Goal: Answer question/provide support: Share knowledge or assist other users

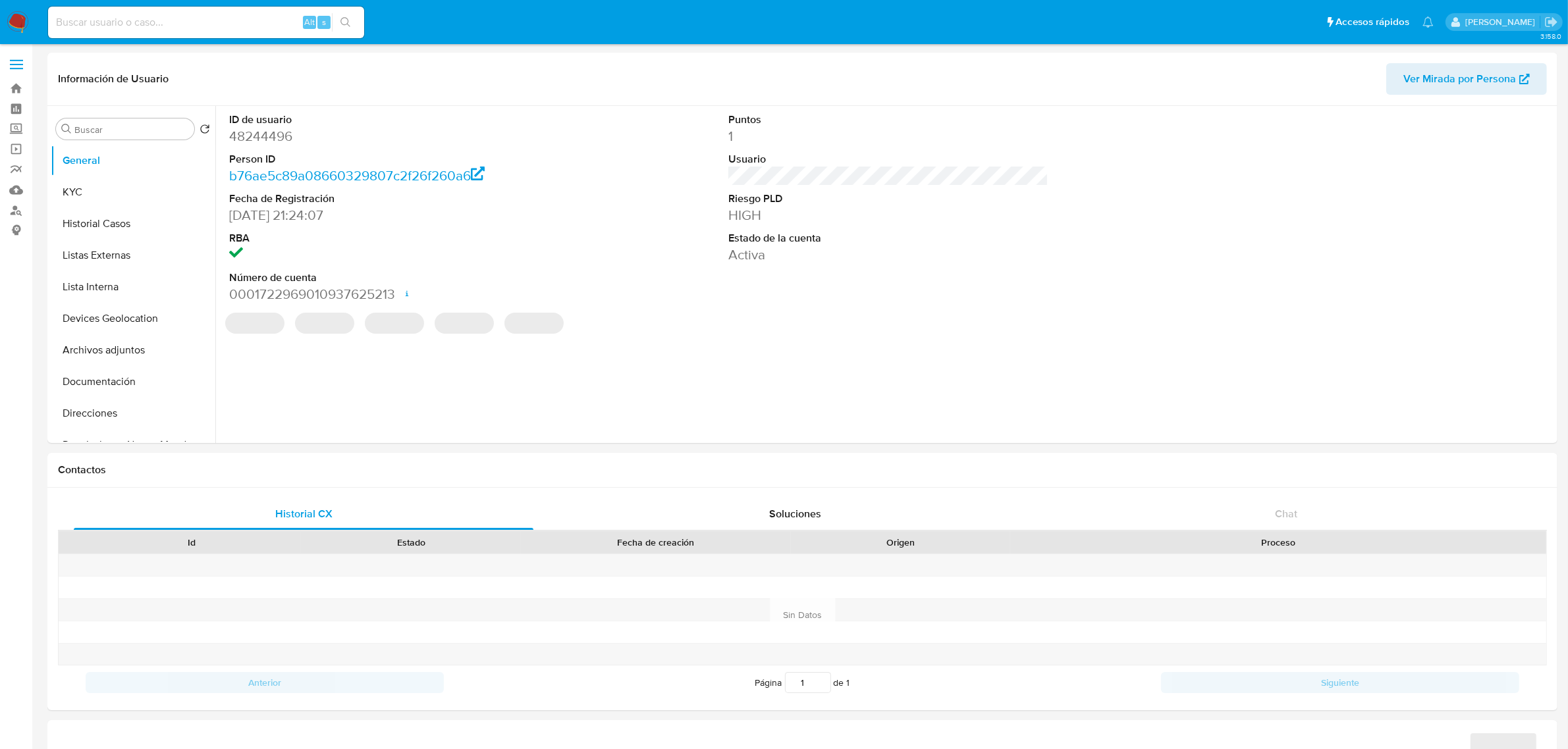
select select "10"
click at [16, 130] on label "Screening" at bounding box center [78, 129] width 157 height 20
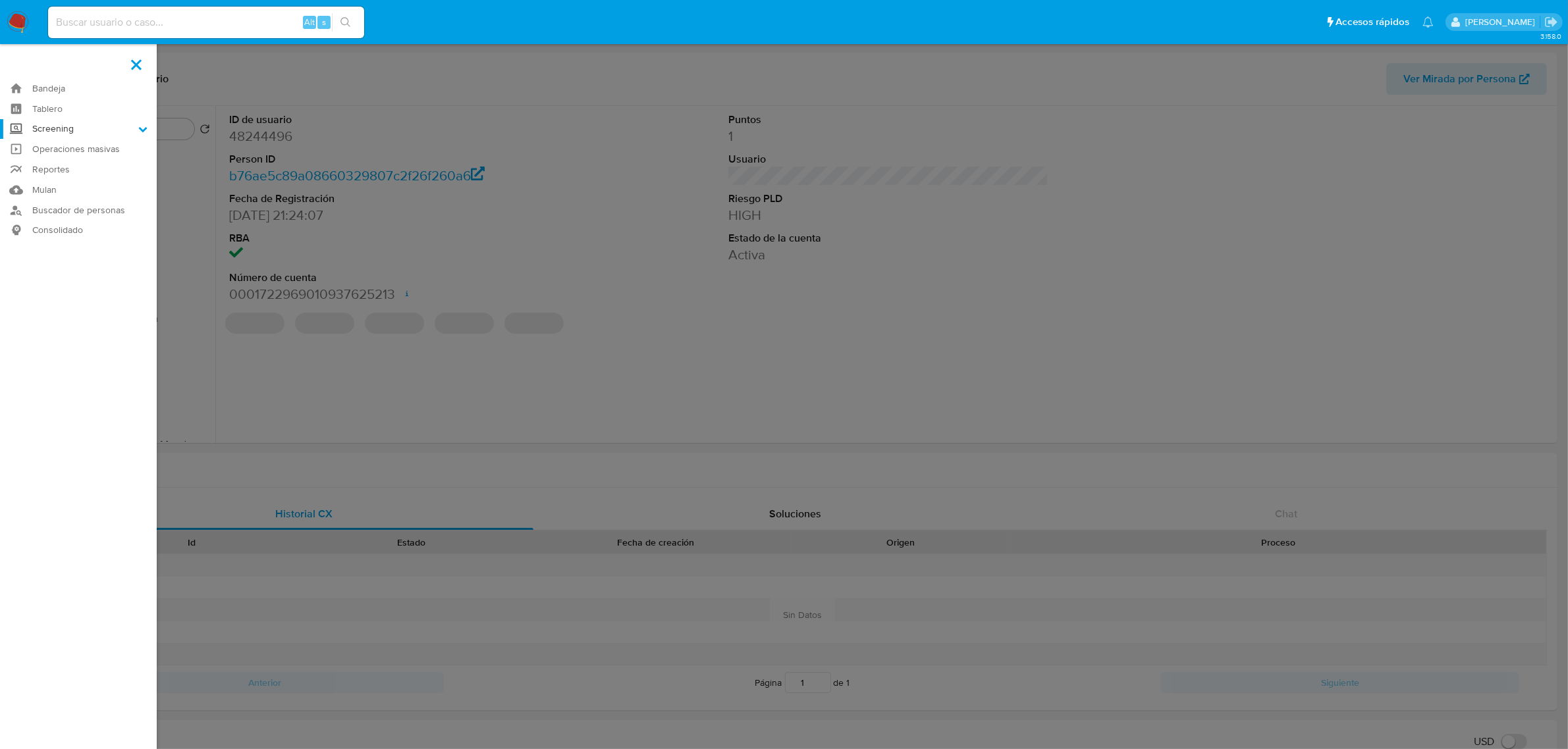
click at [0, 0] on input "Screening" at bounding box center [0, 0] width 0 height 0
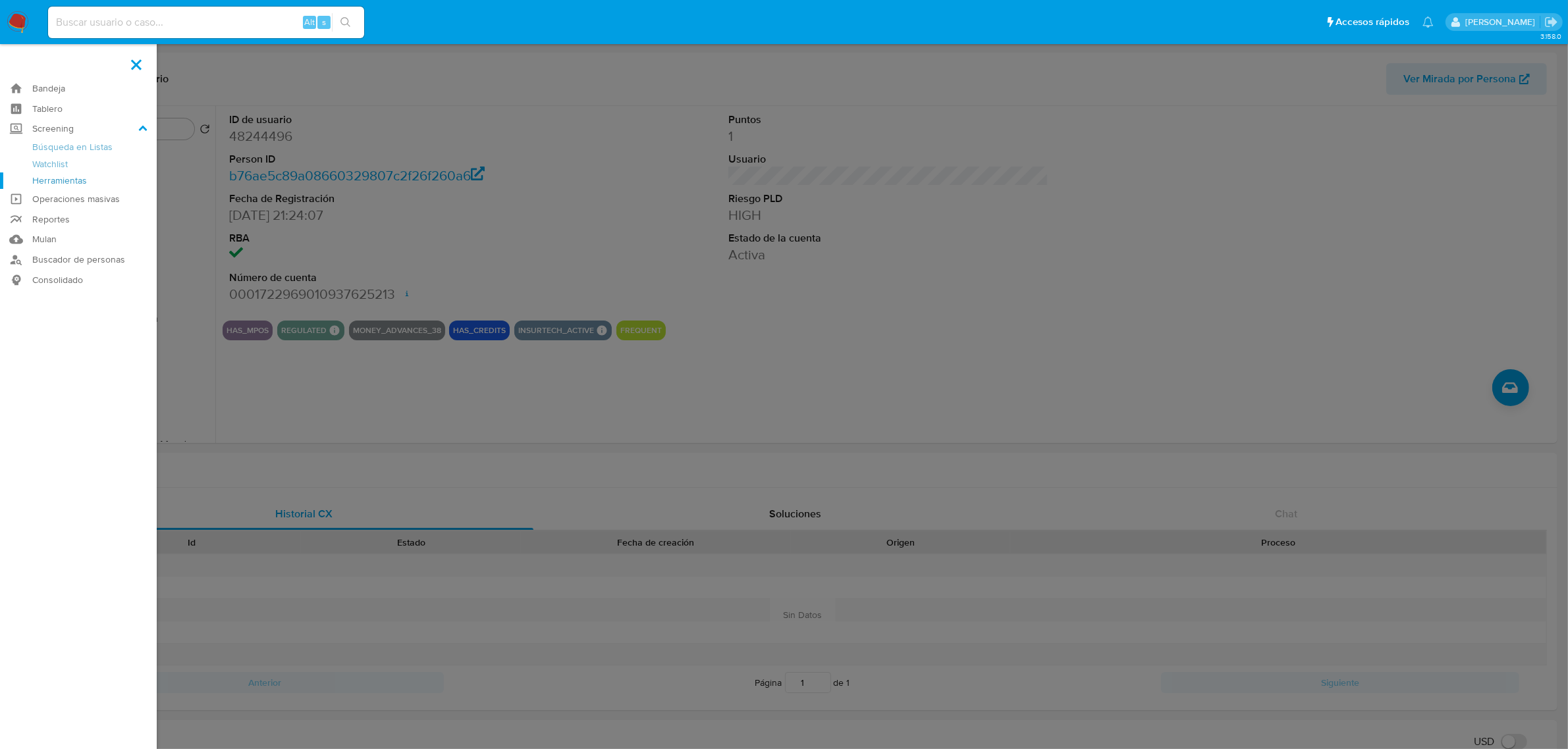
click at [78, 183] on link "Herramientas" at bounding box center [78, 180] width 157 height 17
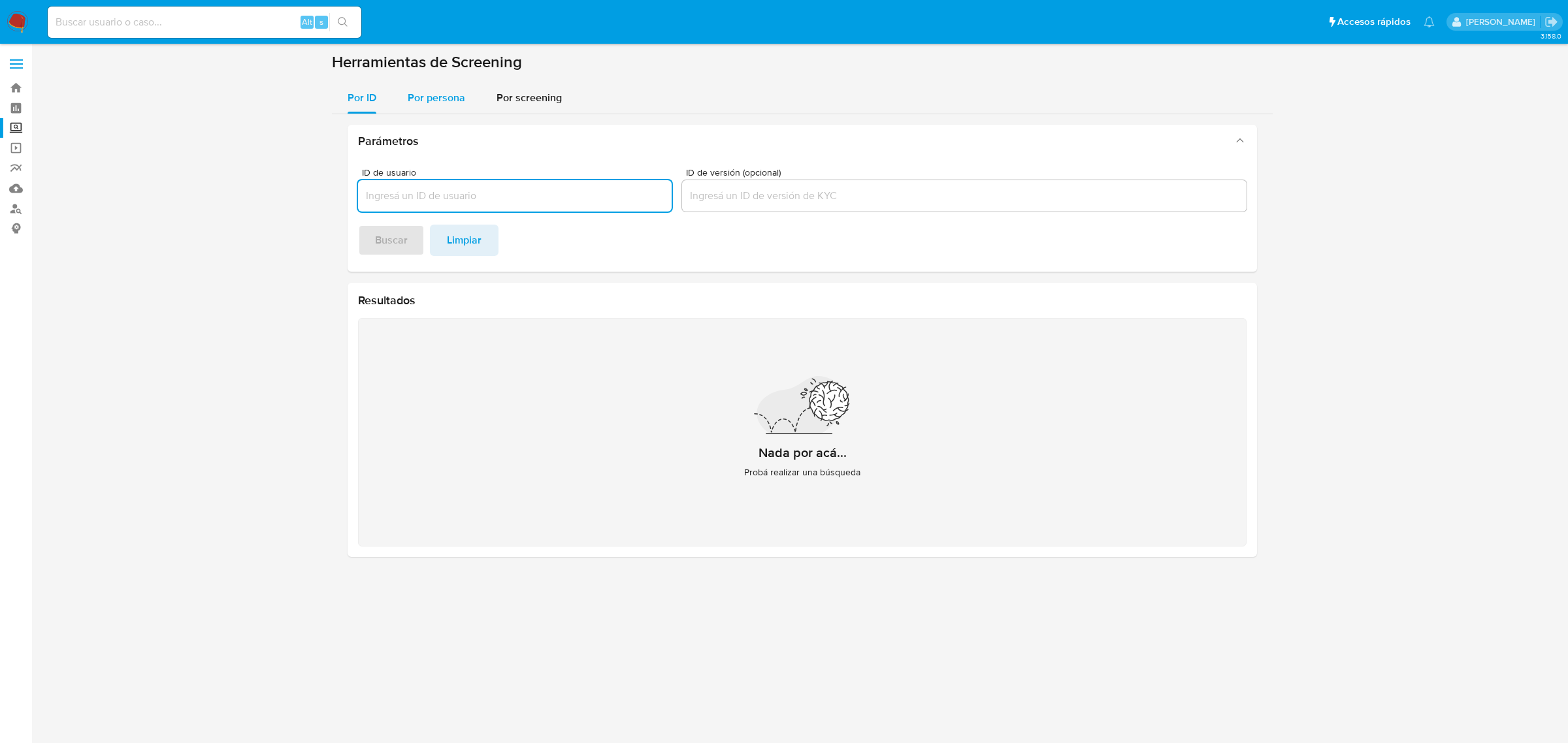
click at [415, 94] on span "Por persona" at bounding box center [436, 98] width 57 height 15
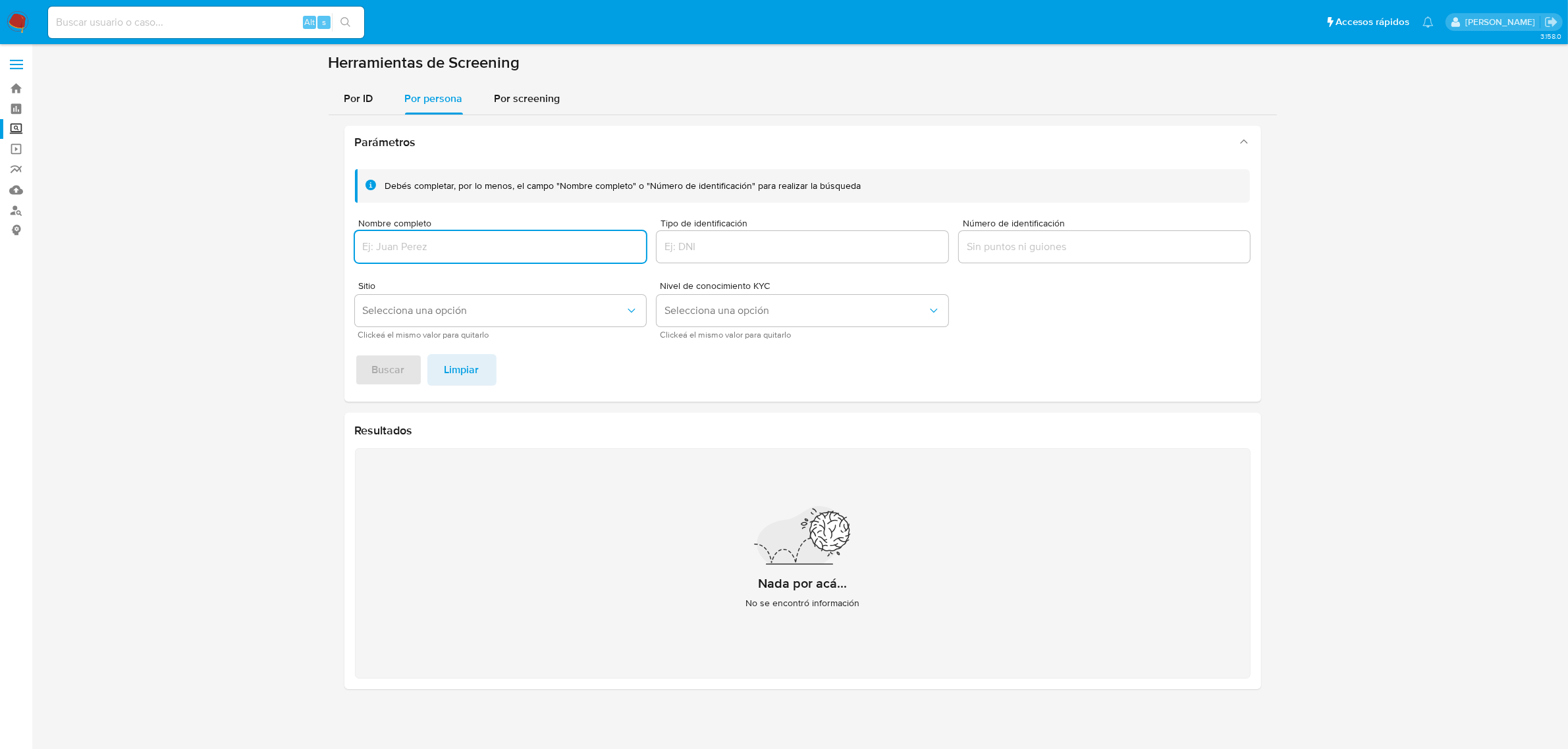
click at [480, 248] on input "Nombre completo" at bounding box center [500, 247] width 291 height 18
type input "1896419442"
click at [102, 30] on input at bounding box center [206, 22] width 316 height 18
paste input "1896419442"
type input "1896419442"
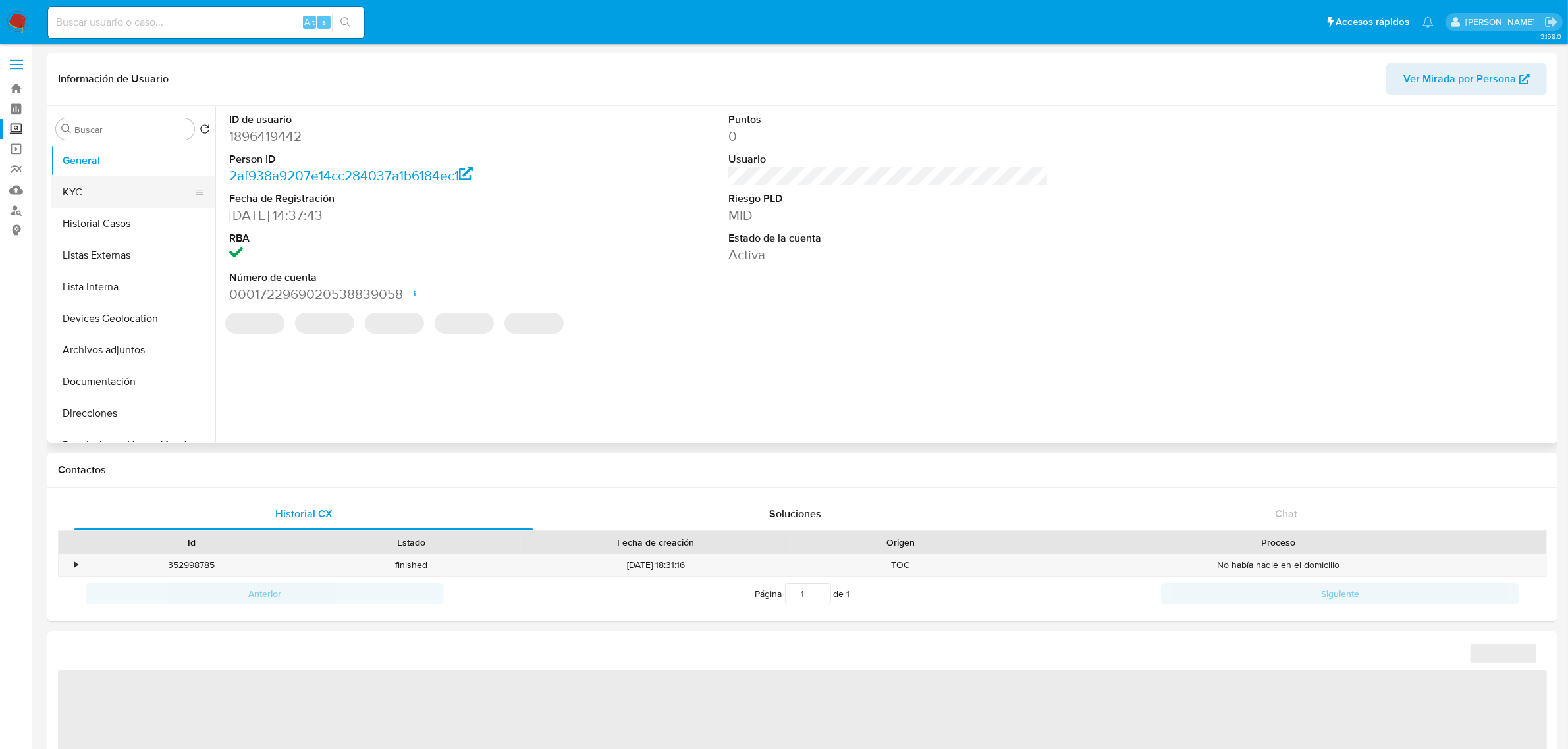
select select "10"
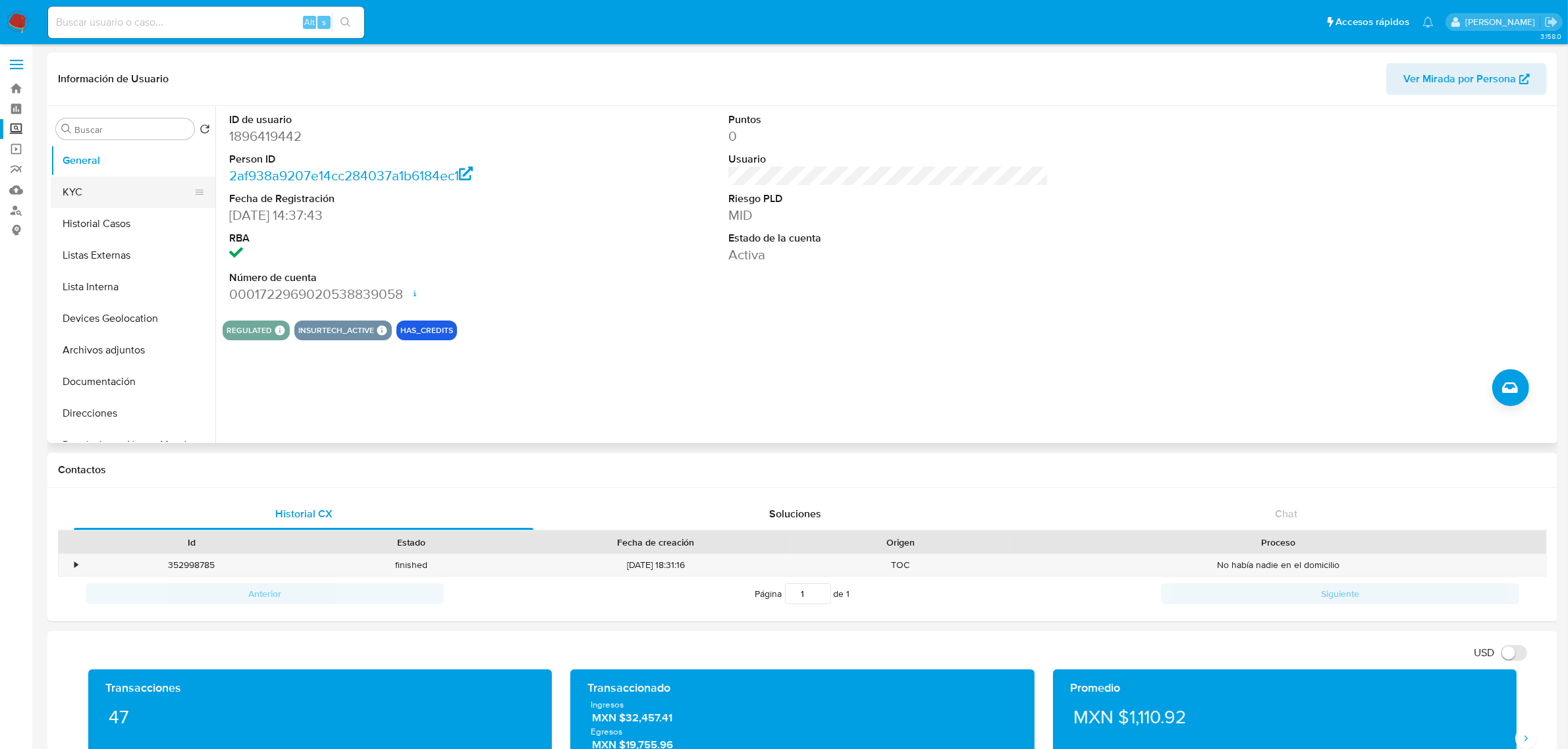
click at [108, 201] on button "KYC" at bounding box center [128, 192] width 154 height 31
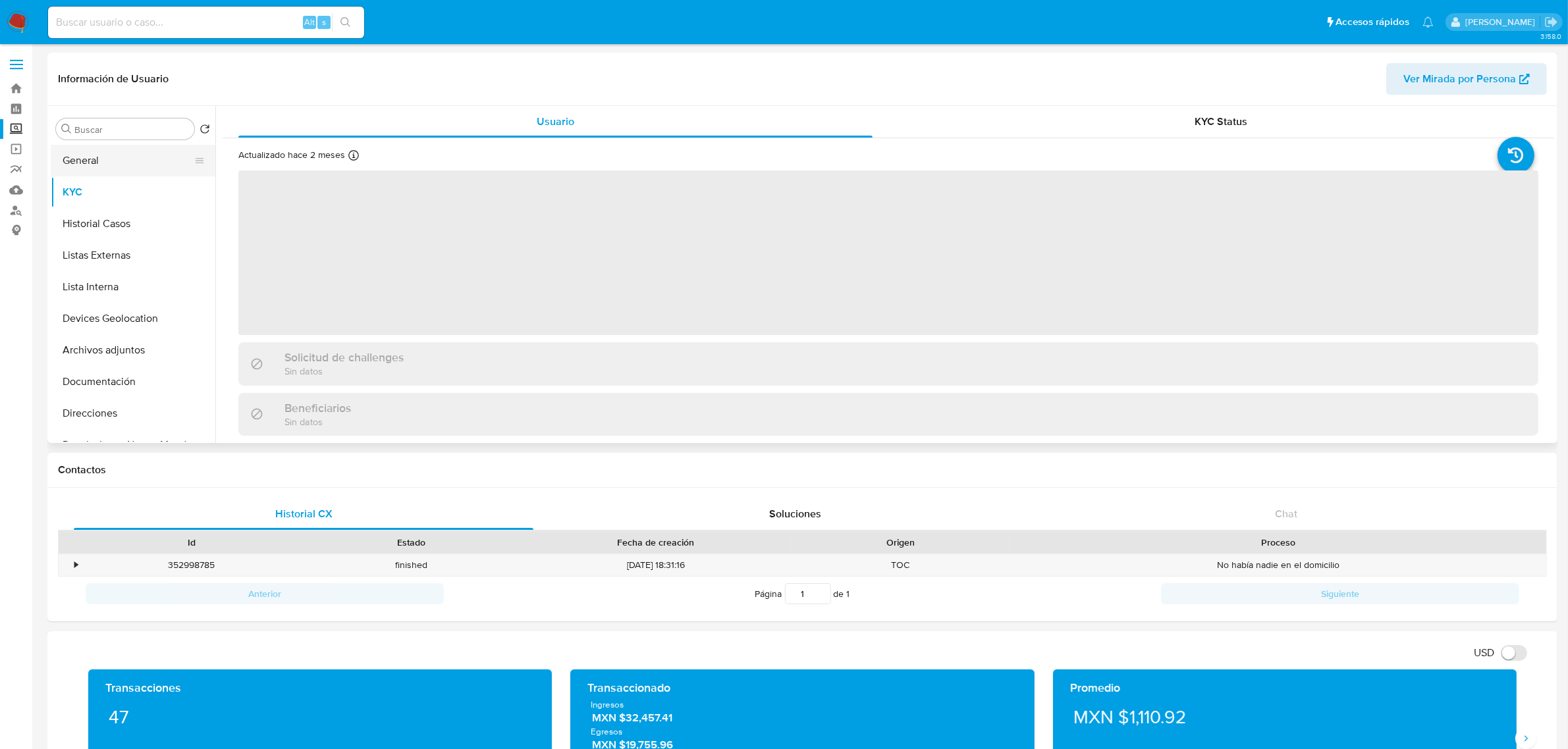
click at [109, 153] on button "General" at bounding box center [128, 161] width 154 height 31
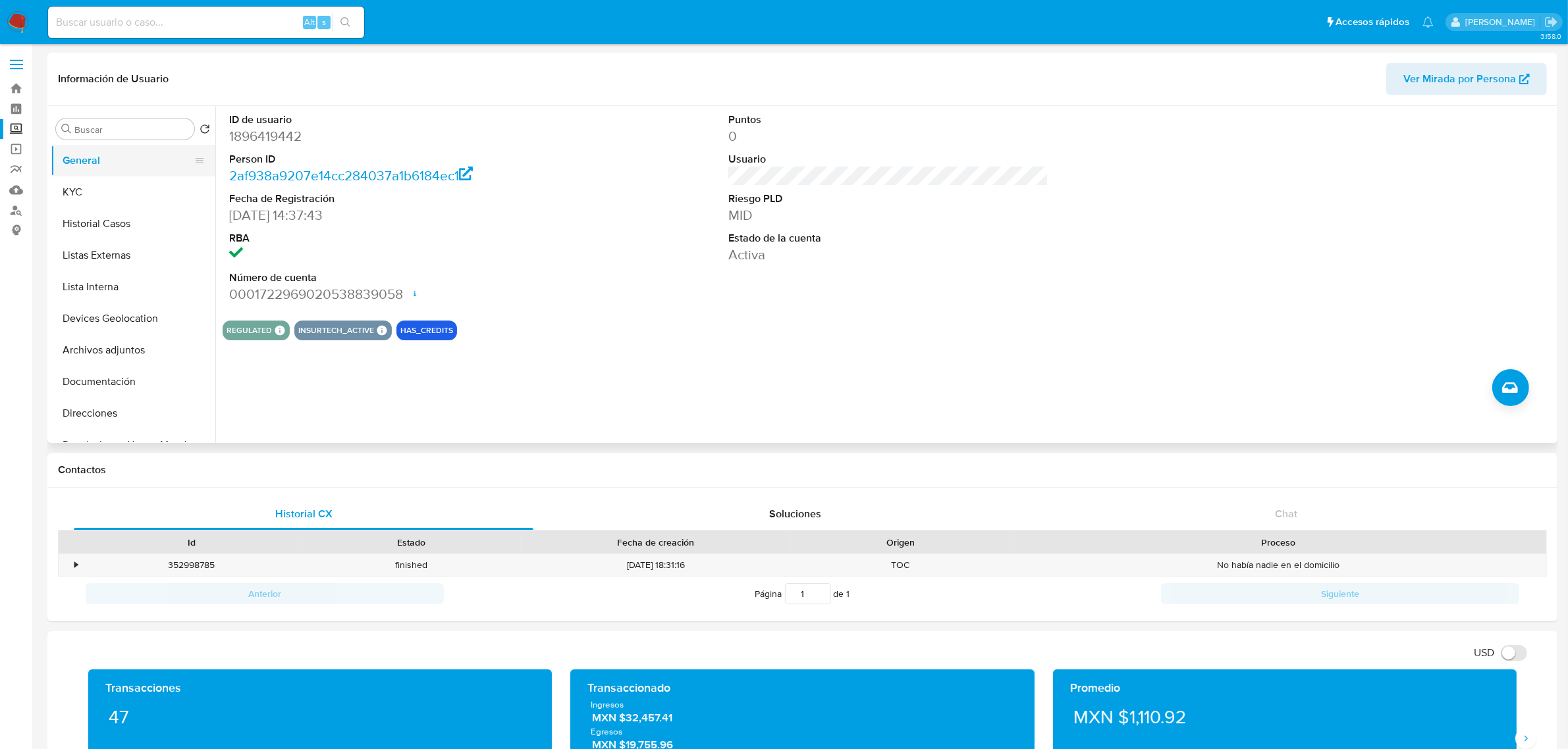
click at [108, 172] on button "General" at bounding box center [128, 161] width 154 height 31
click at [106, 185] on button "KYC" at bounding box center [128, 192] width 154 height 31
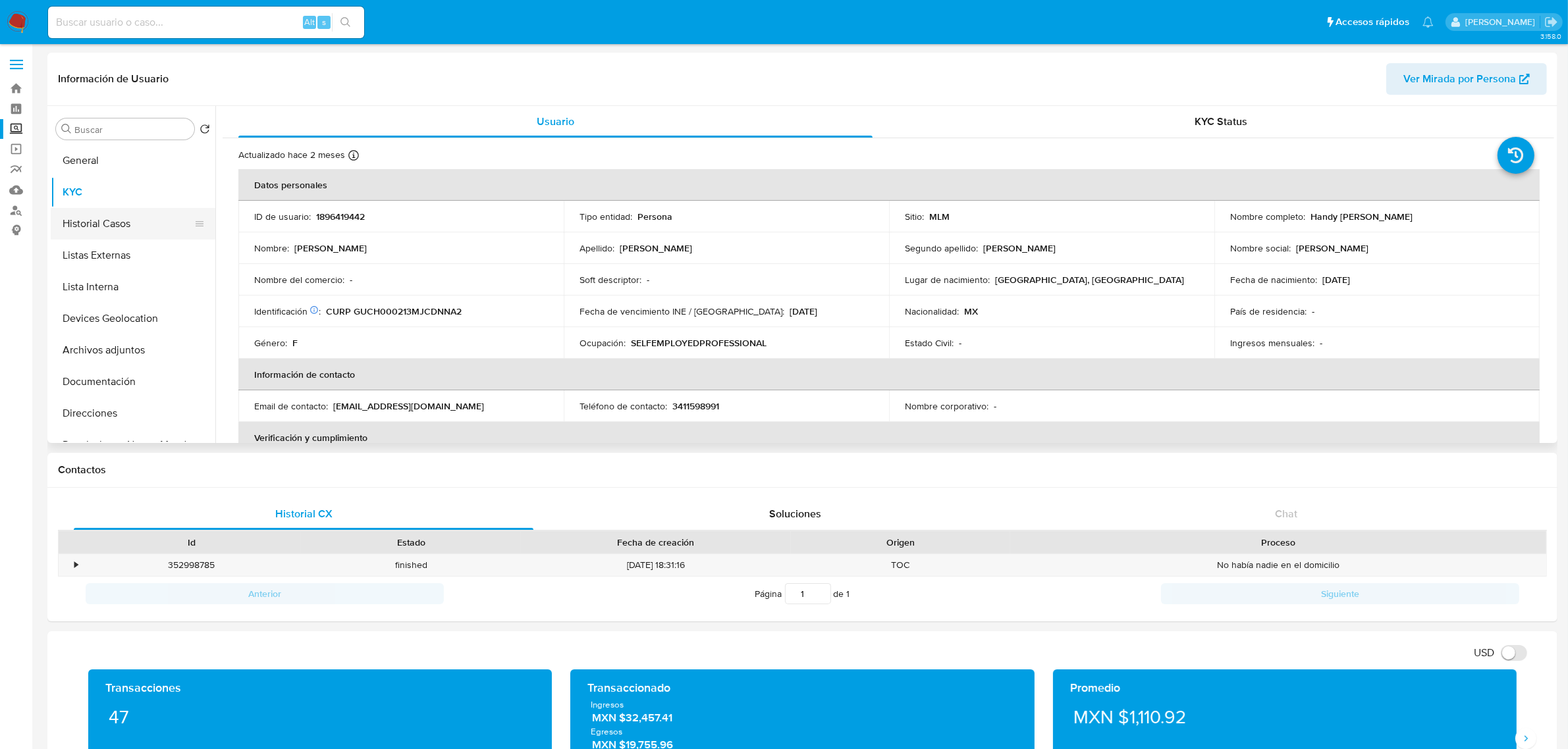
click at [110, 212] on button "Historial Casos" at bounding box center [128, 224] width 154 height 31
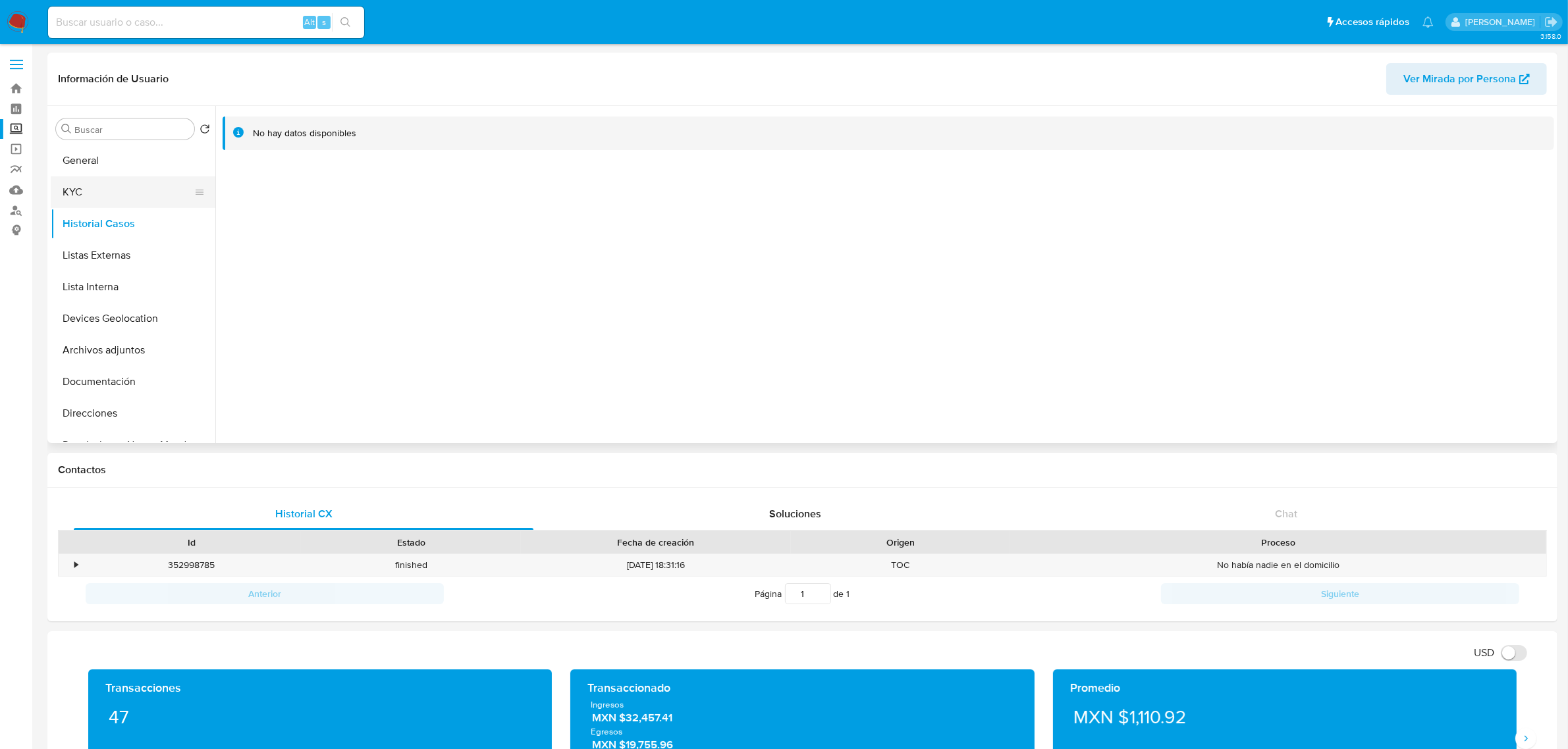
click at [112, 192] on button "KYC" at bounding box center [128, 192] width 154 height 31
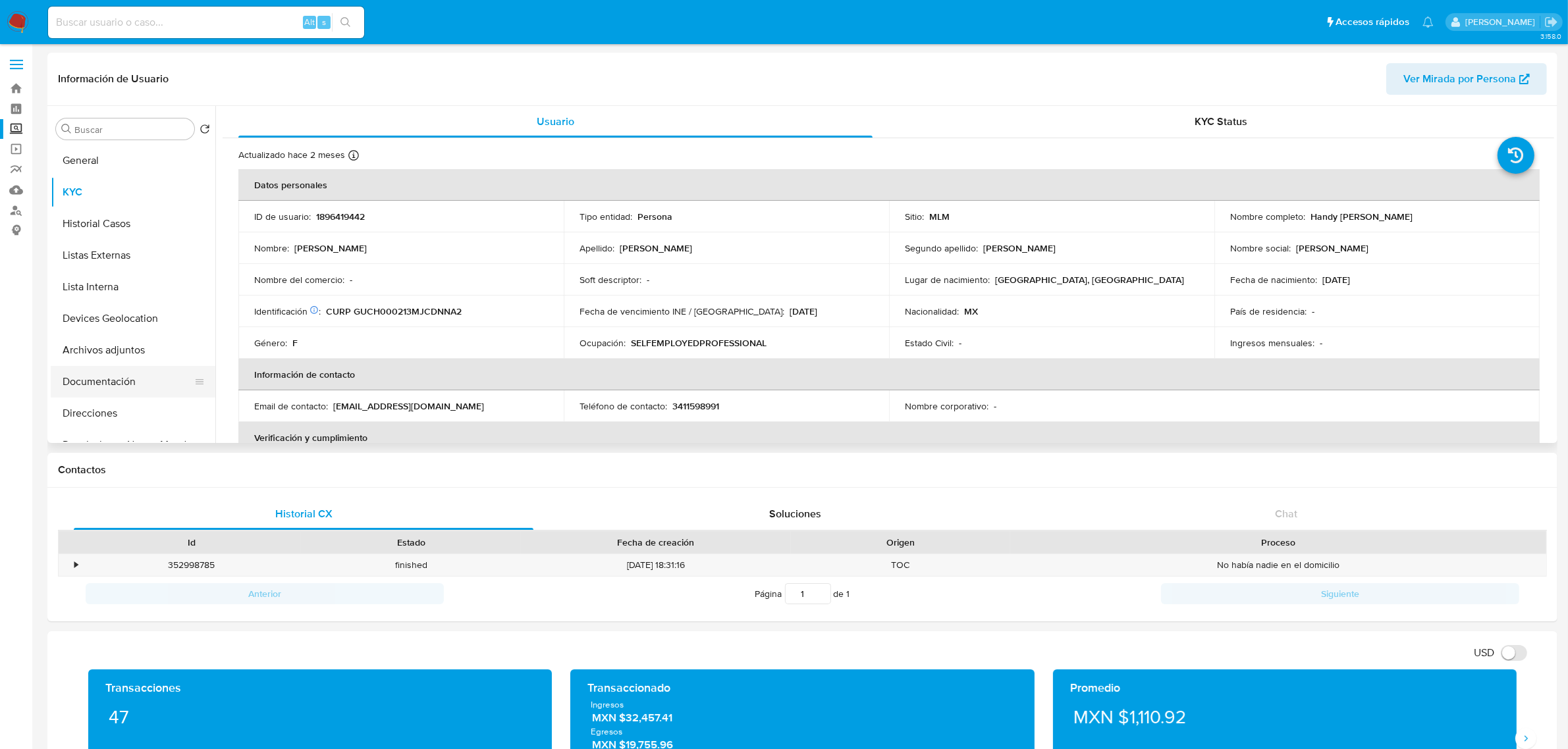
click at [87, 379] on button "Documentación" at bounding box center [128, 382] width 154 height 31
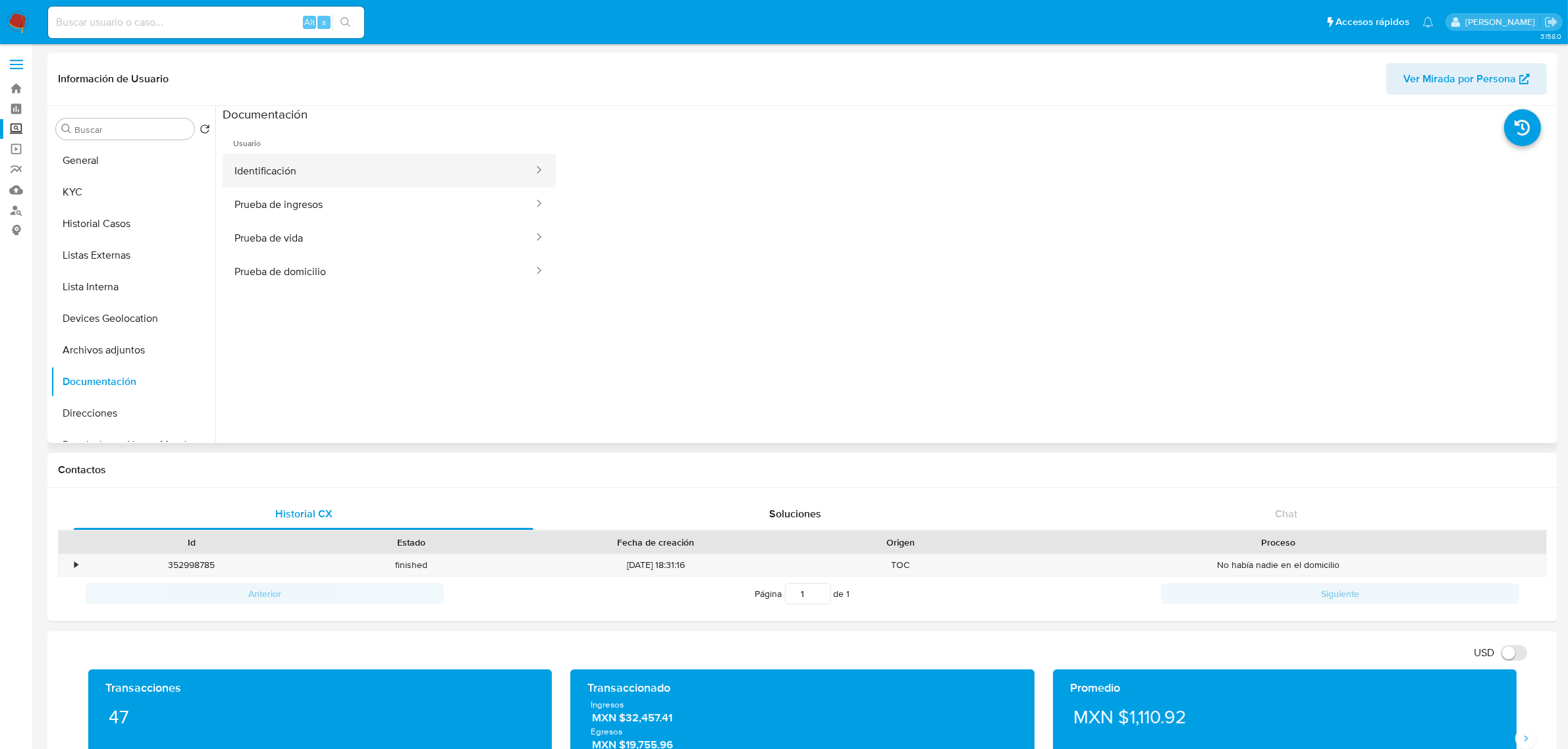
click at [324, 169] on button "Identificación" at bounding box center [378, 170] width 312 height 33
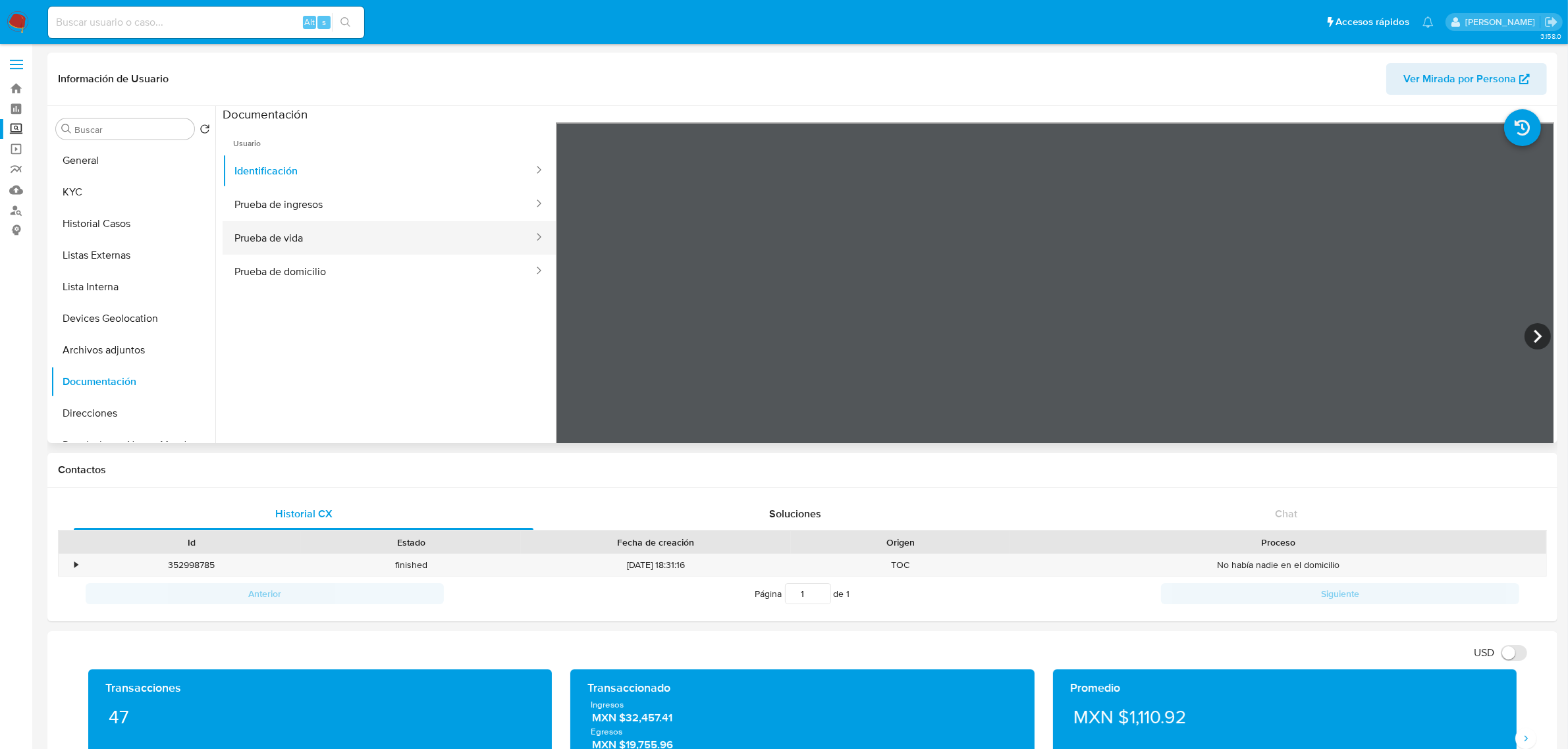
click at [416, 227] on button "Prueba de vida" at bounding box center [378, 238] width 312 height 33
click at [405, 206] on button "Prueba de ingresos" at bounding box center [378, 205] width 312 height 33
click at [409, 235] on button "Prueba de vida" at bounding box center [378, 238] width 312 height 33
click at [390, 273] on button "Prueba de domicilio" at bounding box center [378, 272] width 312 height 33
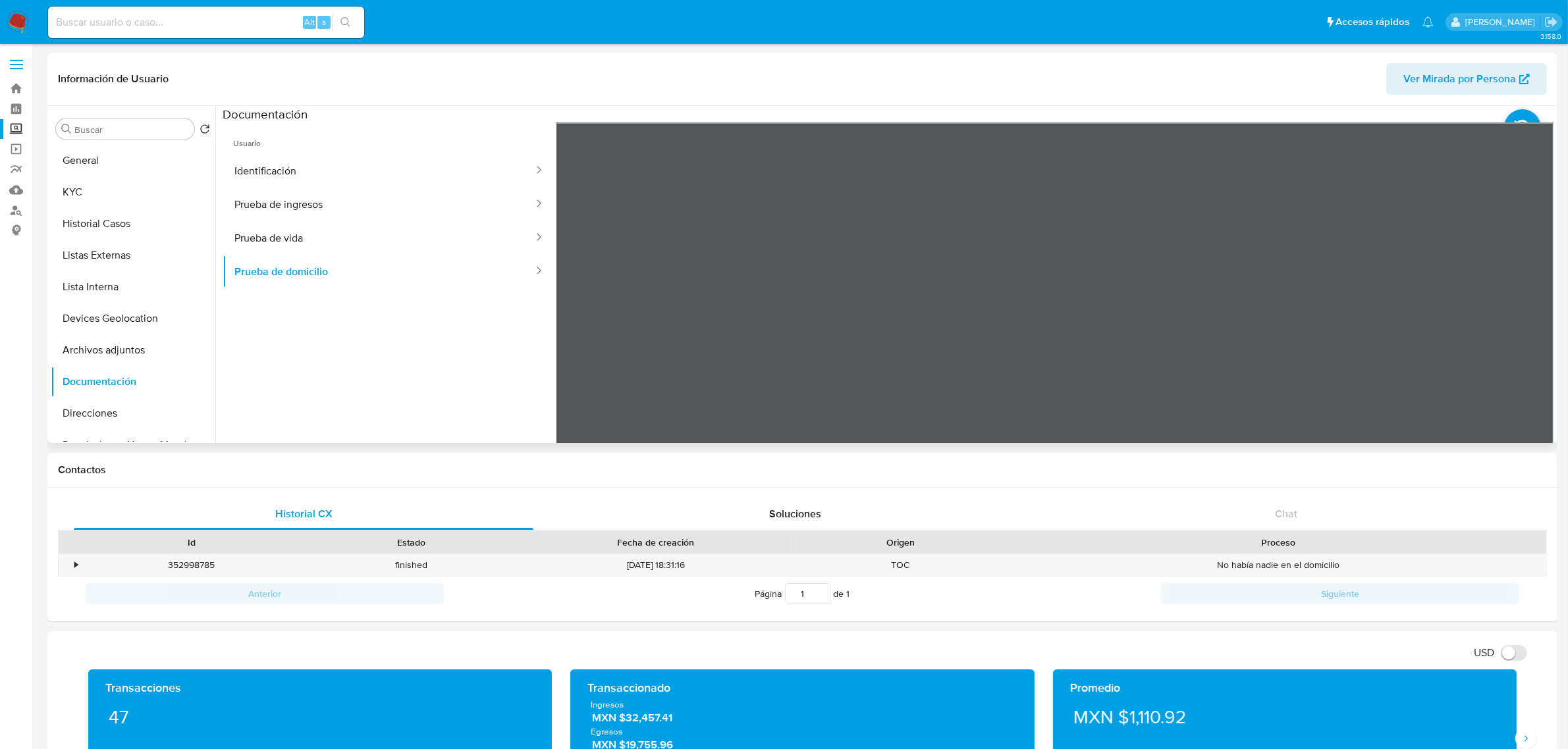
scroll to position [165, 0]
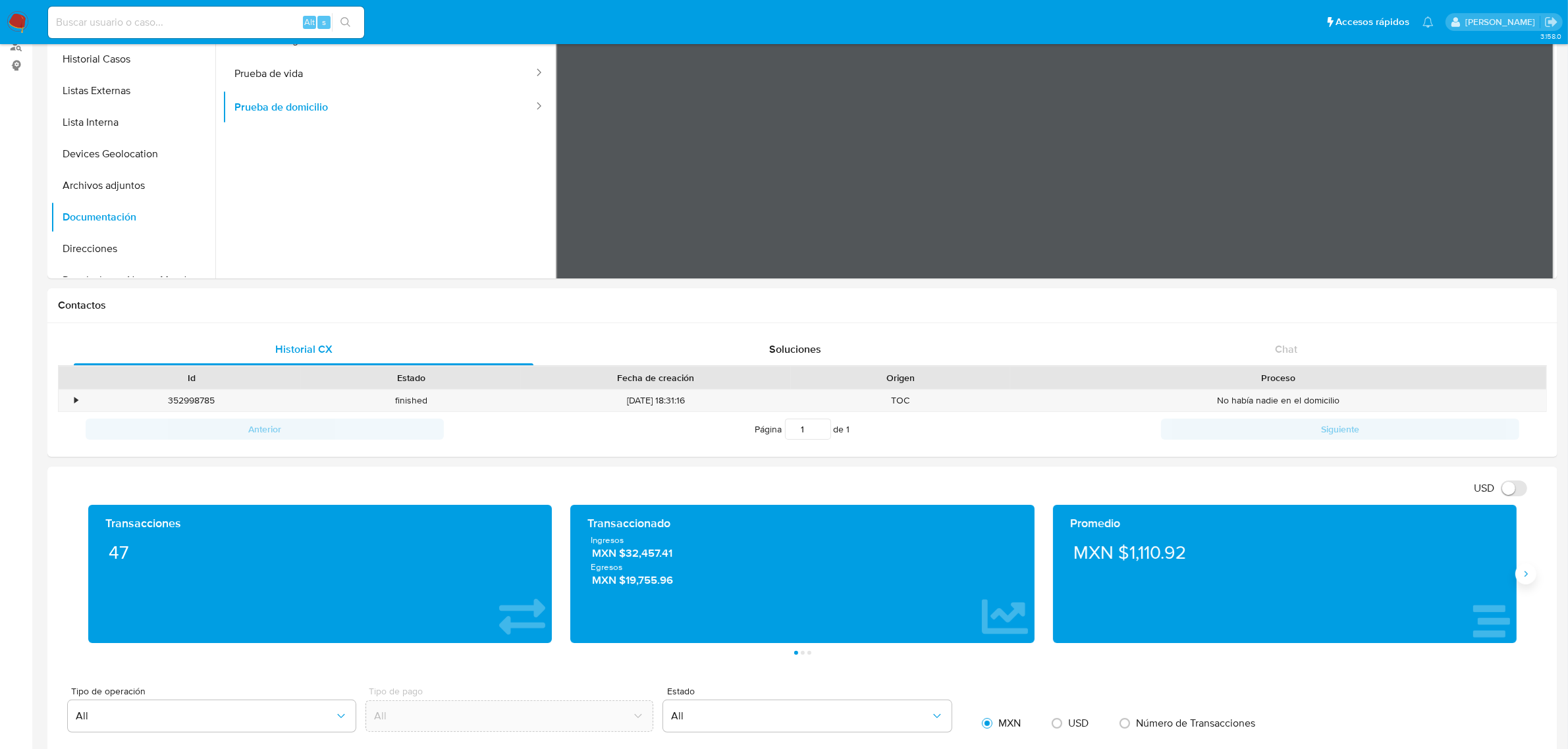
click at [1523, 574] on icon "Siguiente" at bounding box center [1525, 574] width 11 height 11
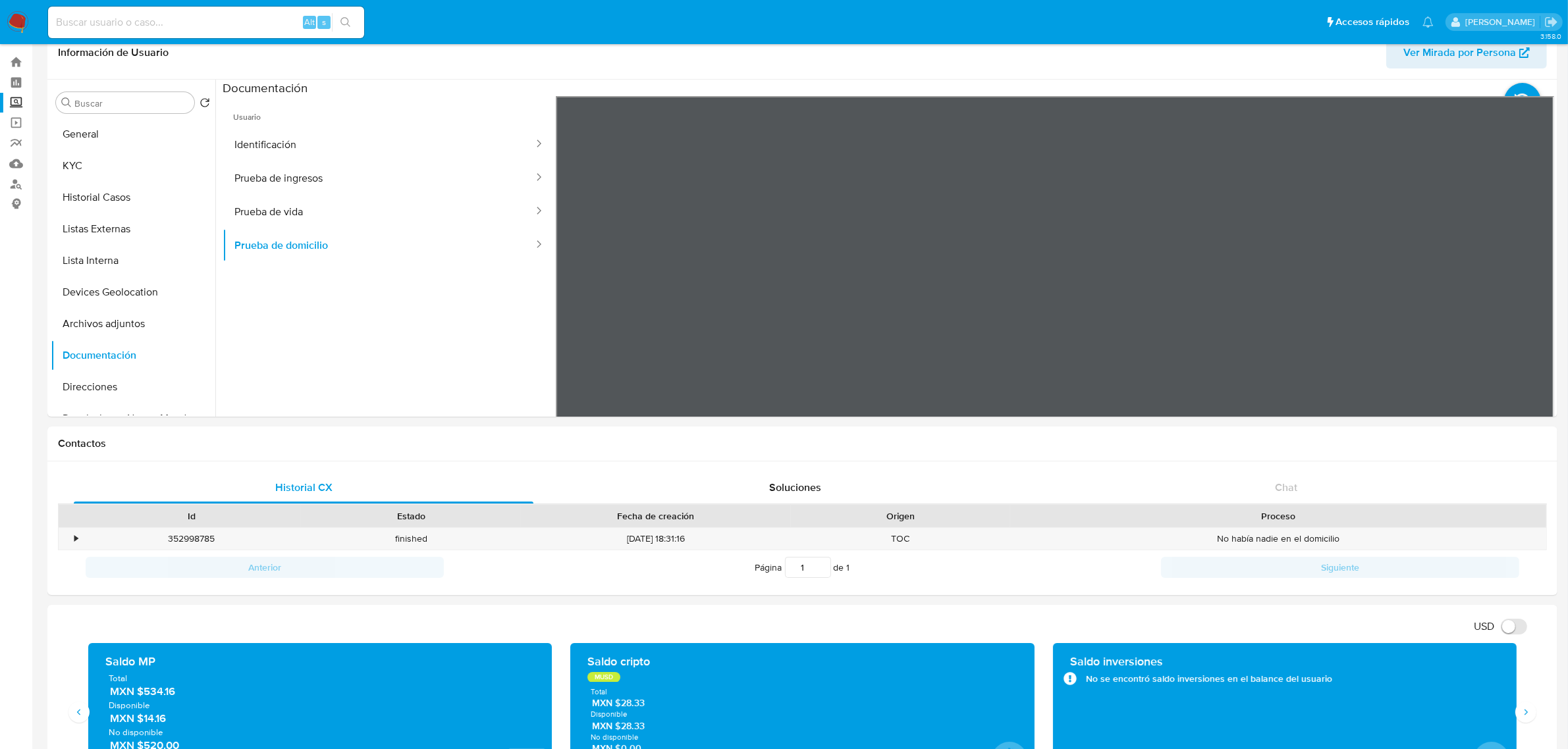
scroll to position [0, 0]
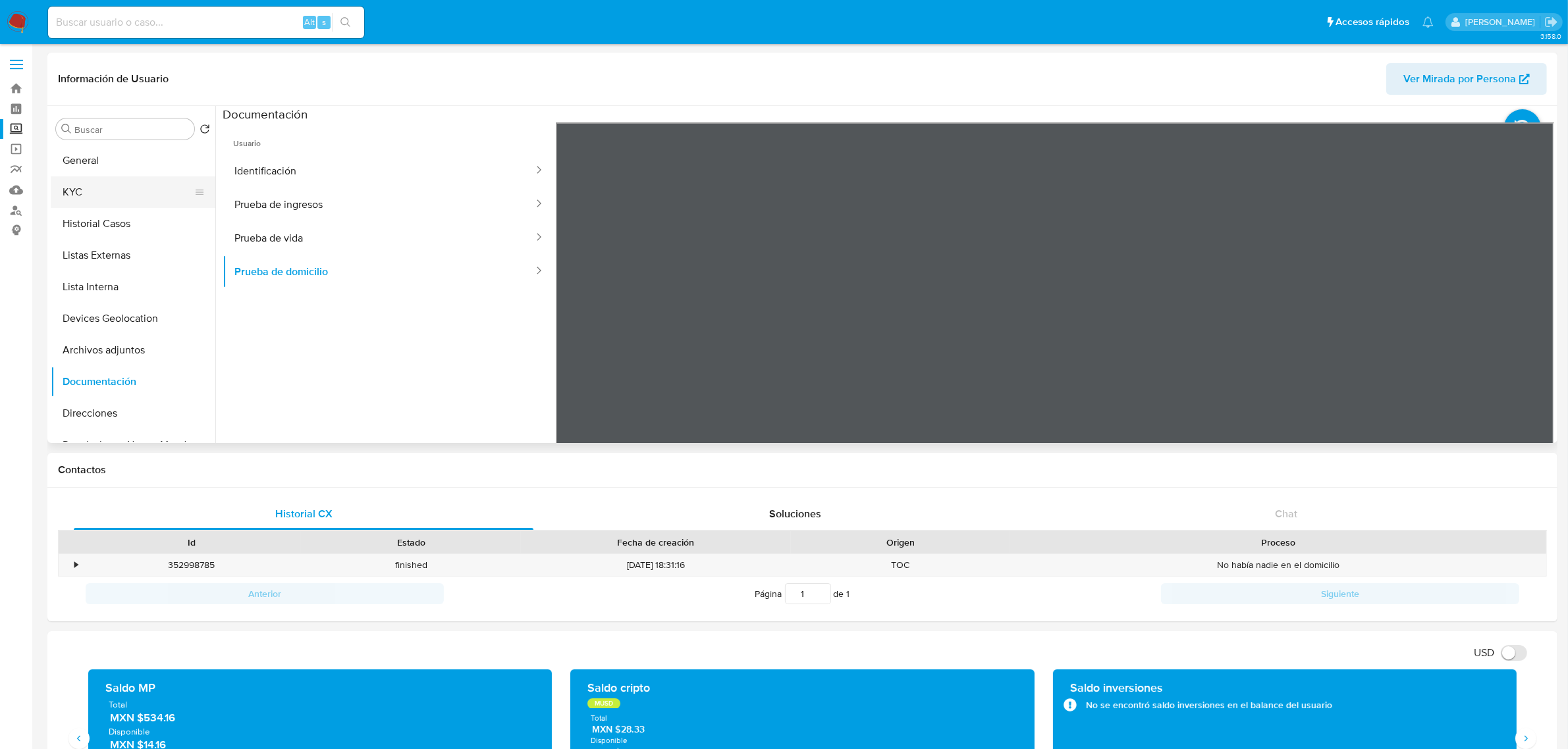
click at [88, 191] on button "KYC" at bounding box center [128, 192] width 154 height 31
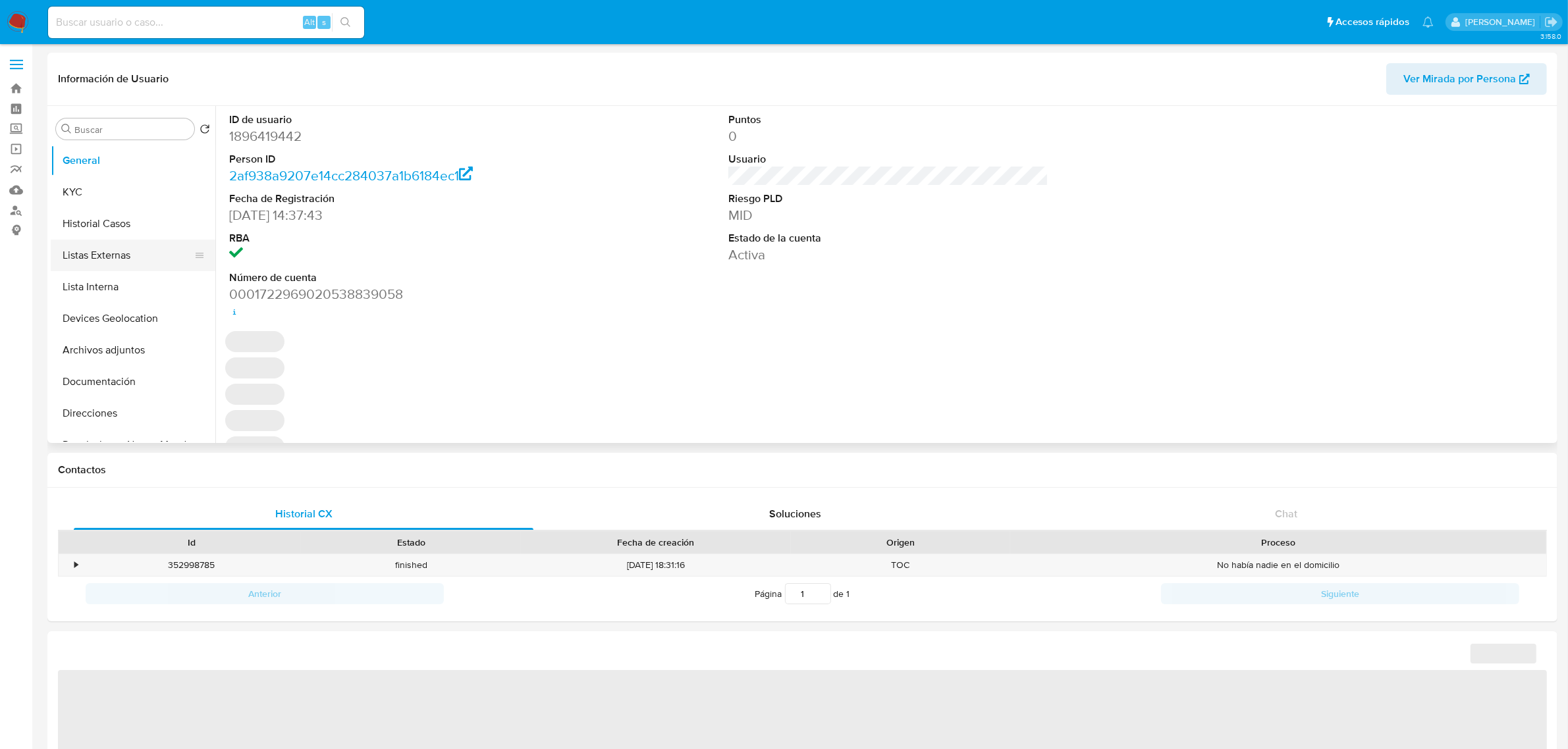
select select "10"
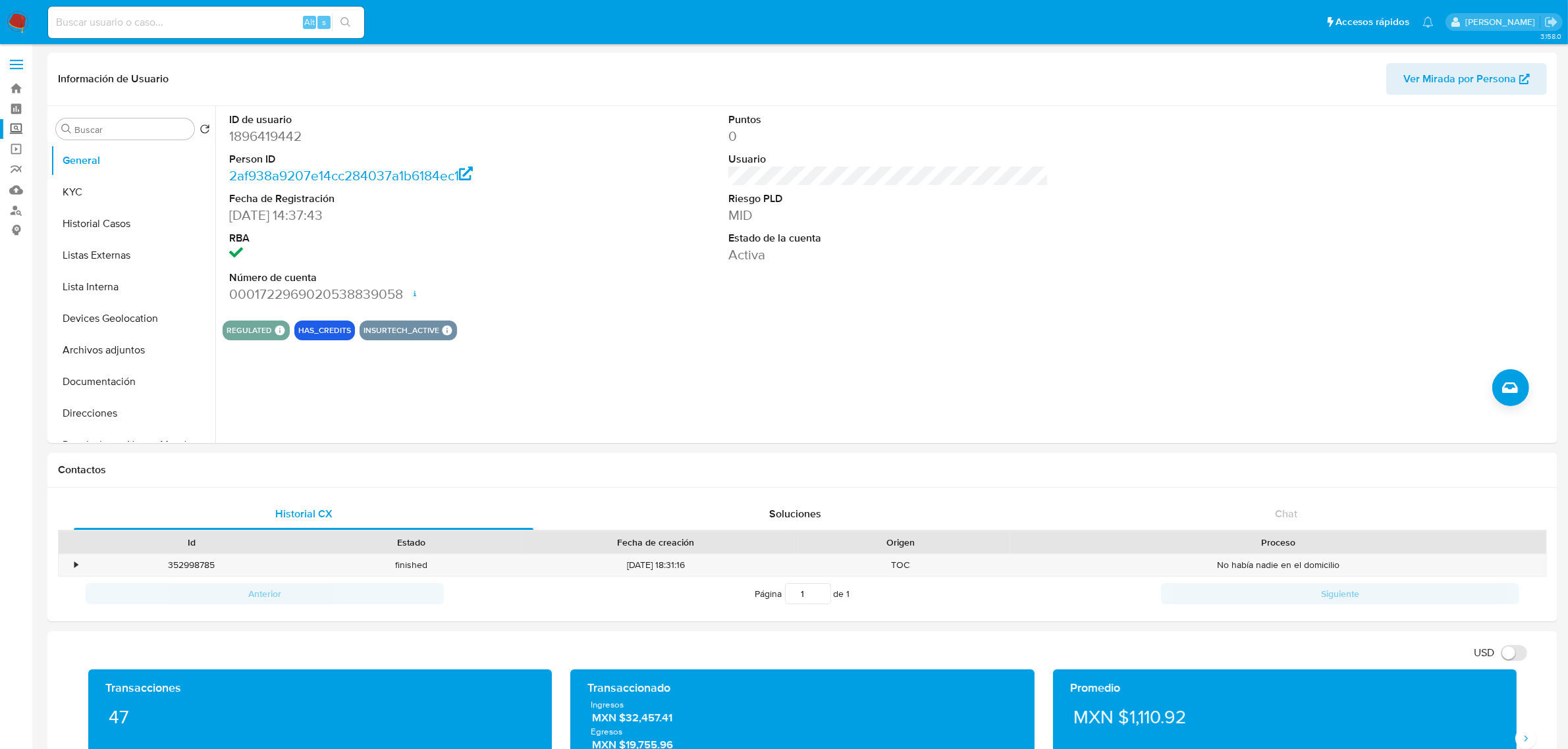
click at [16, 130] on label "Screening" at bounding box center [78, 129] width 157 height 20
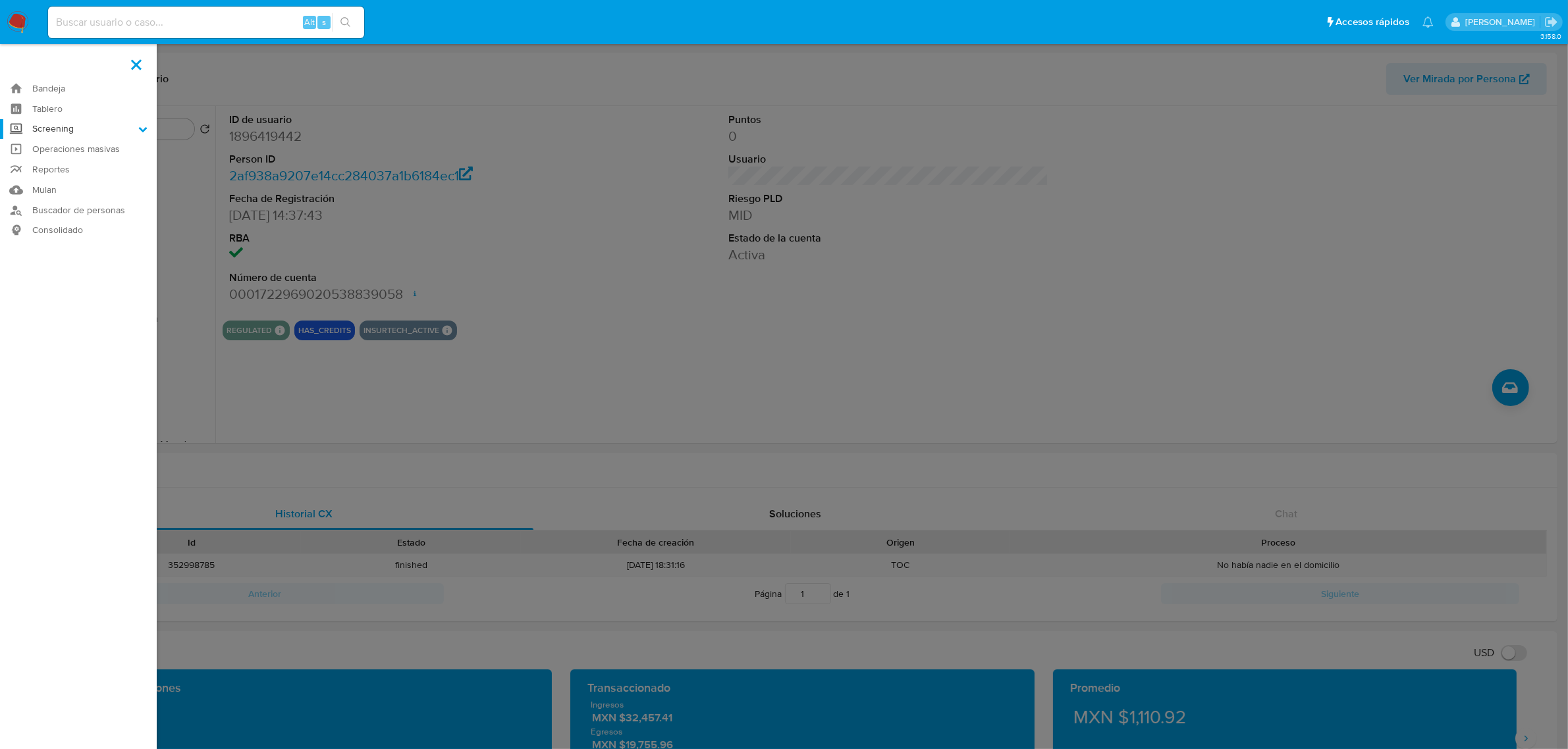
click at [0, 0] on input "Screening" at bounding box center [0, 0] width 0 height 0
click at [69, 179] on link "Herramientas" at bounding box center [78, 180] width 157 height 17
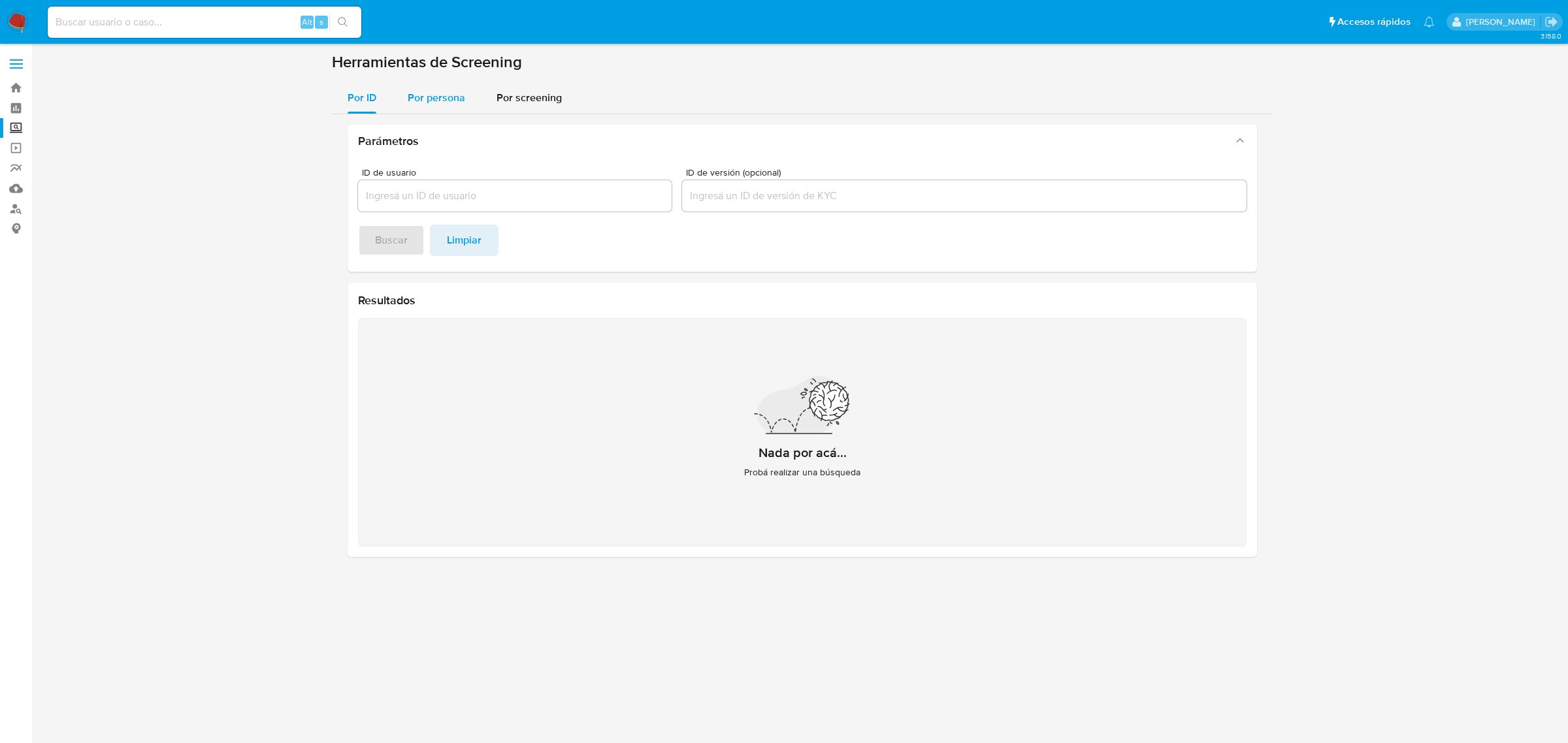
click at [434, 100] on span "Por persona" at bounding box center [436, 98] width 57 height 15
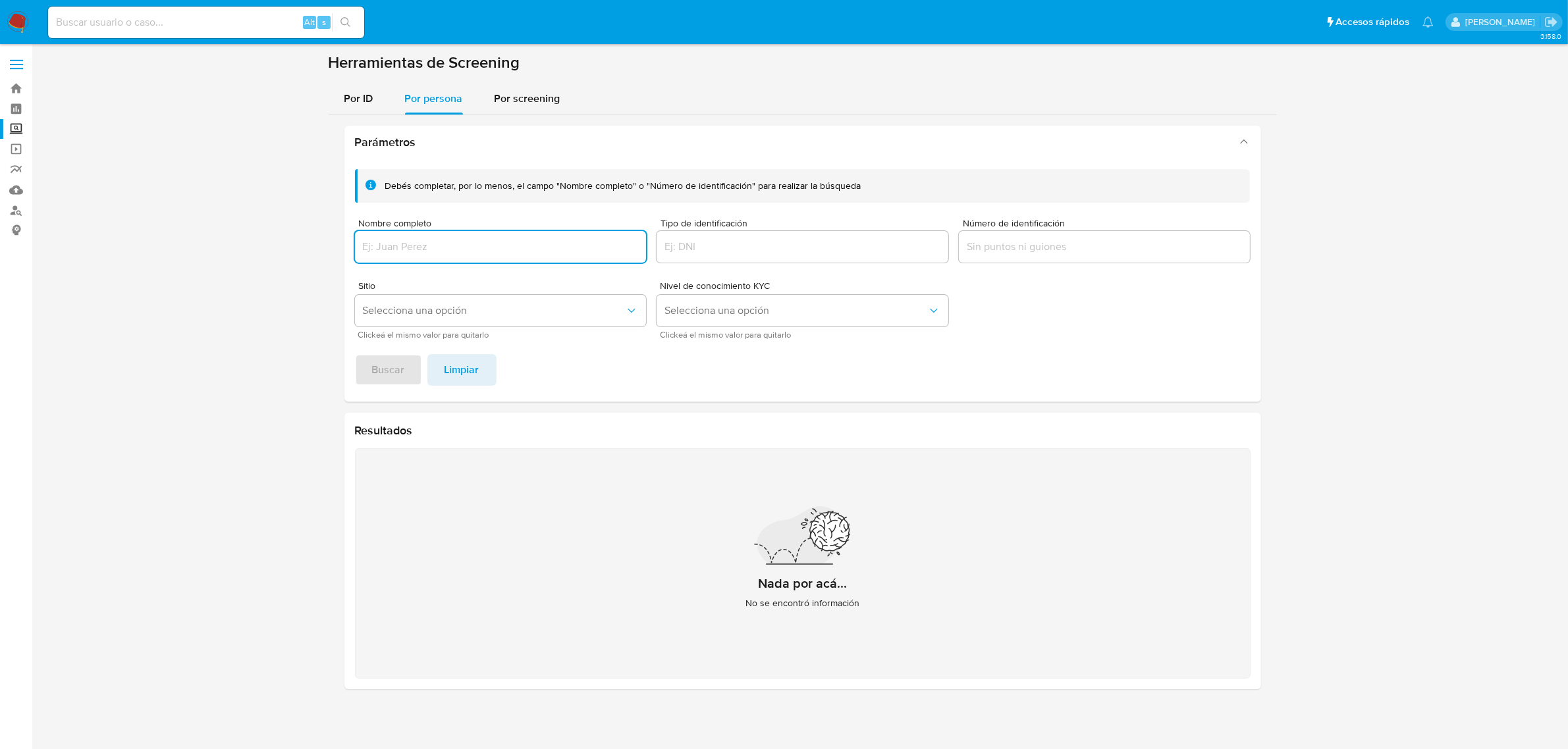
click at [478, 243] on input "Nombre completo" at bounding box center [500, 247] width 291 height 18
click at [389, 379] on span "Buscar" at bounding box center [389, 370] width 33 height 29
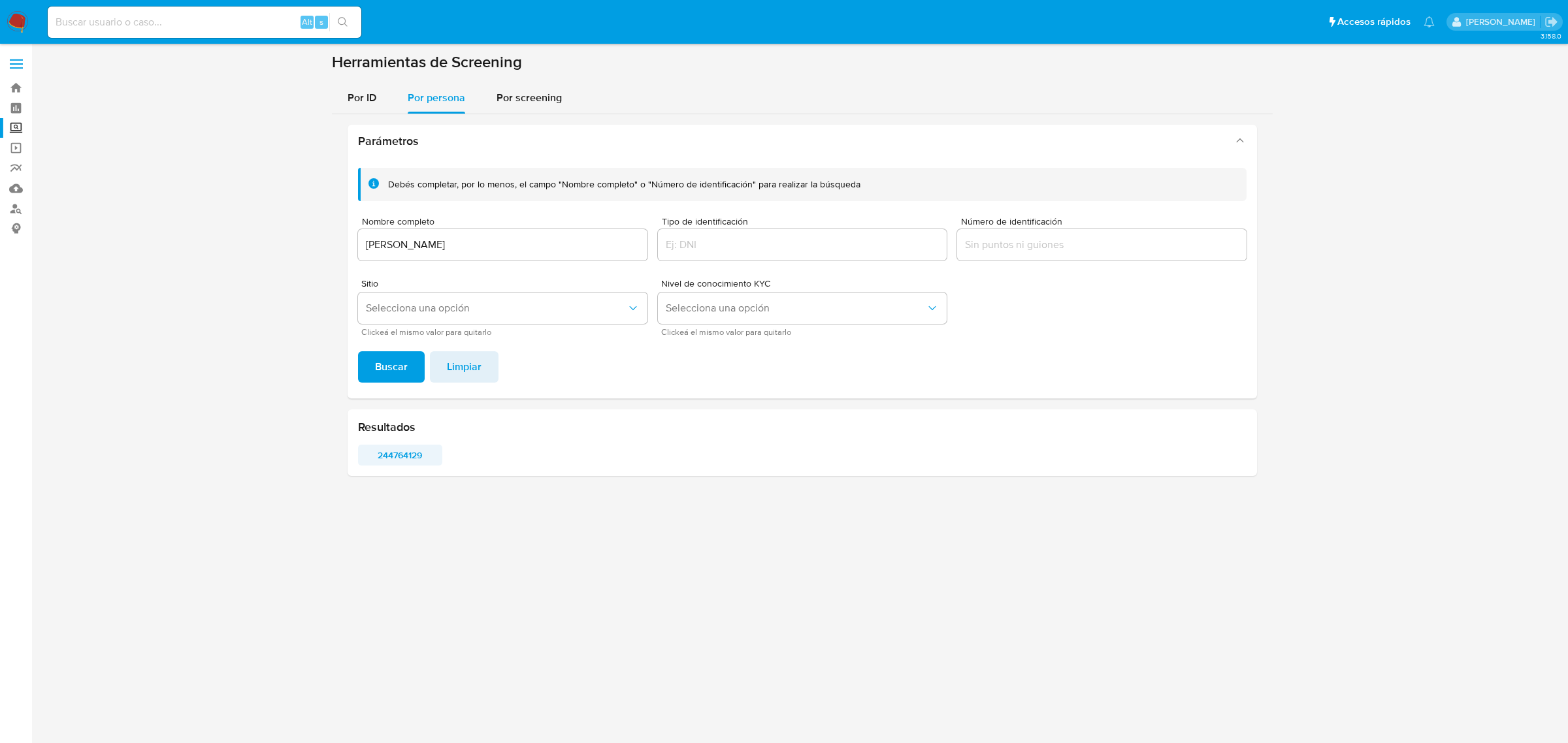
click at [408, 452] on span "244764129" at bounding box center [400, 455] width 66 height 18
click at [465, 252] on input "JAIME MELCHOR MONTAÑO" at bounding box center [502, 245] width 289 height 17
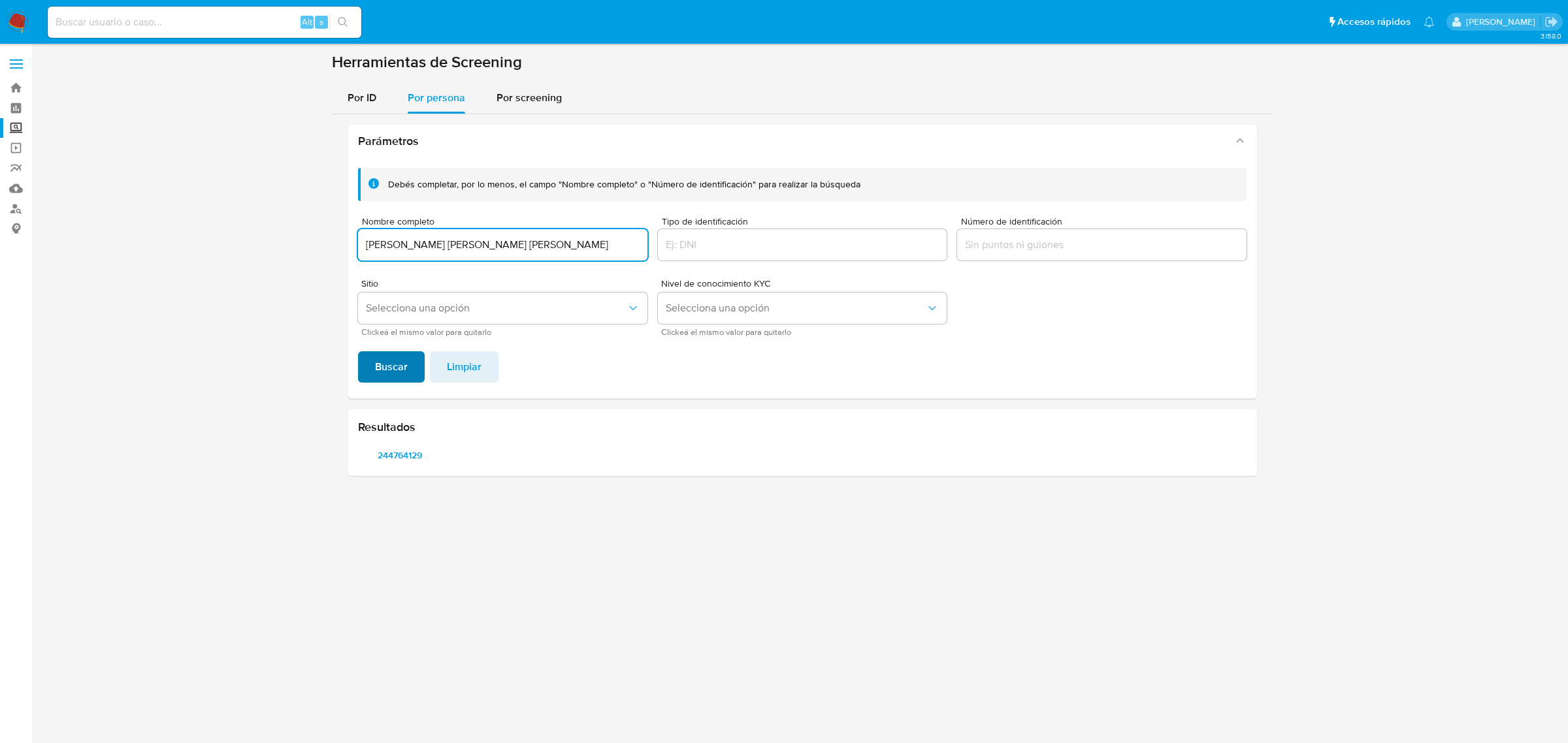
click at [393, 365] on span "Buscar" at bounding box center [392, 367] width 33 height 29
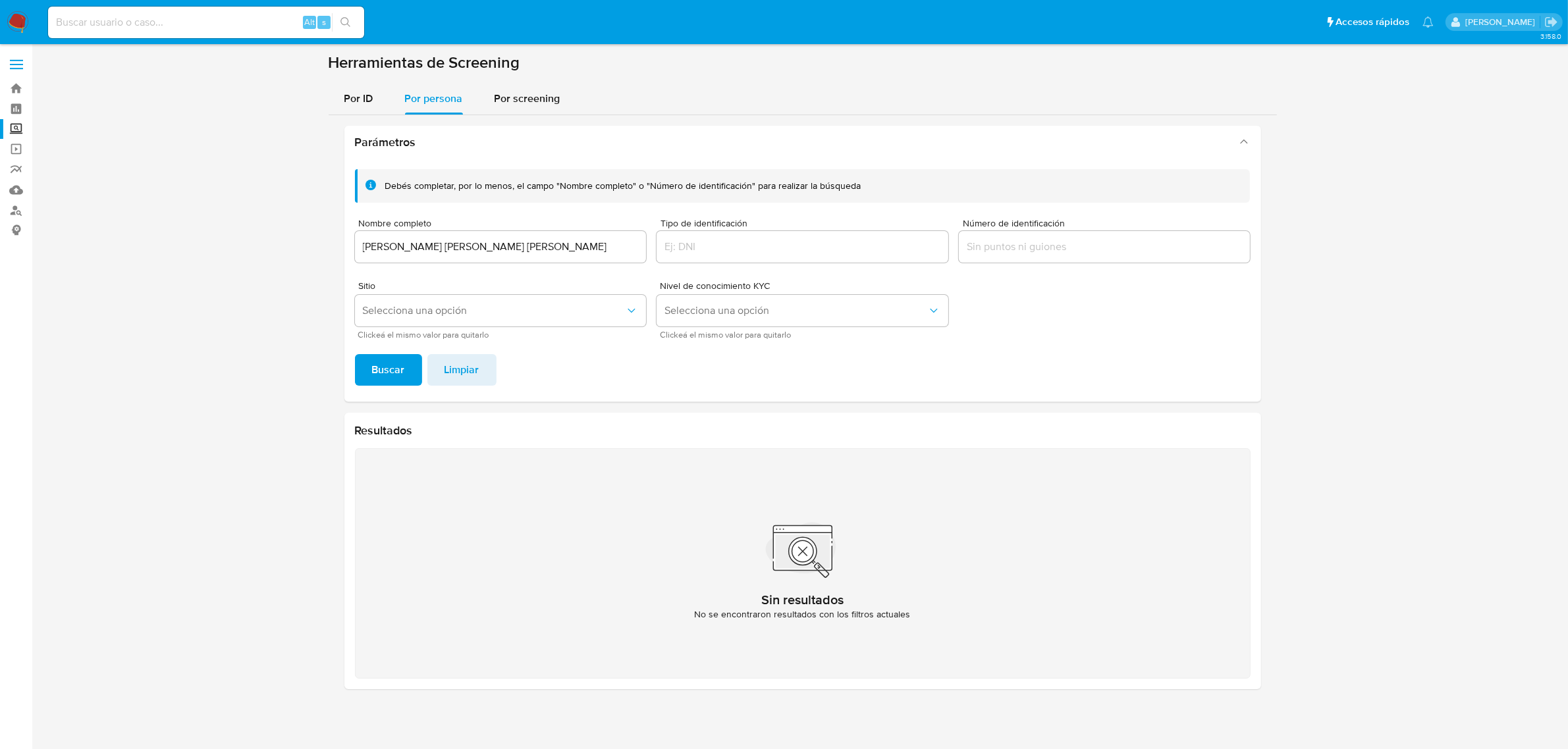
click at [428, 252] on input "GARCIA LICEA JOVITA IRMA ELIZABETH" at bounding box center [500, 247] width 291 height 18
type input "CARLOS VILLA VARGAS"
click at [384, 379] on span "Buscar" at bounding box center [389, 370] width 33 height 29
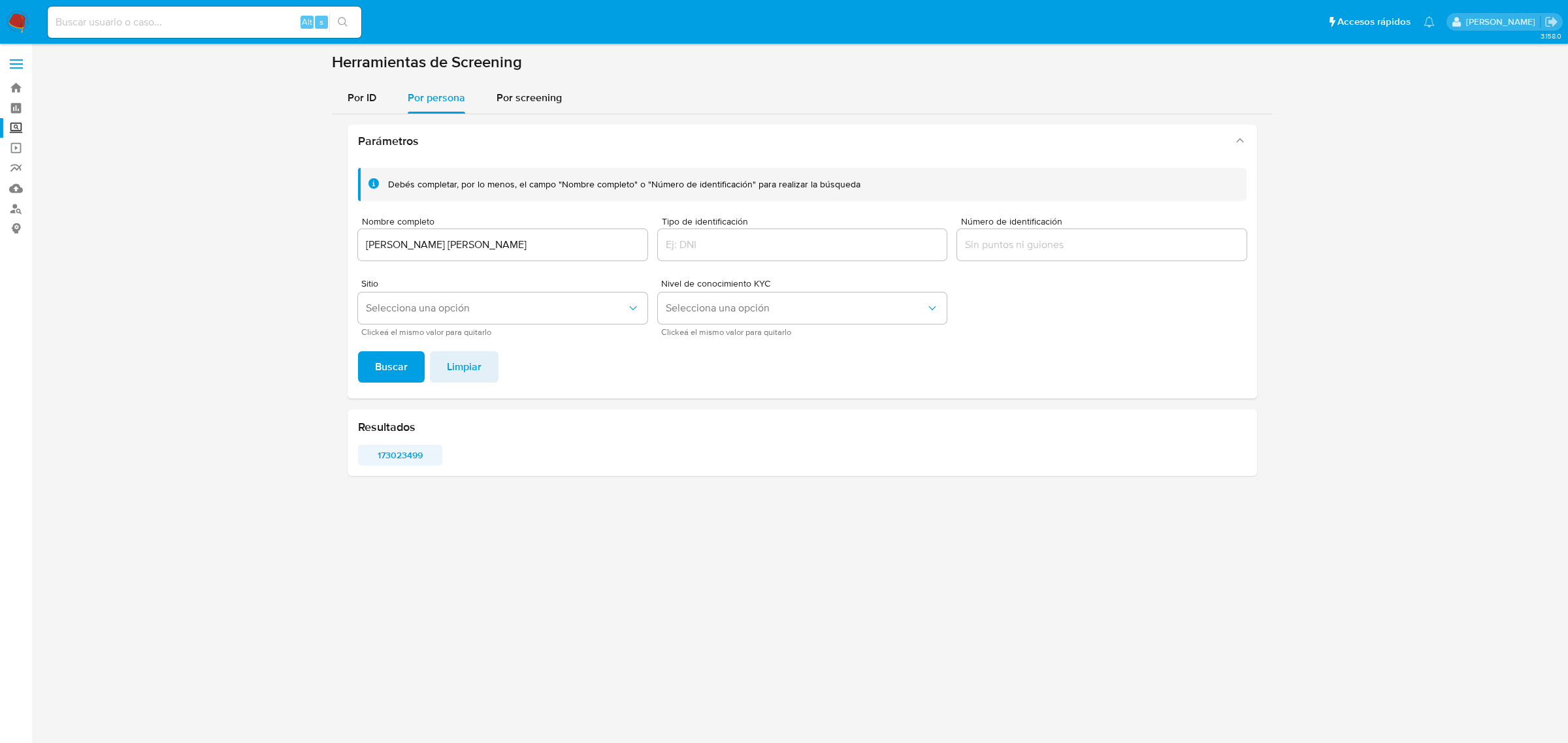
click at [404, 452] on span "173023499" at bounding box center [400, 455] width 66 height 18
click at [154, 26] on input at bounding box center [204, 22] width 313 height 17
click at [154, 23] on input at bounding box center [204, 22] width 313 height 17
type input "48244496"
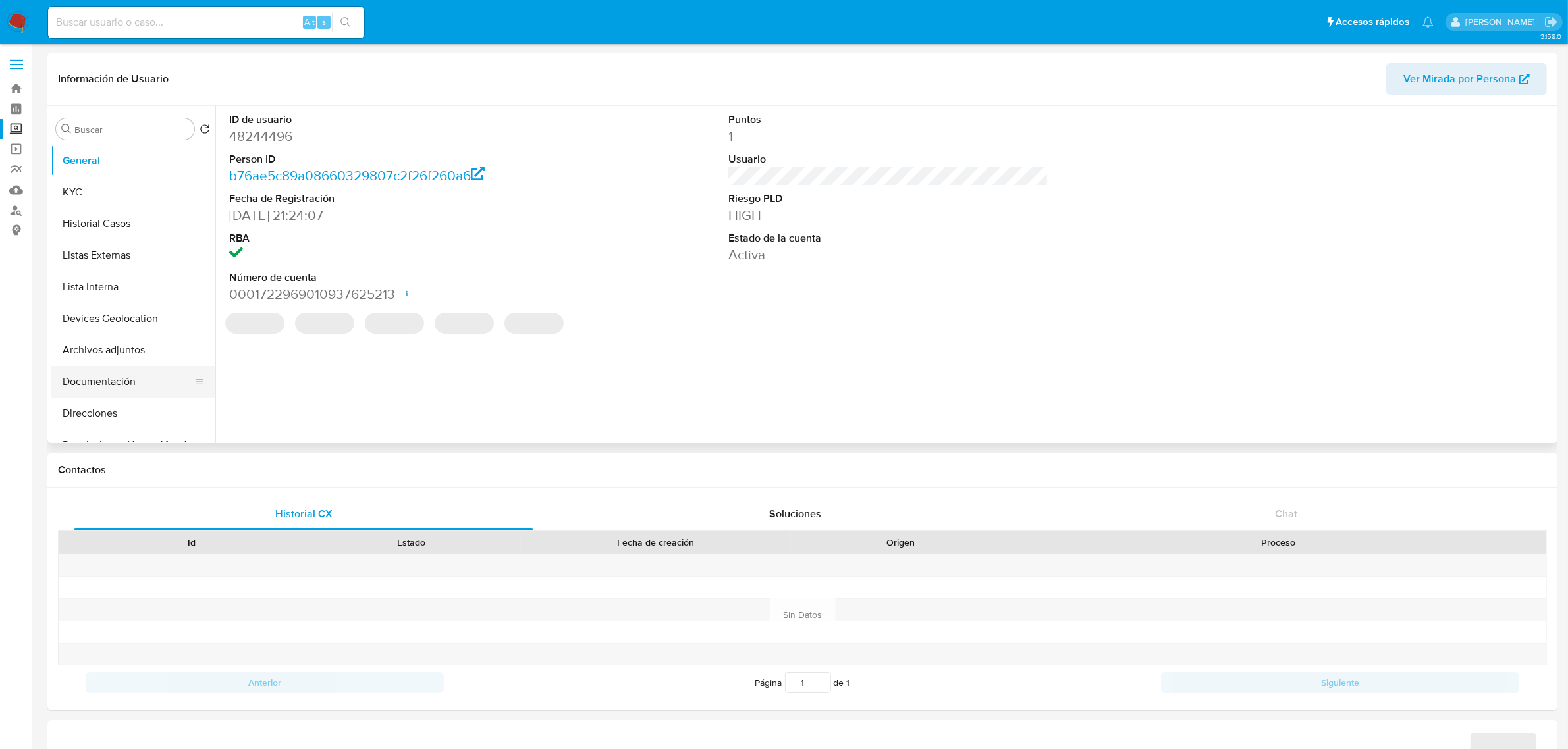
click at [115, 375] on button "Documentación" at bounding box center [128, 382] width 154 height 31
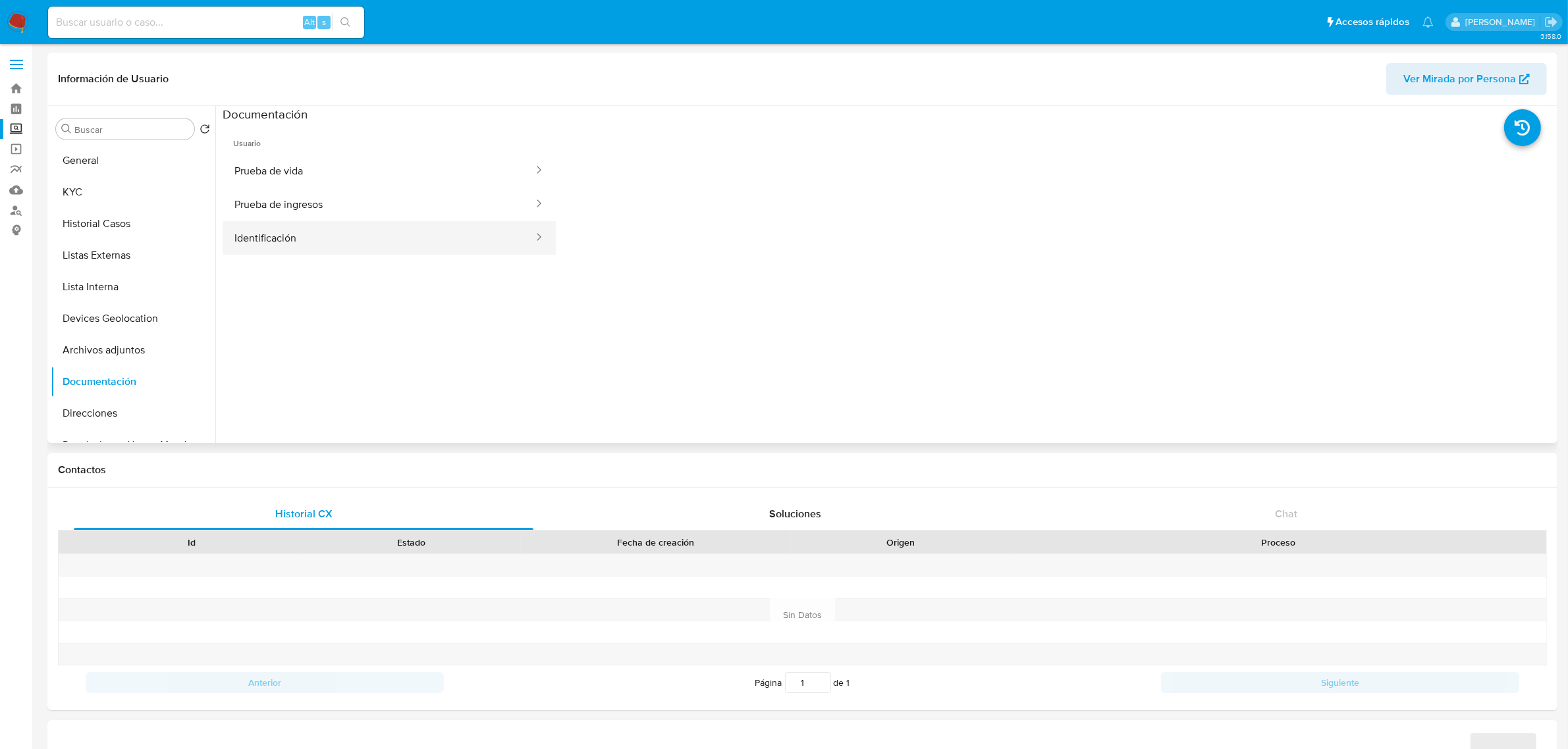
select select "10"
click at [346, 206] on button "Prueba de ingresos" at bounding box center [378, 205] width 312 height 33
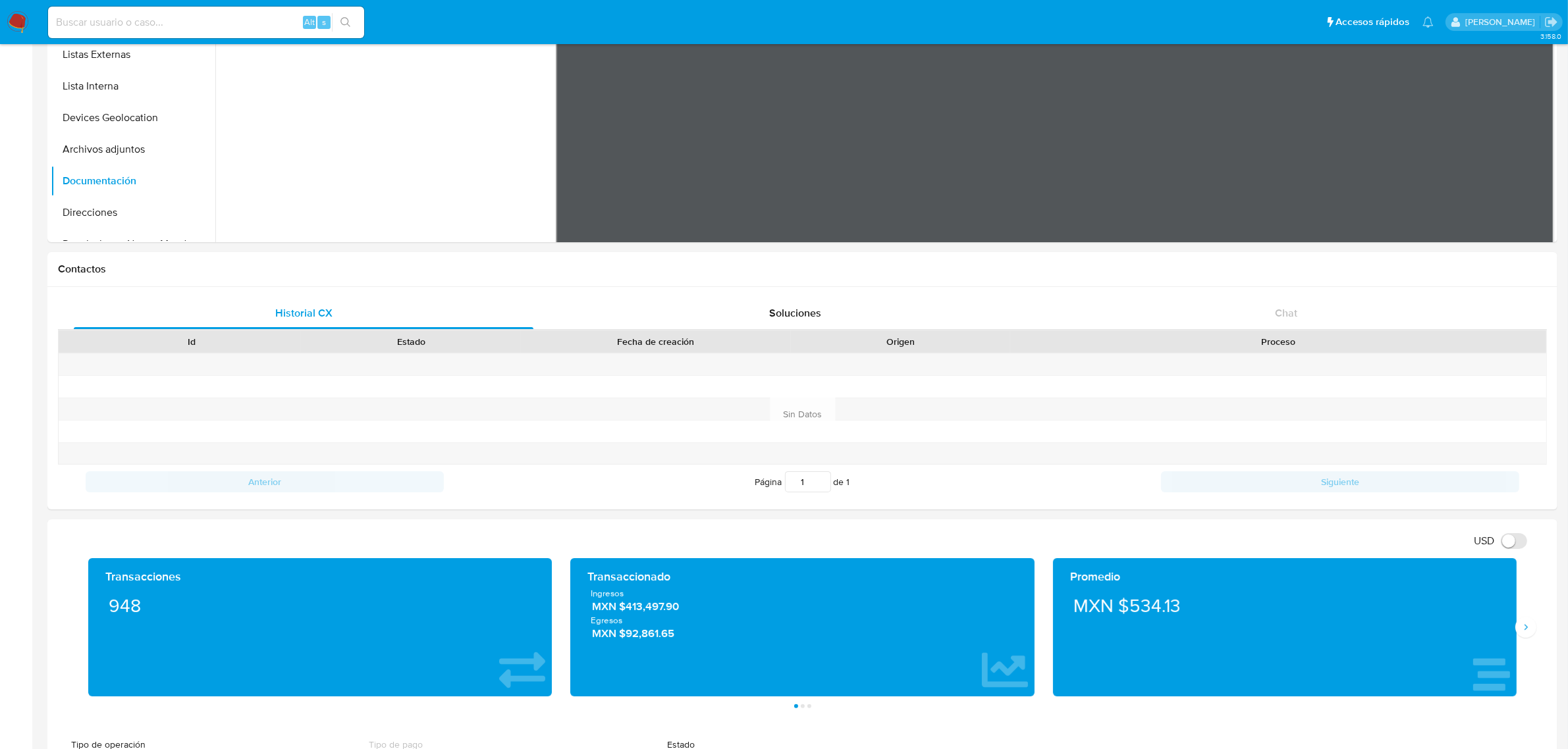
scroll to position [246, 0]
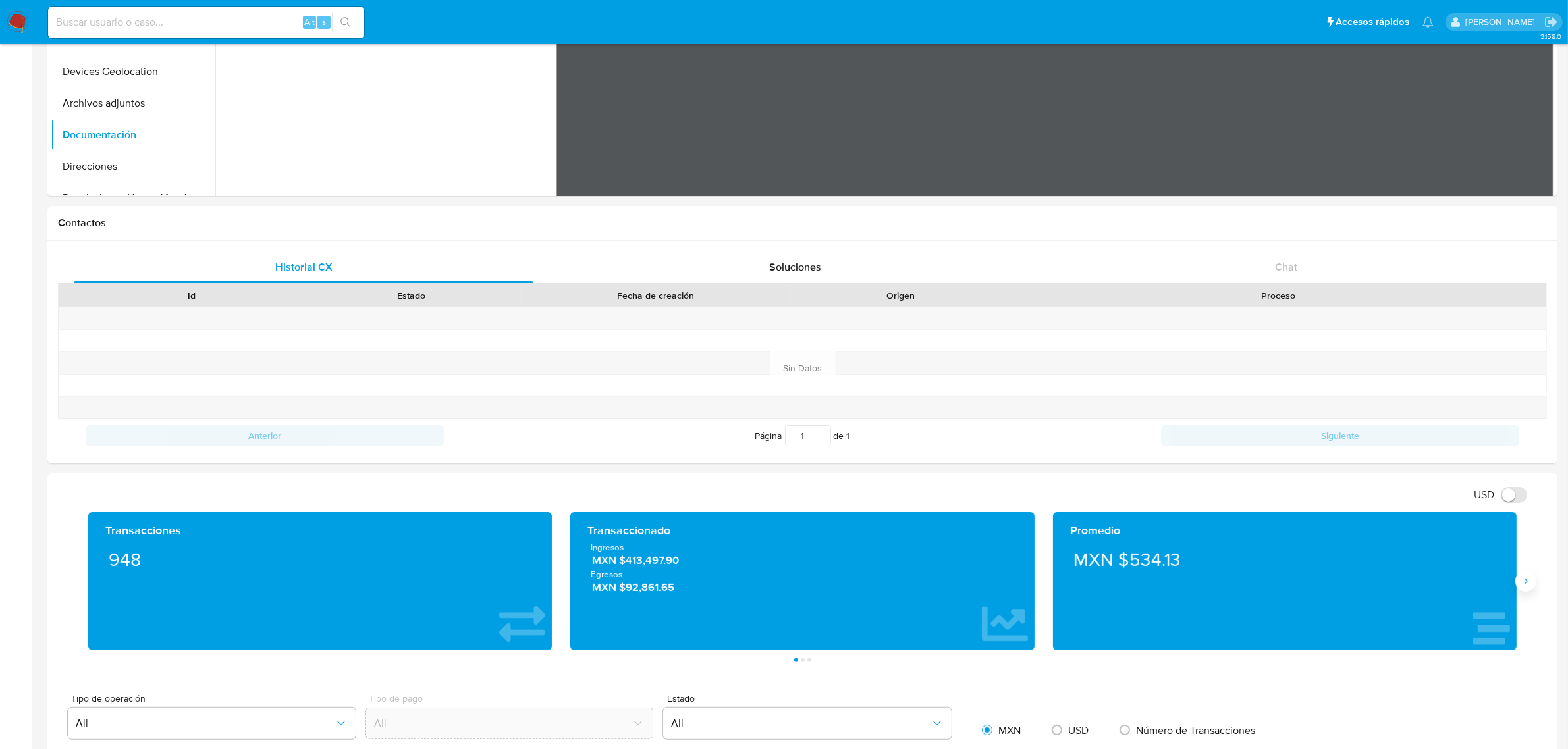
click at [1526, 581] on icon "Siguiente" at bounding box center [1525, 581] width 3 height 6
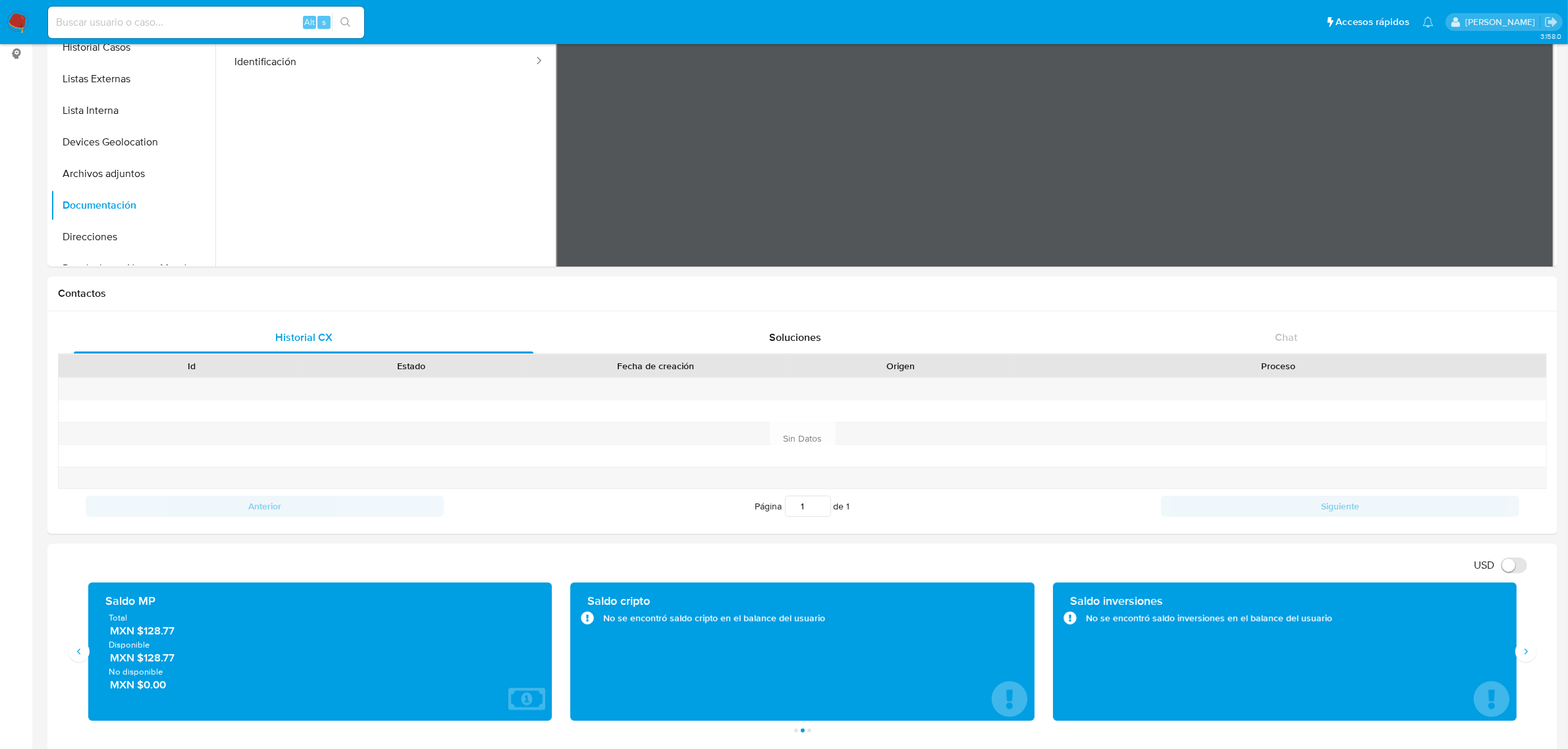
scroll to position [0, 0]
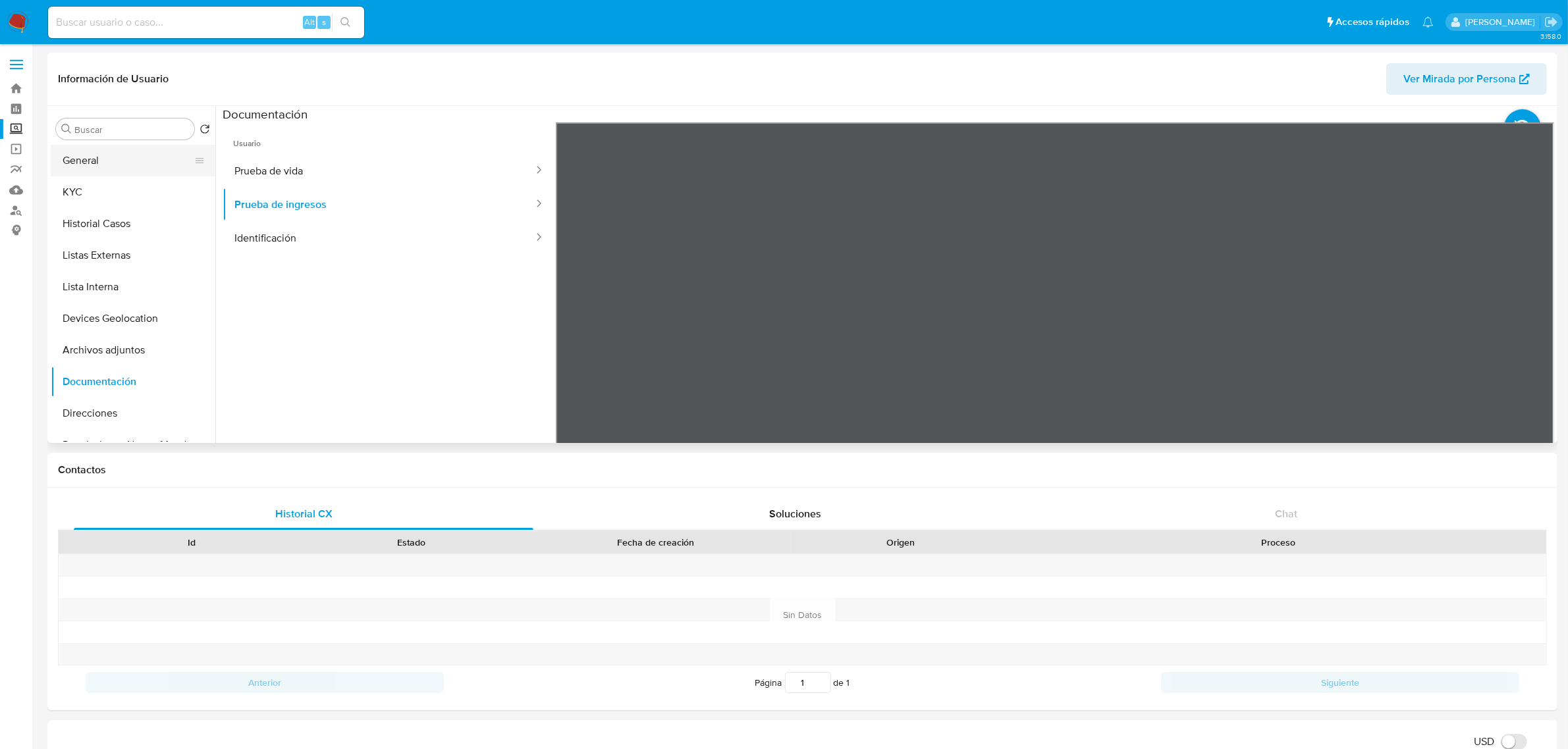
click at [96, 166] on button "General" at bounding box center [128, 161] width 154 height 31
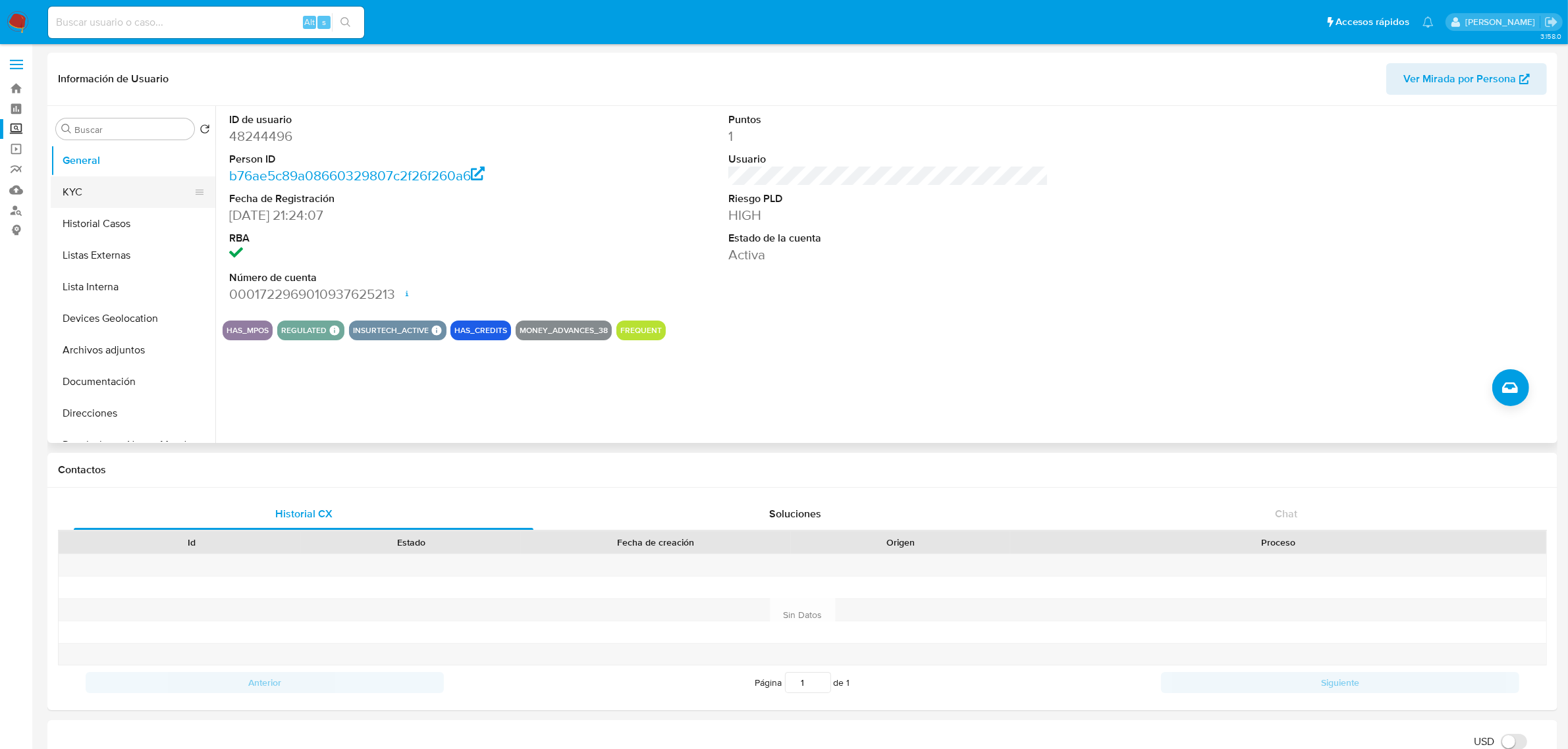
click at [96, 177] on button "KYC" at bounding box center [128, 192] width 154 height 31
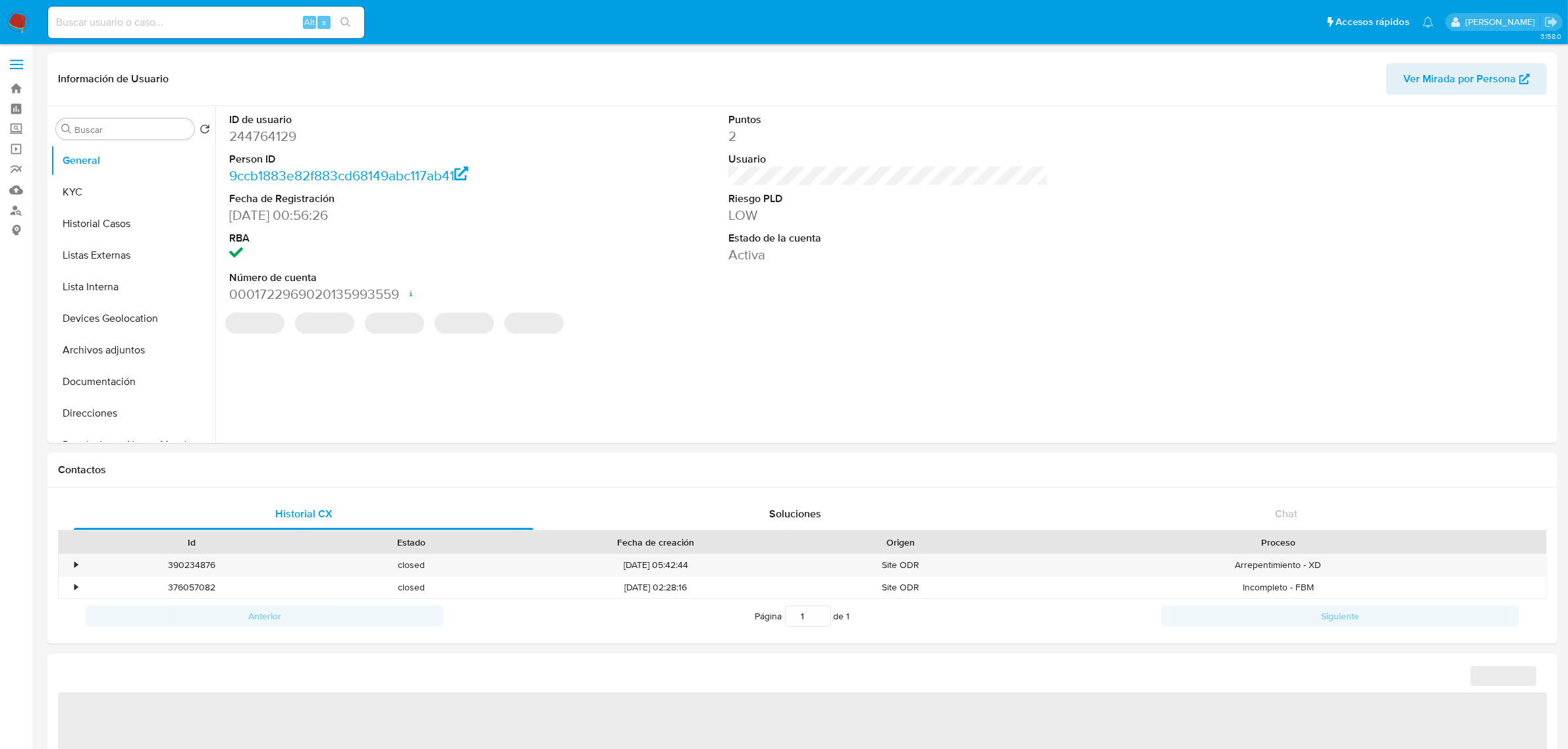
select select "10"
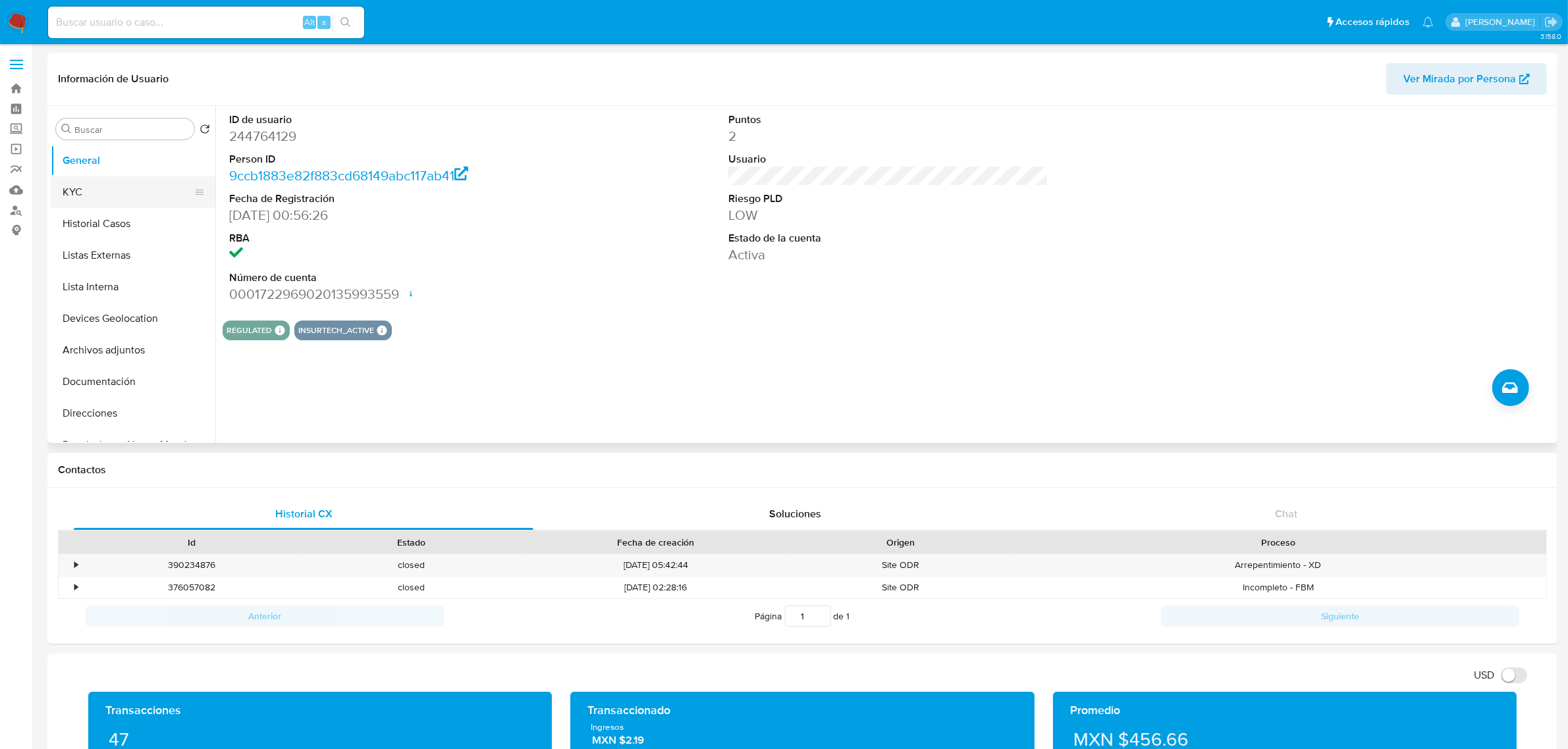
click at [102, 194] on button "KYC" at bounding box center [128, 192] width 154 height 31
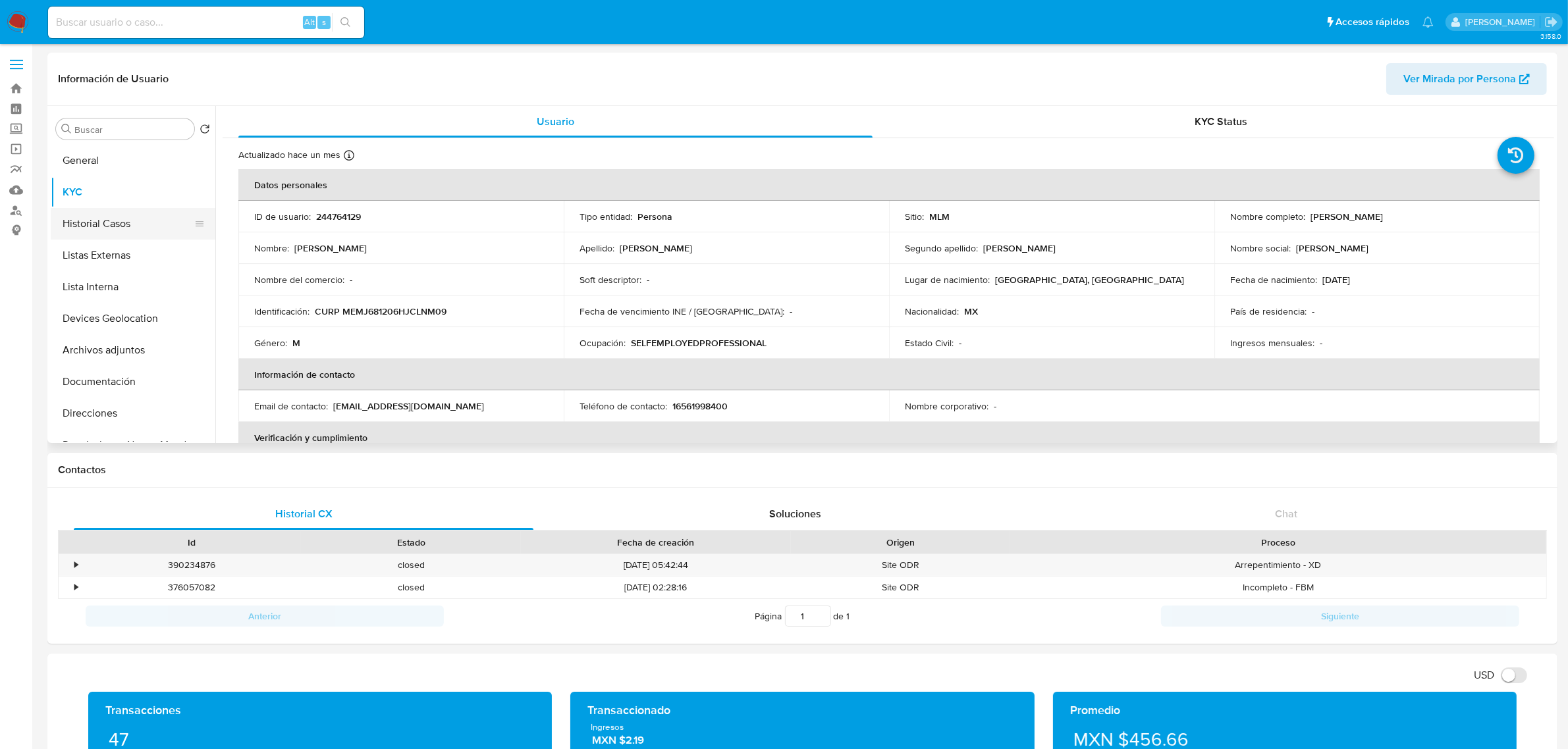
click at [97, 229] on button "Historial Casos" at bounding box center [128, 224] width 154 height 31
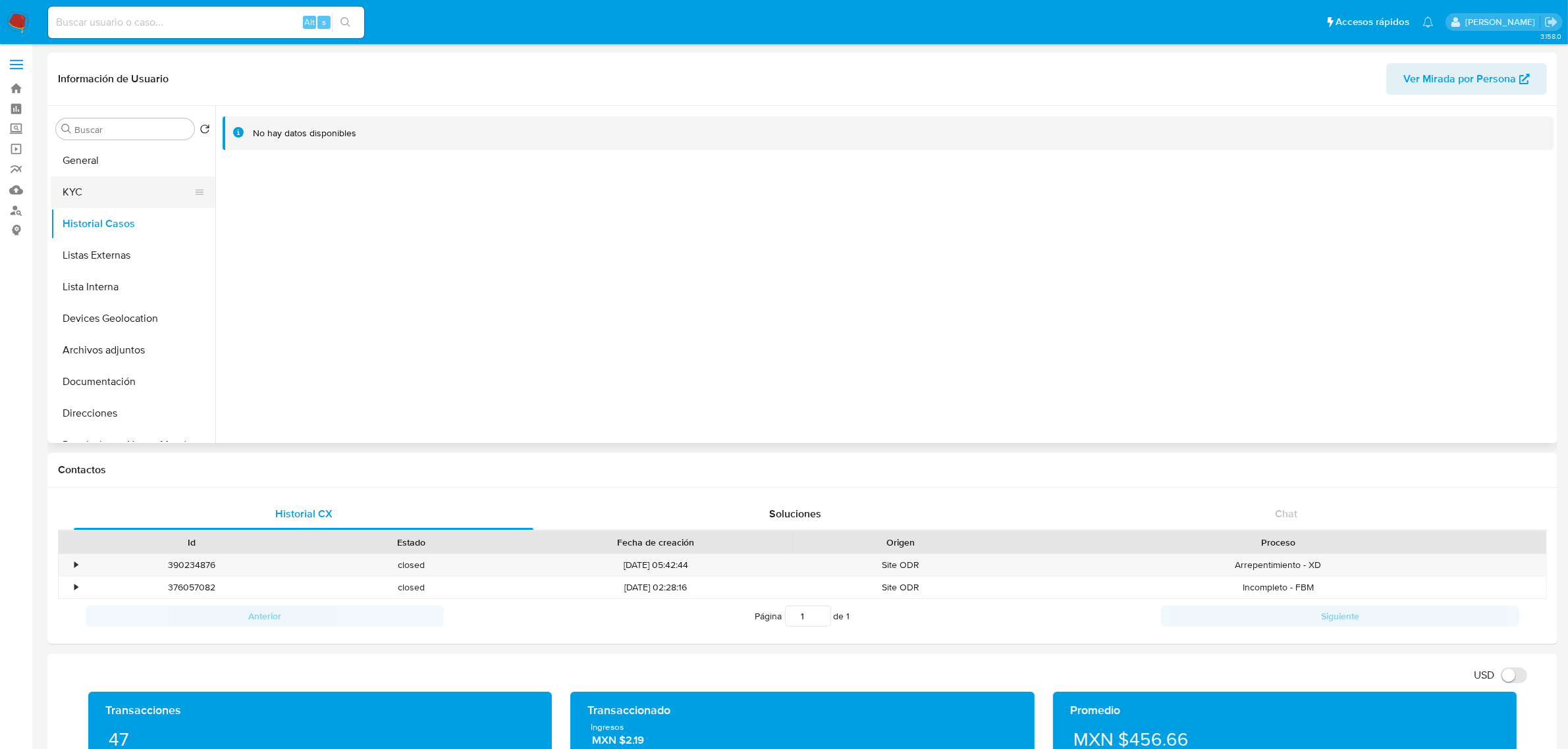
click at [108, 189] on button "KYC" at bounding box center [128, 192] width 154 height 31
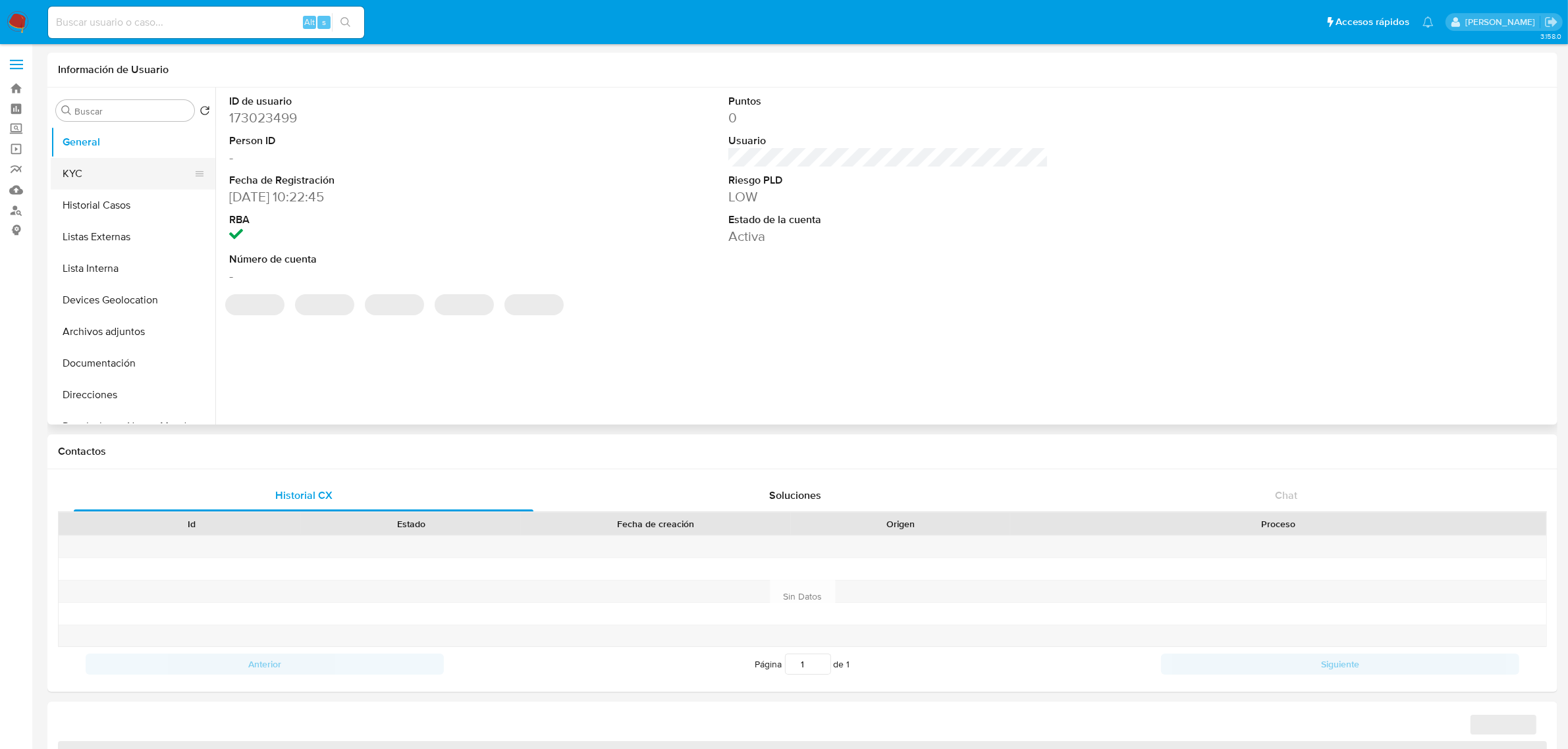
click at [126, 175] on button "KYC" at bounding box center [128, 173] width 154 height 31
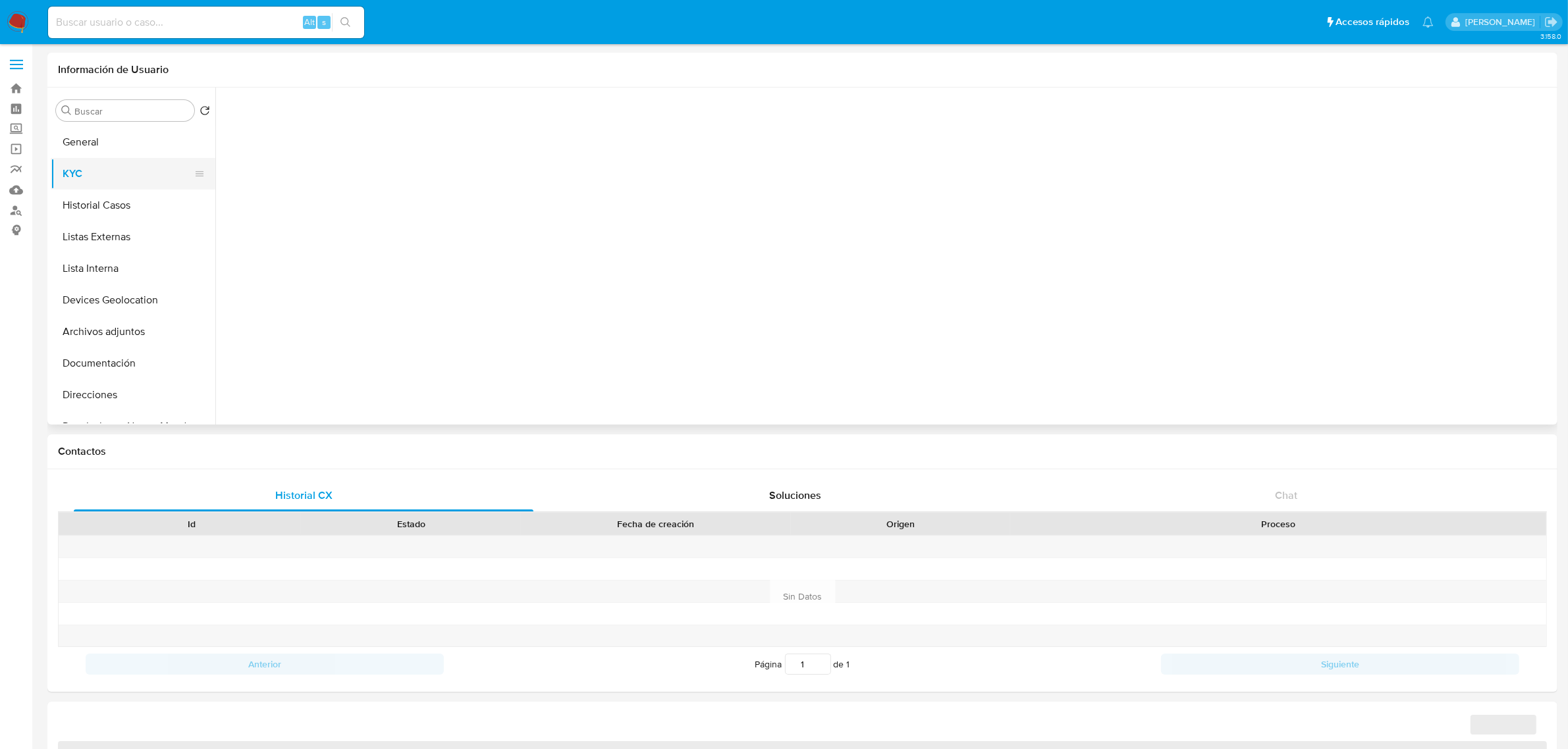
select select "10"
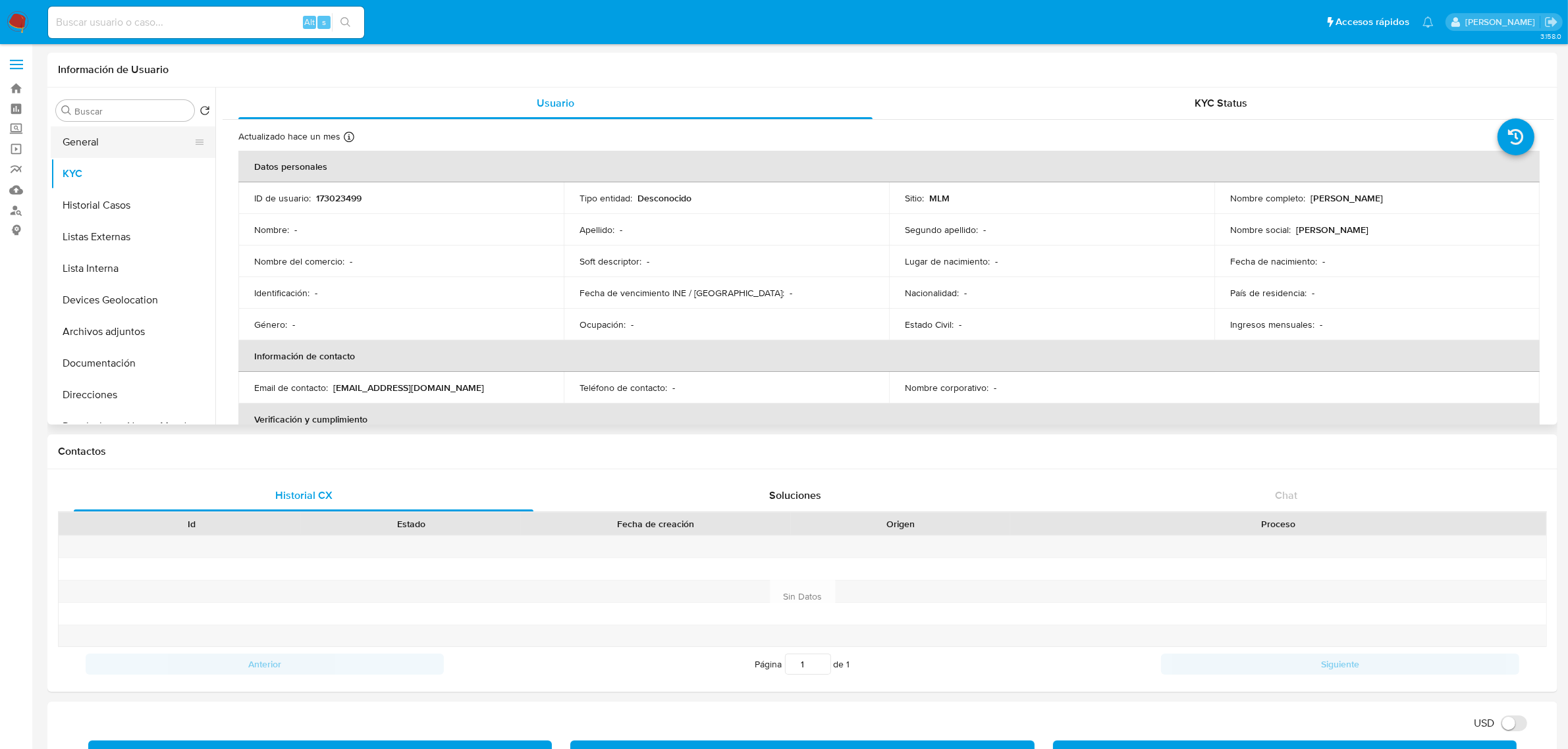
click at [113, 148] on button "General" at bounding box center [128, 142] width 154 height 31
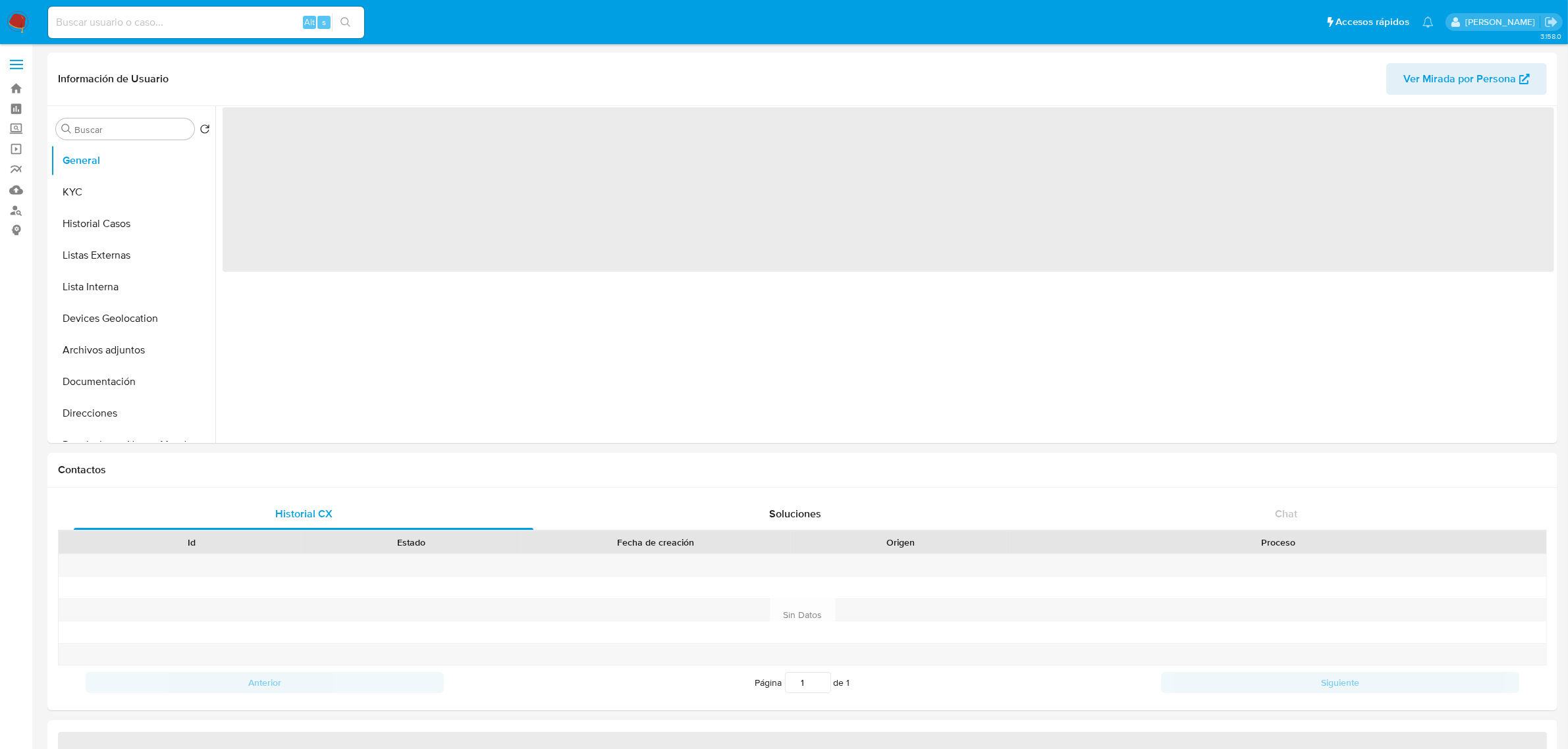
click at [155, 24] on input at bounding box center [206, 22] width 316 height 18
paste input "2449416408"
type input "2449416408"
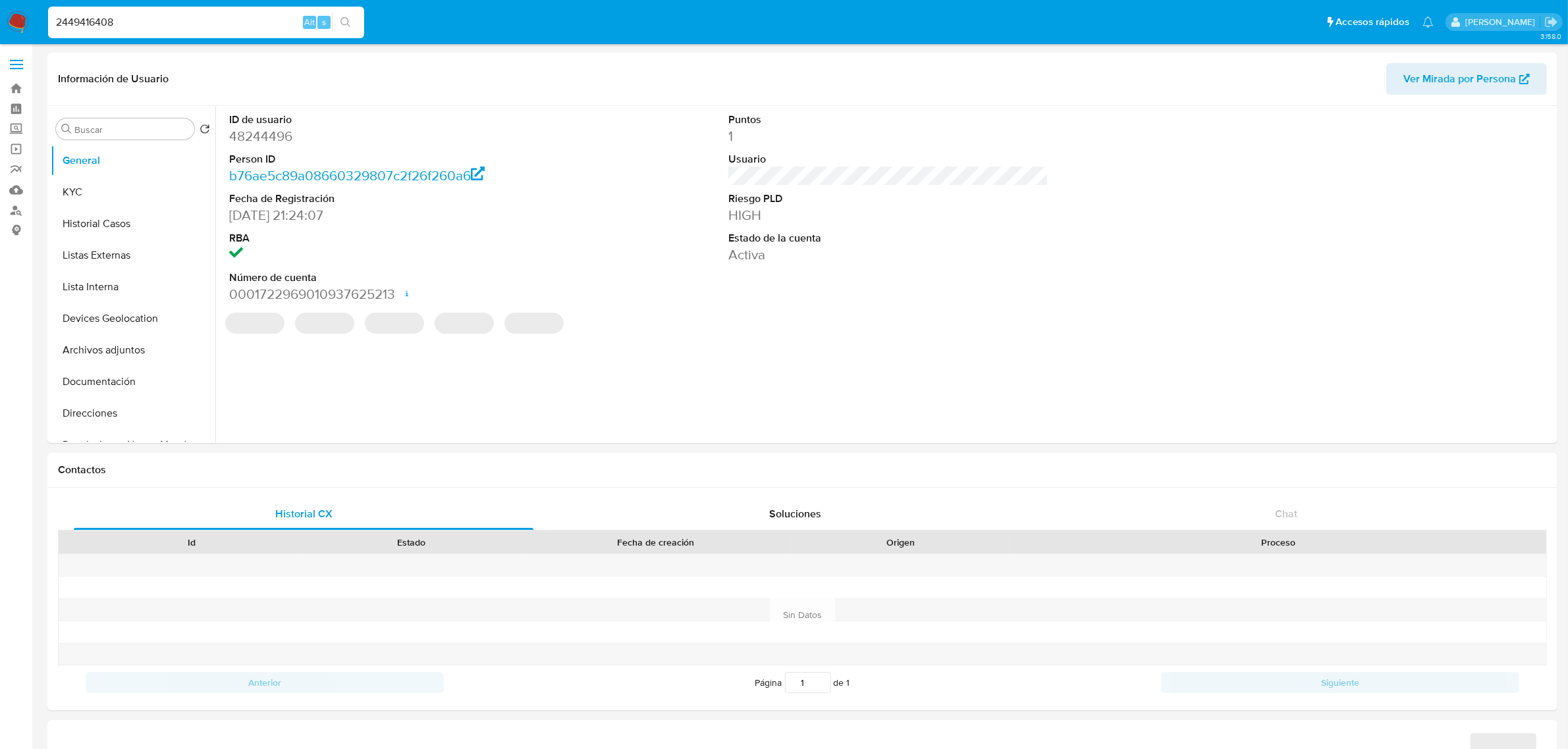
select select "10"
click at [166, 25] on input "2449416408" at bounding box center [206, 22] width 316 height 18
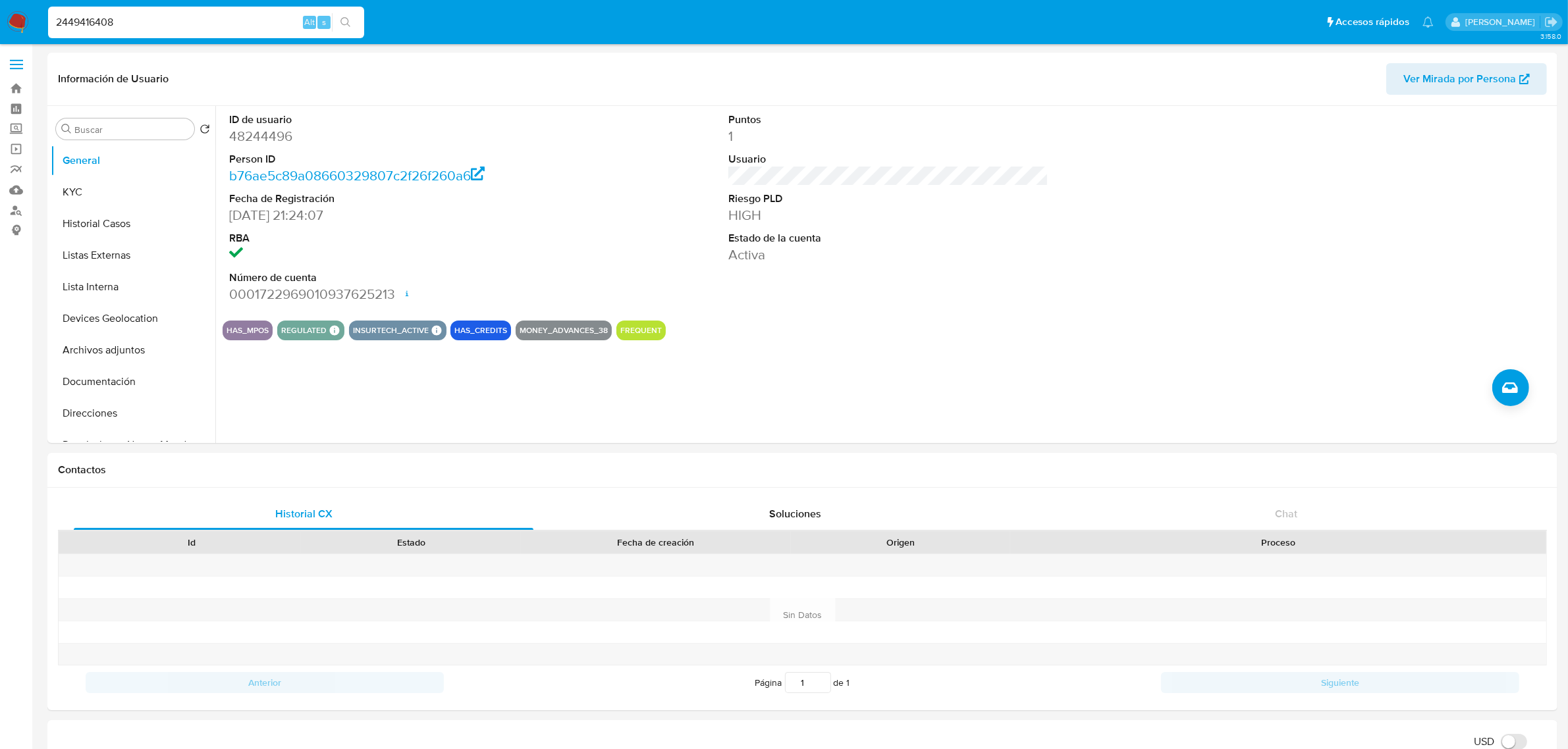
type input "2449416408"
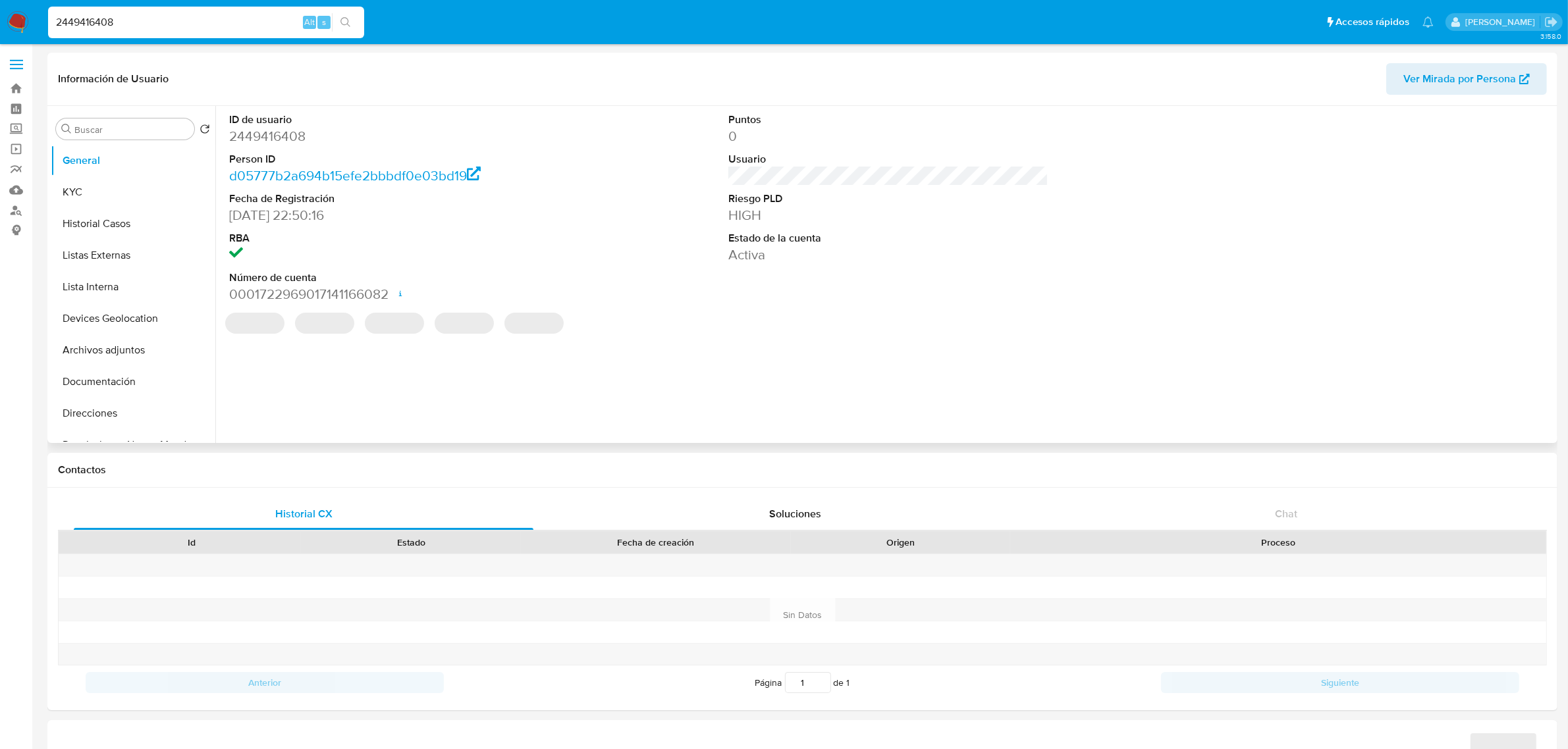
select select "10"
click at [119, 224] on button "Historial Casos" at bounding box center [128, 224] width 154 height 31
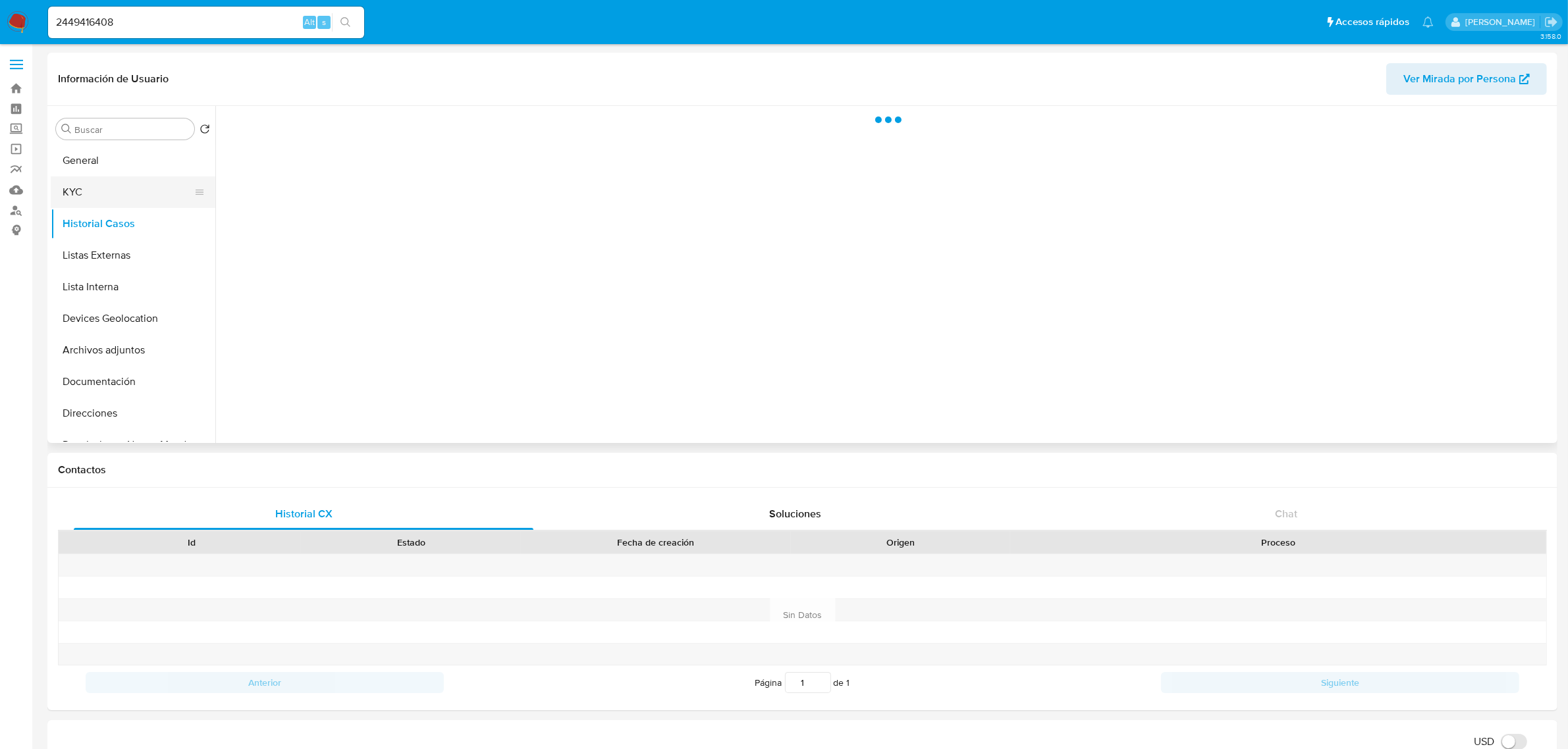
click at [117, 196] on button "KYC" at bounding box center [128, 192] width 154 height 31
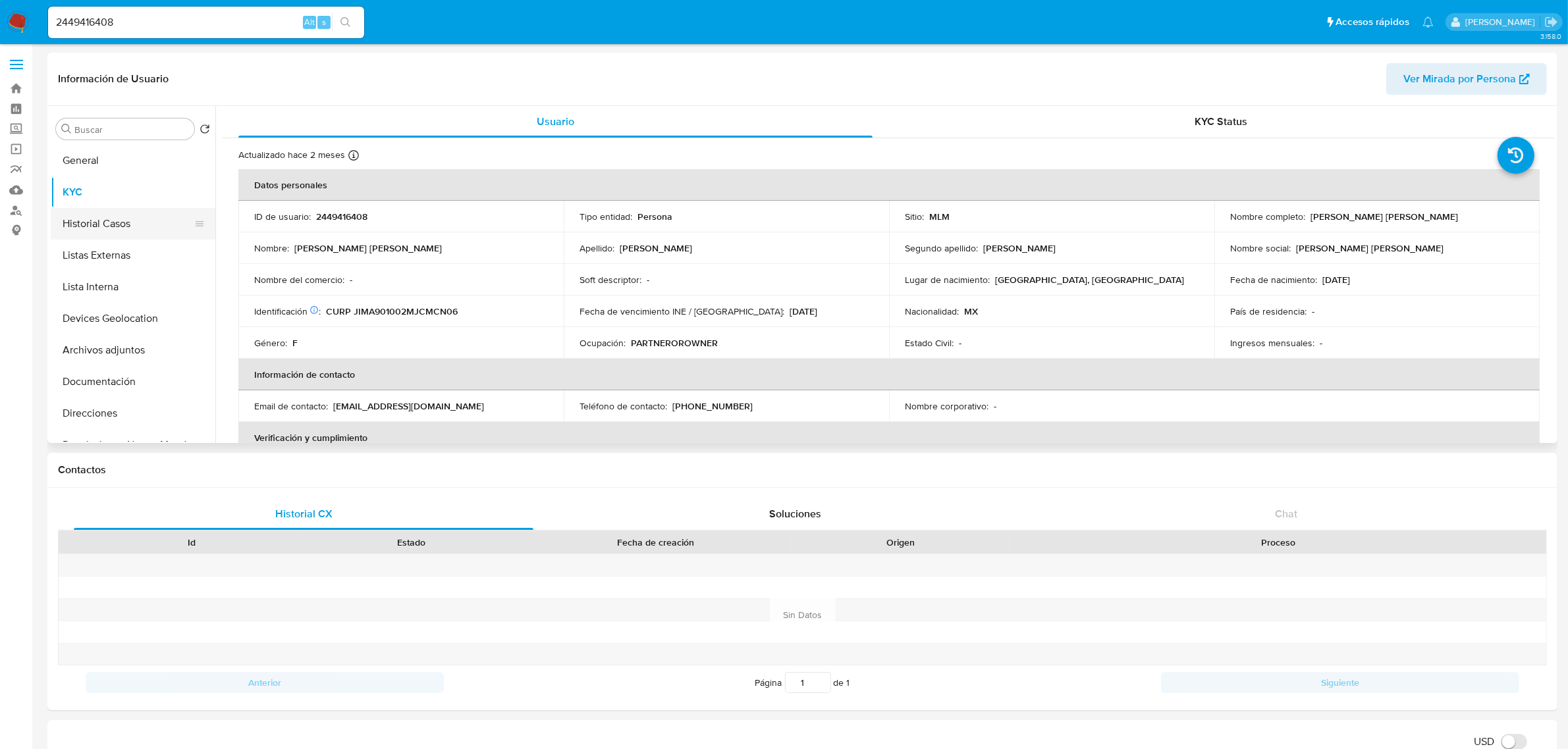
click at [122, 224] on button "Historial Casos" at bounding box center [128, 224] width 154 height 31
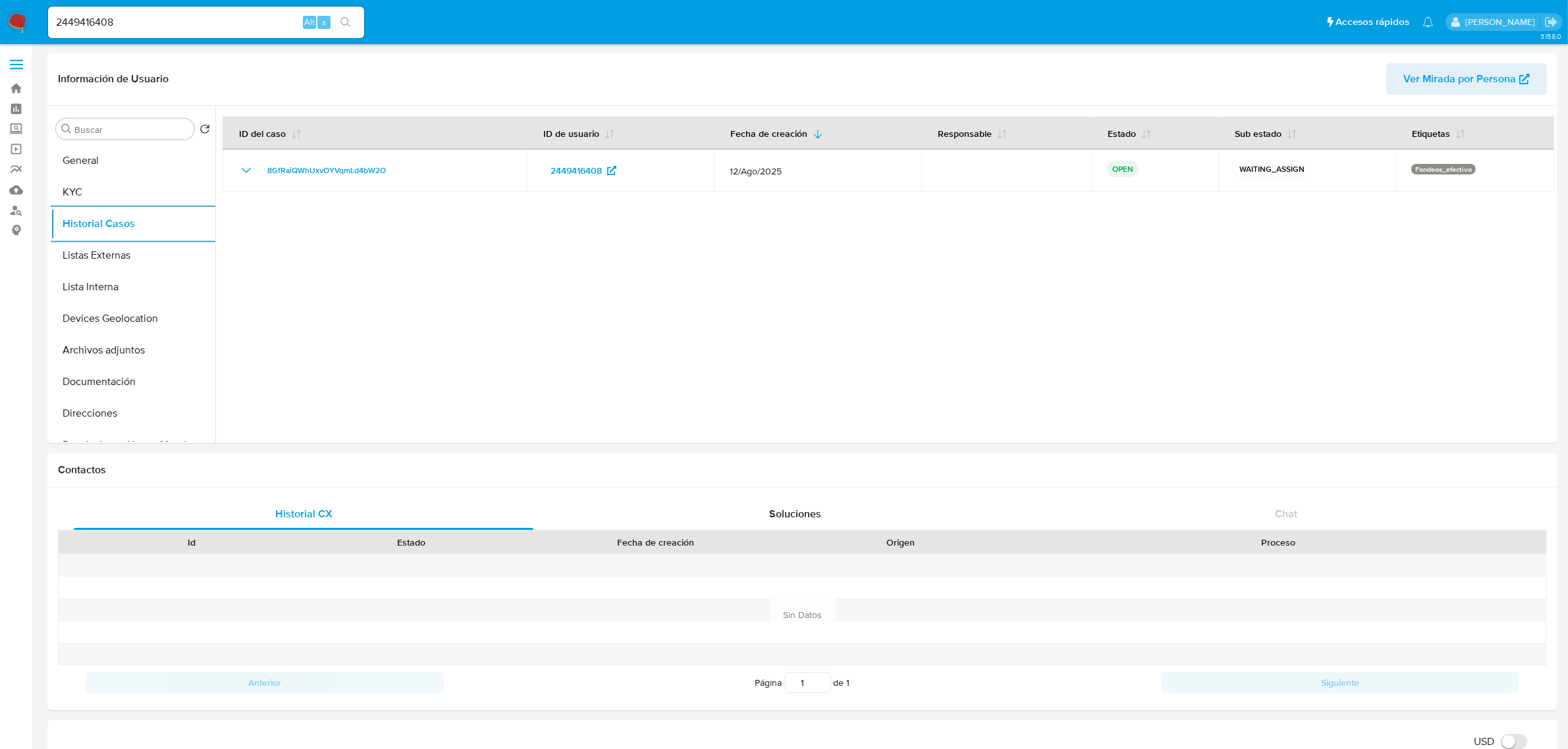
click at [51, 208] on button "Historial Casos" at bounding box center [133, 224] width 165 height 31
click at [66, 186] on button "KYC" at bounding box center [128, 192] width 154 height 31
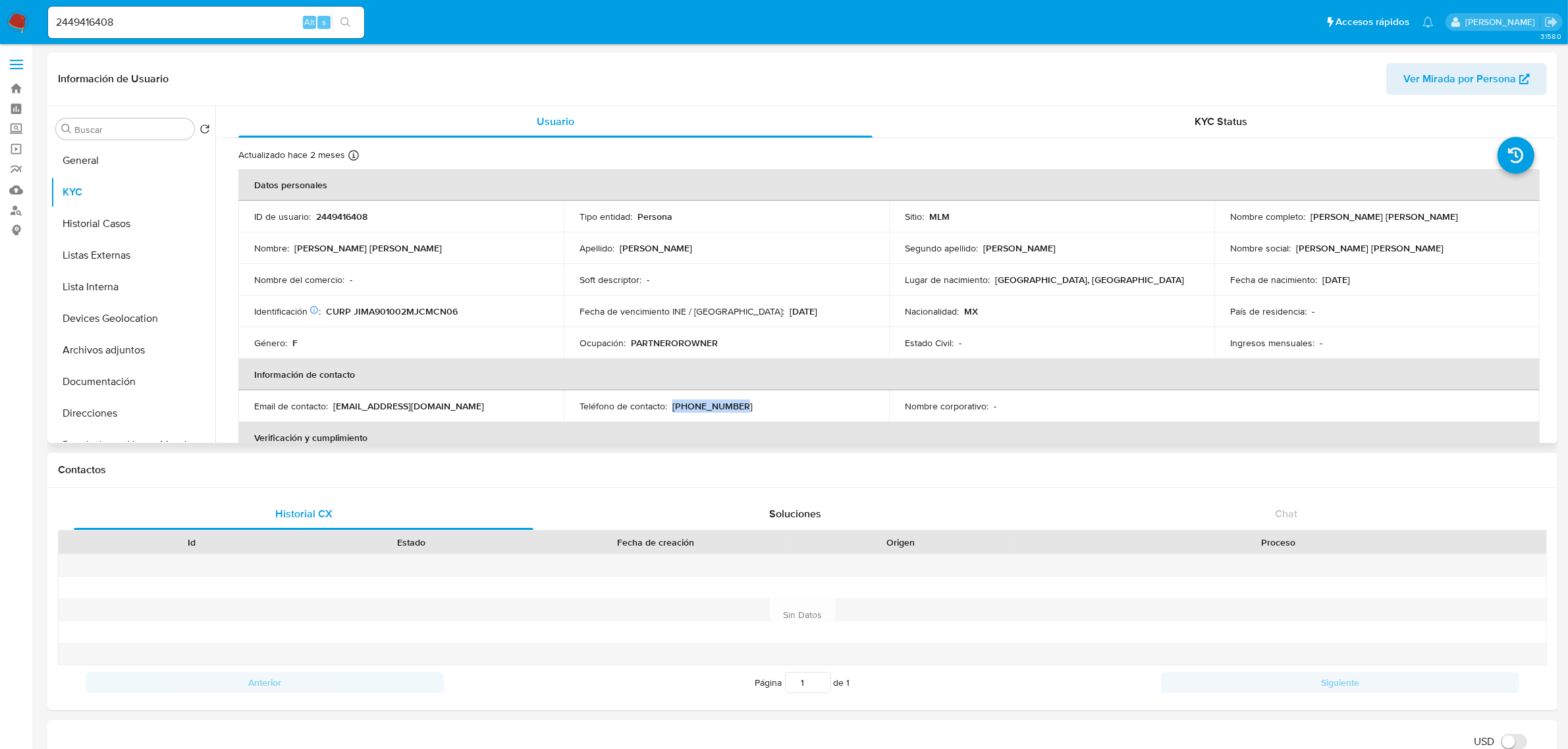
drag, startPoint x: 734, startPoint y: 401, endPoint x: 670, endPoint y: 403, distance: 64.0
click at [670, 403] on div "Teléfono de contacto : (33) 27200758" at bounding box center [726, 406] width 293 height 12
copy p "(33) 27200758"
drag, startPoint x: 332, startPoint y: 405, endPoint x: 498, endPoint y: 415, distance: 166.3
click at [498, 415] on td "Email de contacto : anastaciajimenezm1990@gmail.com" at bounding box center [402, 406] width 325 height 31
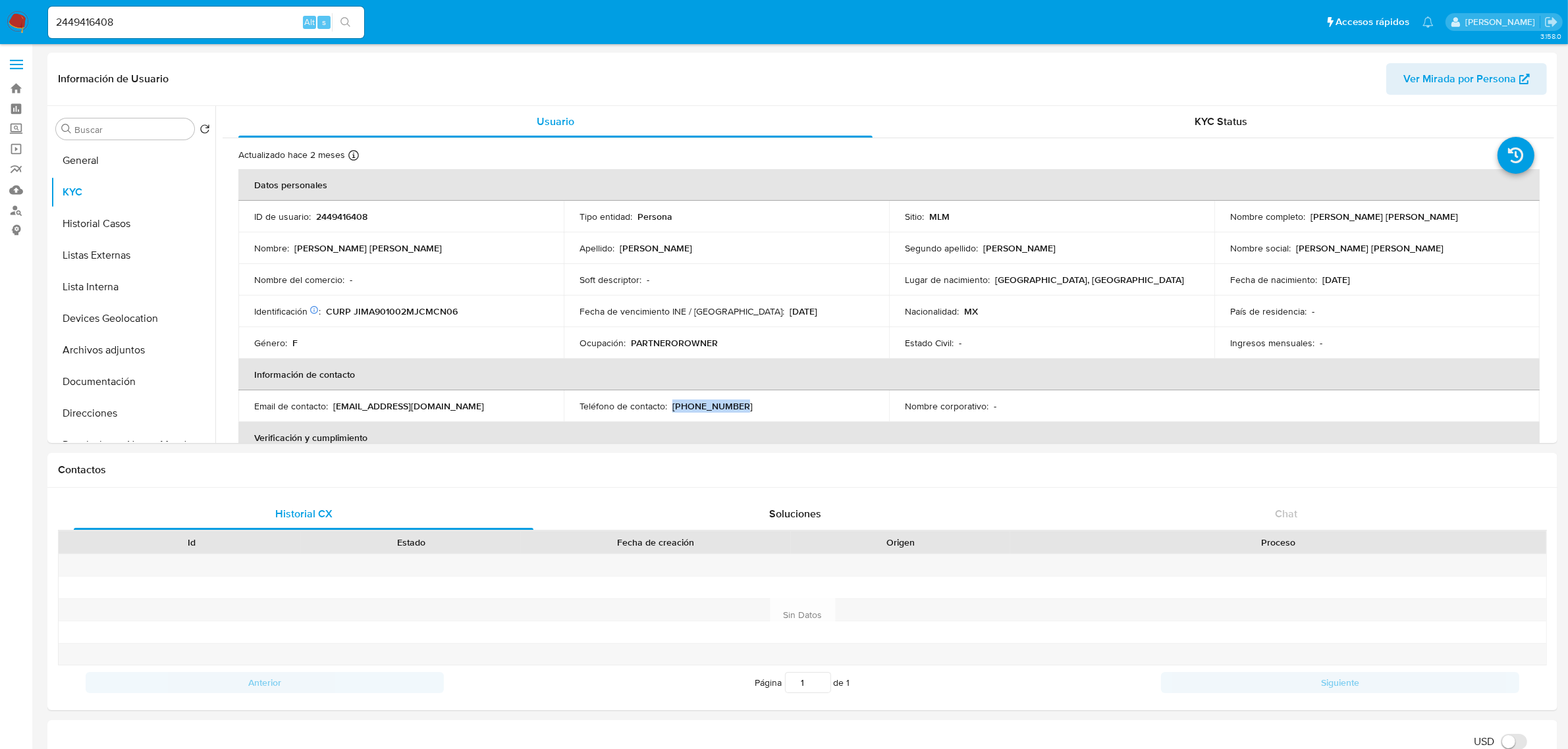
copy p "anastaciajimenezm1990@gmail.com"
click at [131, 162] on button "General" at bounding box center [128, 161] width 154 height 31
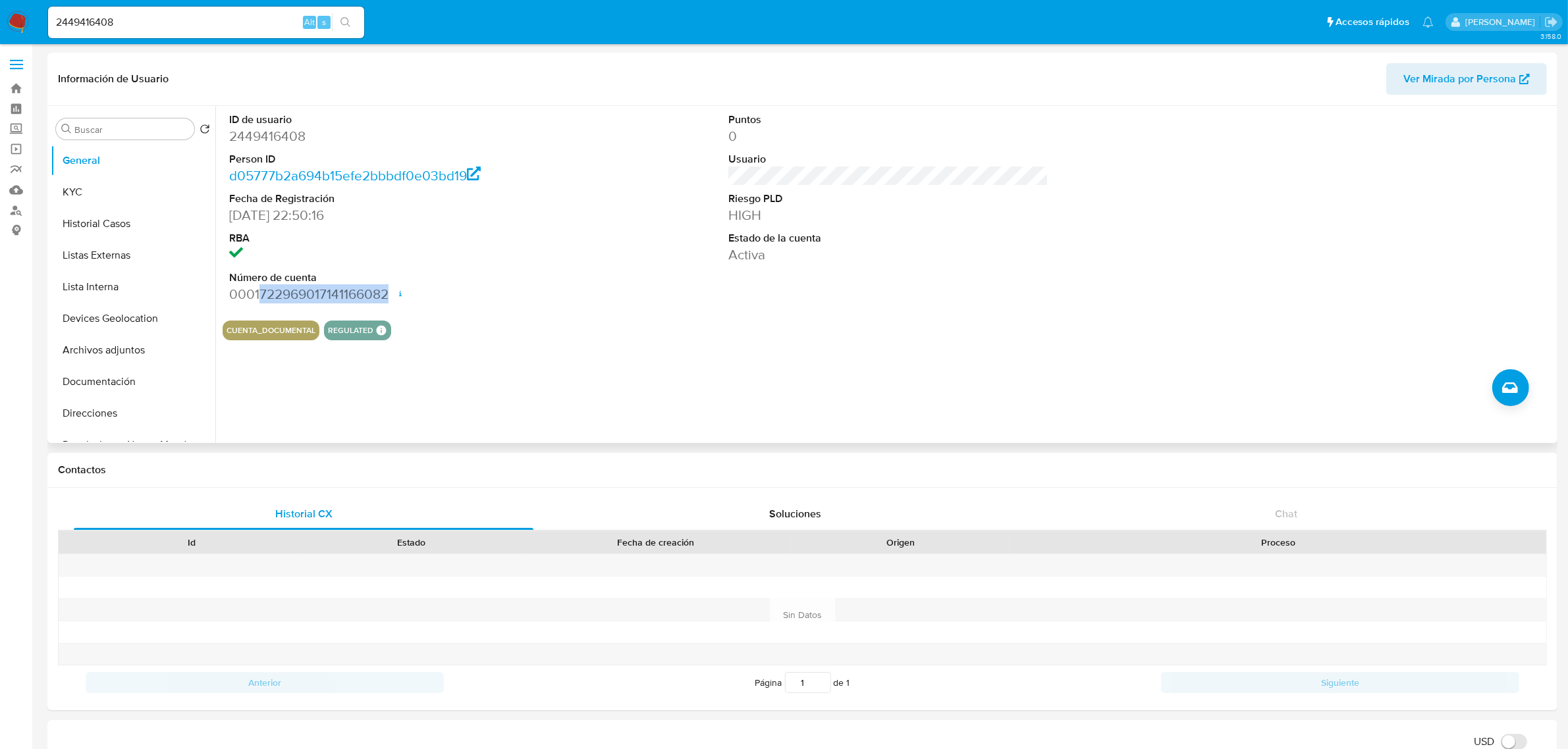
drag, startPoint x: 259, startPoint y: 293, endPoint x: 387, endPoint y: 293, distance: 128.0
click at [387, 293] on dd "0001722969017141166082 Fecha de apertura 18/05/2025 23:25 Estado ACTIVE" at bounding box center [389, 294] width 320 height 19
copy dd "722969017141166082"
click at [105, 250] on button "Listas Externas" at bounding box center [128, 255] width 154 height 31
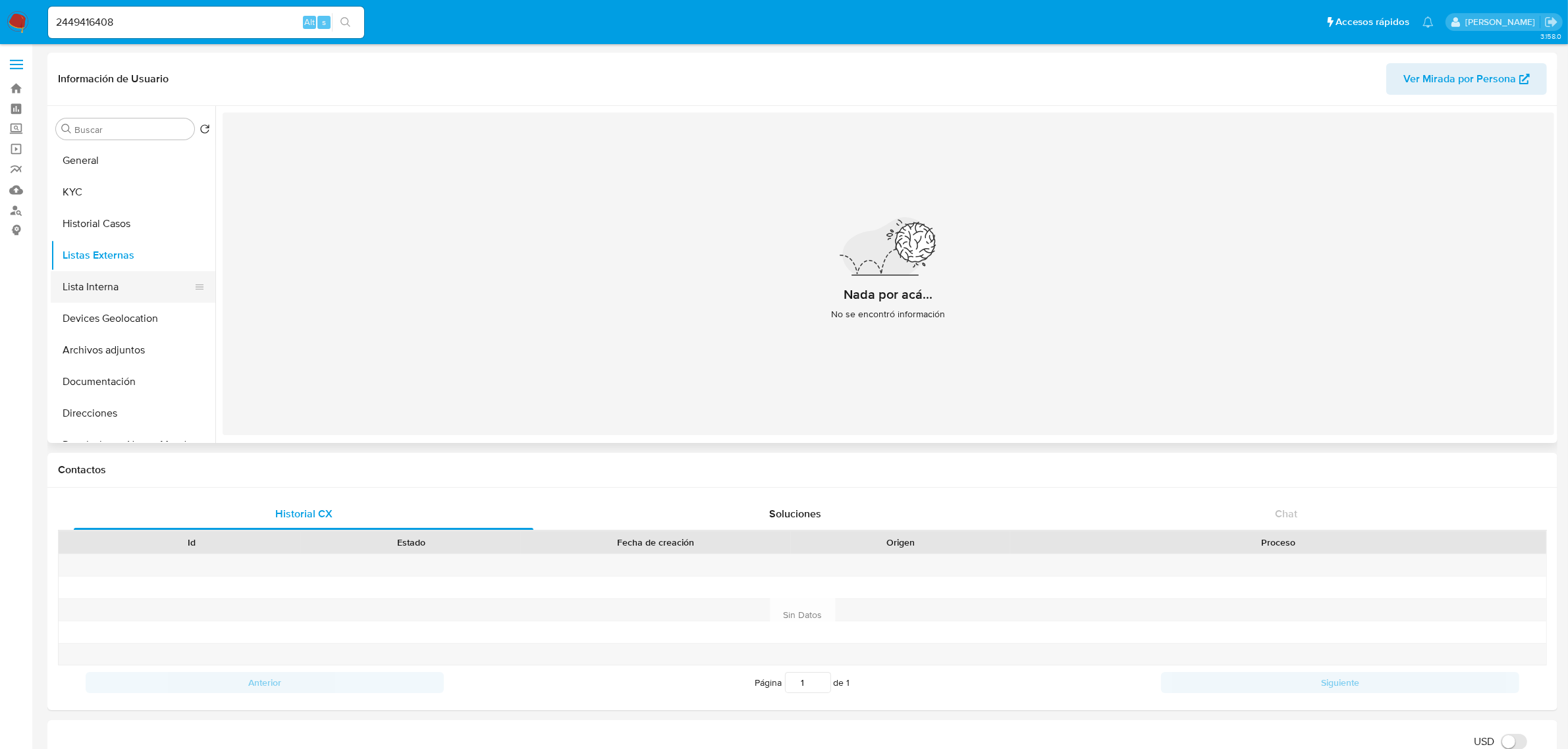
click at [107, 290] on button "Lista Interna" at bounding box center [128, 286] width 154 height 31
click at [100, 155] on button "General" at bounding box center [128, 161] width 154 height 31
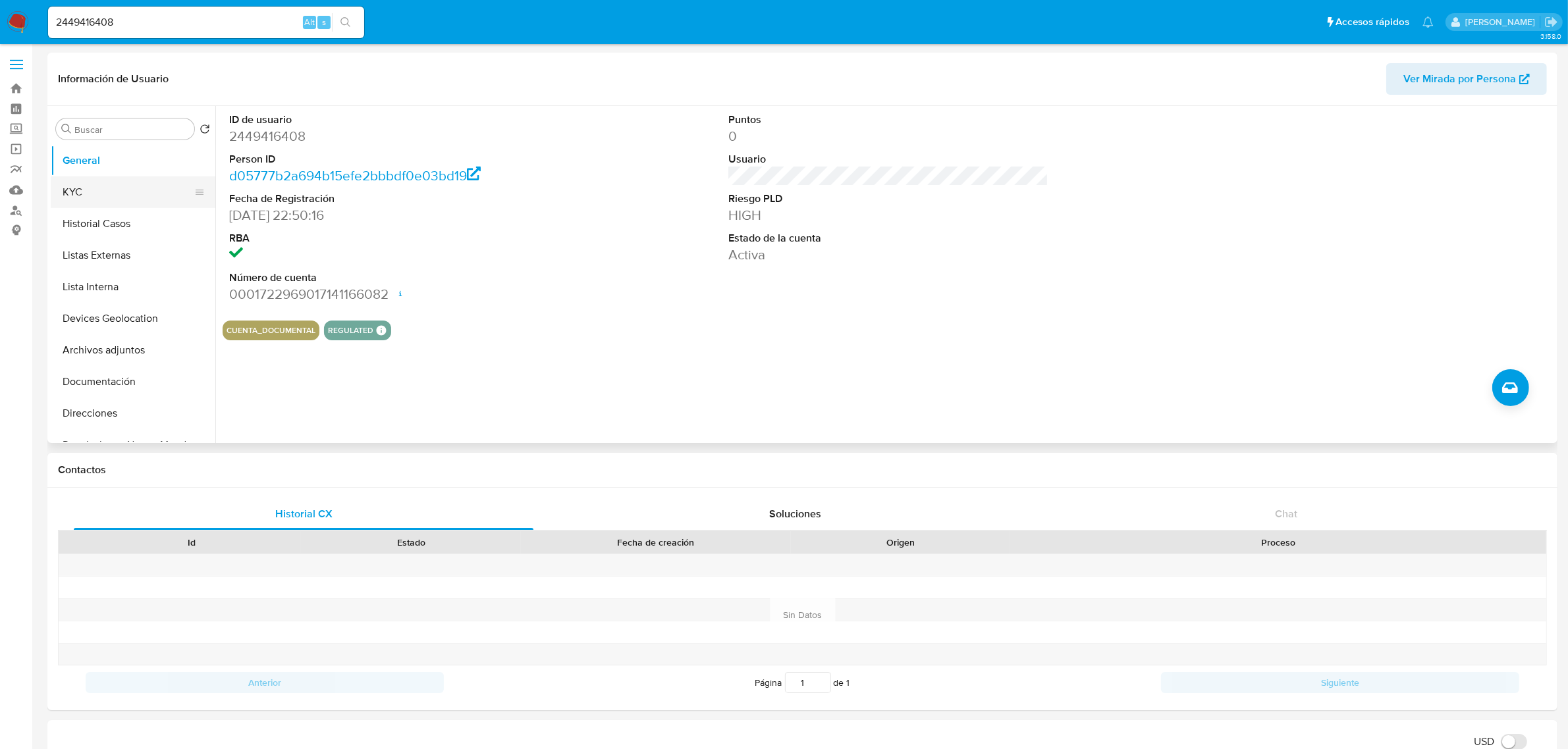
drag, startPoint x: 119, startPoint y: 192, endPoint x: 114, endPoint y: 198, distance: 7.8
click at [116, 192] on button "KYC" at bounding box center [128, 192] width 154 height 31
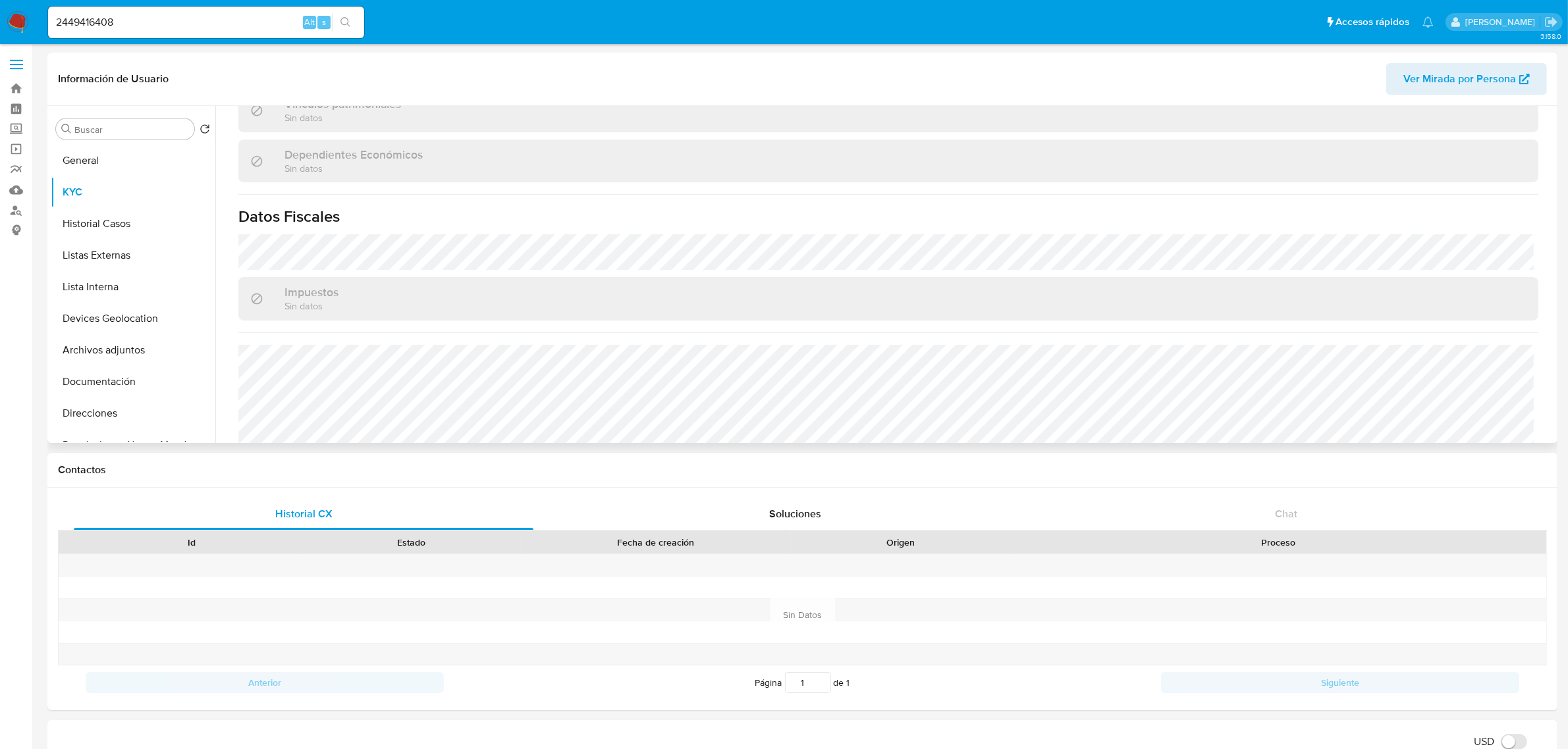
scroll to position [801, 0]
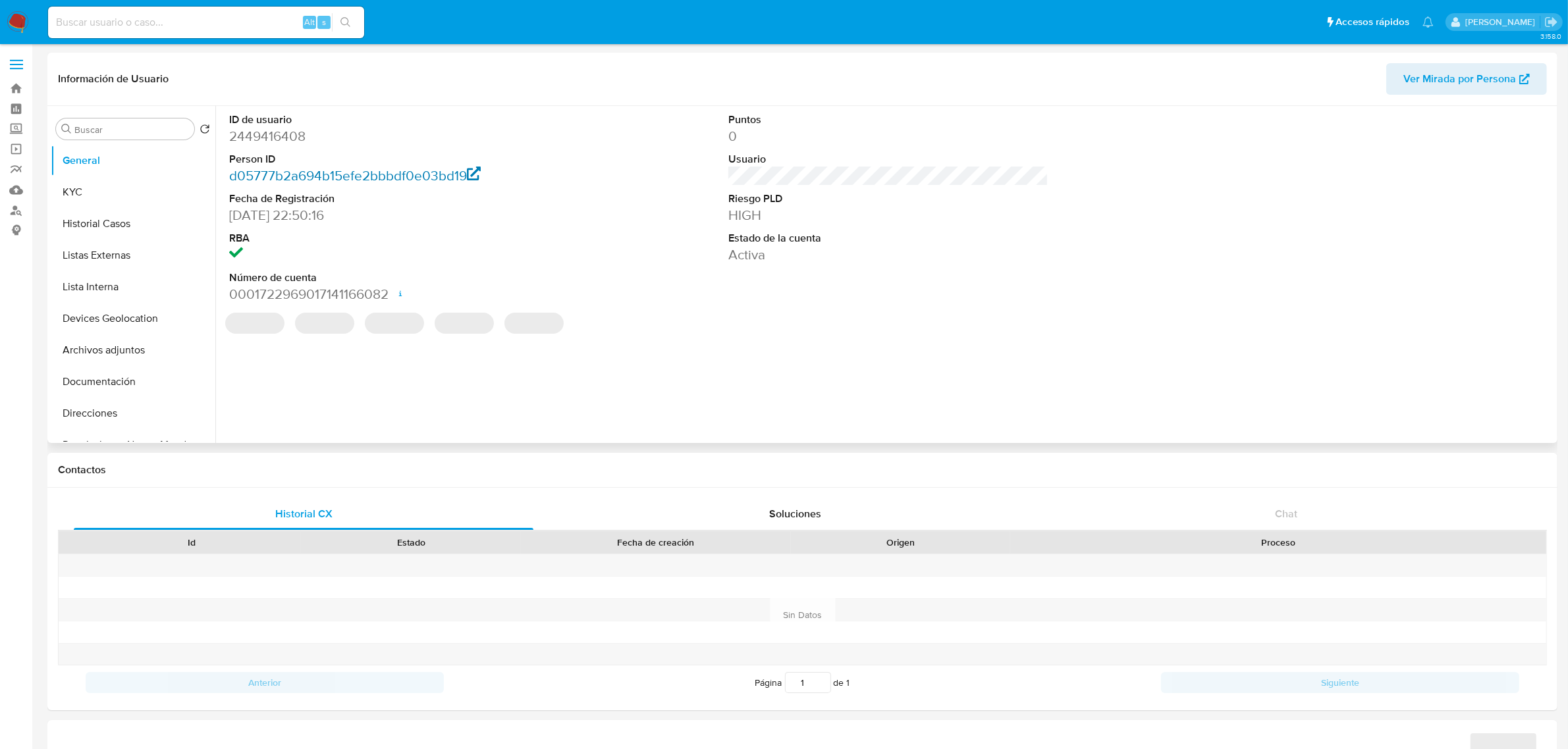
select select "10"
click at [96, 188] on button "KYC" at bounding box center [128, 192] width 154 height 31
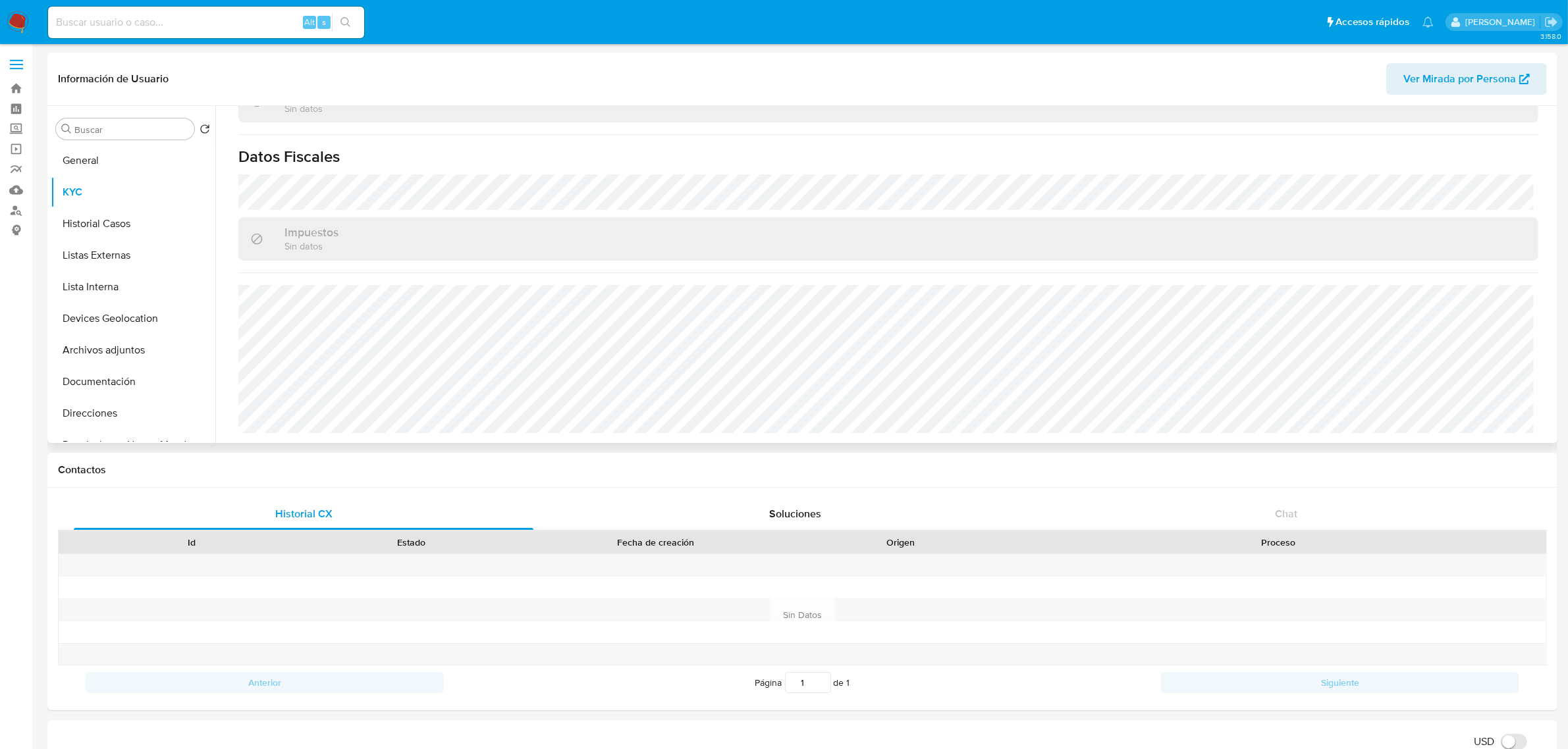
scroll to position [801, 0]
click at [93, 224] on button "Historial Casos" at bounding box center [128, 224] width 154 height 31
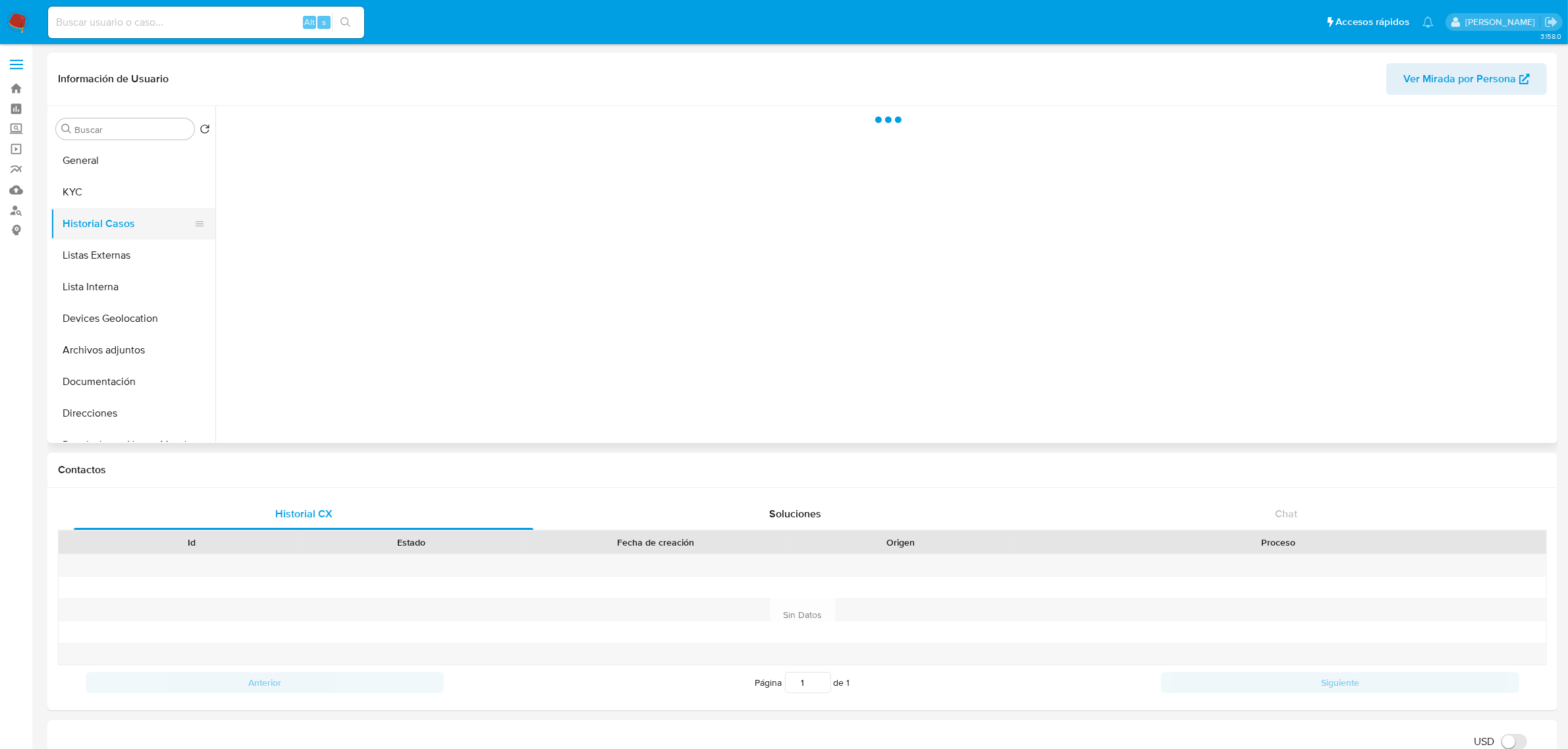
scroll to position [0, 0]
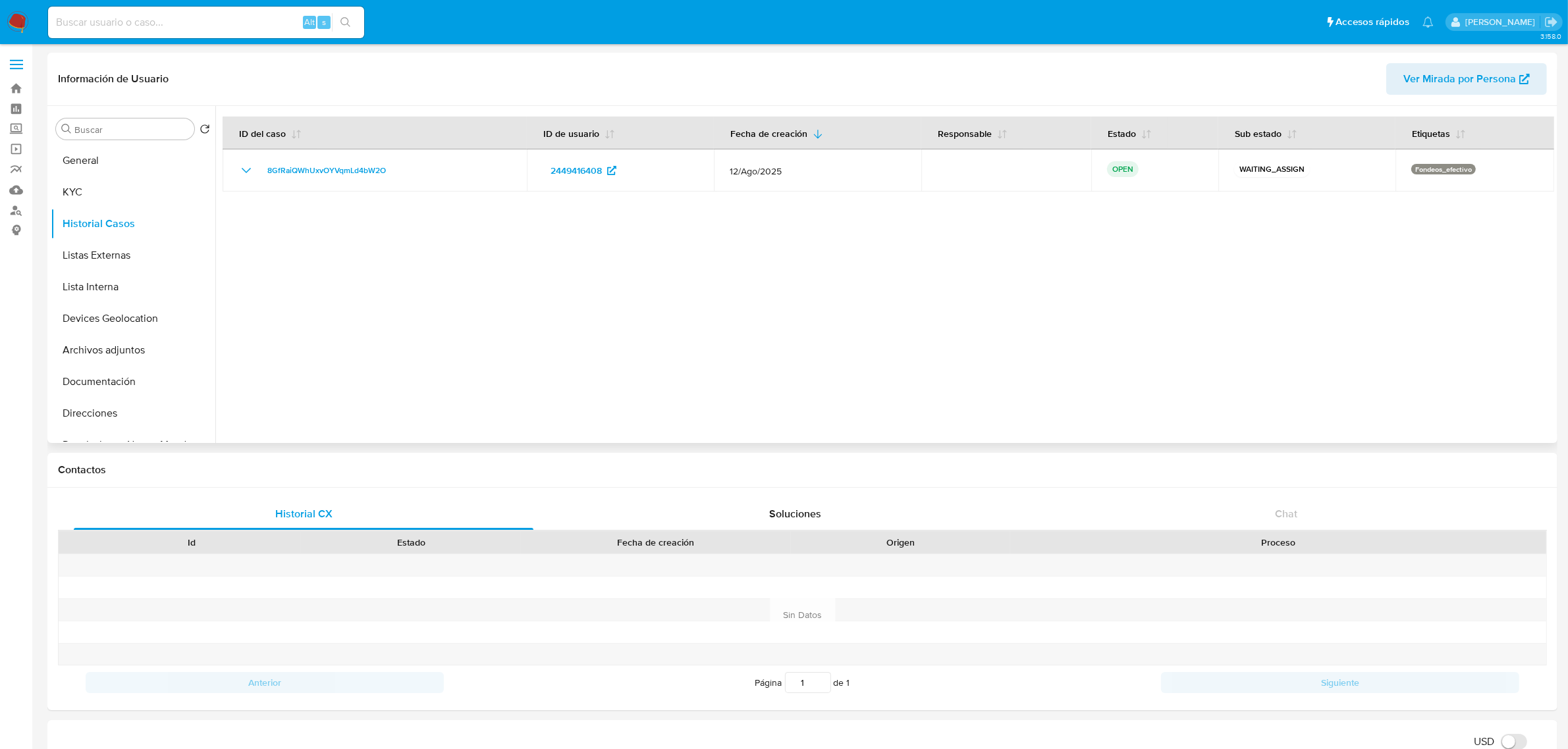
click at [721, 381] on div at bounding box center [885, 275] width 1339 height 337
click at [113, 261] on button "Listas Externas" at bounding box center [128, 255] width 154 height 31
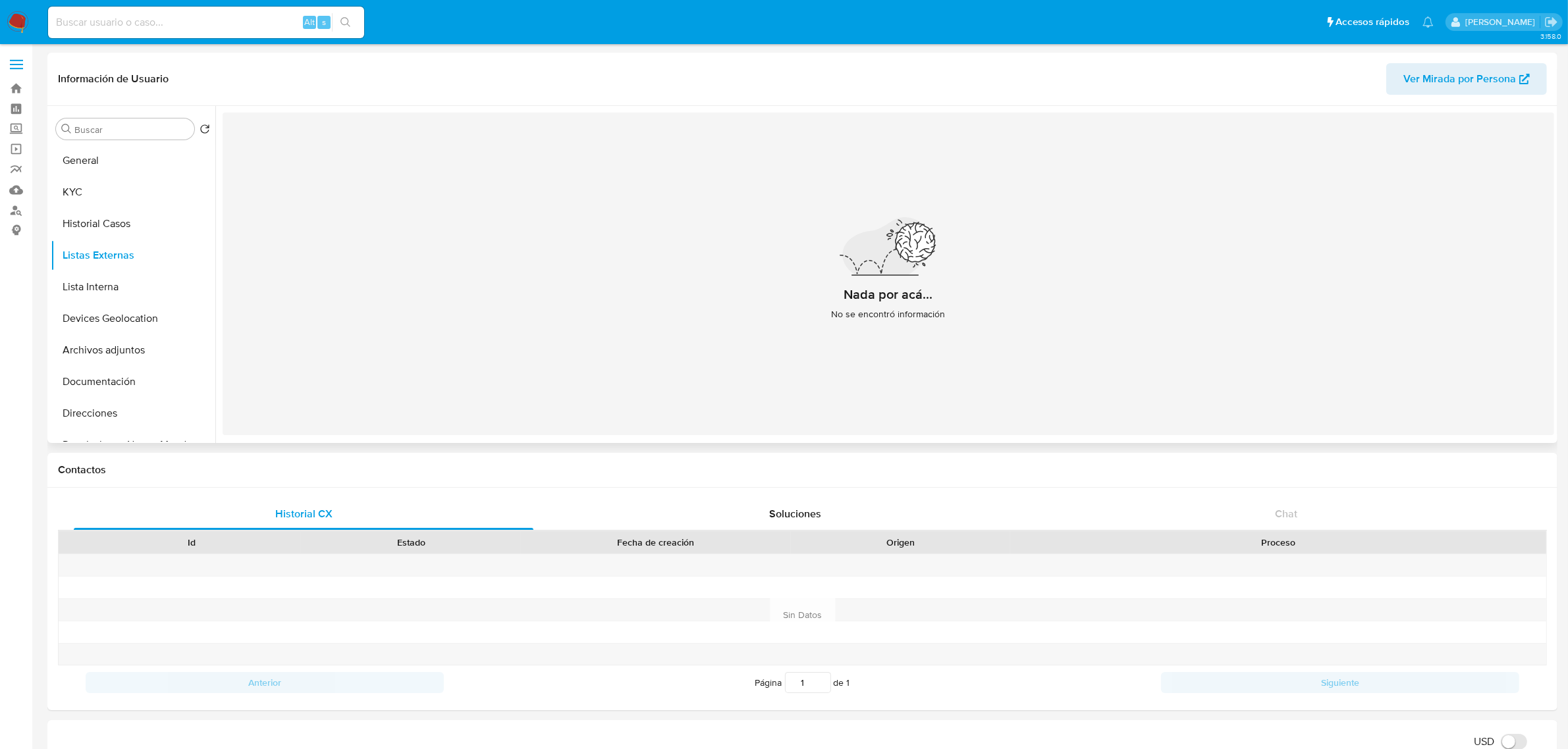
click at [447, 310] on div "Nada por acá... No se encontró información" at bounding box center [888, 274] width 1331 height 322
click at [107, 294] on button "Lista Interna" at bounding box center [128, 286] width 154 height 31
click at [109, 317] on button "Devices Geolocation" at bounding box center [128, 318] width 154 height 31
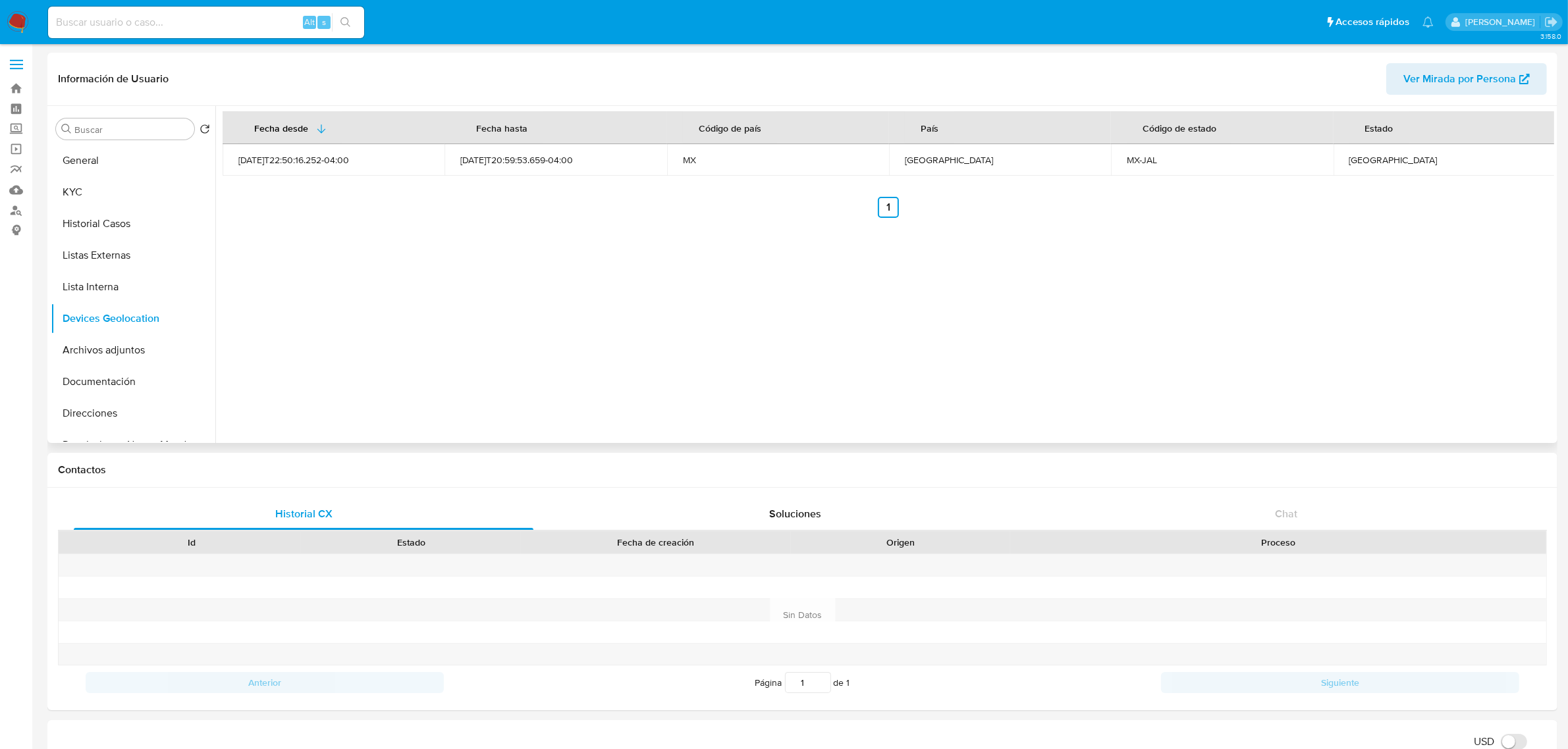
click at [578, 305] on div "Fecha desde Fecha hasta Código de país País Código de estado Estado 2025-05-18T…" at bounding box center [885, 275] width 1339 height 337
click at [119, 337] on button "Archivos adjuntos" at bounding box center [128, 350] width 154 height 31
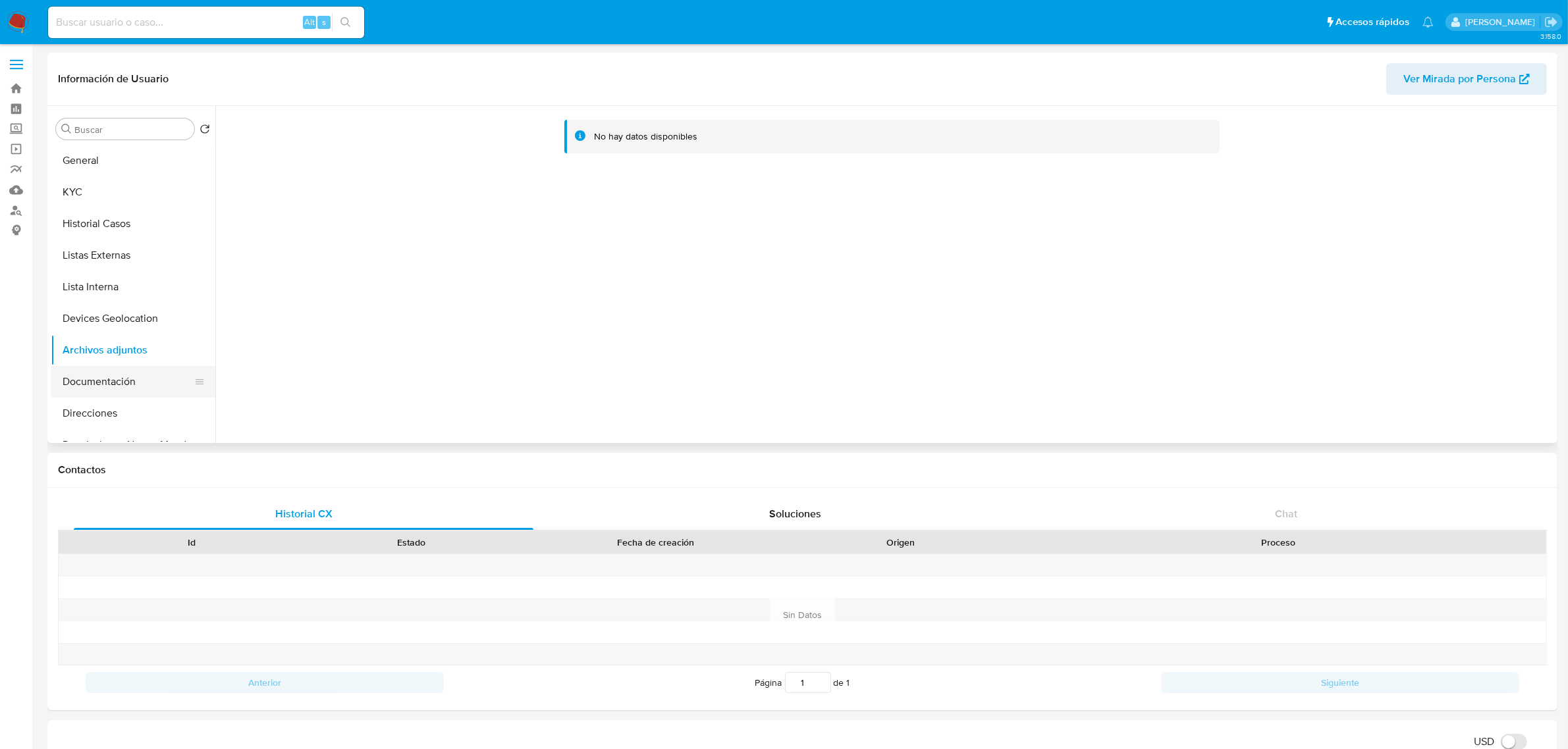
click at [120, 377] on button "Documentación" at bounding box center [128, 382] width 154 height 31
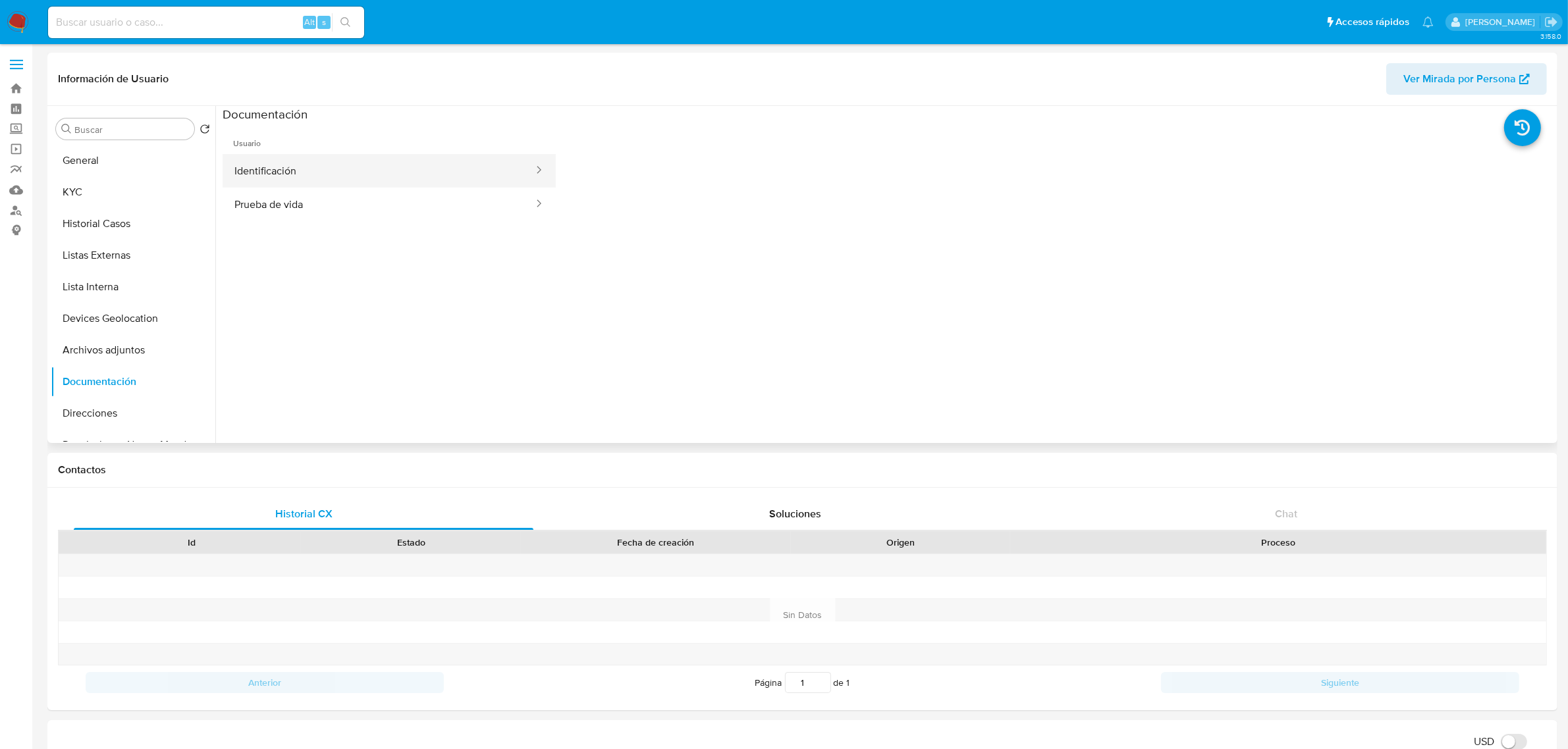
click at [357, 179] on button "Identificación" at bounding box center [378, 170] width 312 height 33
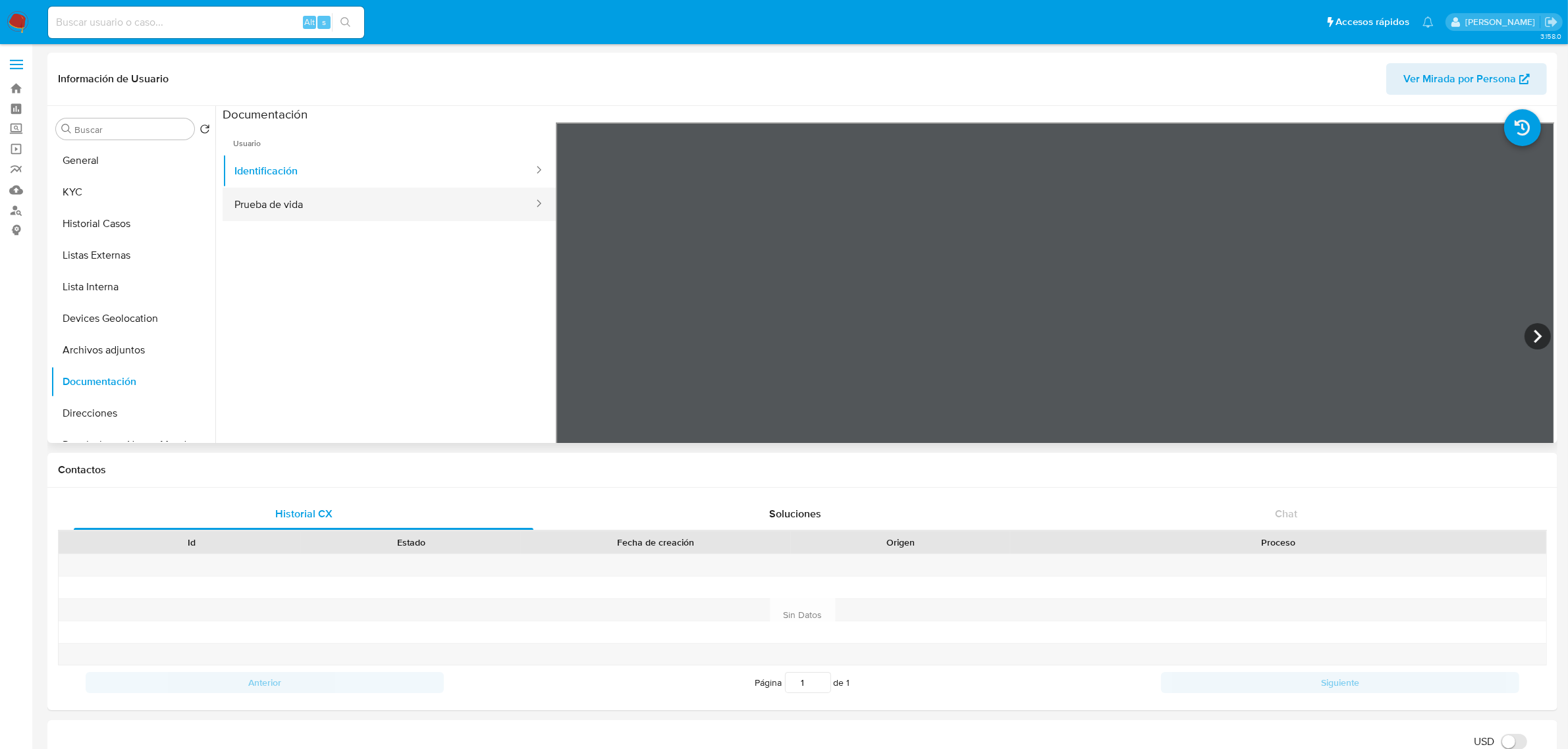
click at [344, 198] on button "Prueba de vida" at bounding box center [378, 205] width 312 height 33
click at [132, 416] on button "Direcciones" at bounding box center [128, 413] width 154 height 31
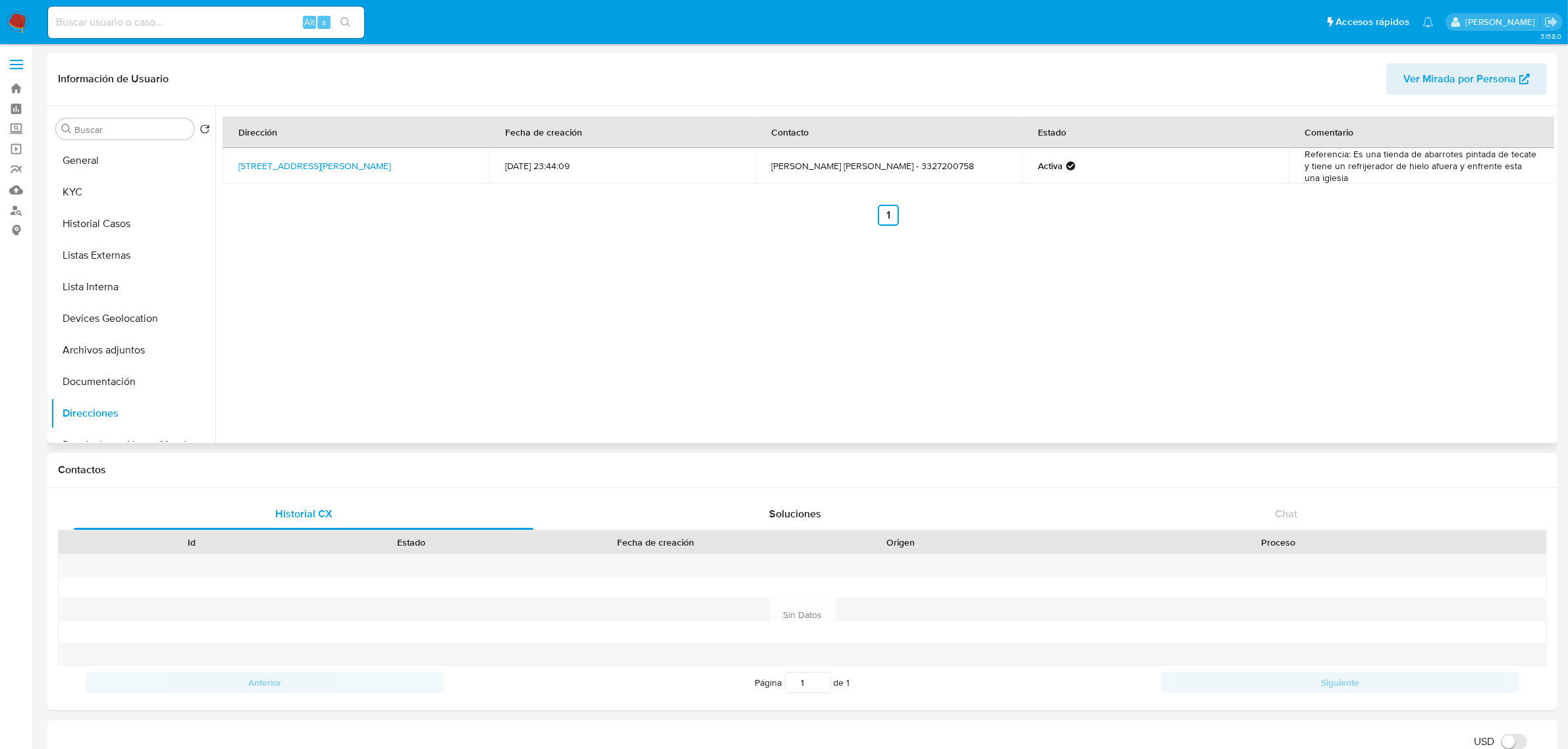
click at [420, 172] on td "Calle Mercurio 216, Zapopan, Jalisco, 45066, Mexico 216" at bounding box center [356, 166] width 267 height 35
click at [391, 169] on link "Calle Mercurio 216, Zapopan, Jalisco, 45066, Mexico 216" at bounding box center [315, 167] width 152 height 14
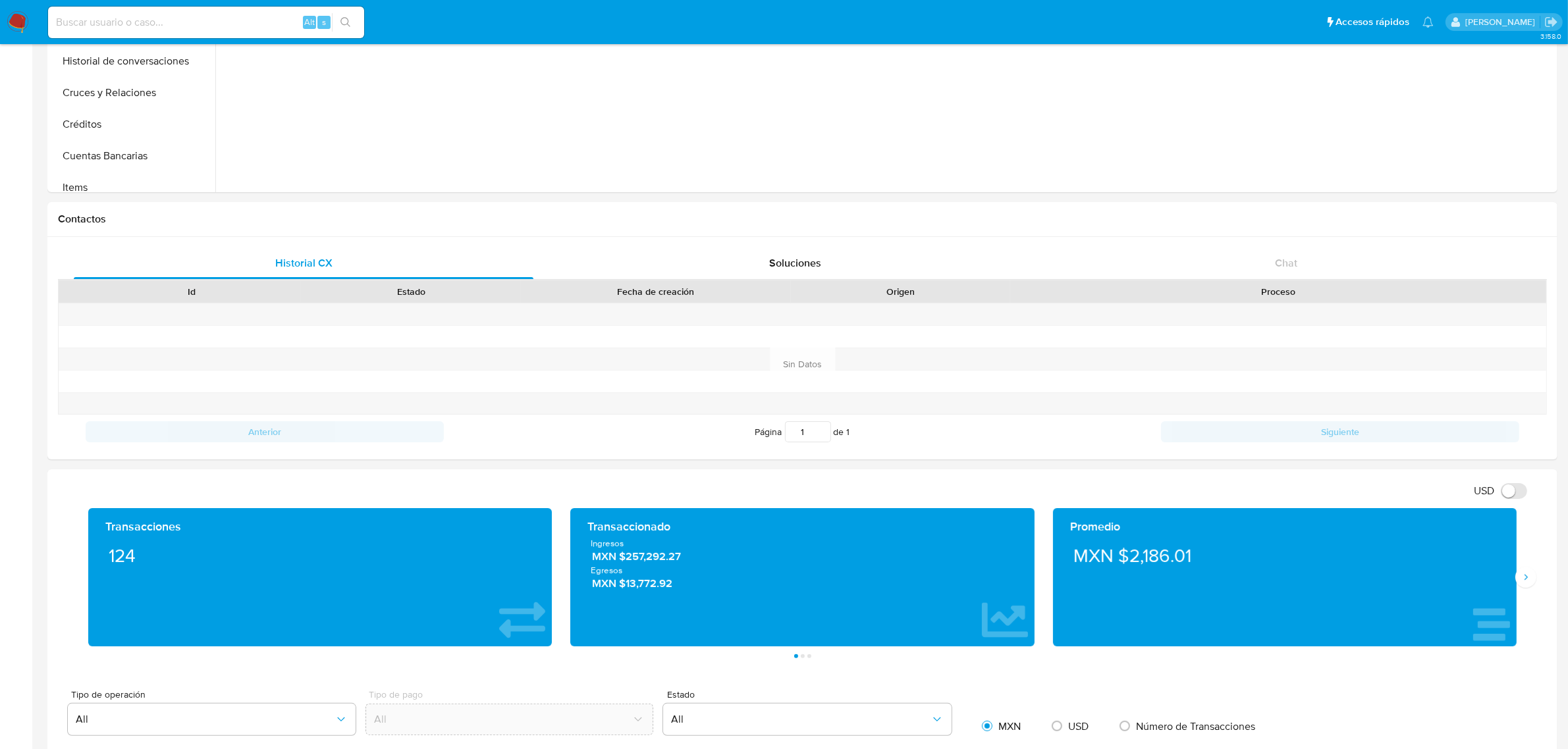
scroll to position [329, 0]
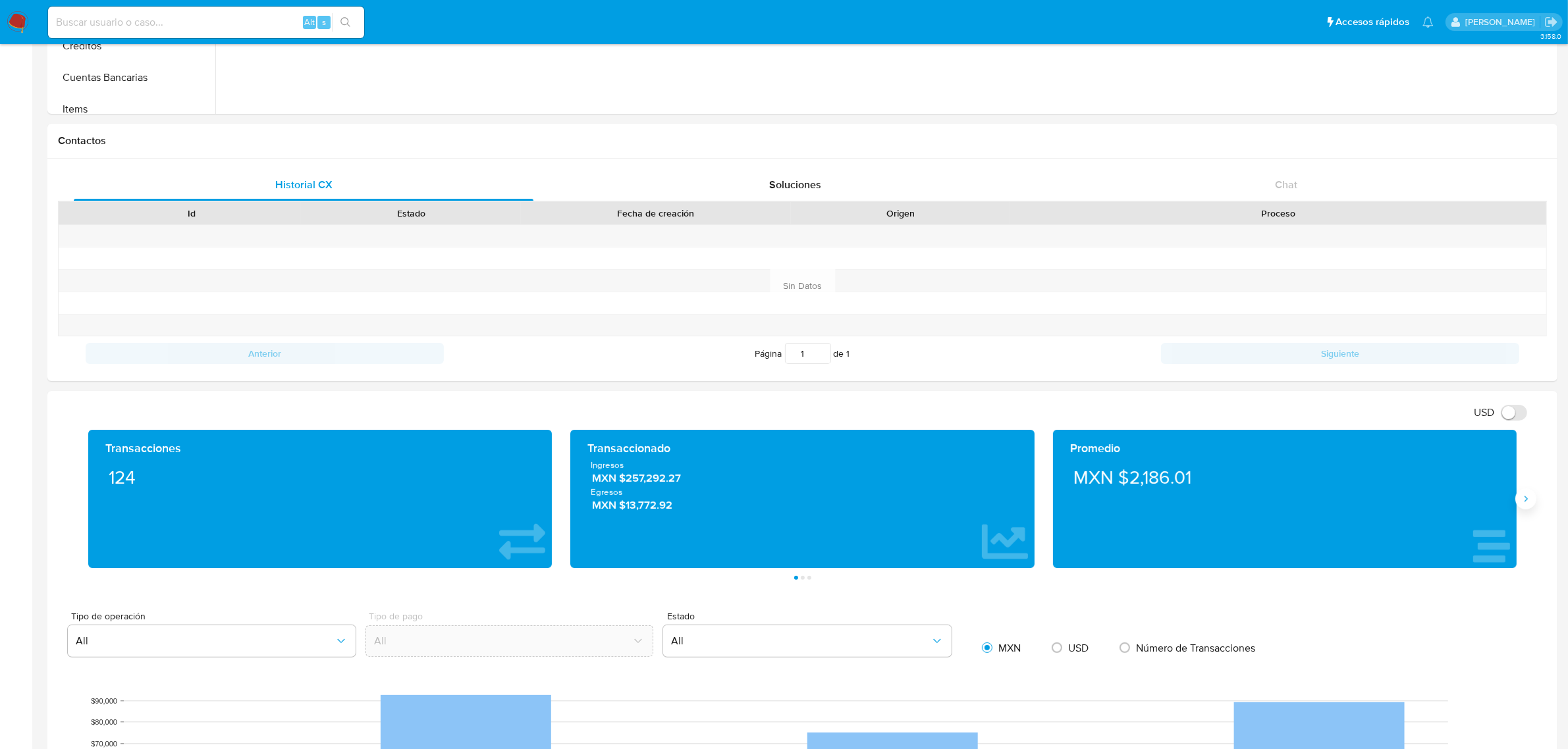
click at [1522, 505] on icon "Siguiente" at bounding box center [1525, 499] width 11 height 11
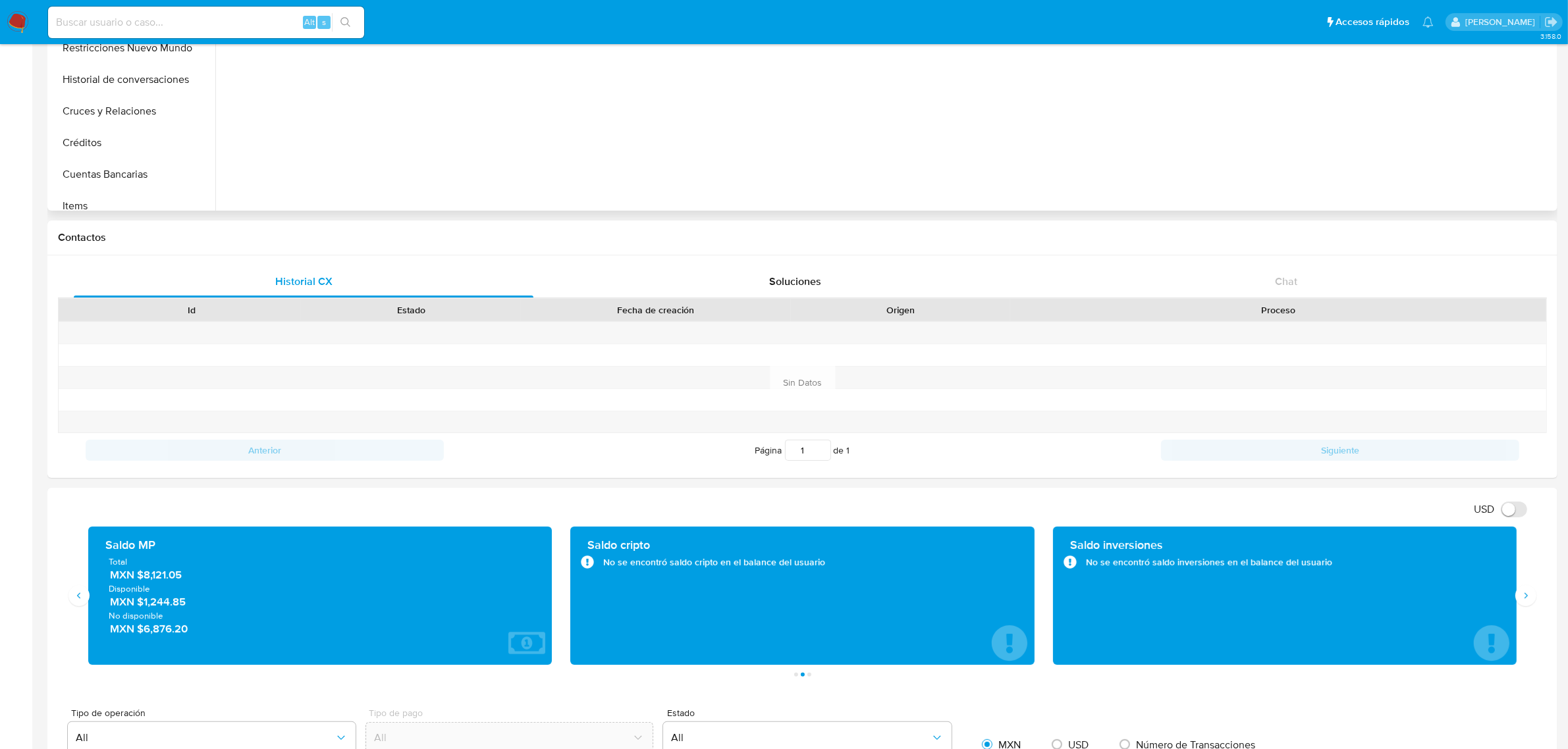
scroll to position [82, 0]
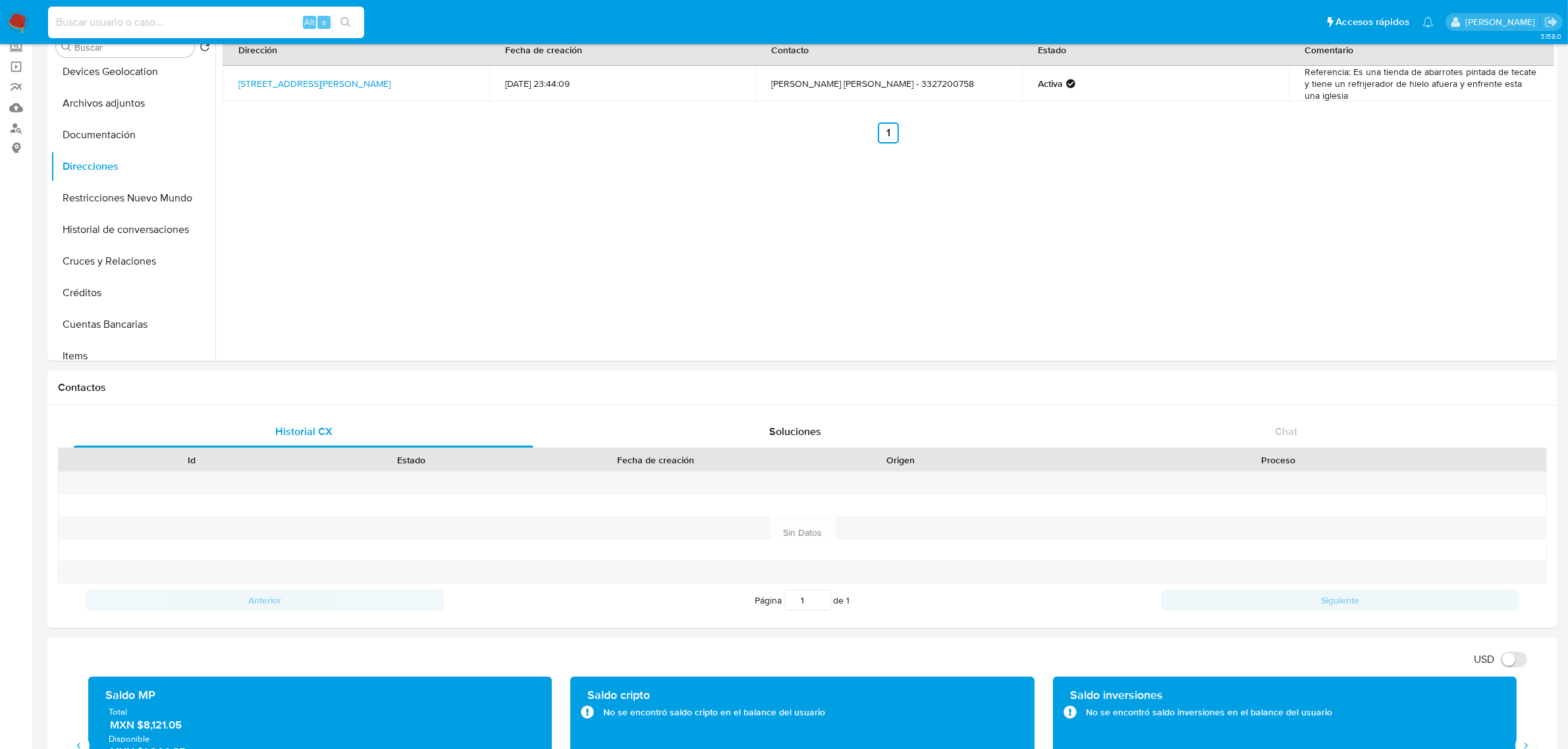
click at [226, 23] on input at bounding box center [206, 22] width 316 height 18
click at [21, 21] on img at bounding box center [18, 21] width 22 height 22
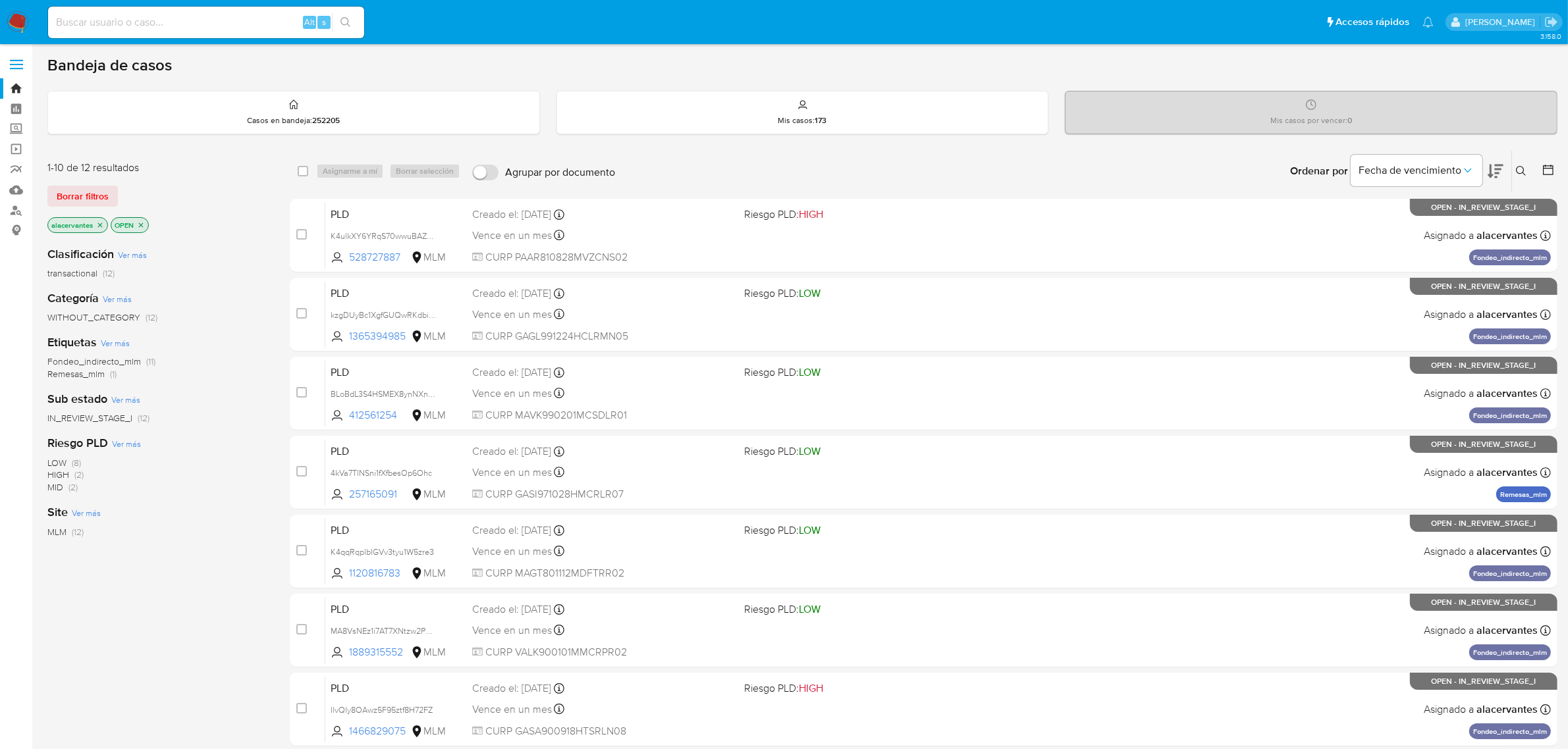
click at [1528, 173] on button at bounding box center [1522, 171] width 21 height 16
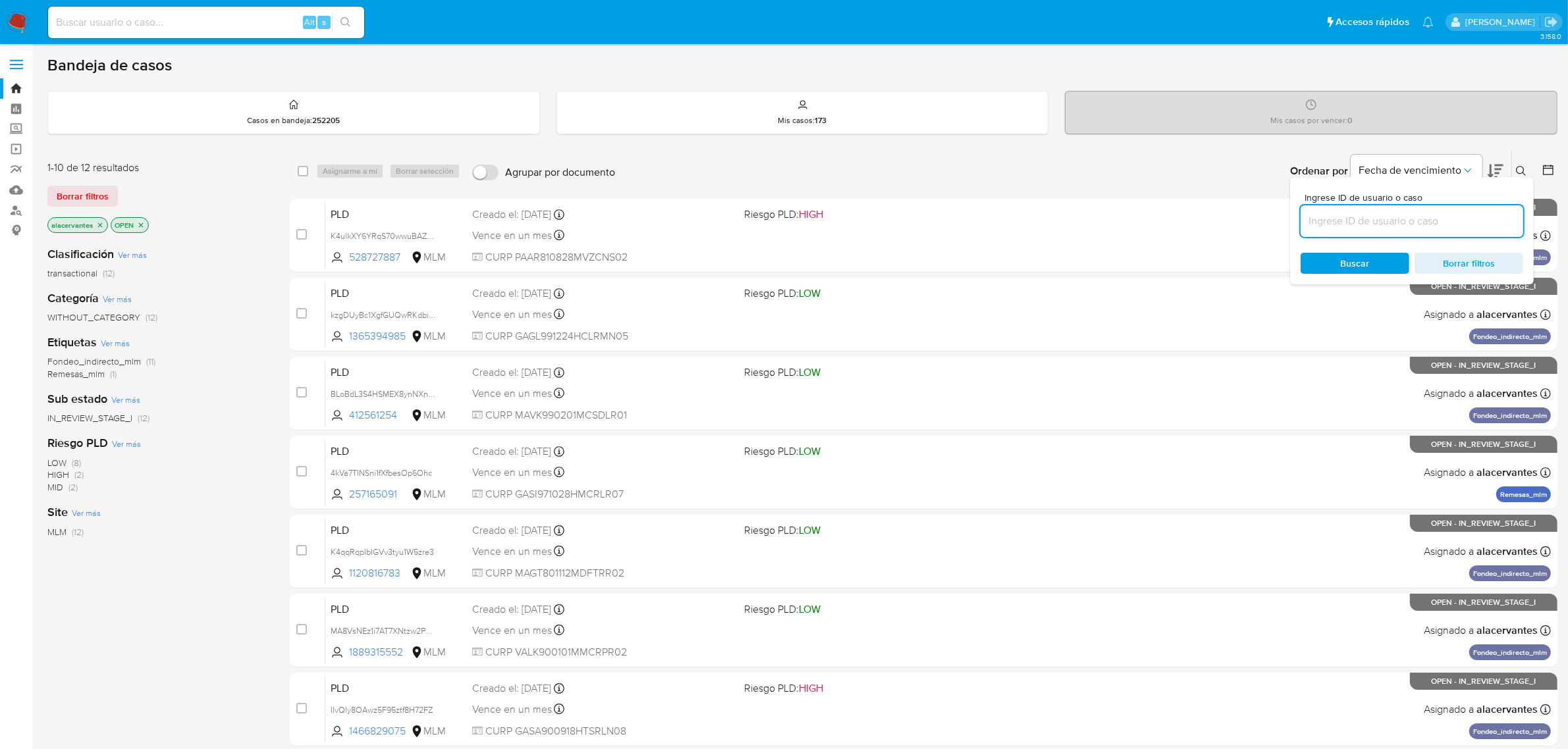
click at [1394, 222] on input at bounding box center [1412, 221] width 222 height 18
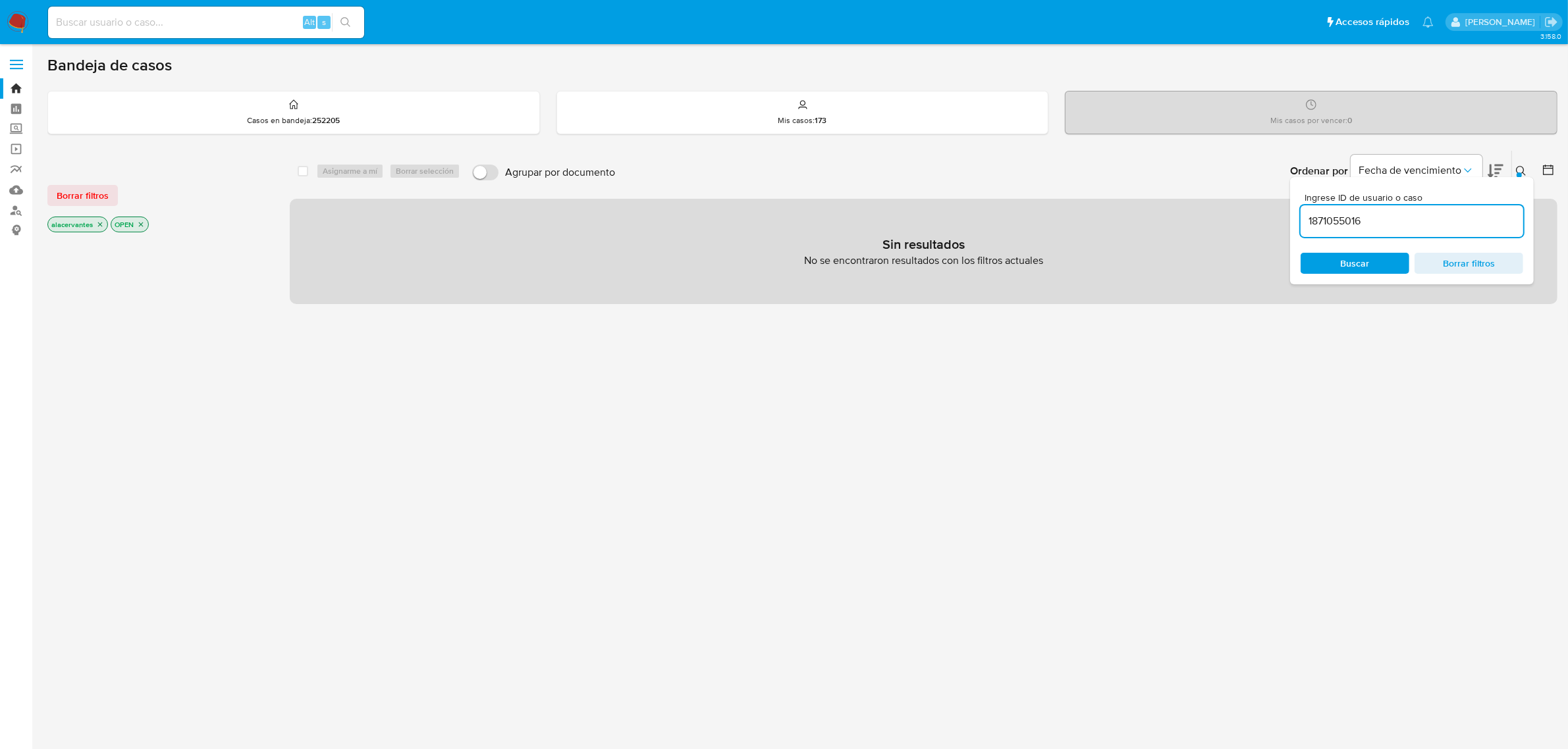
click at [1390, 221] on input "1871055016" at bounding box center [1412, 221] width 222 height 18
type input "1871055016"
click at [1368, 222] on input "1871055016" at bounding box center [1412, 221] width 222 height 18
click at [99, 225] on icon "close-filter" at bounding box center [100, 224] width 8 height 8
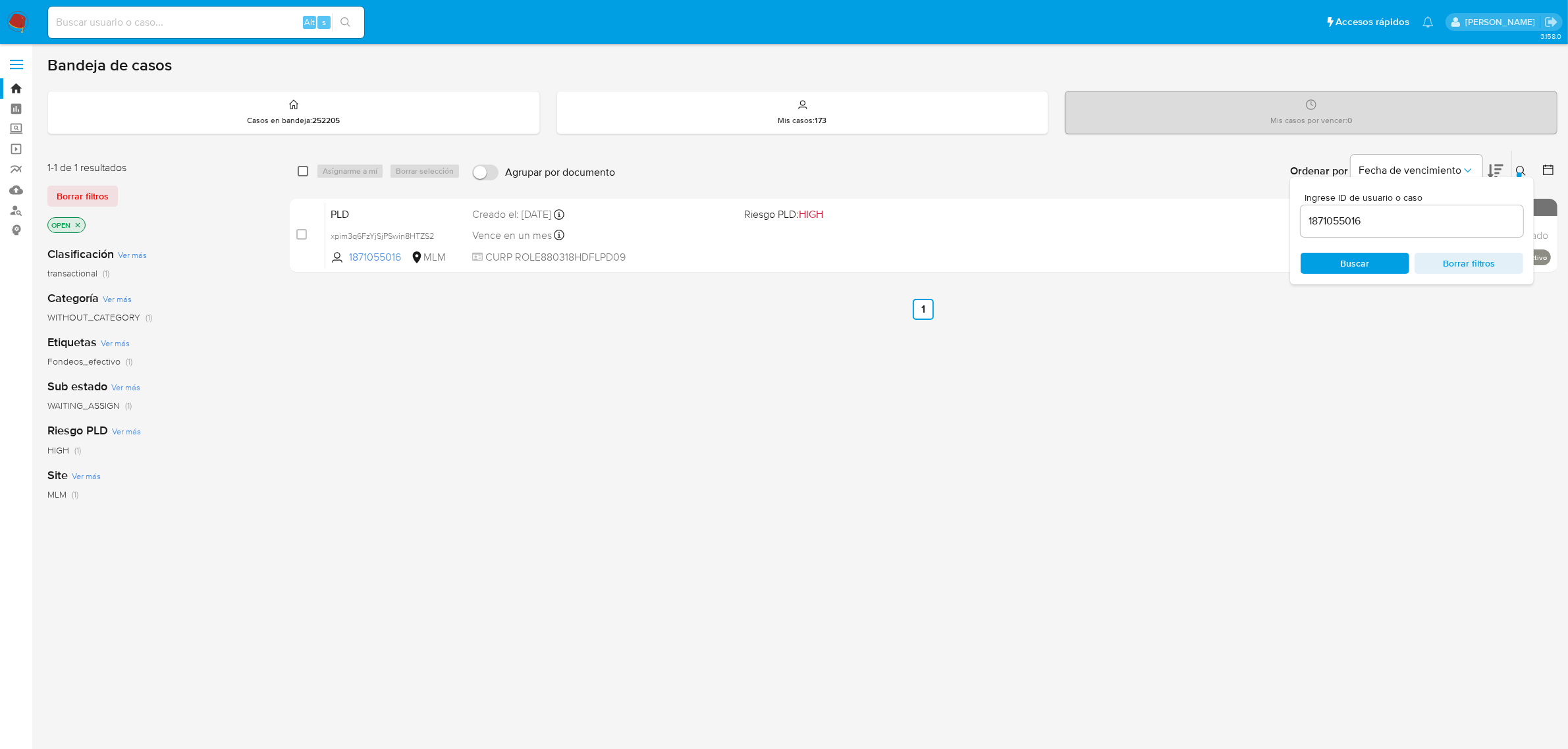
click at [301, 171] on input "checkbox" at bounding box center [302, 170] width 11 height 11
checkbox input "true"
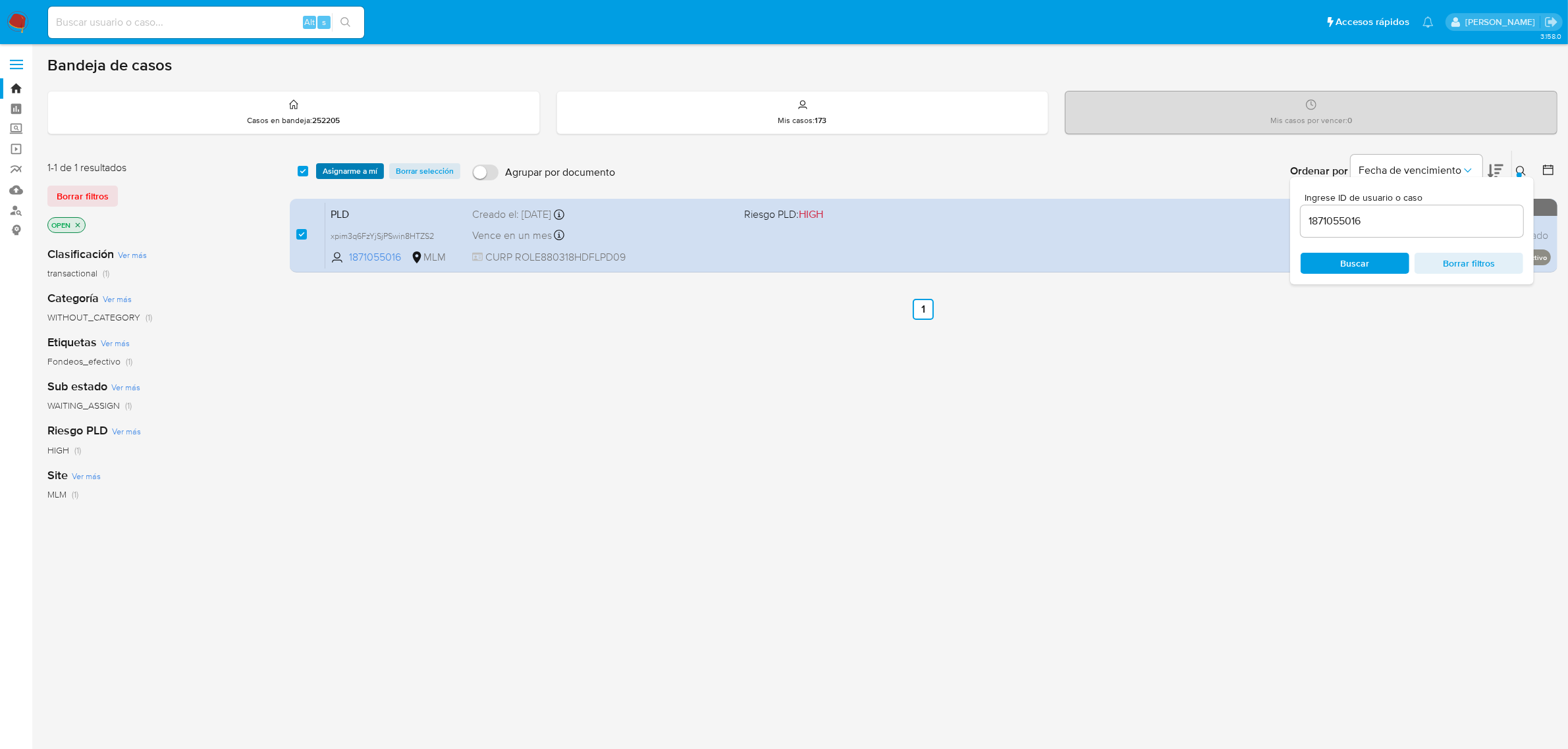
click at [329, 171] on span "Asignarme a mí" at bounding box center [350, 171] width 55 height 14
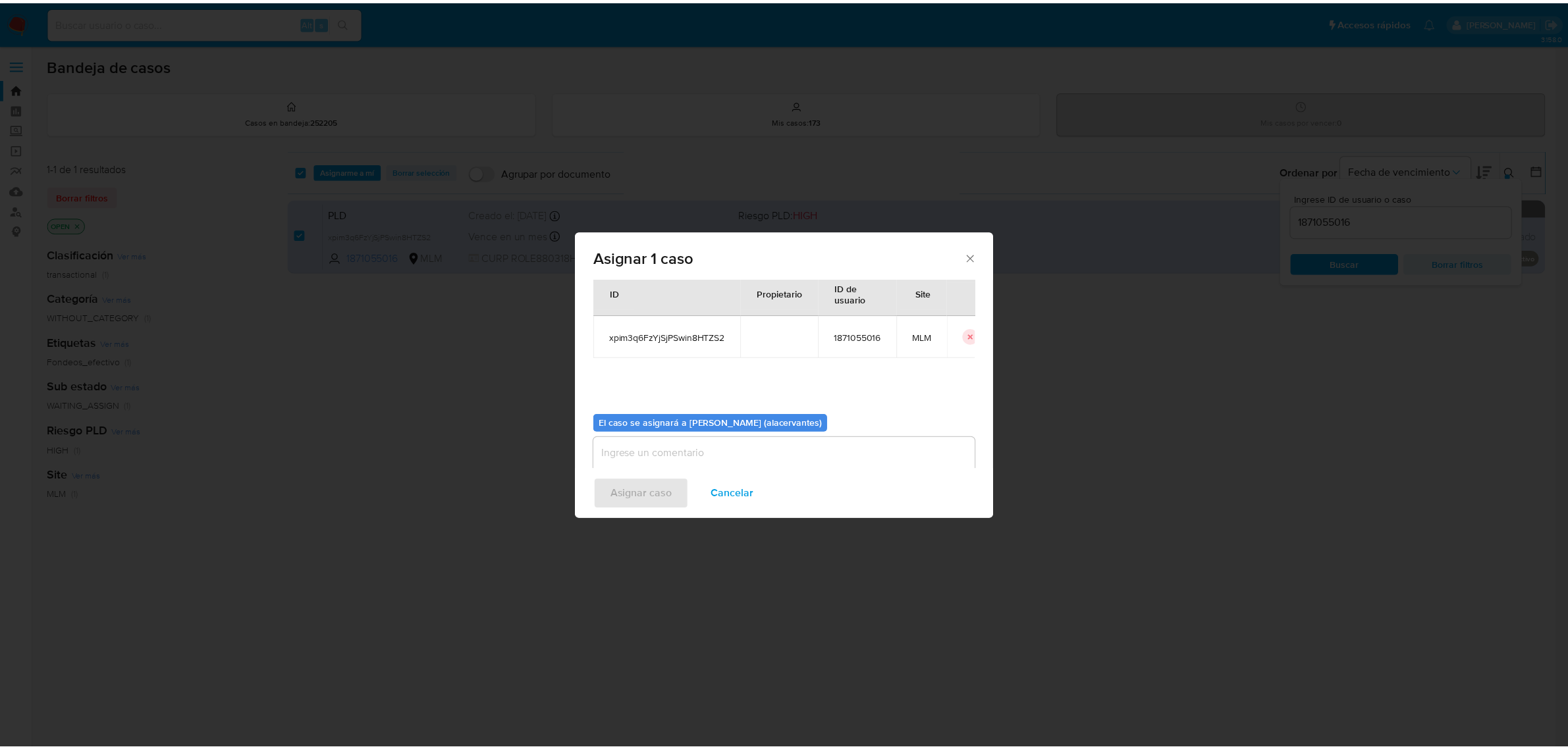
scroll to position [67, 0]
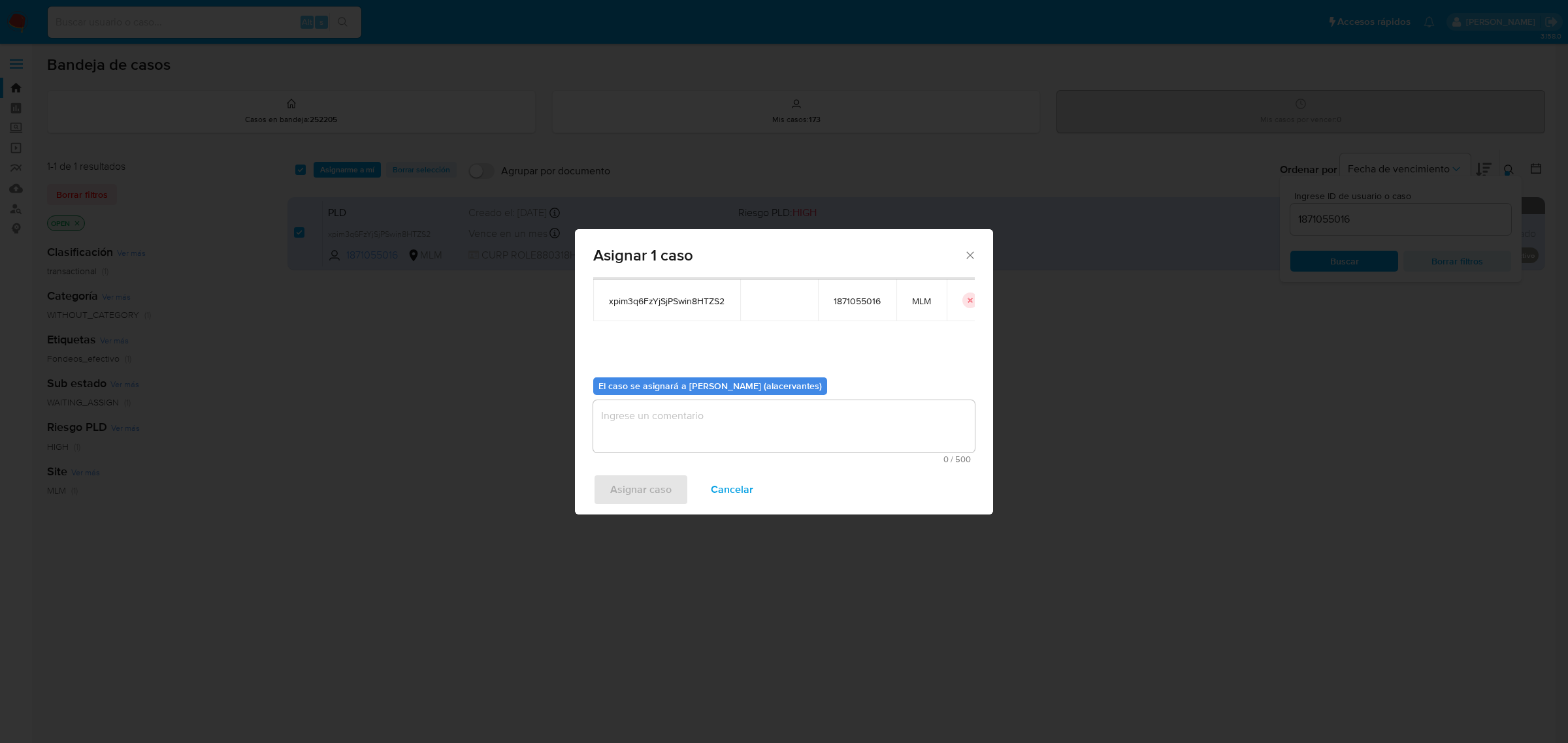
click at [680, 428] on textarea "assign-modal" at bounding box center [784, 426] width 382 height 52
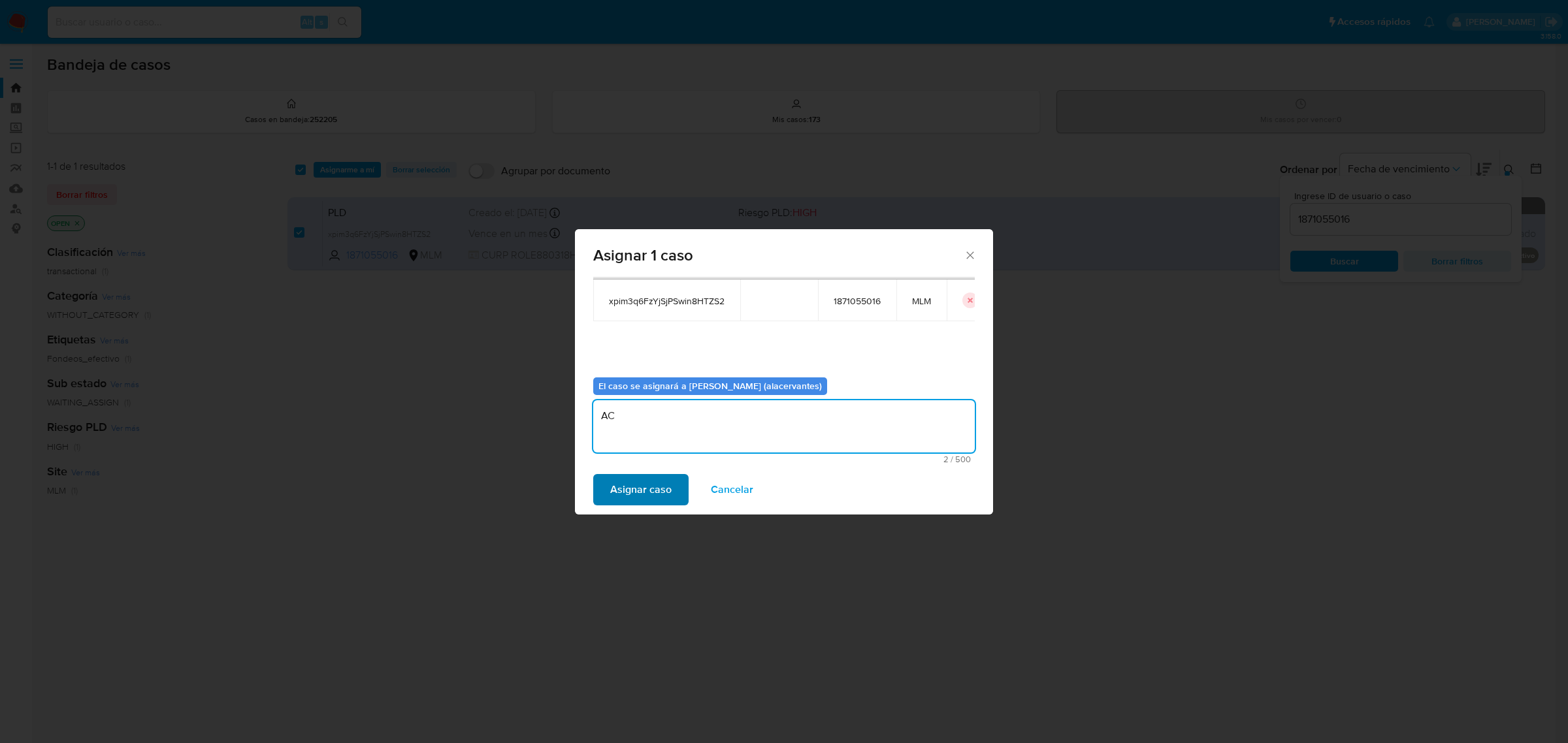
type textarea "AC"
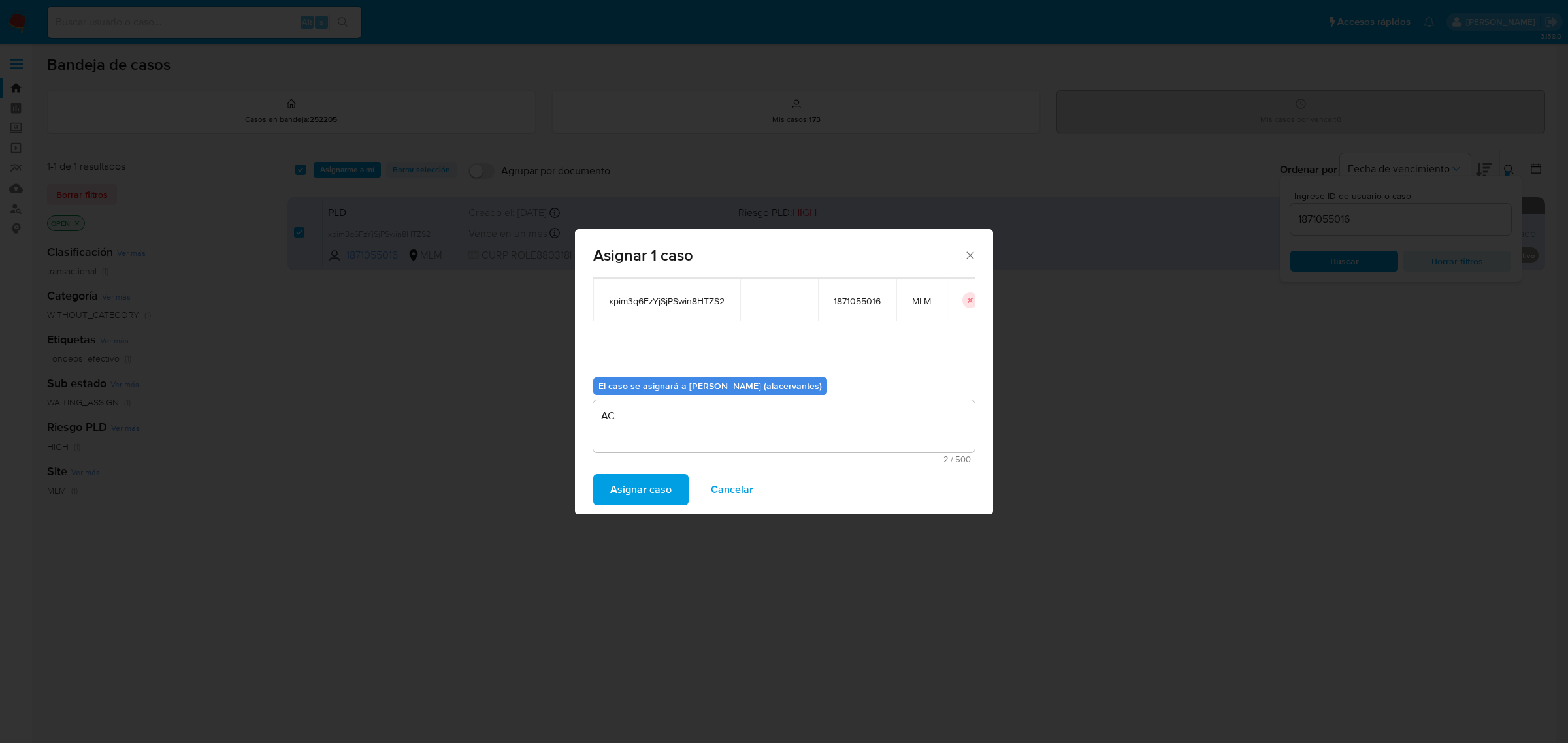
click at [652, 488] on span "Asignar caso" at bounding box center [641, 490] width 62 height 29
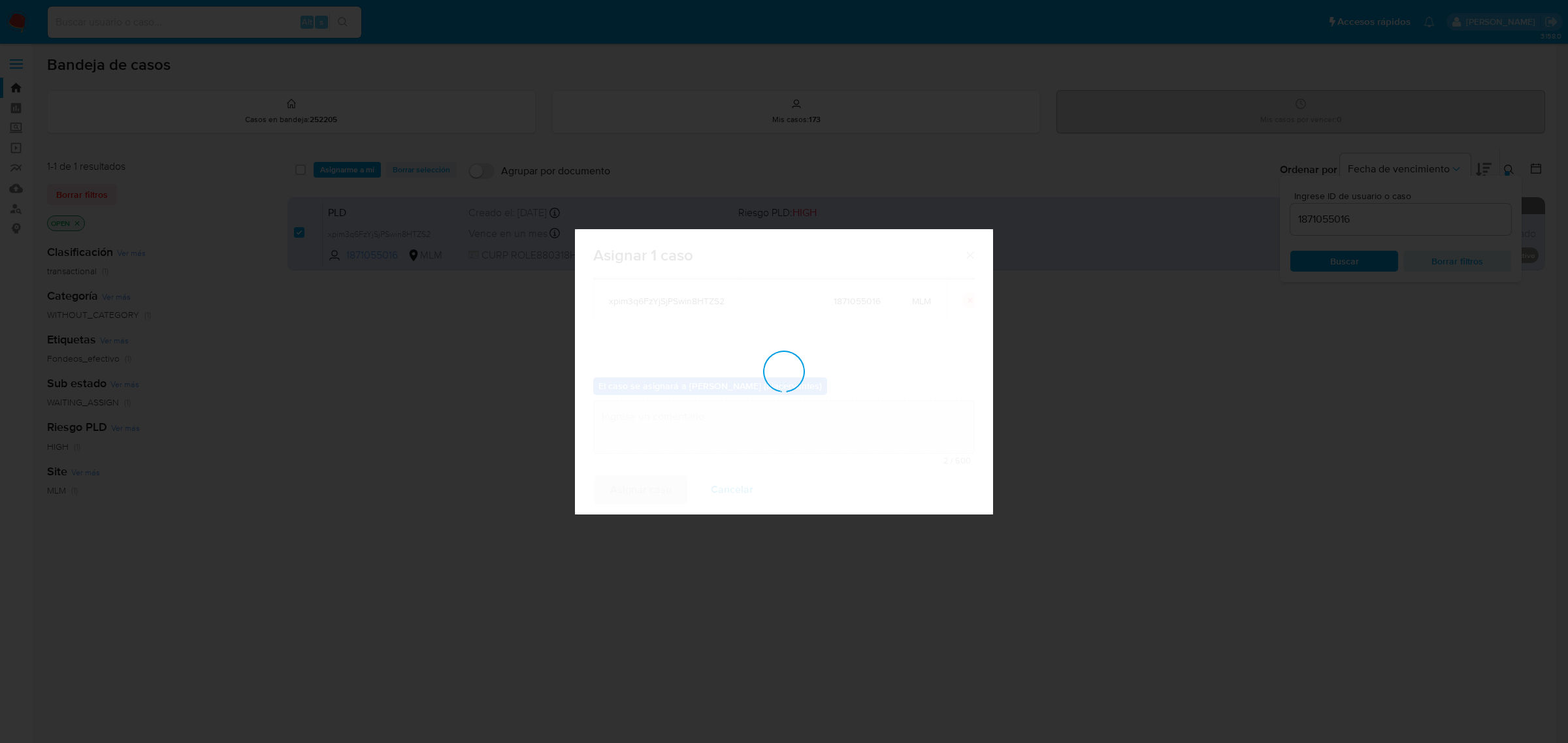
checkbox input "false"
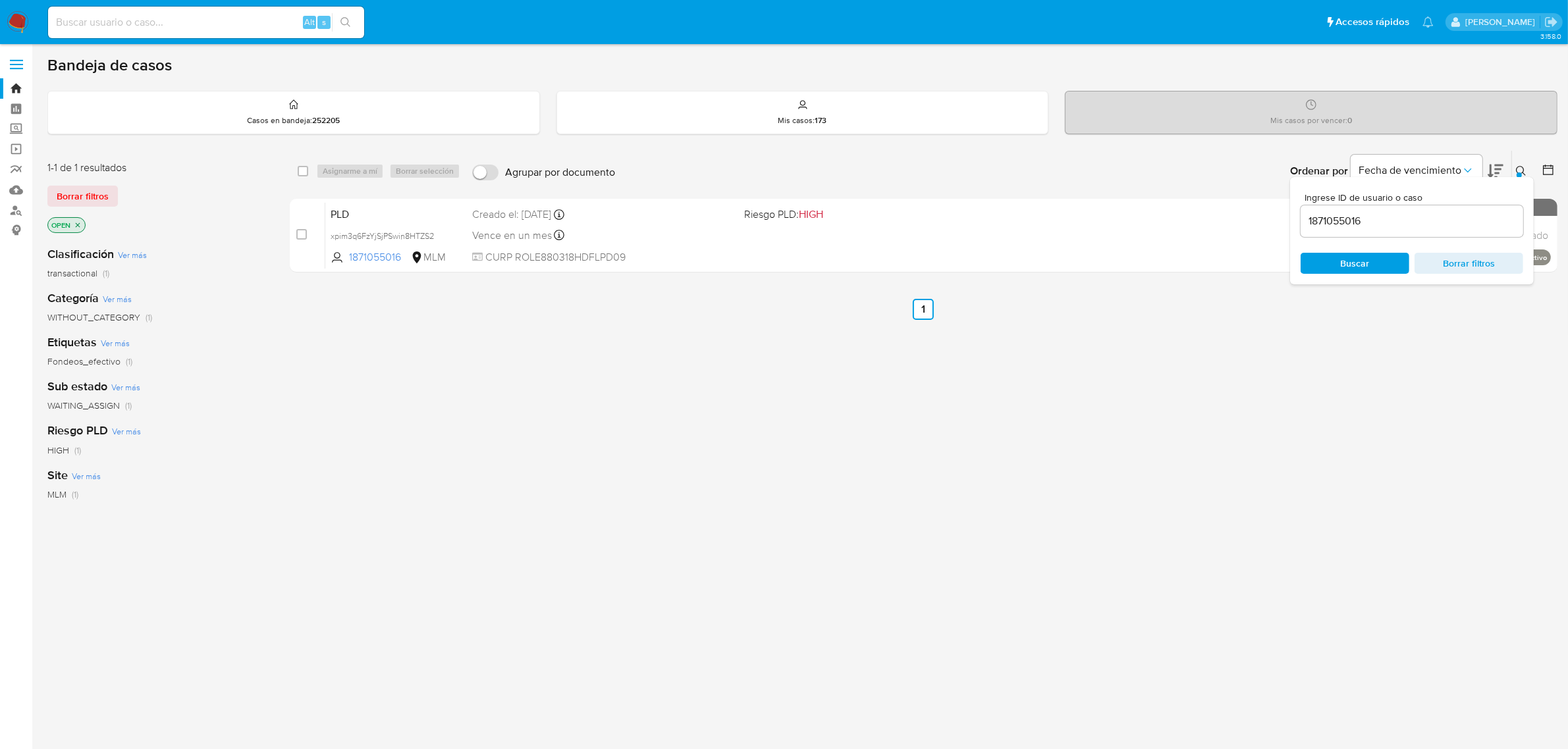
click at [1328, 221] on input "1871055016" at bounding box center [1412, 221] width 222 height 18
click at [1327, 221] on input "1871055016" at bounding box center [1412, 221] width 222 height 18
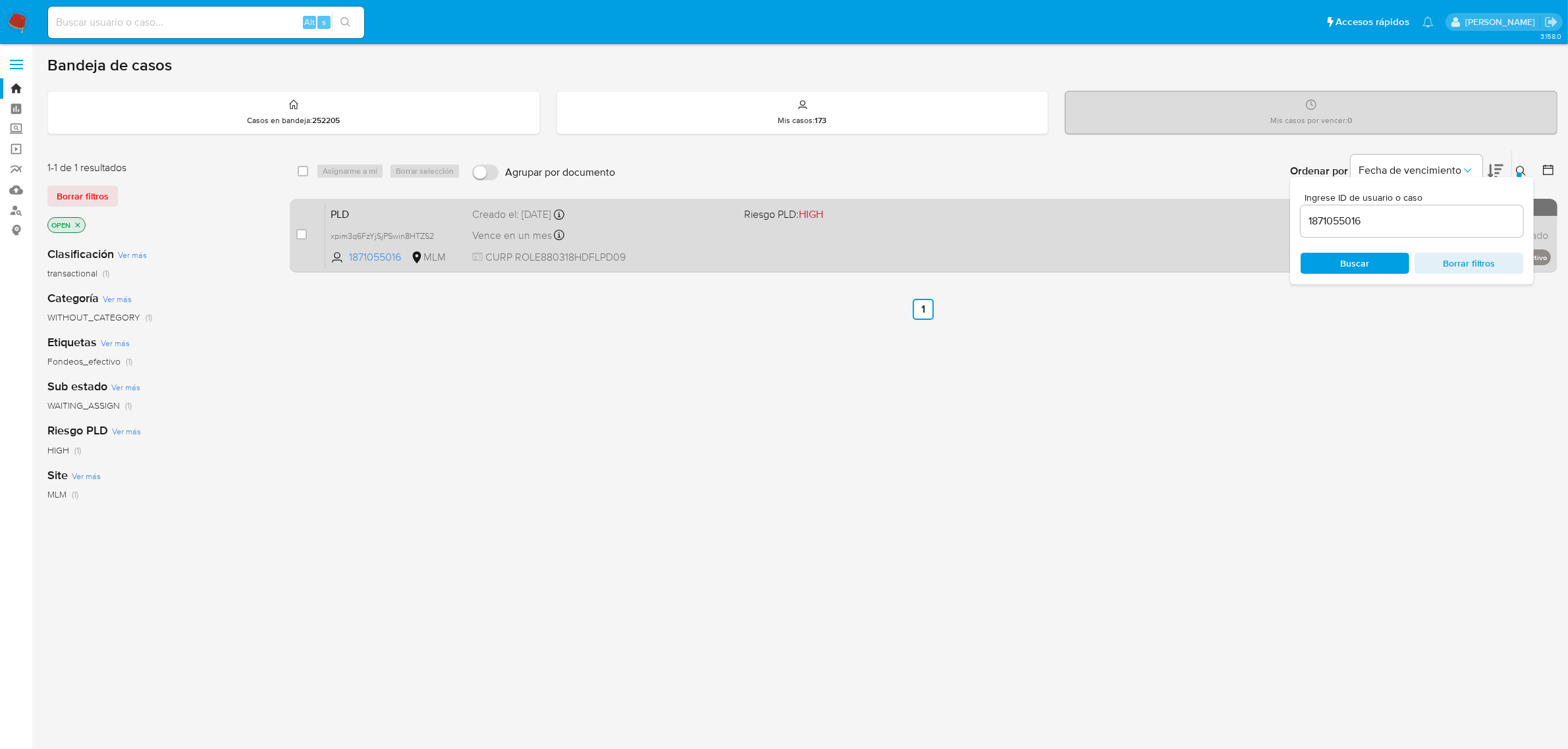
click at [810, 241] on div "PLD xpim3q6FzYjSjPSwin8HTZS2 1871055016 MLM Riesgo PLD: HIGH Creado el: [DATE] …" at bounding box center [938, 235] width 1226 height 66
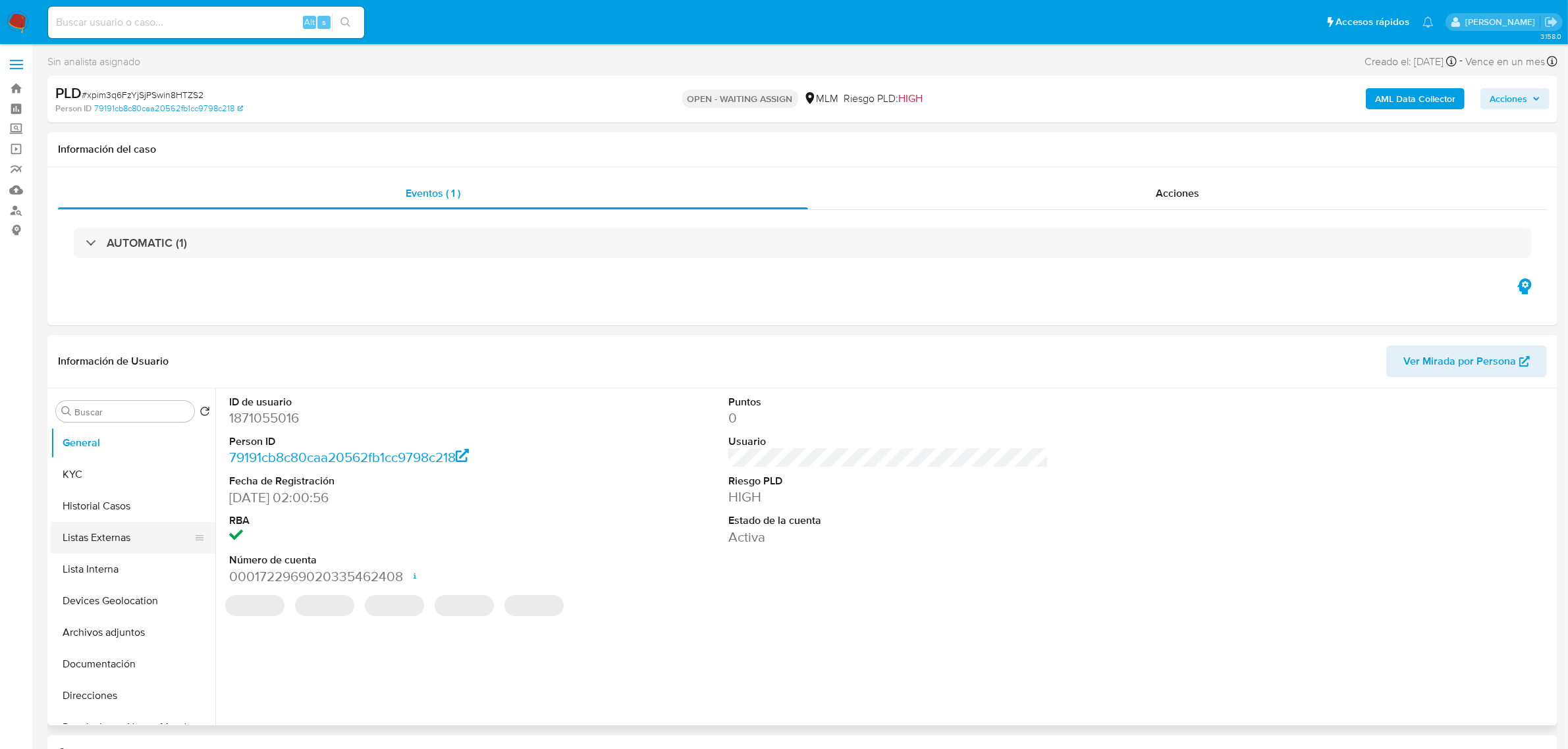
select select "10"
click at [120, 510] on button "Historial Casos" at bounding box center [128, 506] width 154 height 31
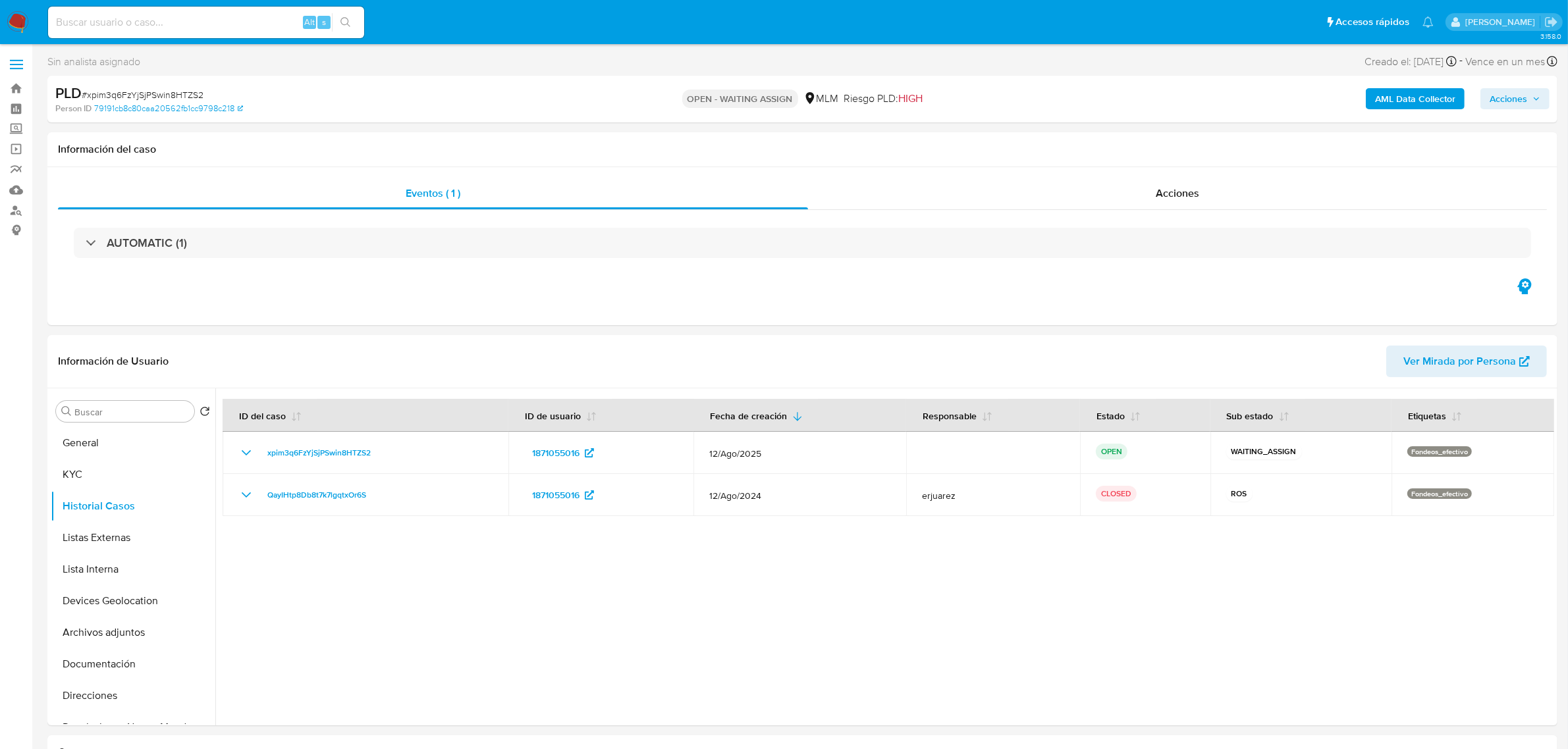
click at [16, 16] on img at bounding box center [18, 21] width 22 height 22
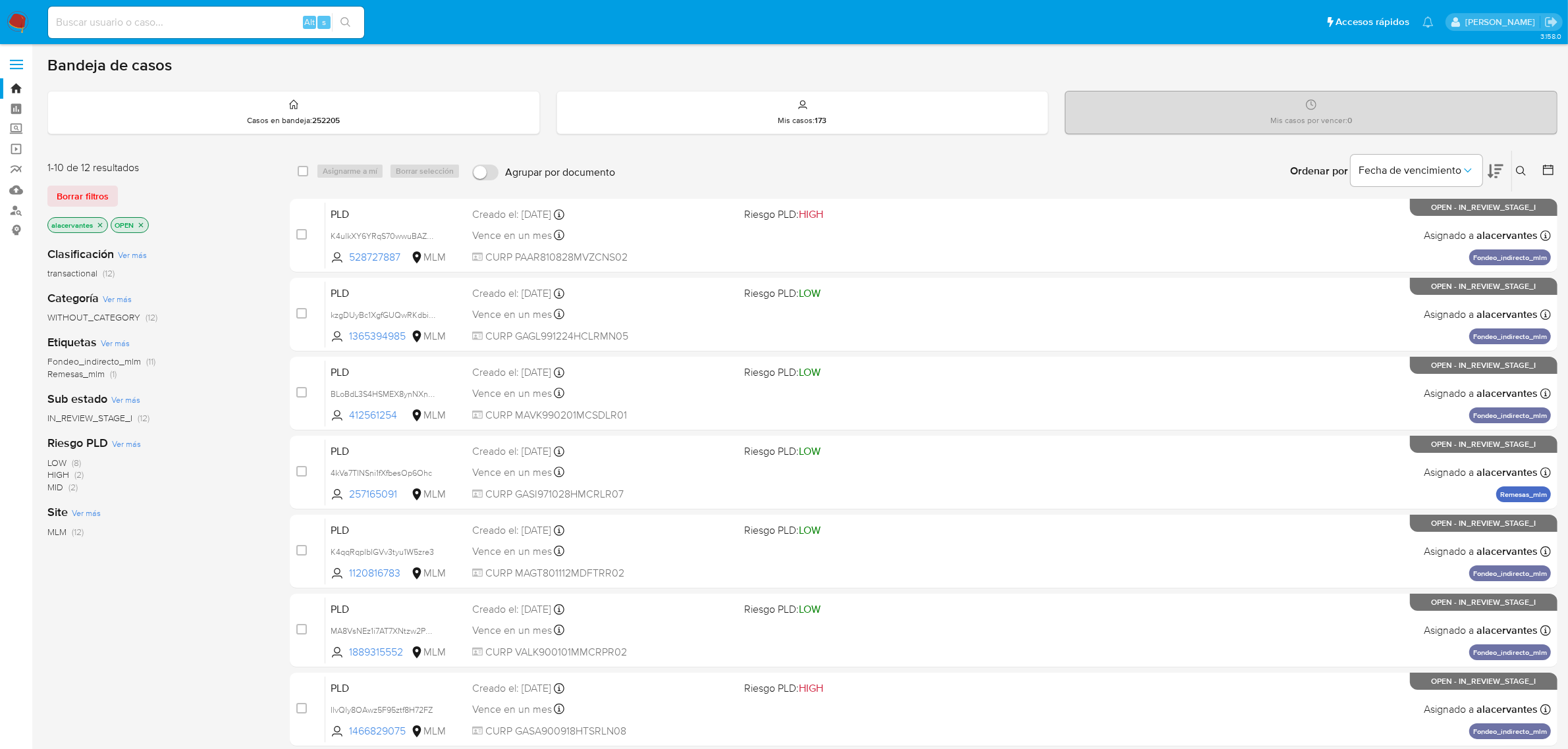
click at [1525, 169] on icon at bounding box center [1521, 170] width 11 height 11
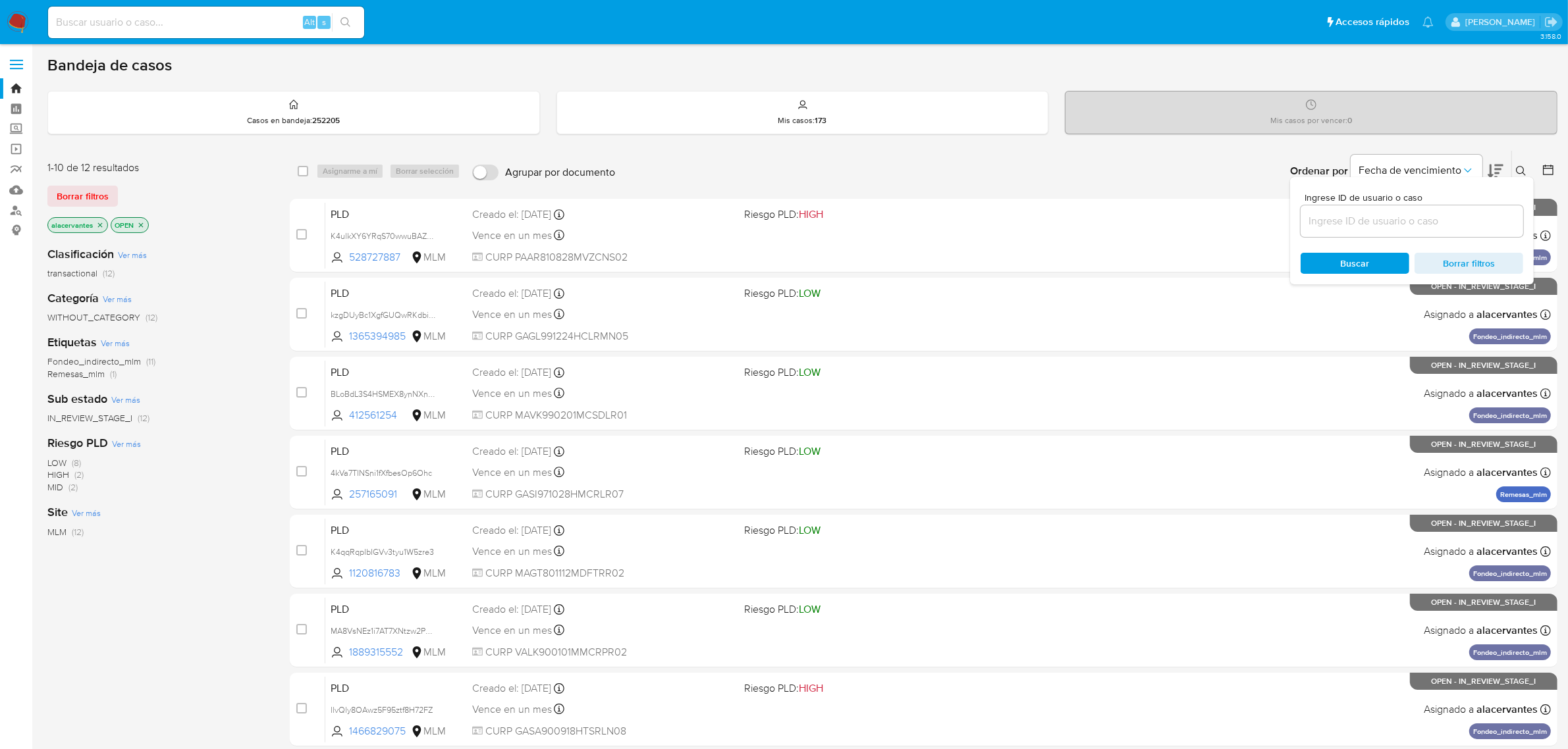
click at [1374, 224] on input at bounding box center [1412, 221] width 222 height 18
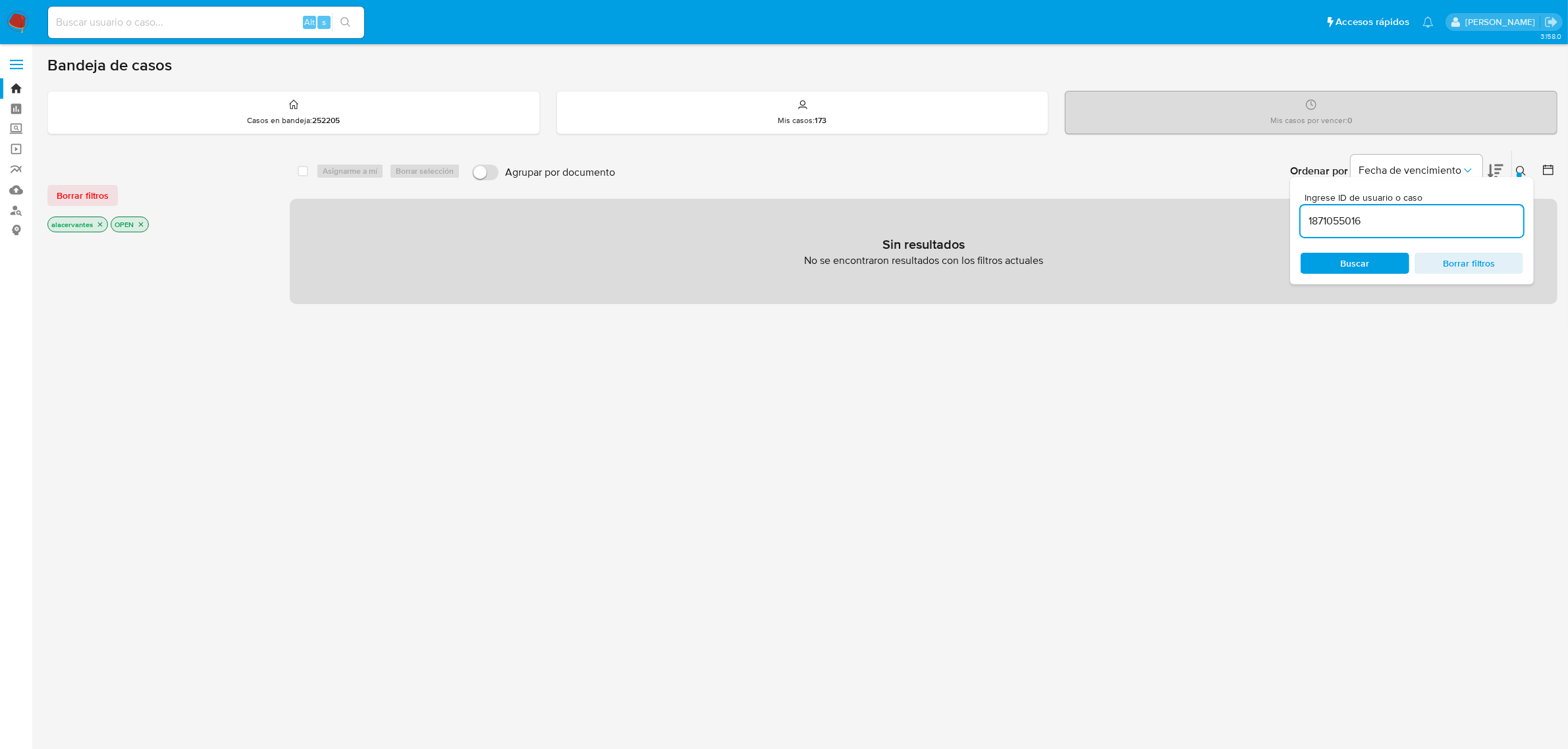
click at [1382, 224] on input "1871055016" at bounding box center [1412, 221] width 222 height 18
type input "1871055016"
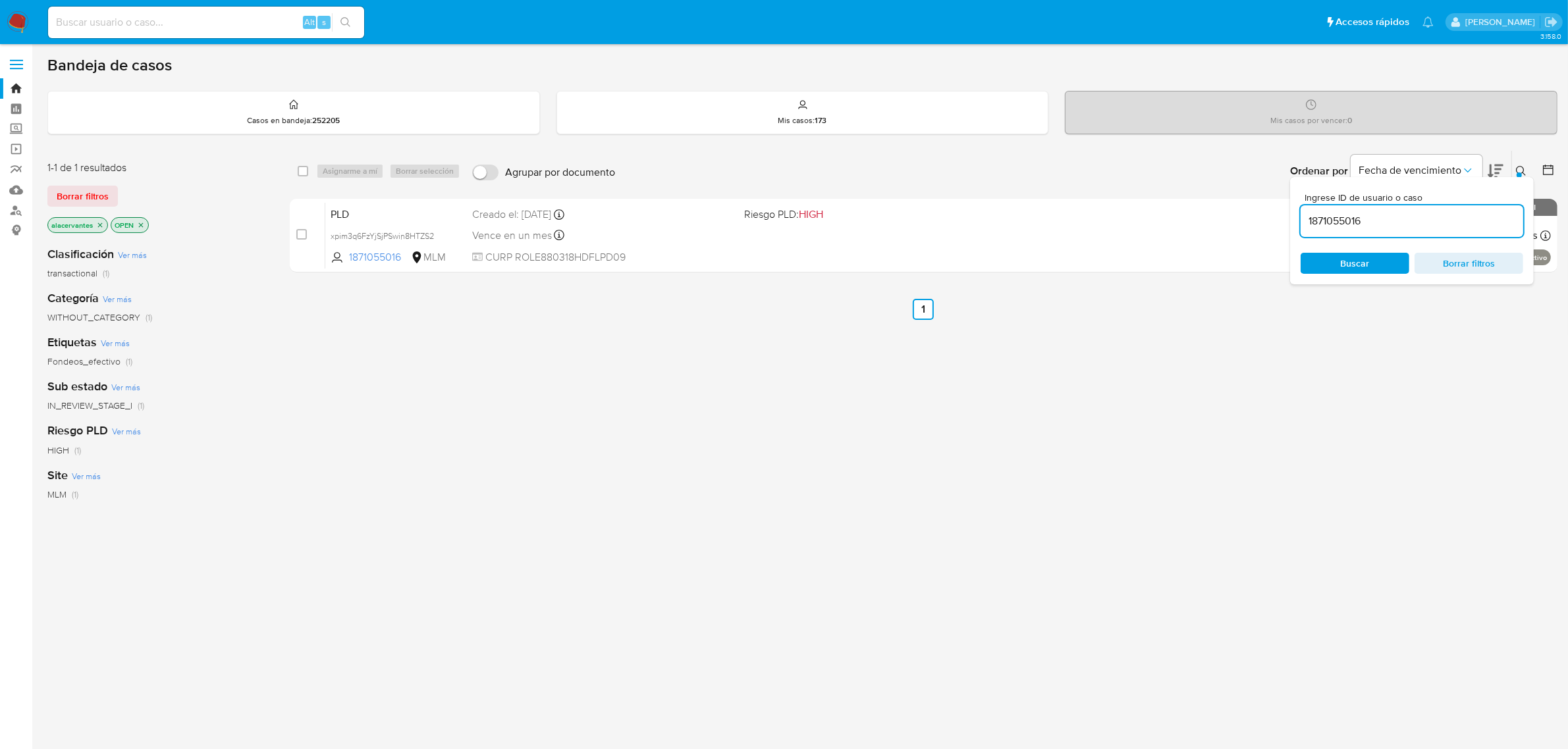
click at [1518, 177] on div "Ingrese ID de usuario o caso 1871055016 Buscar Borrar filtros" at bounding box center [1412, 231] width 244 height 107
click at [1518, 164] on button at bounding box center [1522, 171] width 21 height 16
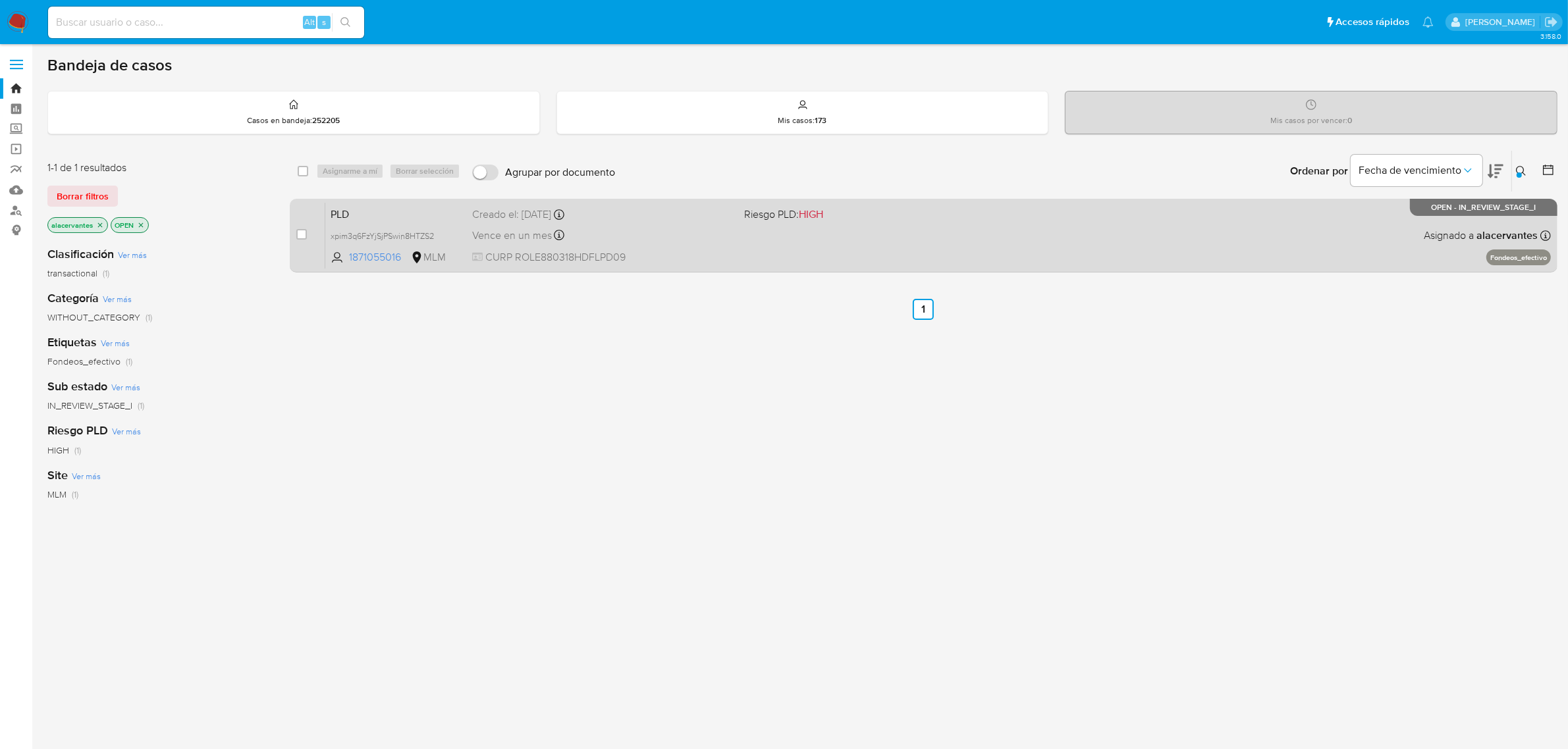
click at [1189, 239] on div "PLD xpim3q6FzYjSjPSwin8HTZS2 1871055016 MLM Riesgo PLD: HIGH Creado el: 12/08/2…" at bounding box center [938, 235] width 1226 height 66
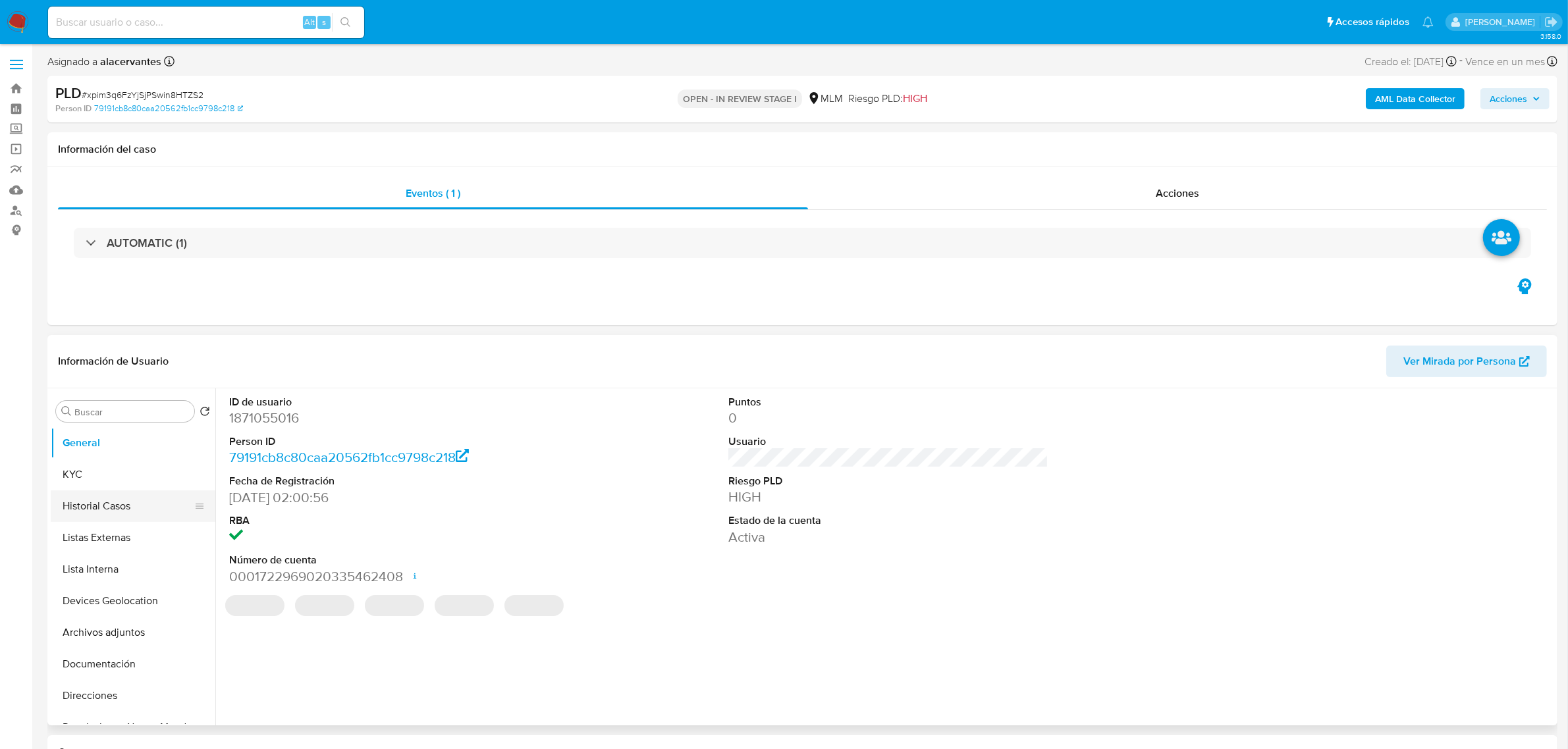
select select "10"
click at [106, 508] on button "Historial Casos" at bounding box center [128, 506] width 154 height 31
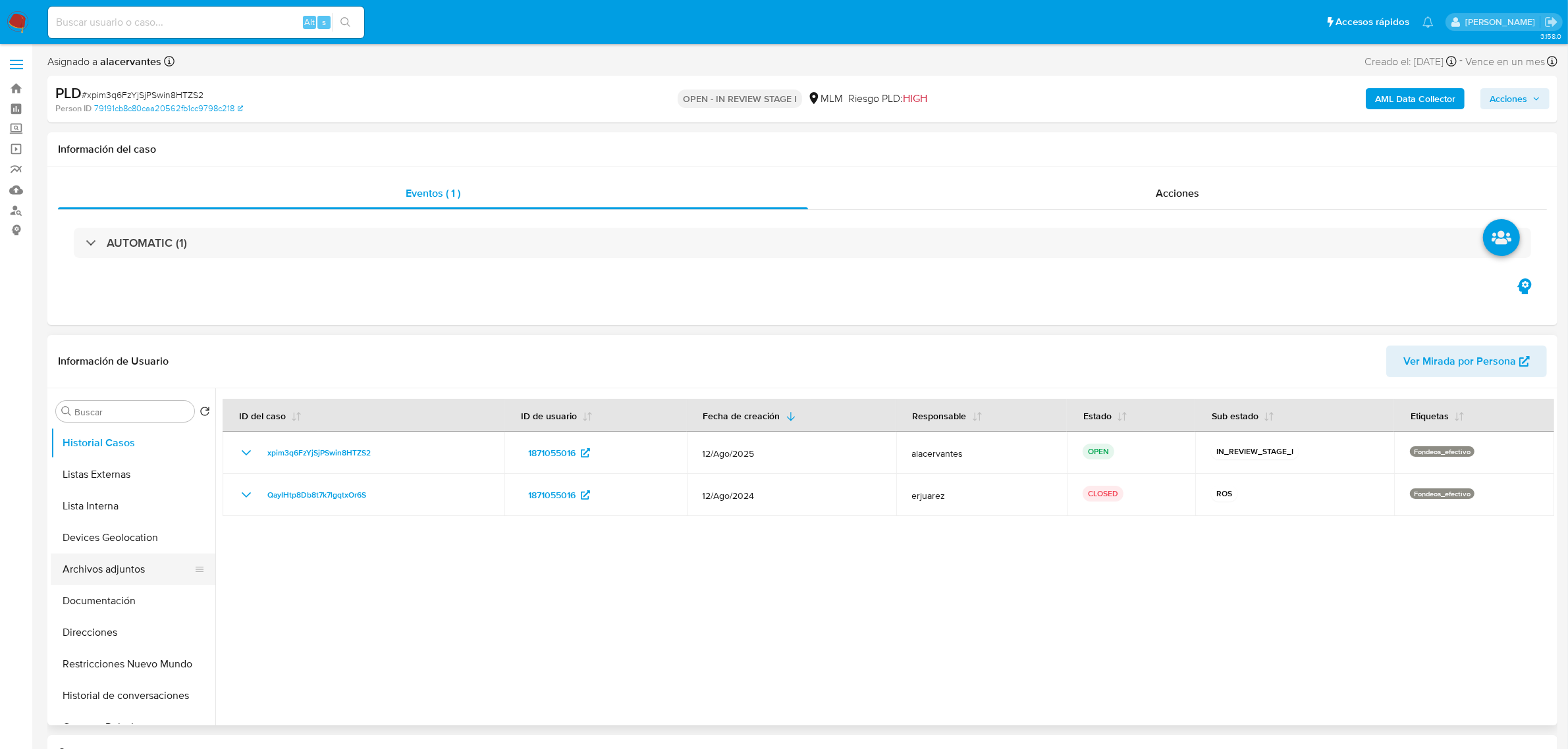
scroll to position [165, 0]
click at [133, 599] on button "Historial de conversaciones" at bounding box center [128, 594] width 154 height 31
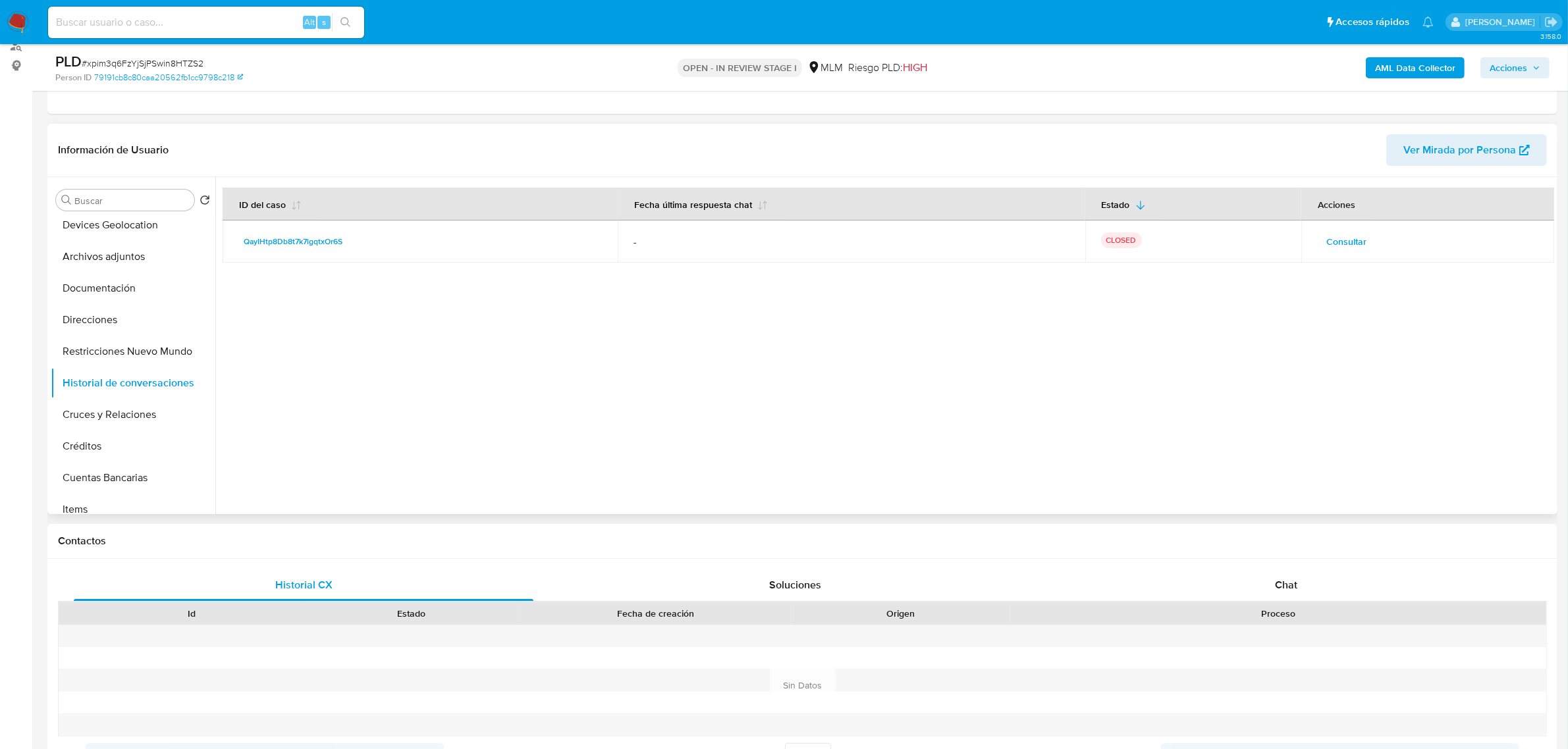
click at [1345, 235] on span "Consultar" at bounding box center [1346, 242] width 40 height 19
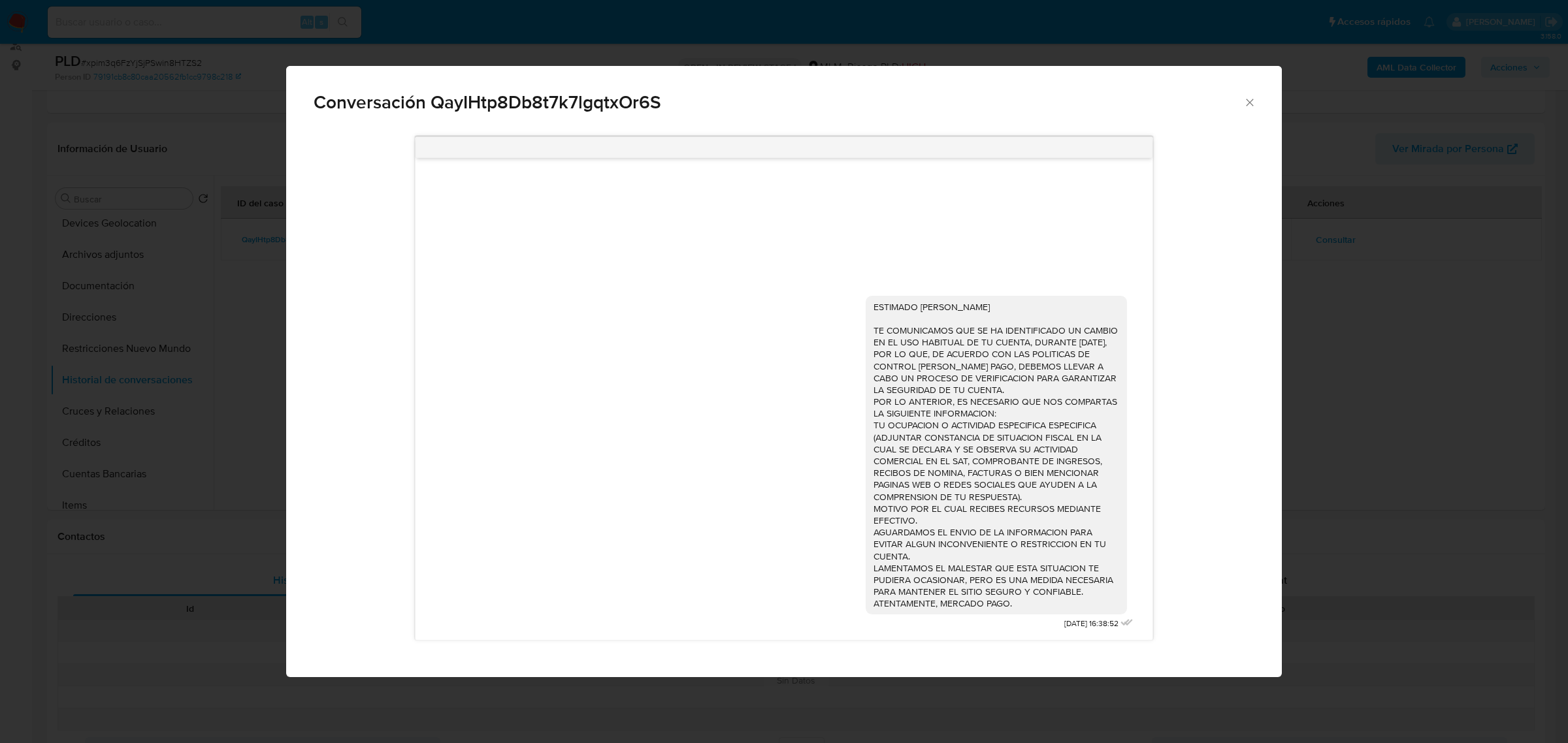
click at [1245, 100] on icon "Cerrar" at bounding box center [1250, 102] width 14 height 14
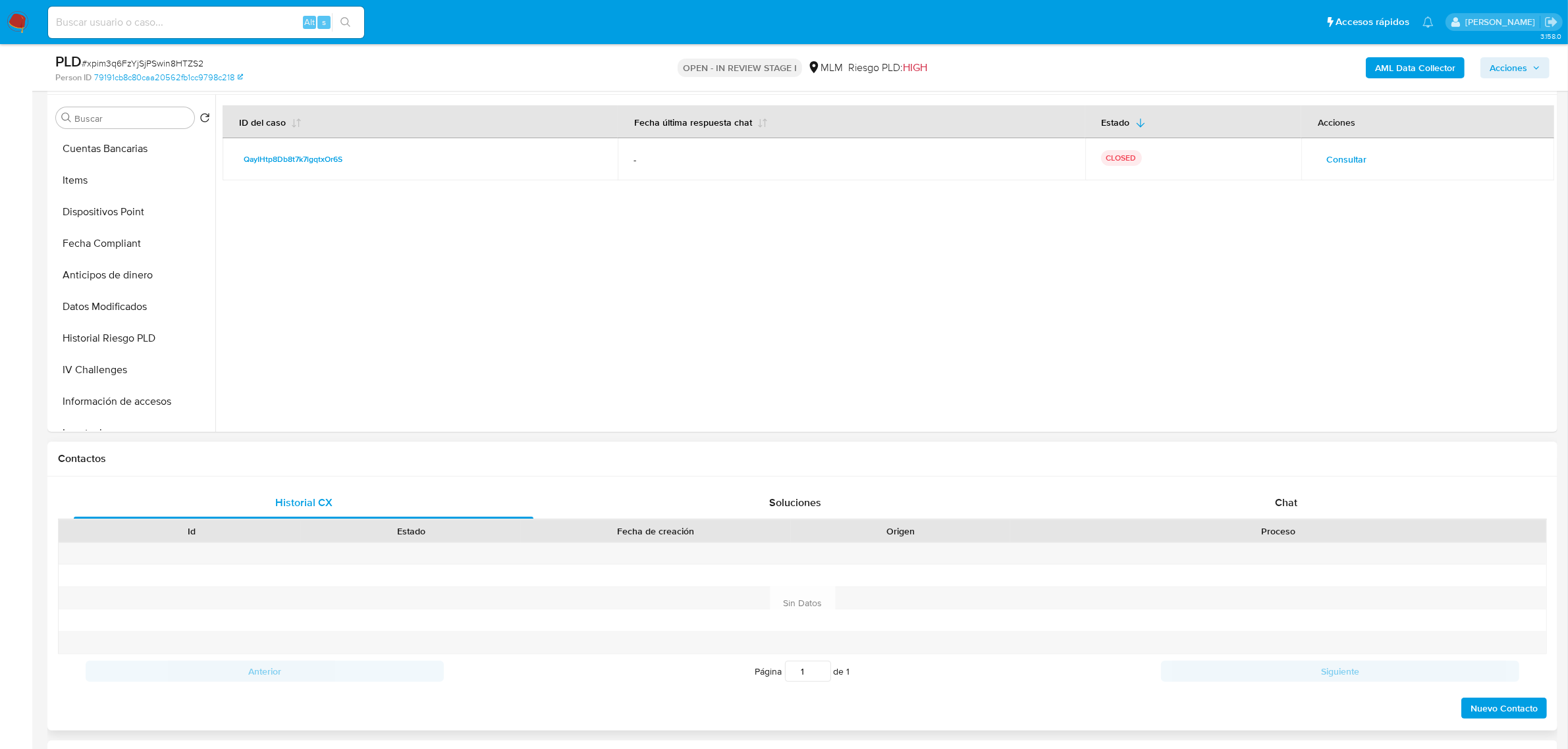
scroll to position [329, 0]
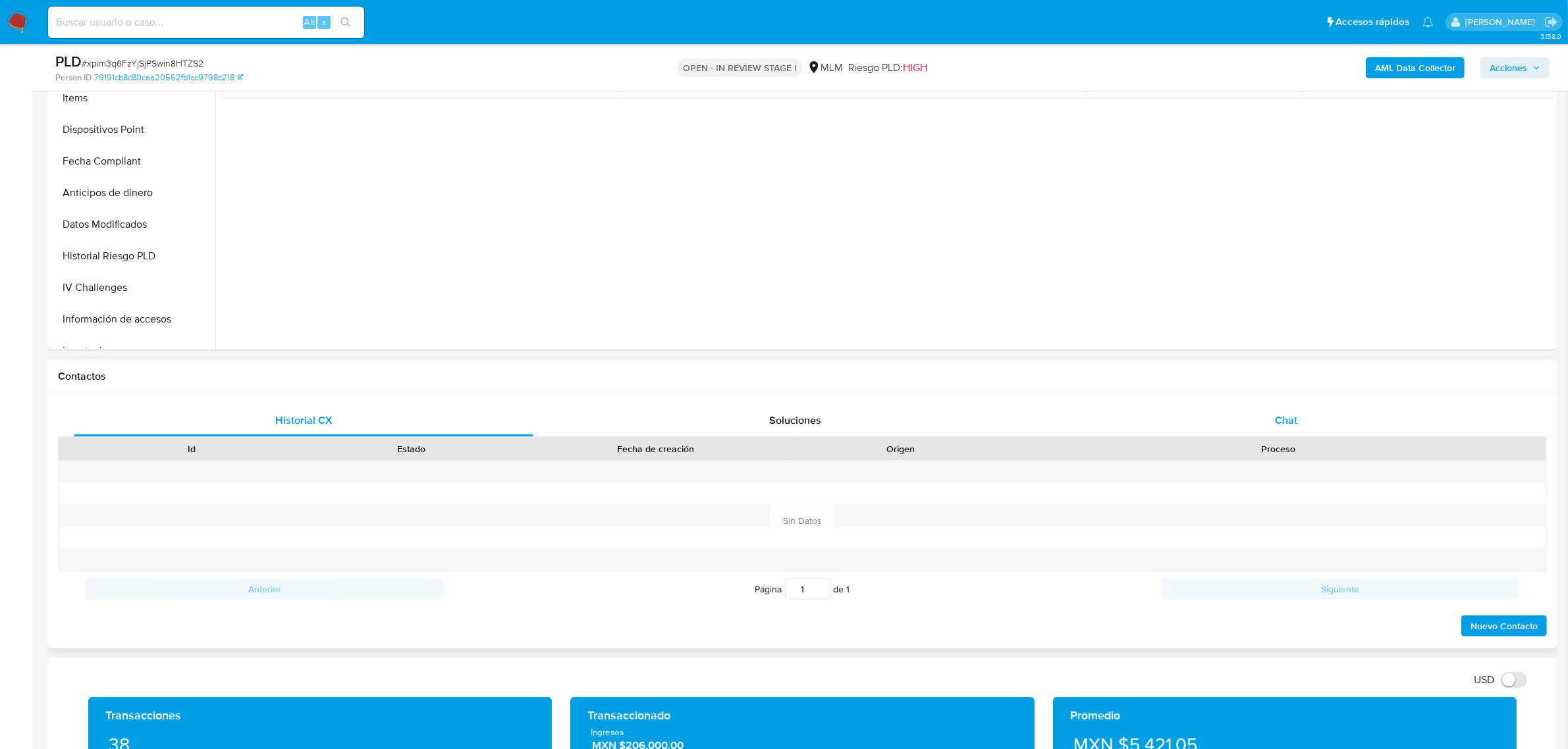
click at [1299, 419] on div "Chat" at bounding box center [1286, 421] width 460 height 31
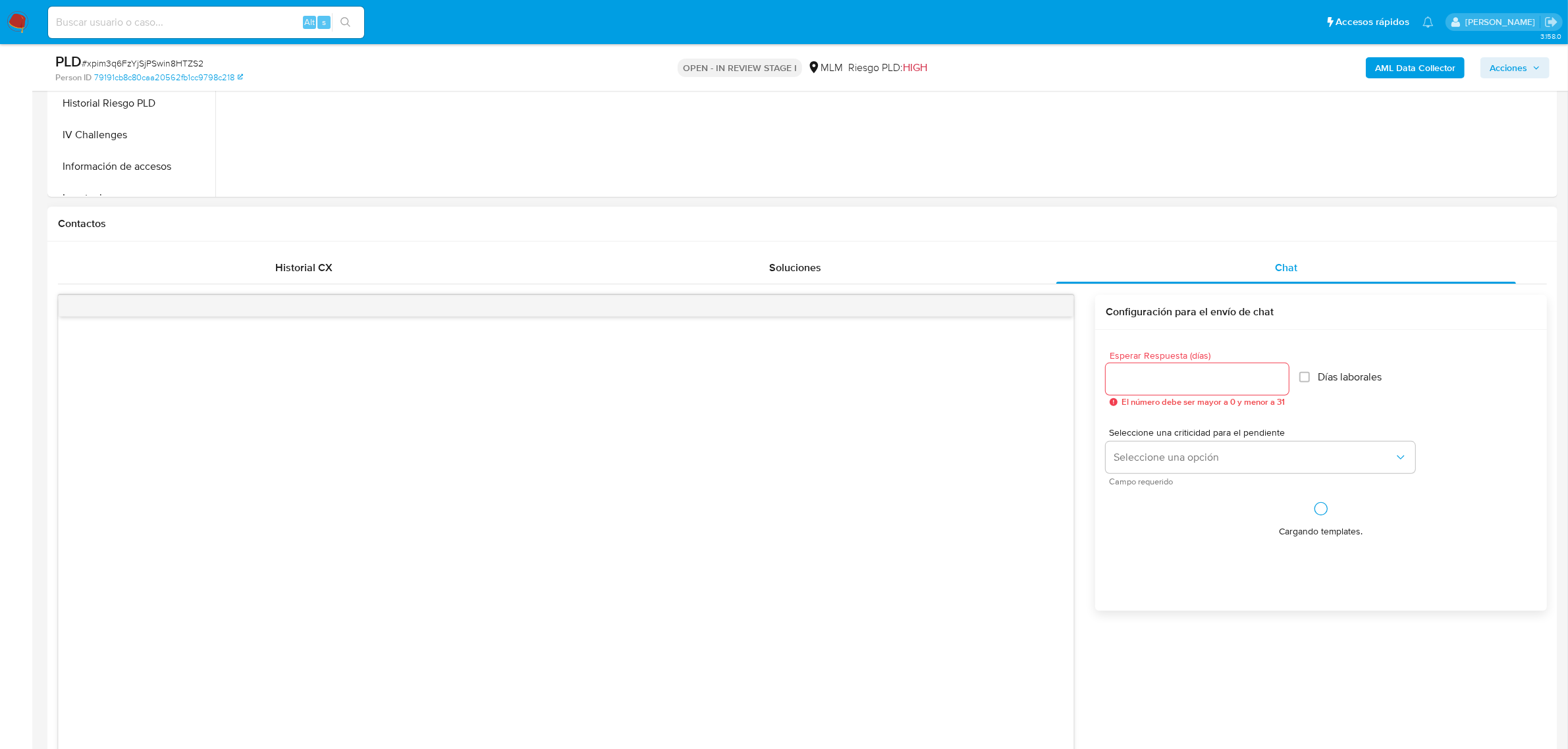
scroll to position [494, 0]
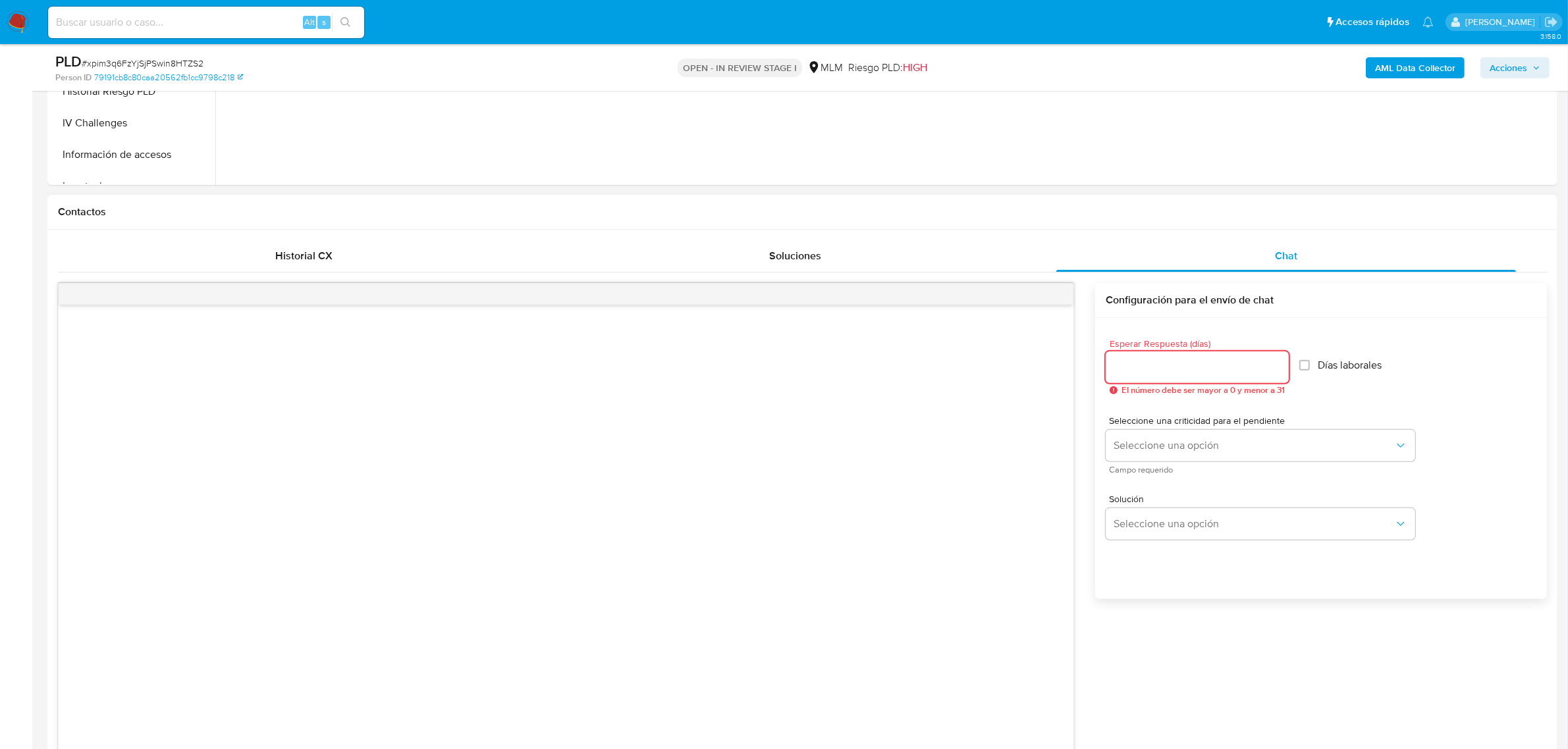
click at [1192, 374] on input "Esperar Respuesta (días)" at bounding box center [1198, 367] width 183 height 18
type input "3"
click at [1427, 374] on div "Esperar Respuesta (días) 3 El número debe ser mayor a 0 y menor a 31 Días labor…" at bounding box center [1321, 366] width 431 height 77
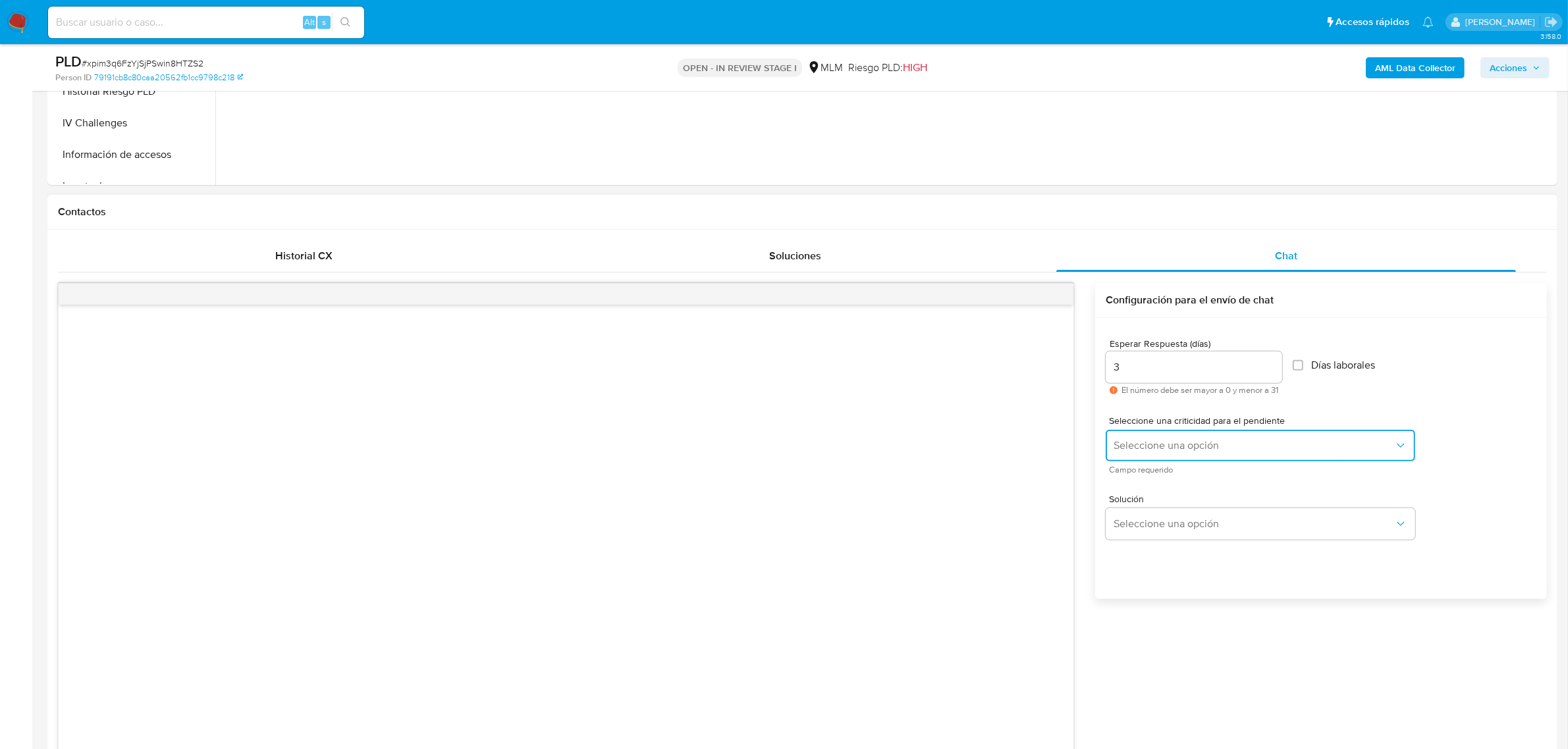
click at [1217, 441] on span "Seleccione una opción" at bounding box center [1254, 446] width 281 height 14
click at [1158, 476] on div "HIGH" at bounding box center [1254, 472] width 281 height 26
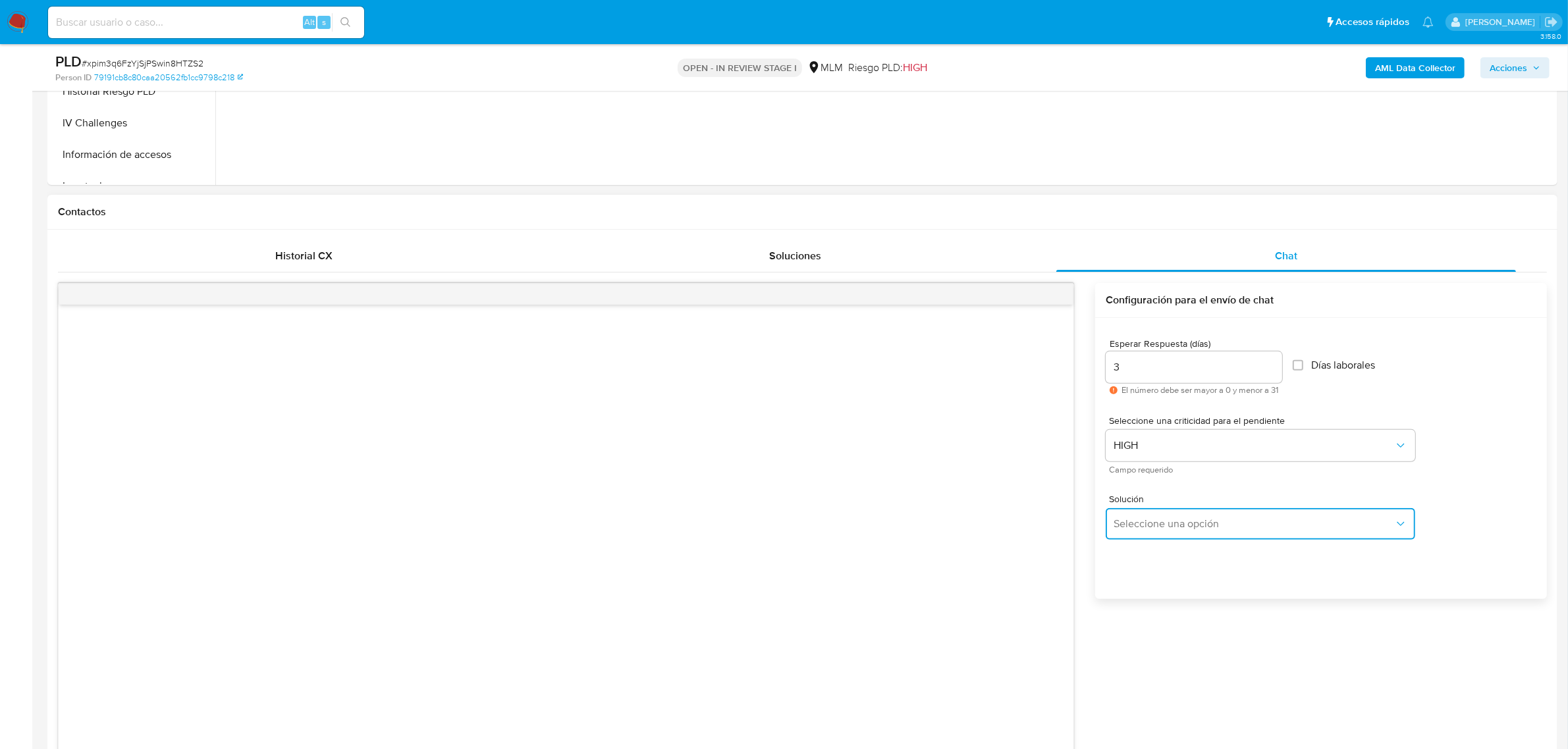
click at [1199, 515] on button "Seleccione una opción" at bounding box center [1261, 524] width 310 height 31
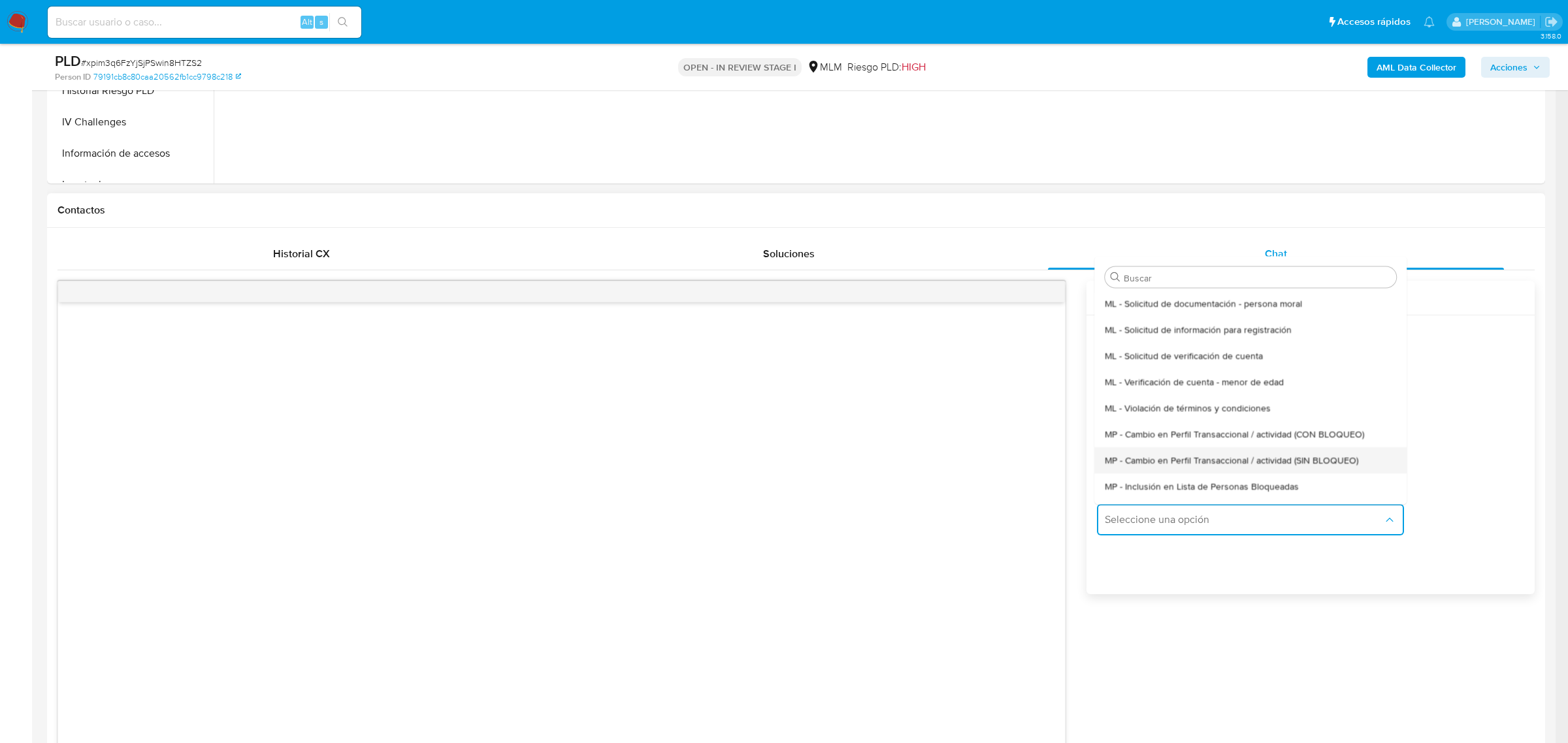
click at [1288, 462] on span "MP - Cambio en Perfil Transaccional / actividad (SIN BLOQUEO)" at bounding box center [1232, 460] width 253 height 12
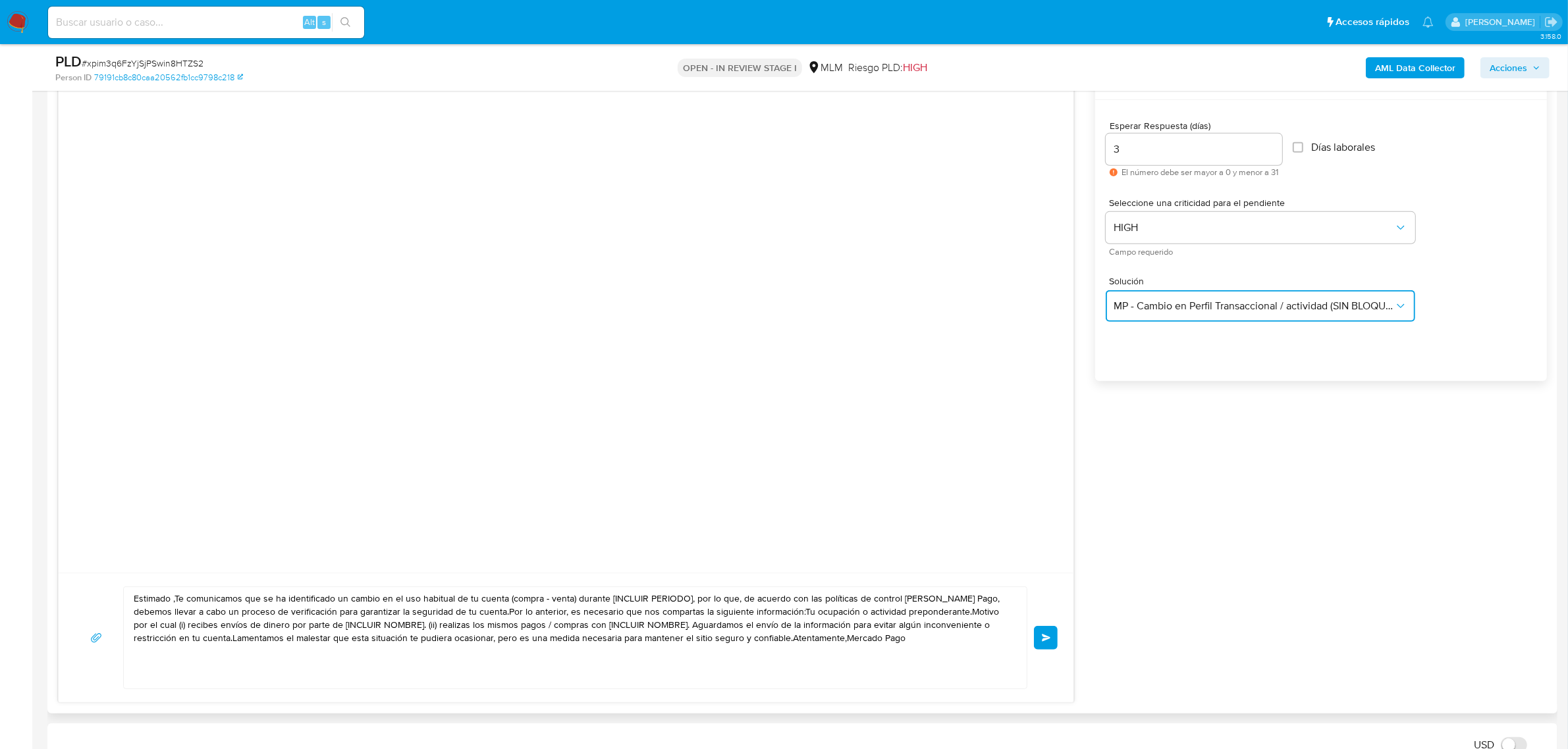
scroll to position [740, 0]
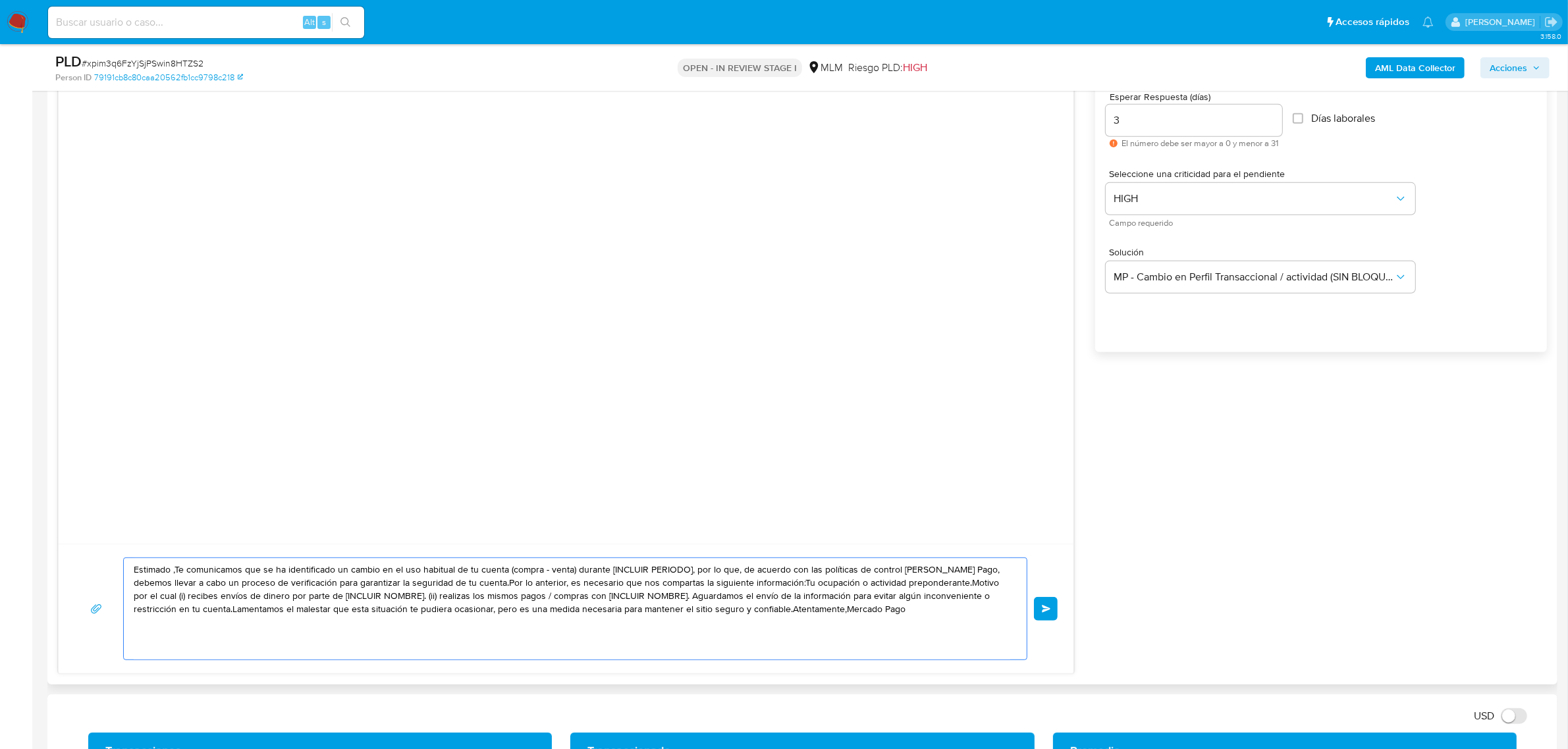
click at [170, 574] on textarea "Estimado ,Te comunicamos que se ha identificado un cambio en el uso habitual de…" at bounding box center [571, 609] width 876 height 101
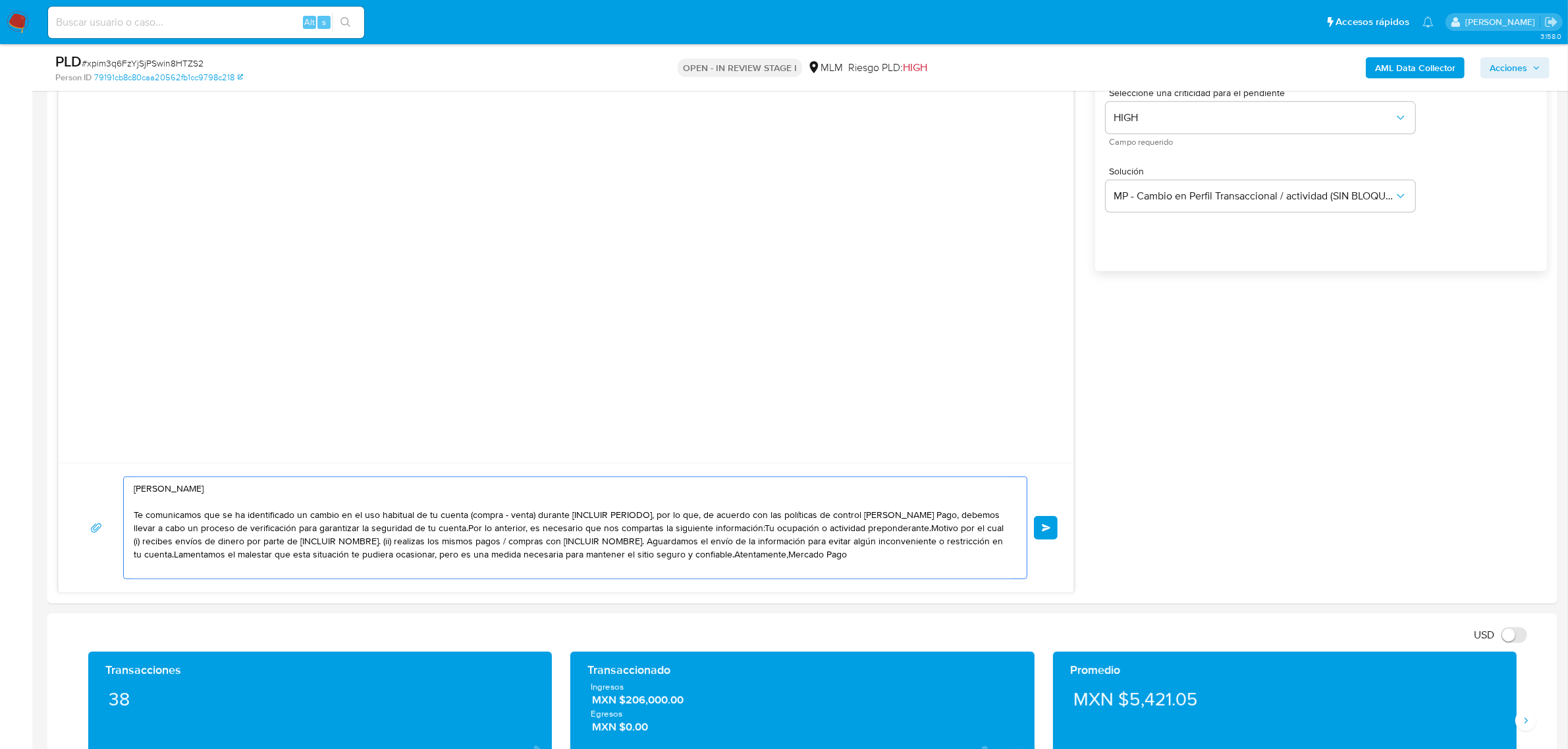
scroll to position [823, 0]
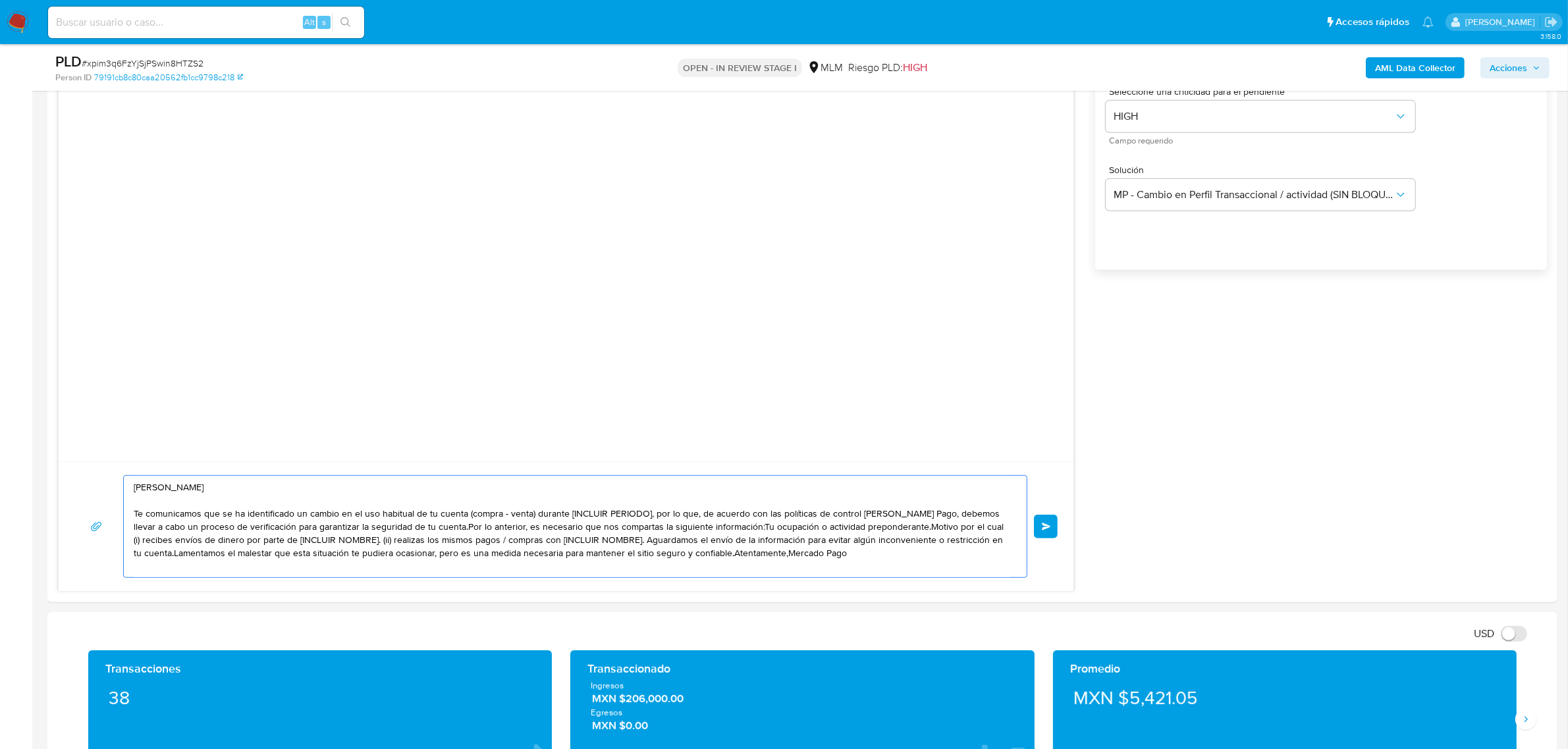
type textarea "Estimado Edgar Te comunicamos que se ha identificado un cambio en el uso habitu…"
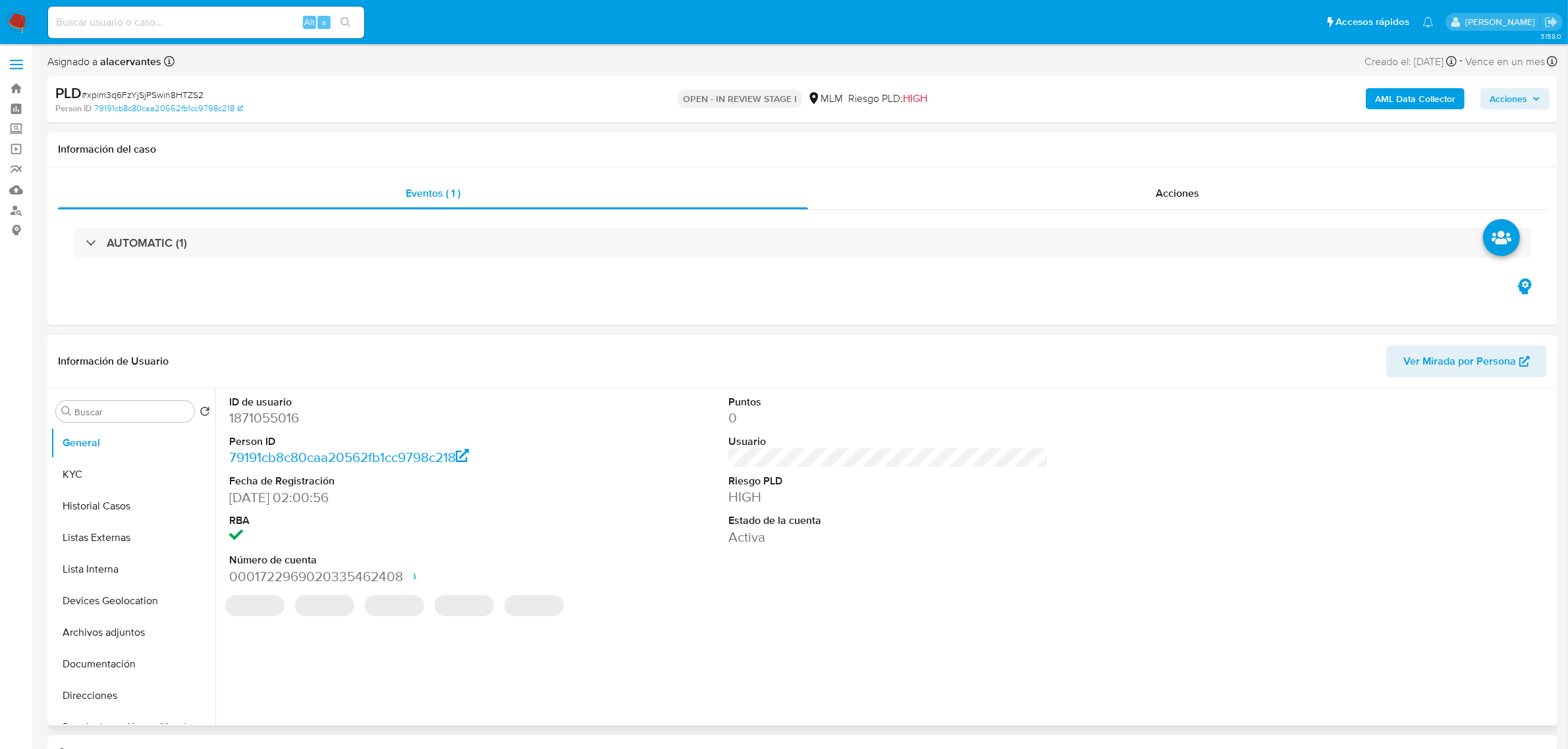
select select "10"
click at [110, 479] on button "KYC" at bounding box center [128, 474] width 154 height 31
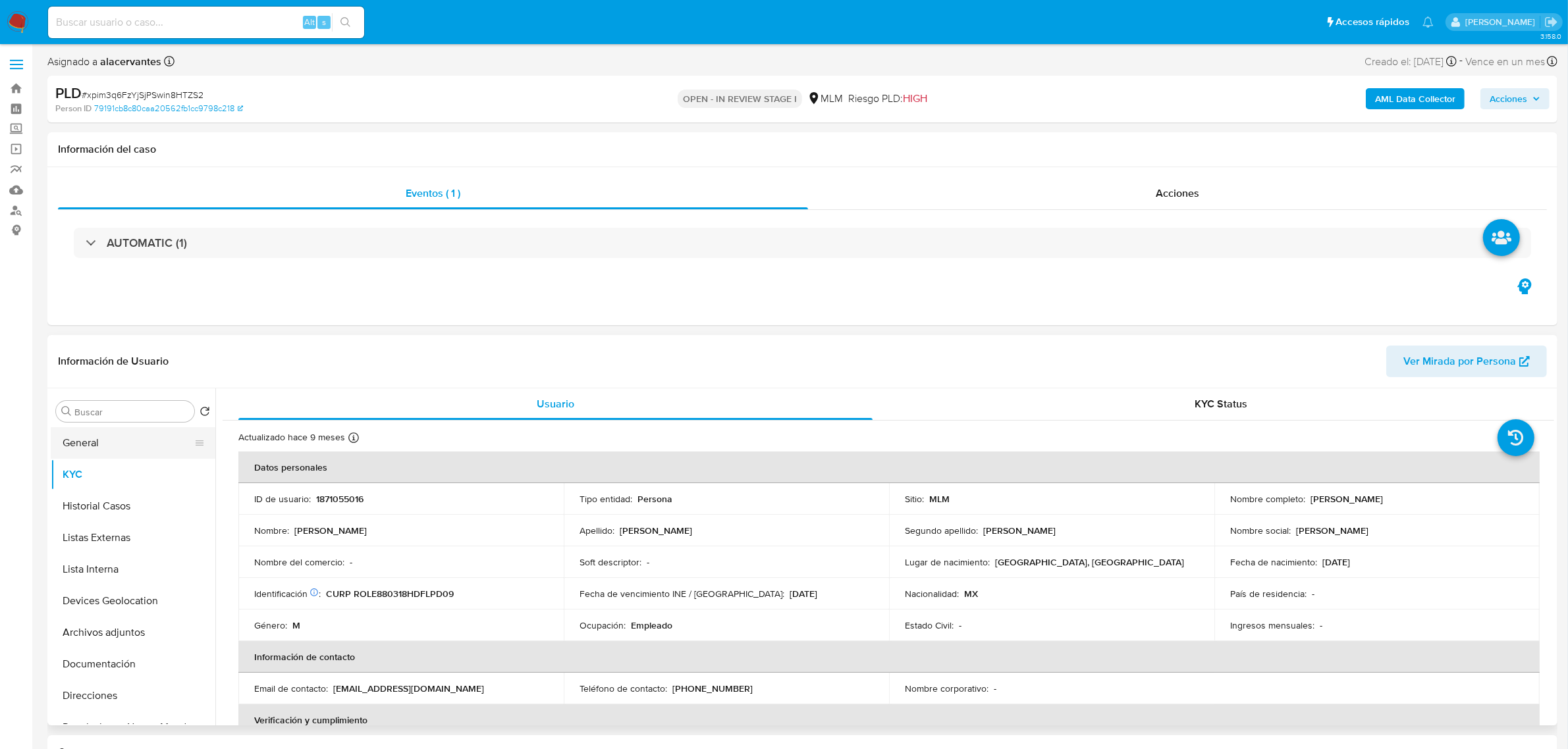
click at [93, 446] on button "General" at bounding box center [128, 443] width 154 height 31
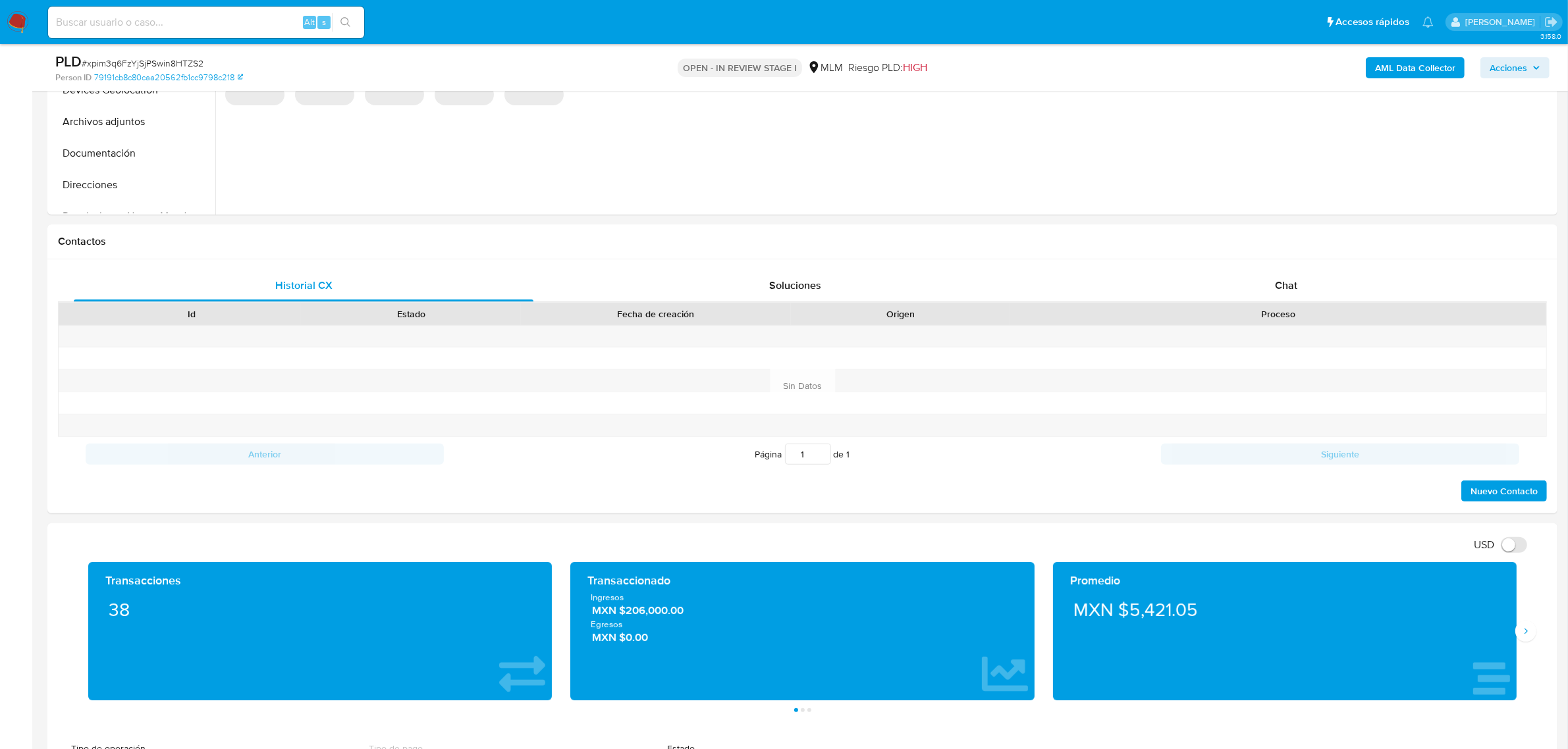
scroll to position [494, 0]
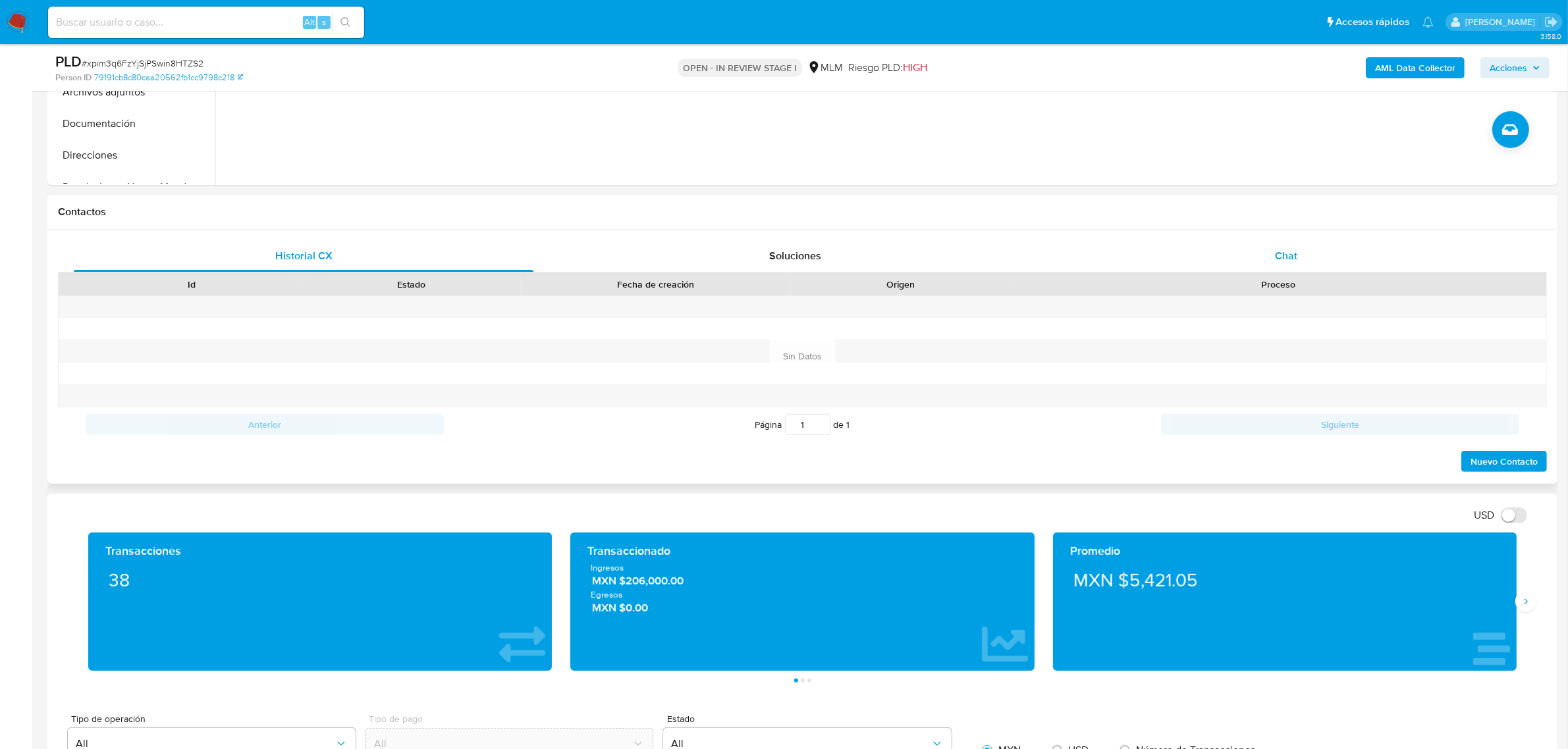
click at [1282, 263] on span "Chat" at bounding box center [1285, 256] width 22 height 16
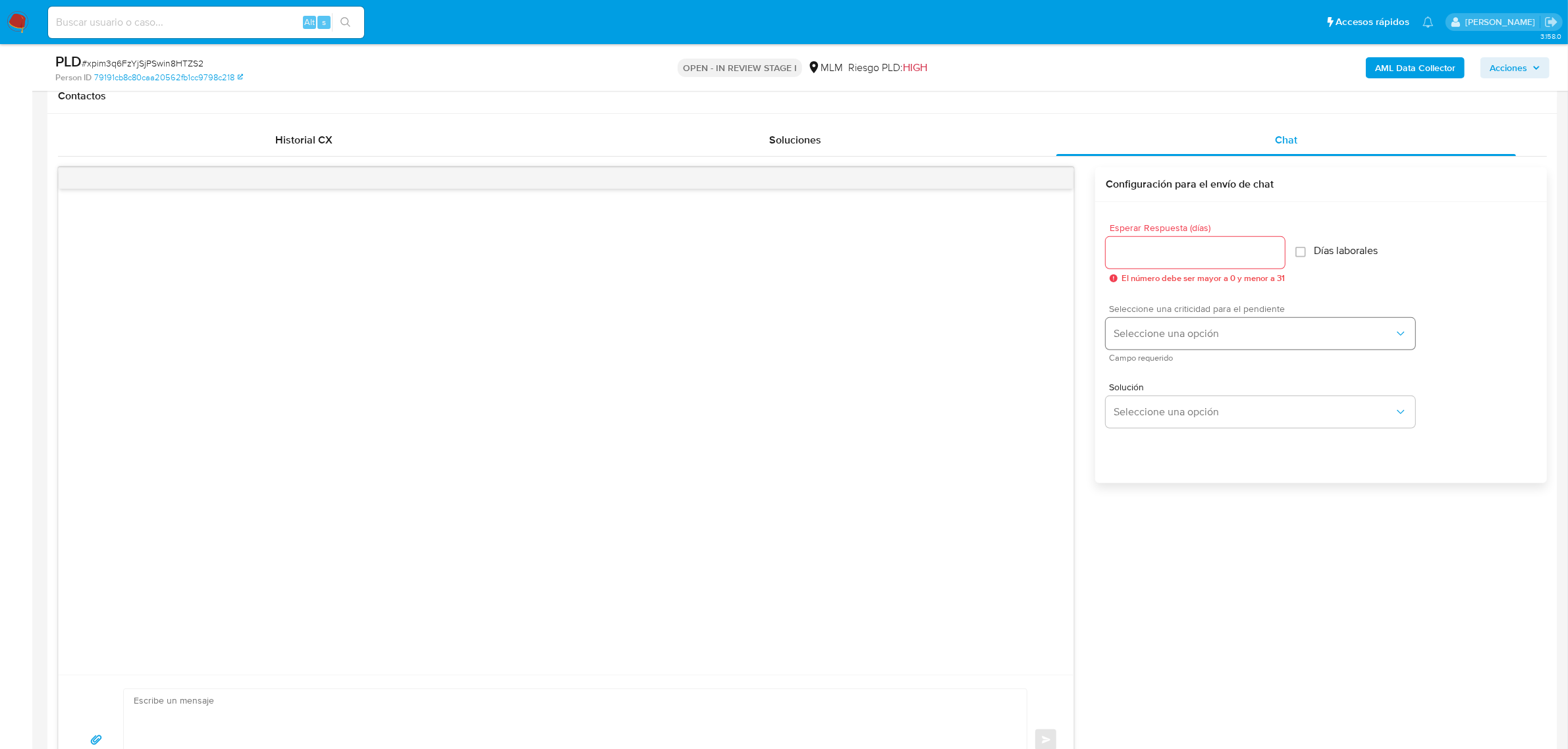
scroll to position [658, 0]
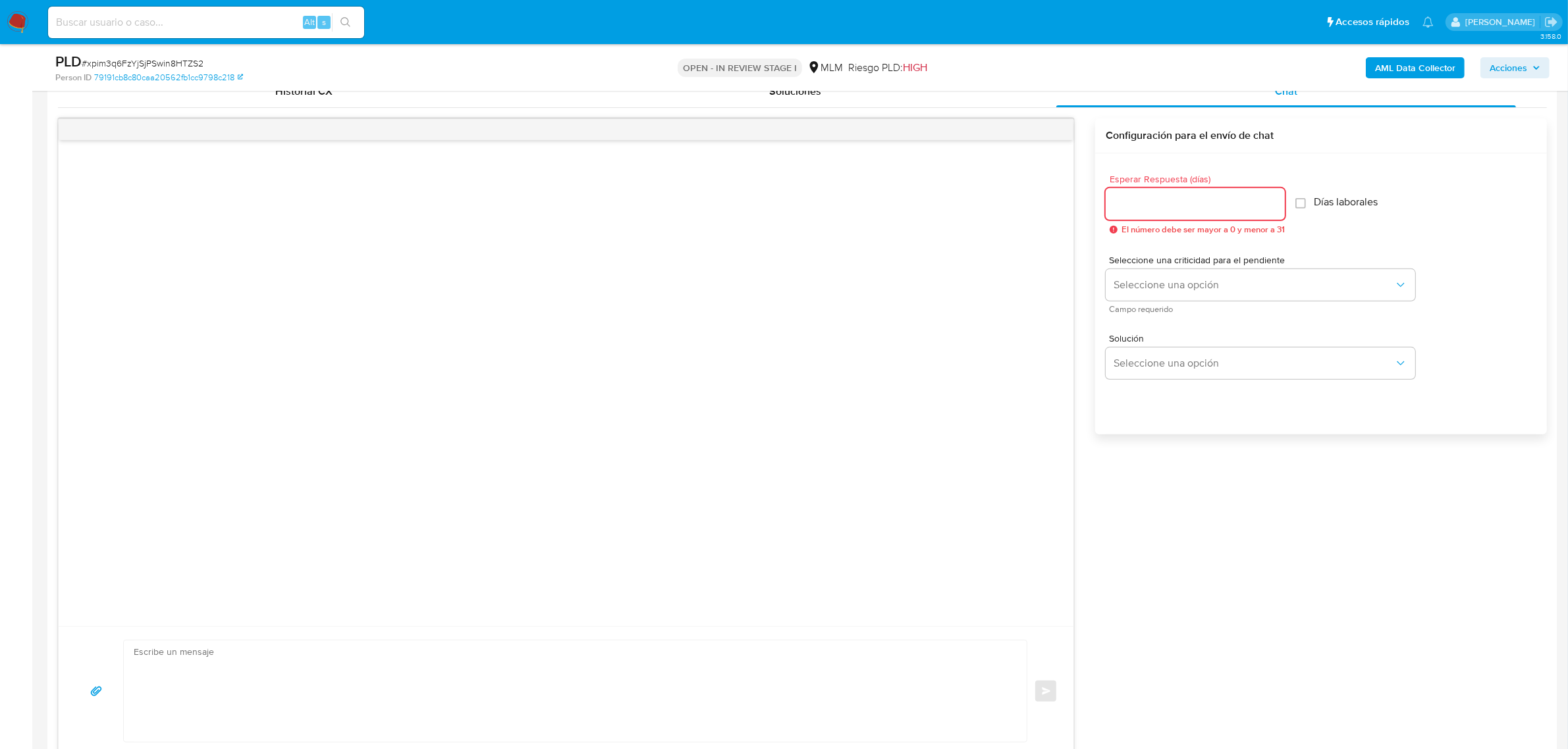
click at [1209, 202] on input "Esperar Respuesta (días)" at bounding box center [1196, 205] width 179 height 18
type input "3"
click at [1209, 196] on input "3" at bounding box center [1192, 205] width 172 height 18
click at [1205, 217] on div at bounding box center [1196, 204] width 179 height 31
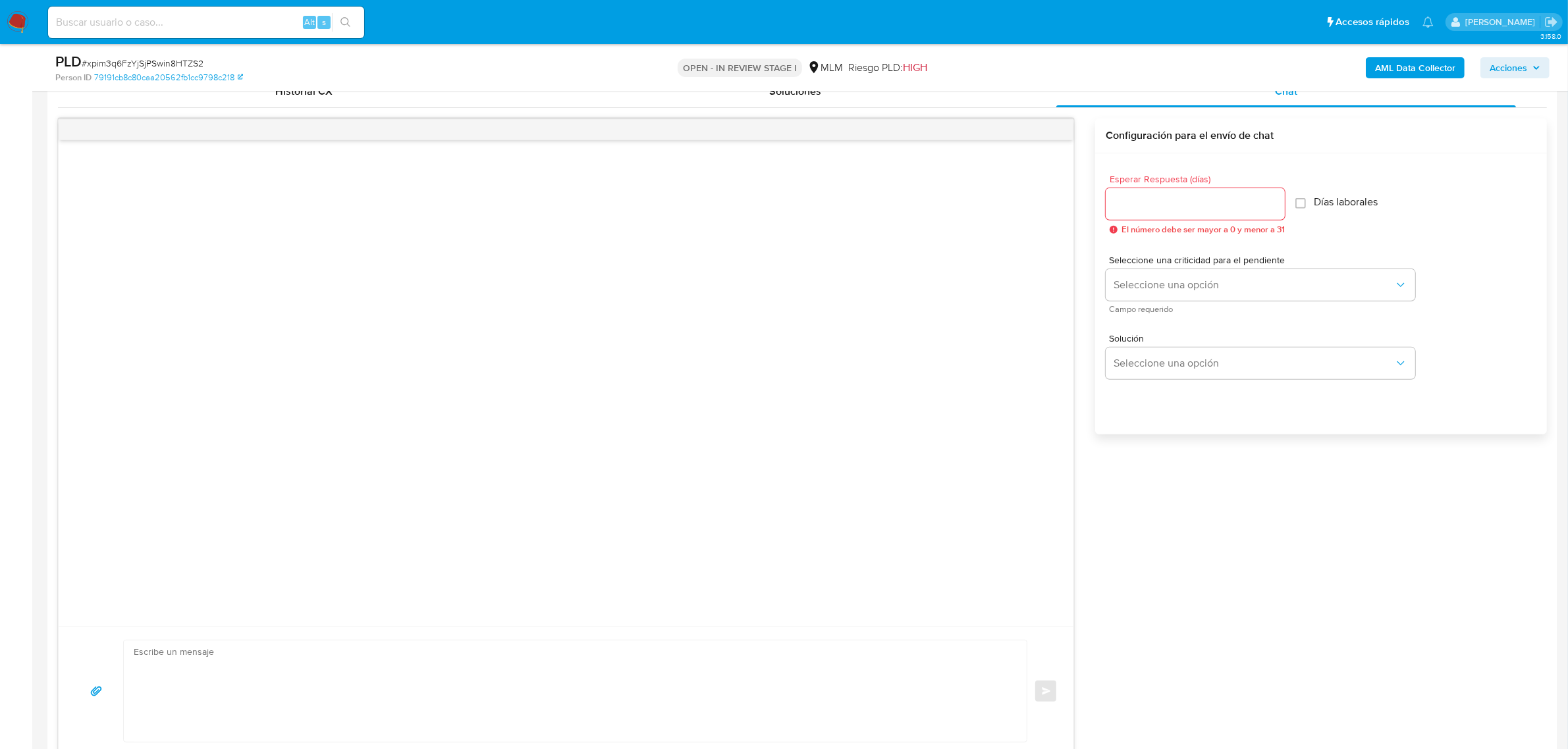
click at [1196, 210] on input "Esperar Respuesta (días)" at bounding box center [1196, 205] width 179 height 18
type input "3"
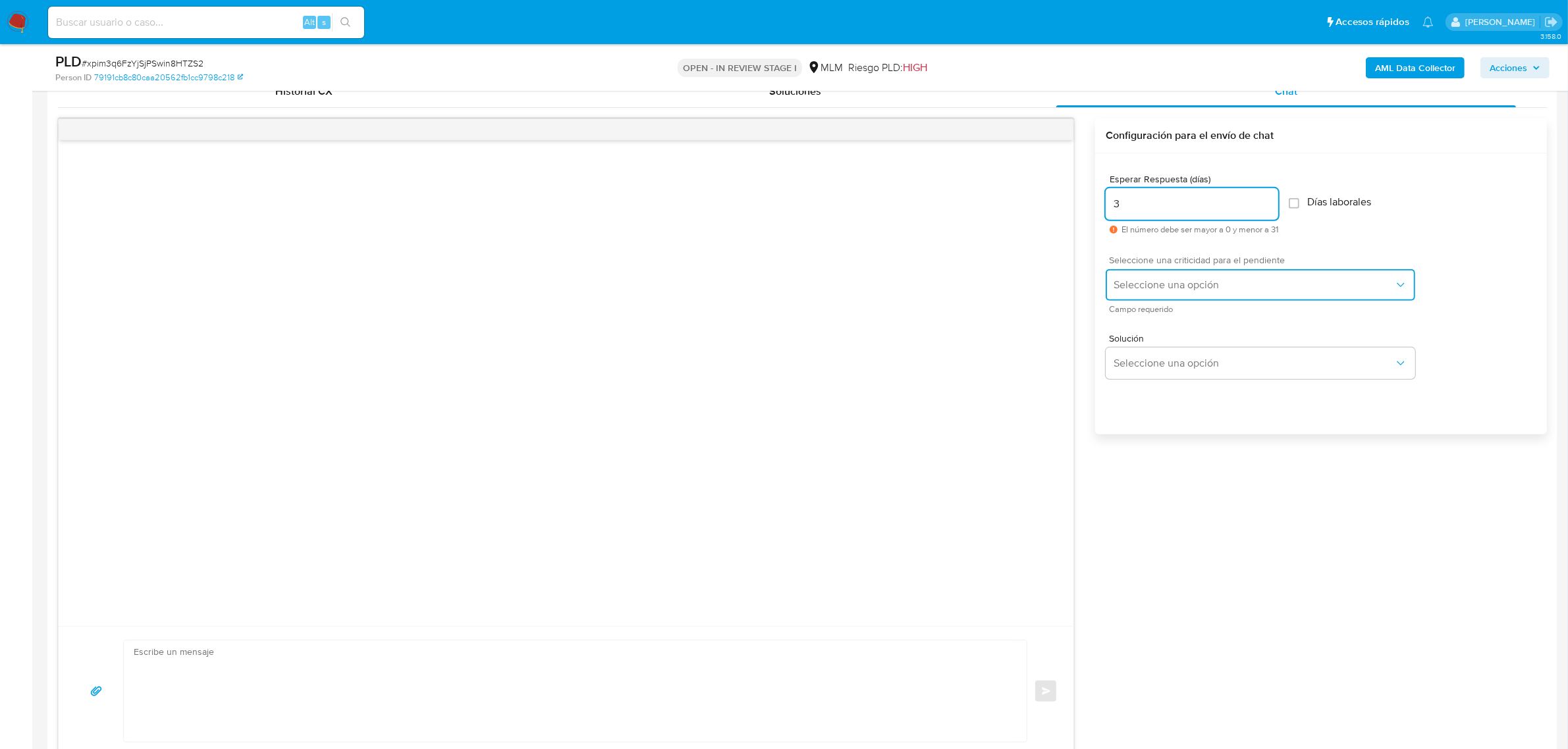
click at [1256, 287] on span "Seleccione una opción" at bounding box center [1254, 285] width 281 height 14
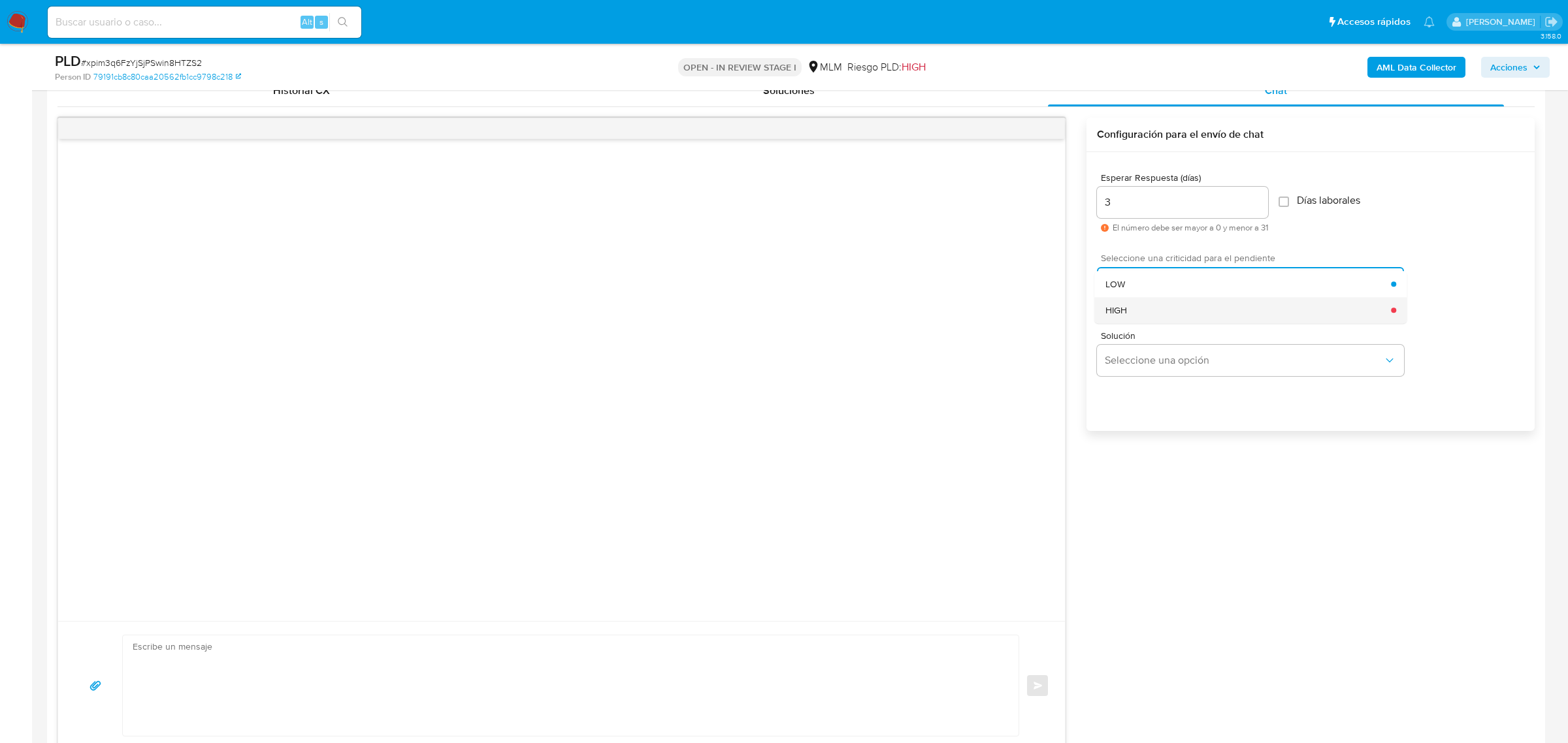
click at [1196, 311] on div "HIGH" at bounding box center [1248, 309] width 286 height 26
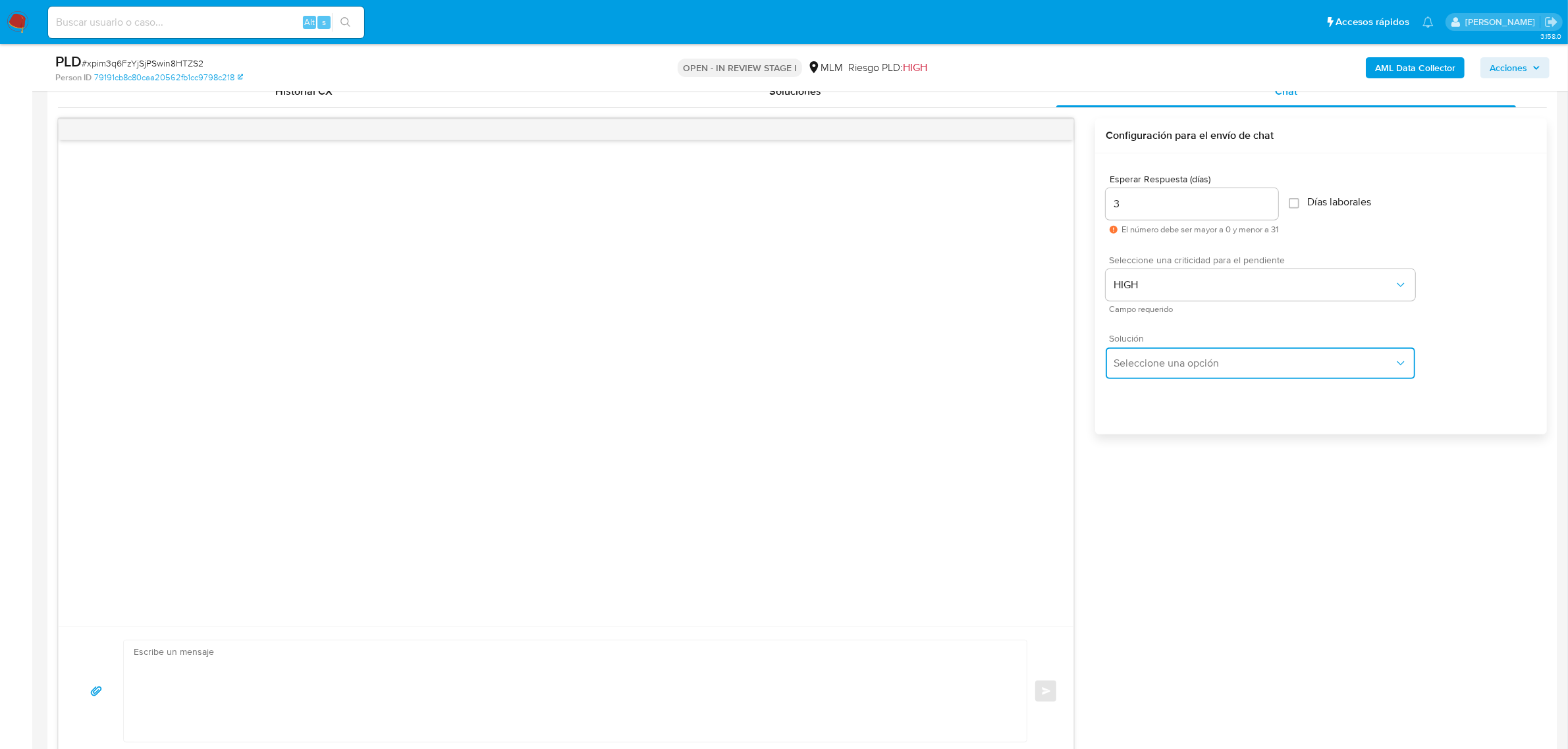
click at [1191, 357] on span "Seleccione una opción" at bounding box center [1254, 363] width 281 height 14
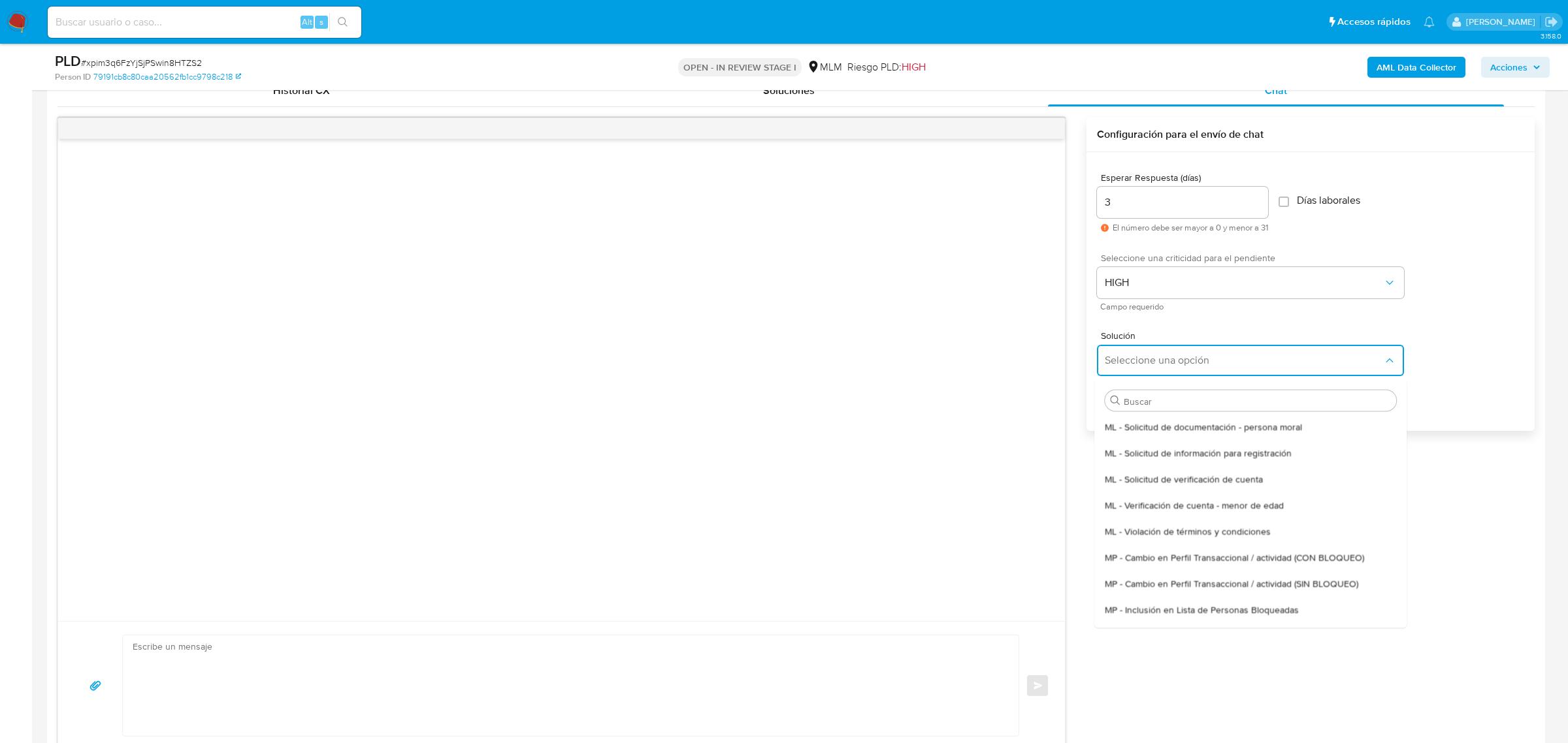
click at [1235, 576] on div "MP - Cambio en Perfil Transaccional / actividad (SIN BLOQUEO)" at bounding box center [1250, 583] width 291 height 26
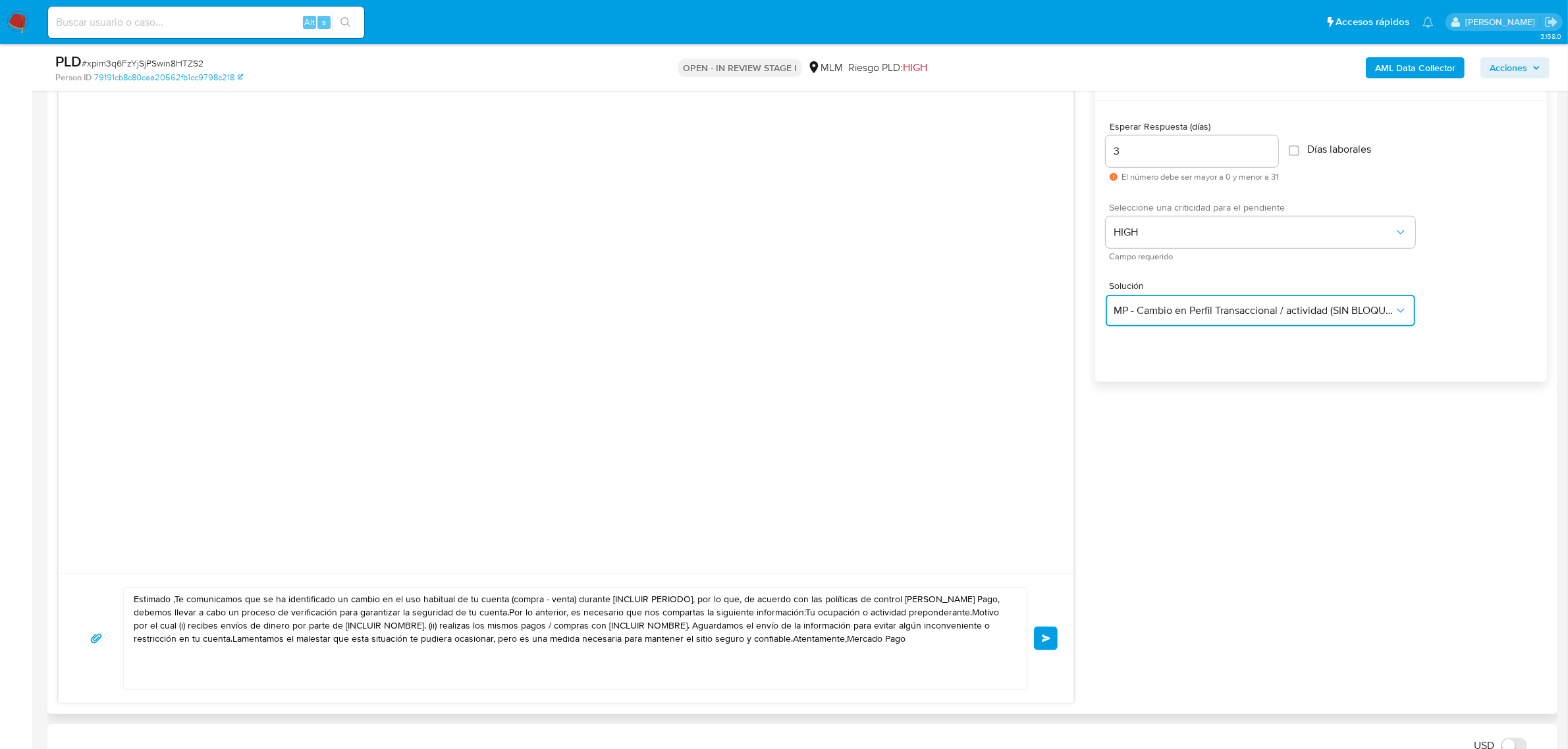
scroll to position [740, 0]
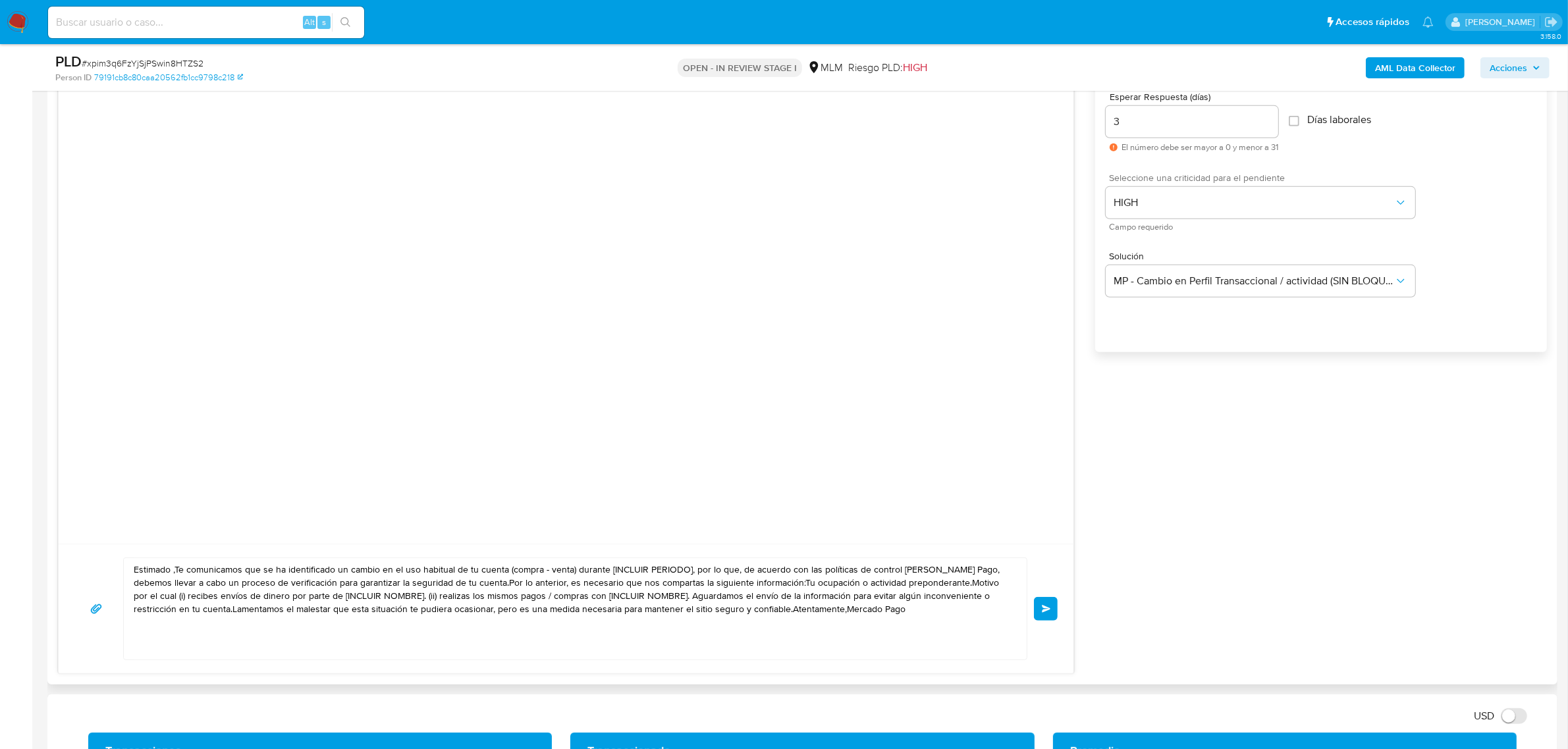
click at [172, 569] on textarea "Estimado ,Te comunicamos que se ha identificado un cambio en el uso habitual de…" at bounding box center [571, 609] width 876 height 101
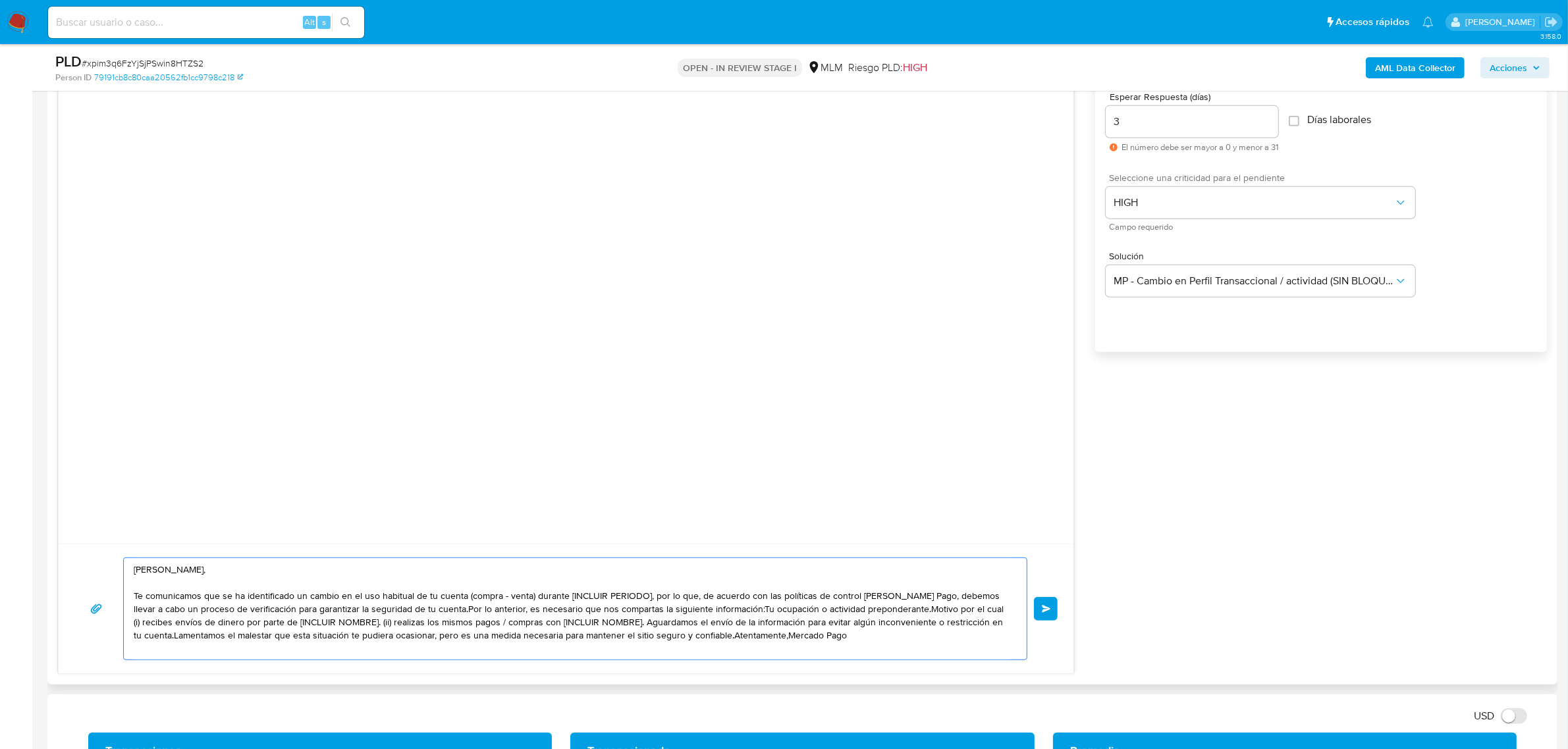
drag, startPoint x: 222, startPoint y: 596, endPoint x: 133, endPoint y: 594, distance: 89.0
click at [133, 594] on div "[PERSON_NAME], Te comunicamos que se ha identificado un cambio en el uso habitu…" at bounding box center [572, 609] width 897 height 101
drag, startPoint x: 430, startPoint y: 598, endPoint x: 655, endPoint y: 598, distance: 225.0
click at [655, 598] on textarea "[PERSON_NAME], Se ha identificado un cambio en el uso habitual de tu cuenta, po…" at bounding box center [571, 609] width 876 height 101
click at [799, 600] on textarea "[PERSON_NAME], Se ha identificado un cambio en el uso habitual de tu cuenta, po…" at bounding box center [571, 609] width 876 height 101
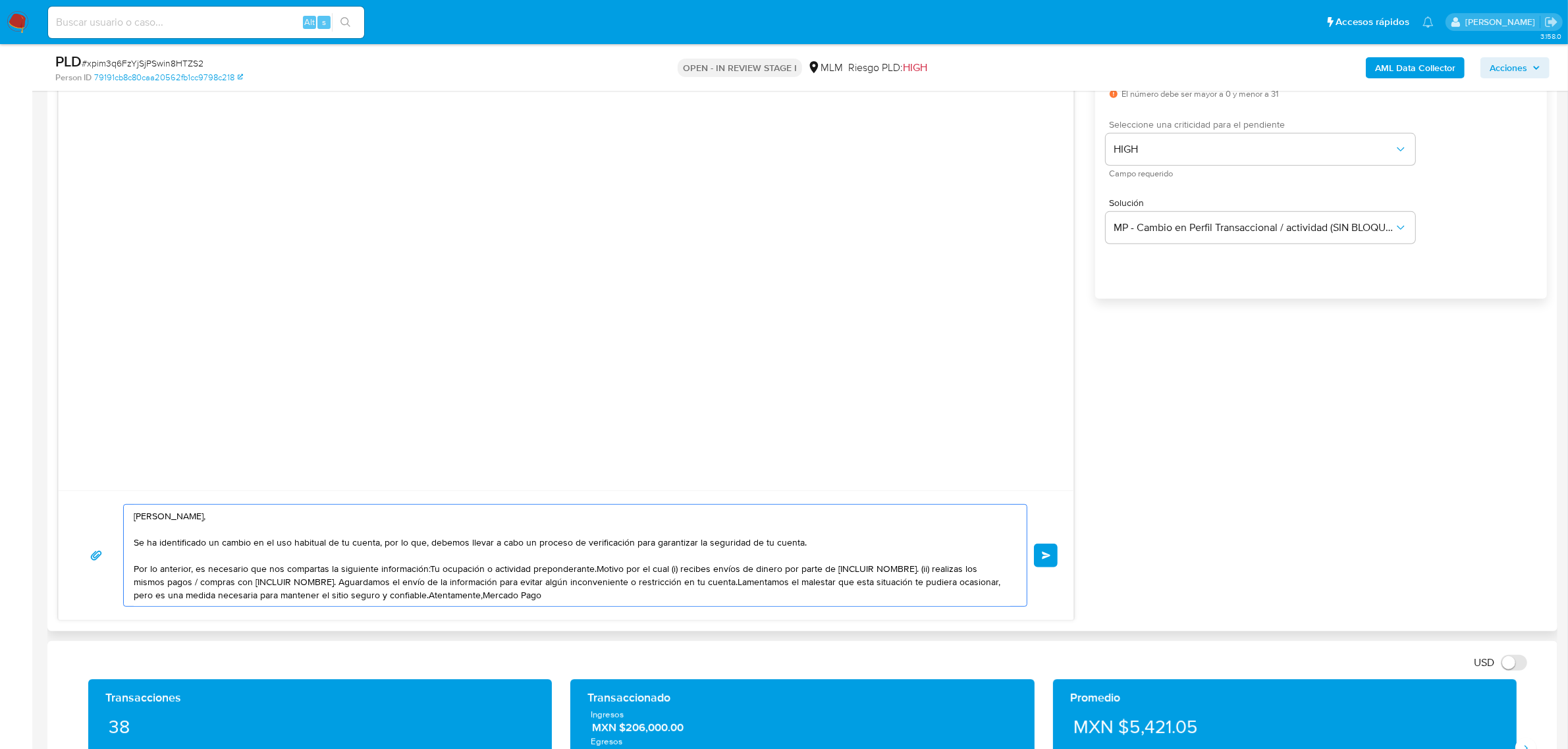
scroll to position [823, 0]
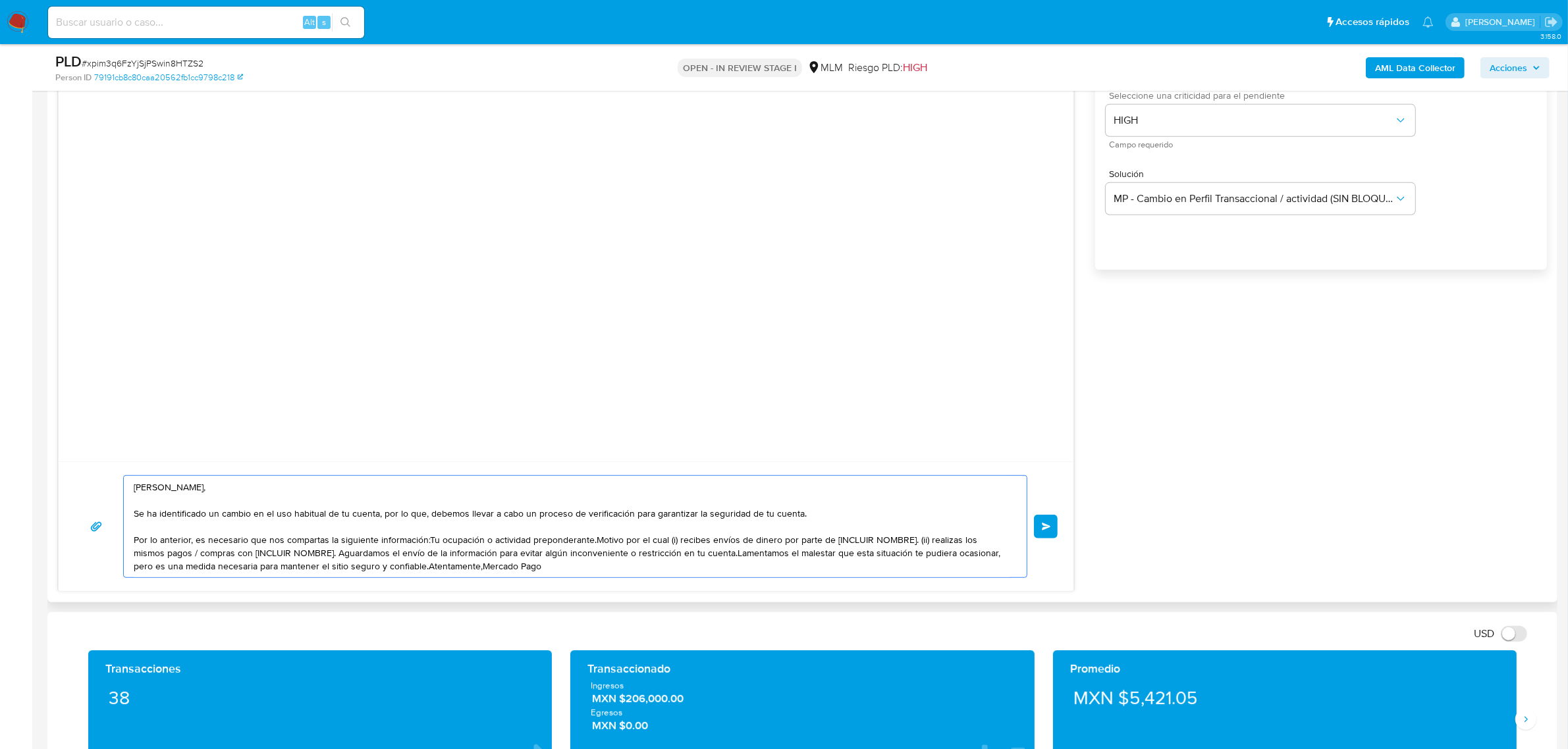
click at [426, 538] on textarea "[PERSON_NAME], Se ha identificado un cambio en el uso habitual de tu cuenta, po…" at bounding box center [571, 527] width 876 height 101
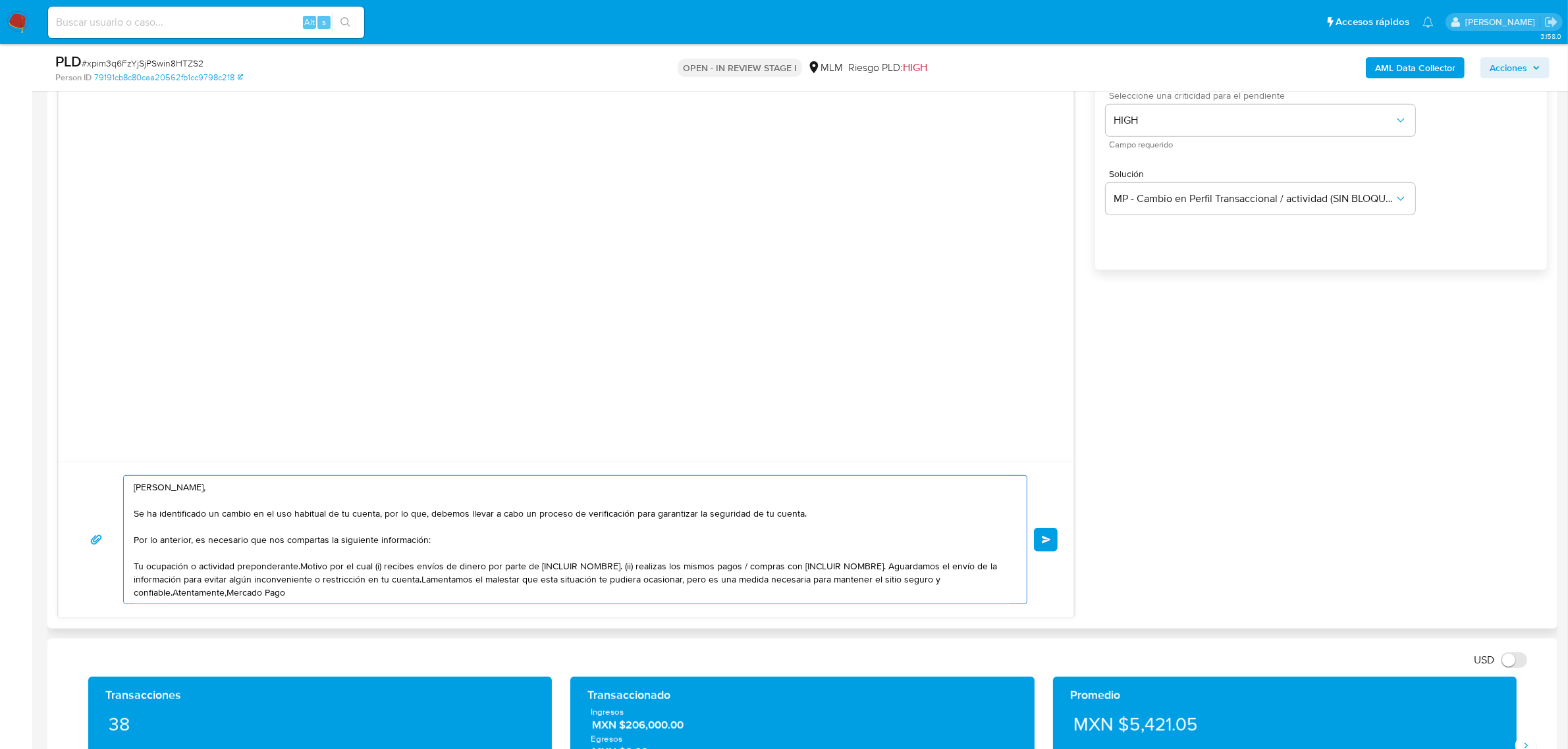
click at [436, 544] on textarea "[PERSON_NAME], Se ha identificado un cambio en el uso habitual de tu cuenta, po…" at bounding box center [571, 540] width 876 height 128
click at [286, 568] on textarea "[PERSON_NAME], Se ha identificado un cambio en el uso habitual de tu cuenta, po…" at bounding box center [571, 540] width 876 height 128
click at [298, 567] on textarea "[PERSON_NAME], Se ha identificado un cambio en el uso habitual de tu cuenta, po…" at bounding box center [571, 540] width 876 height 128
click at [310, 574] on textarea "[PERSON_NAME], Se ha identificado un cambio en el uso habitual de tu cuenta, po…" at bounding box center [571, 540] width 876 height 128
click at [296, 573] on textarea "[PERSON_NAME], Se ha identificado un cambio en el uso habitual de tu cuenta, po…" at bounding box center [571, 540] width 876 height 128
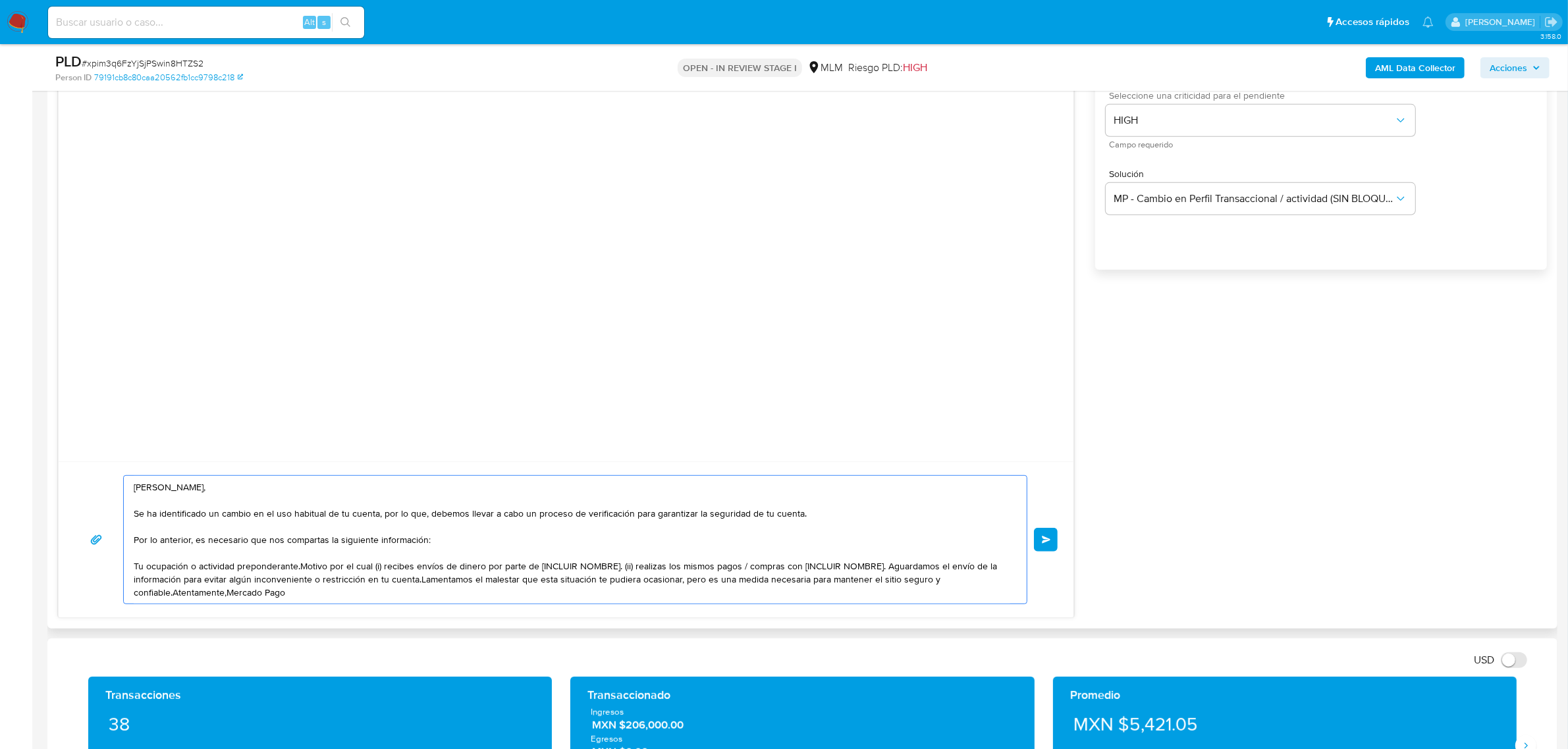
click at [297, 571] on textarea "[PERSON_NAME], Se ha identificado un cambio en el uso habitual de tu cuenta, po…" at bounding box center [571, 540] width 876 height 128
click at [298, 570] on textarea "[PERSON_NAME], Se ha identificado un cambio en el uso habitual de tu cuenta, po…" at bounding box center [571, 540] width 876 height 128
click at [318, 580] on textarea "[PERSON_NAME], Se ha identificado un cambio en el uso habitual de tu cuenta, po…" at bounding box center [571, 540] width 876 height 128
click at [301, 572] on textarea "[PERSON_NAME], Se ha identificado un cambio en el uso habitual de tu cuenta, po…" at bounding box center [571, 540] width 876 height 128
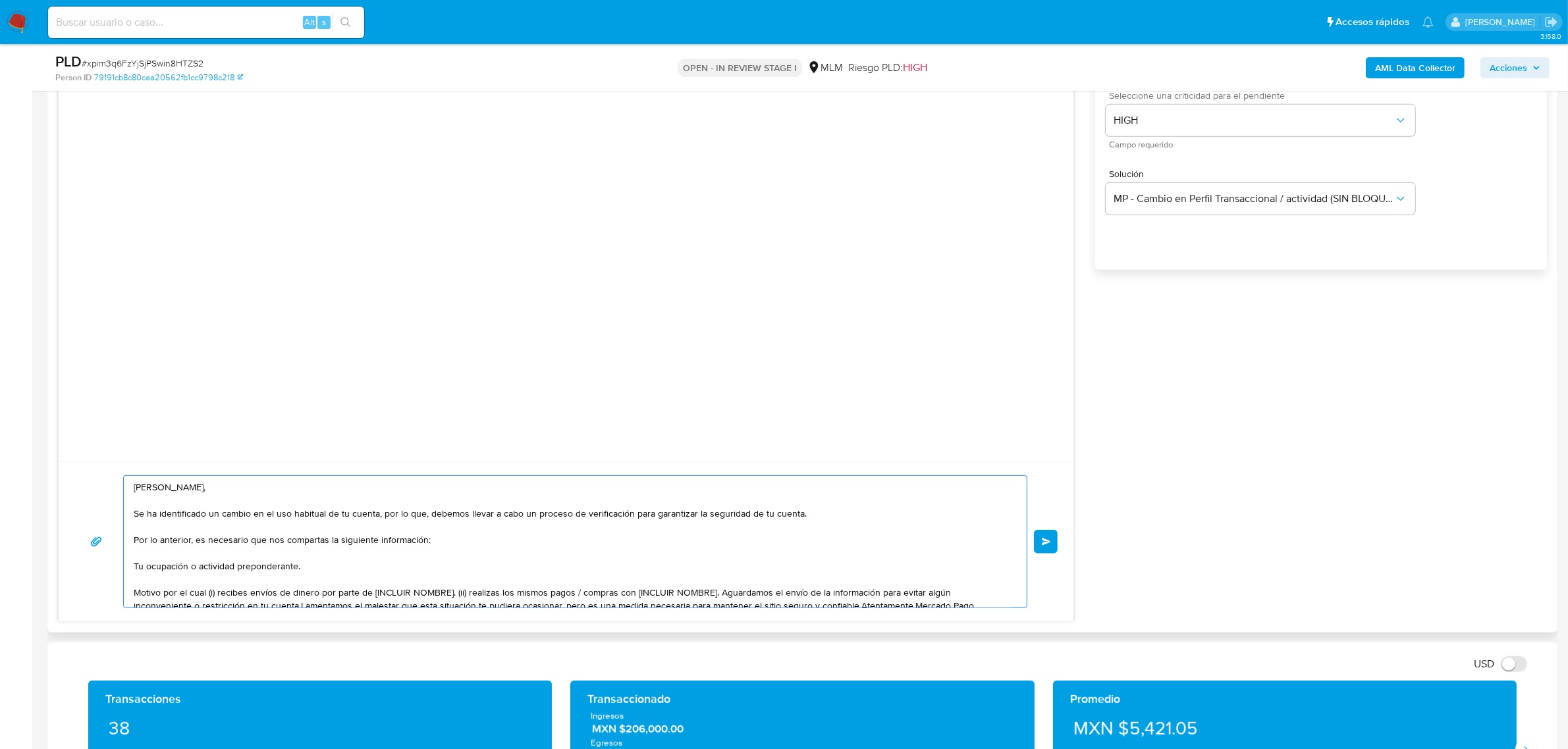
click at [385, 563] on textarea "[PERSON_NAME], Se ha identificado un cambio en el uso habitual de tu cuenta, po…" at bounding box center [571, 542] width 876 height 131
paste textarea "es necesario nos compartas algún documento como soporte (comprobante de ingreso…"
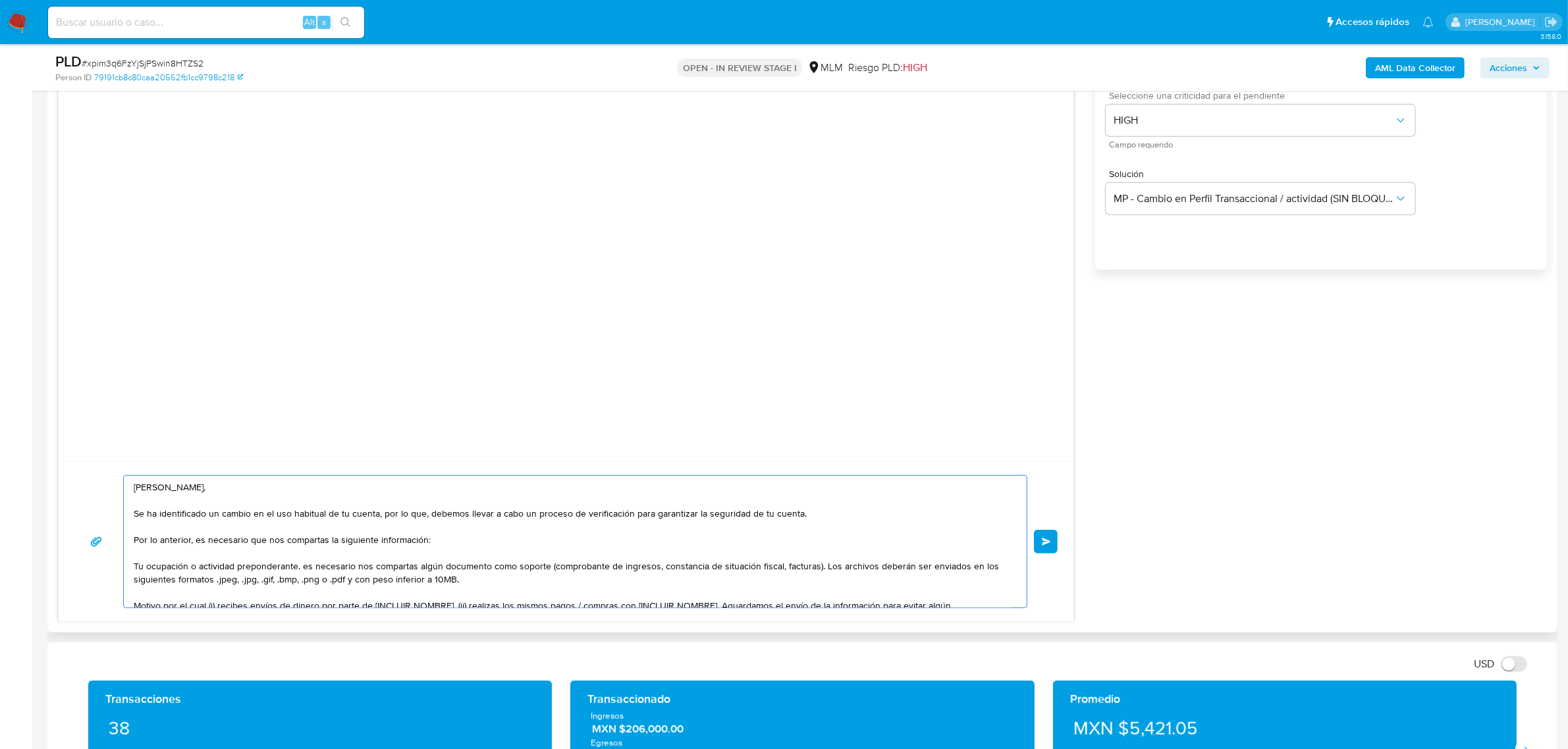
click at [306, 565] on textarea "[PERSON_NAME], Se ha identificado un cambio en el uso habitual de tu cuenta, po…" at bounding box center [571, 542] width 876 height 131
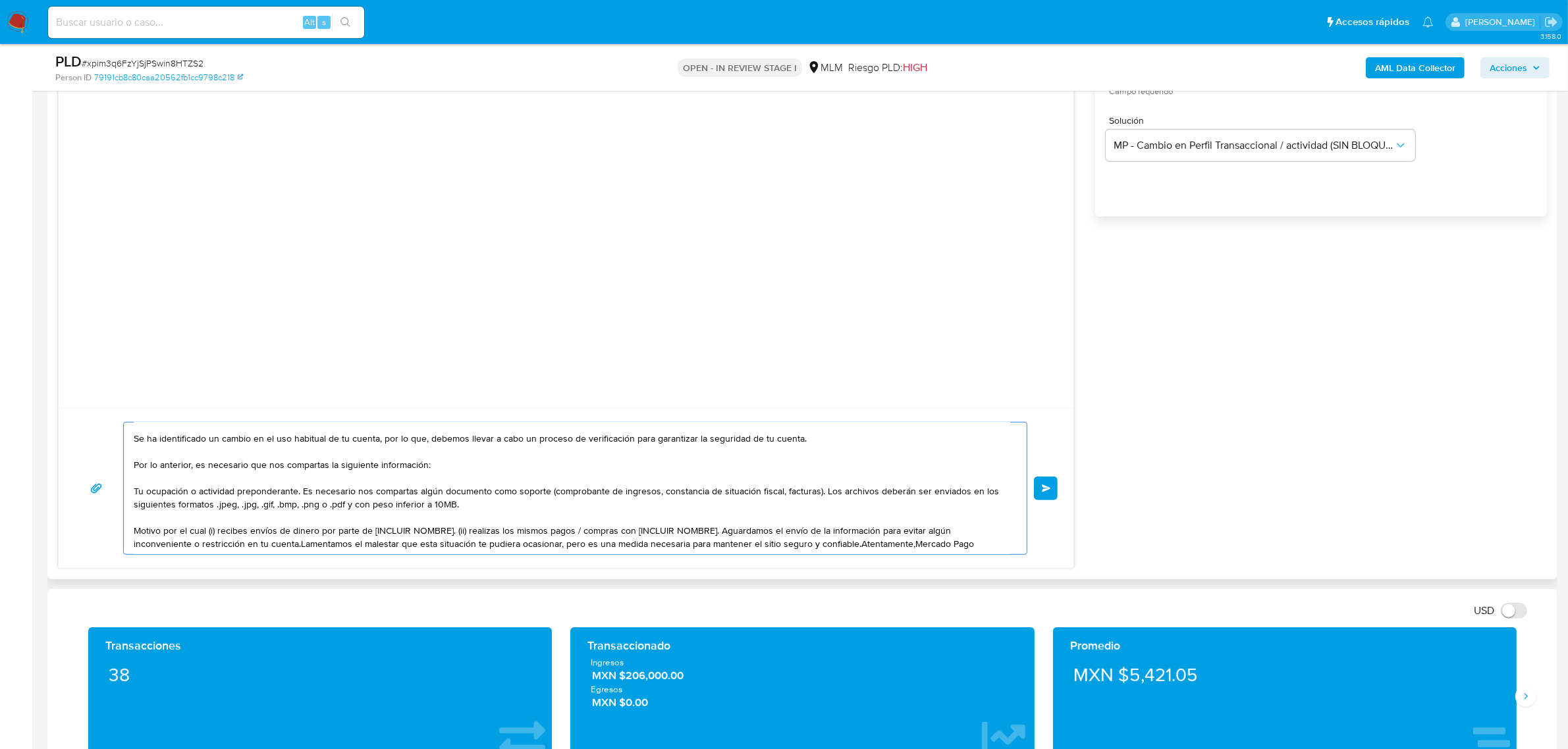
scroll to position [905, 0]
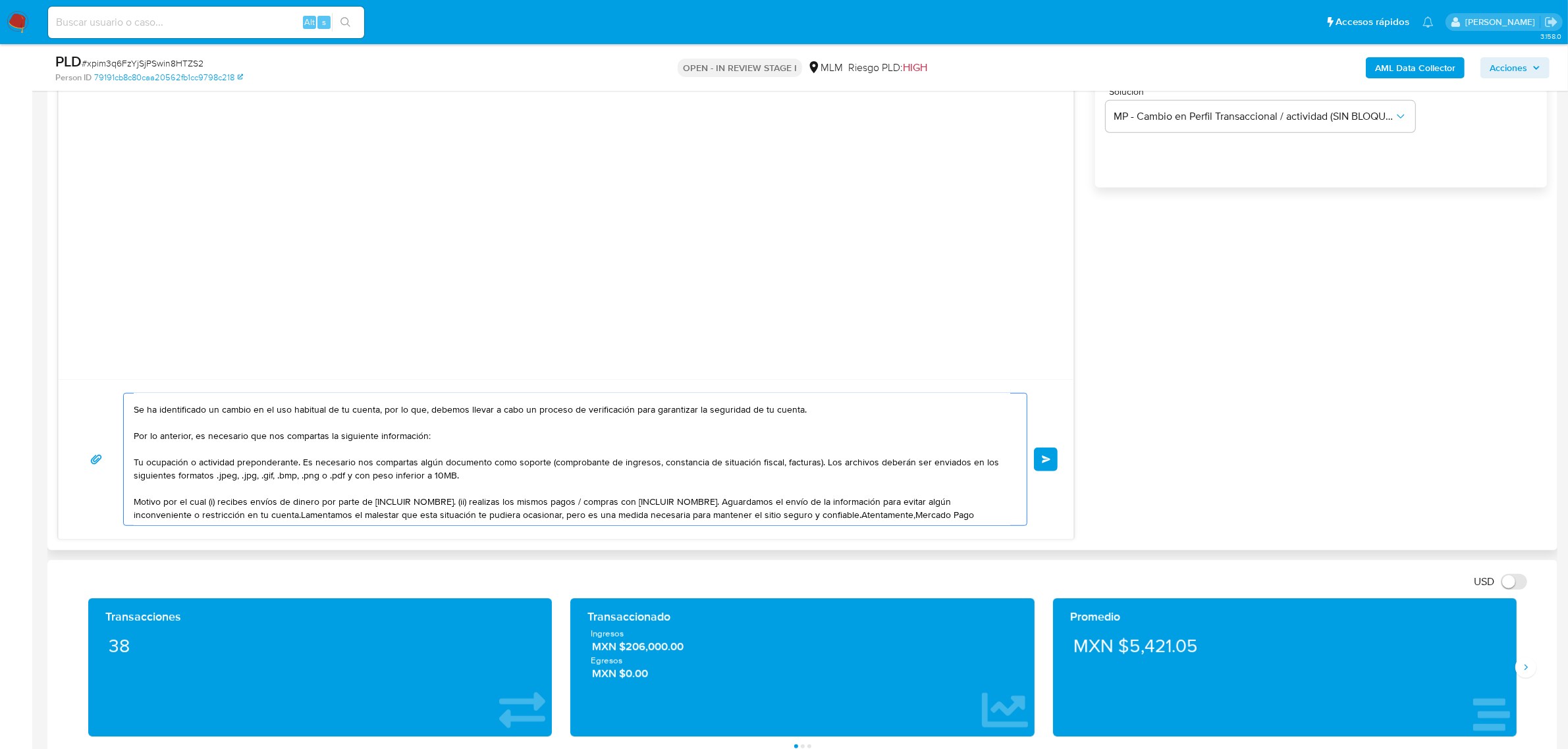
click at [214, 501] on textarea "[PERSON_NAME], Se ha identificado un cambio en el uso habitual de tu cuenta, po…" at bounding box center [571, 459] width 876 height 131
click at [242, 506] on textarea "[PERSON_NAME], Se ha identificado un cambio en el uso habitual de tu cuenta, po…" at bounding box center [571, 459] width 876 height 131
drag, startPoint x: 330, startPoint y: 501, endPoint x: 535, endPoint y: 499, distance: 205.0
click at [535, 499] on textarea "[PERSON_NAME], Se ha identificado un cambio en el uso habitual de tu cuenta, po…" at bounding box center [571, 459] width 876 height 131
click at [275, 514] on textarea "[PERSON_NAME], Se ha identificado un cambio en el uso habitual de tu cuenta, po…" at bounding box center [571, 459] width 876 height 131
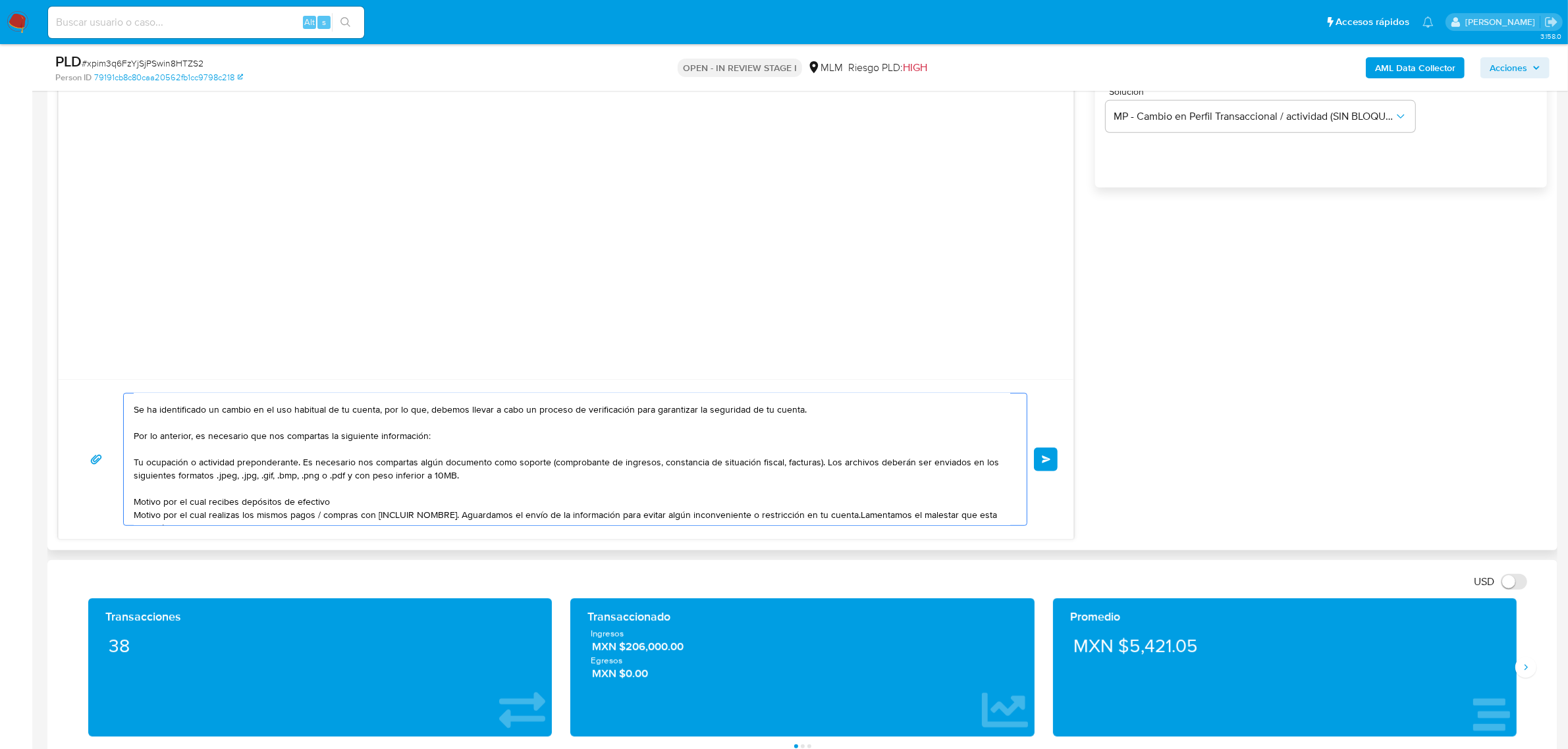
click at [275, 514] on textarea "[PERSON_NAME], Se ha identificado un cambio en el uso habitual de tu cuenta, po…" at bounding box center [571, 459] width 876 height 131
click at [267, 513] on textarea "Estimado Edgar, Se ha identificado un cambio en el uso habitual de tu cuenta, p…" at bounding box center [571, 459] width 876 height 131
click at [419, 520] on textarea "Estimado Edgar, Se ha identificado un cambio en el uso habitual de tu cuenta, p…" at bounding box center [571, 459] width 876 height 131
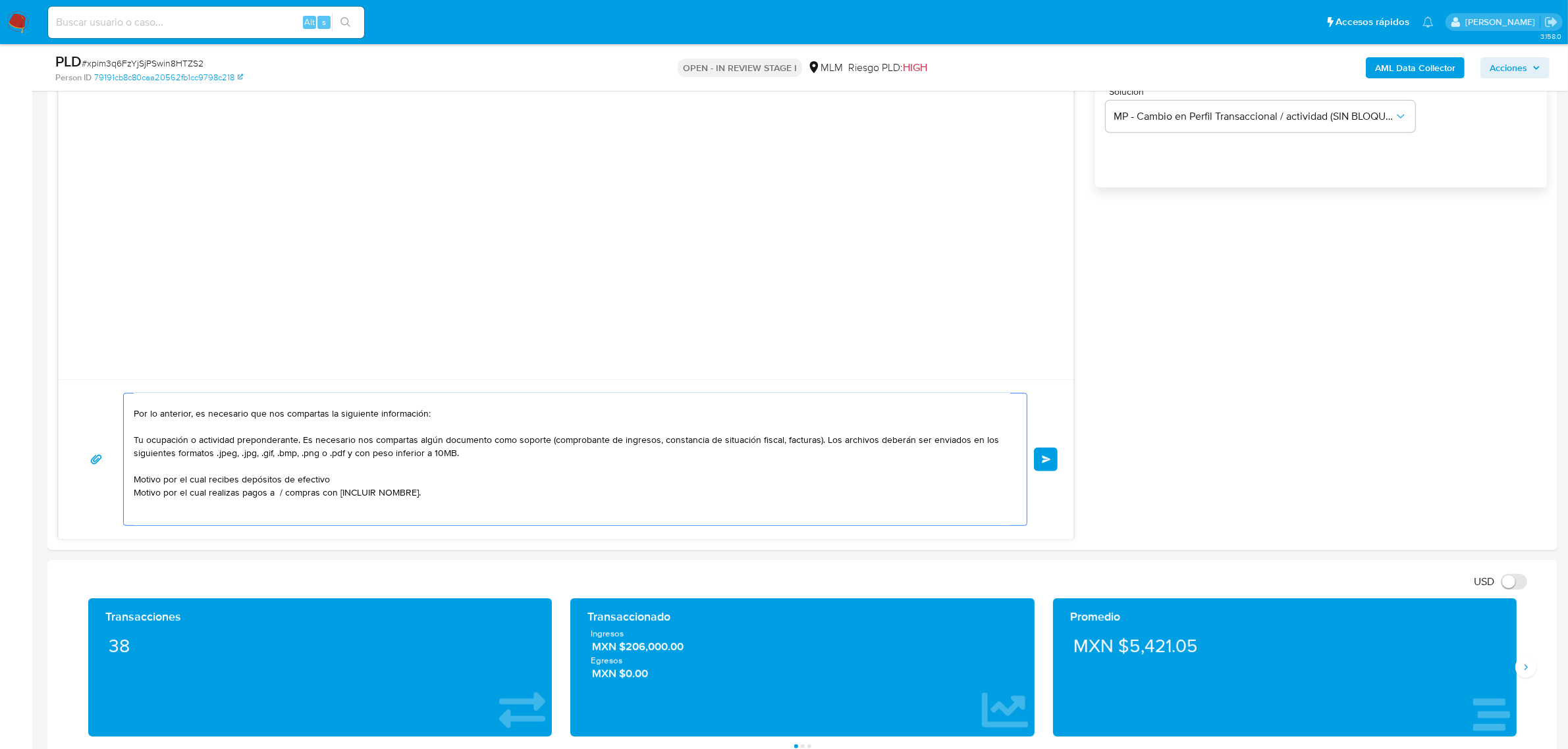
scroll to position [57, 0]
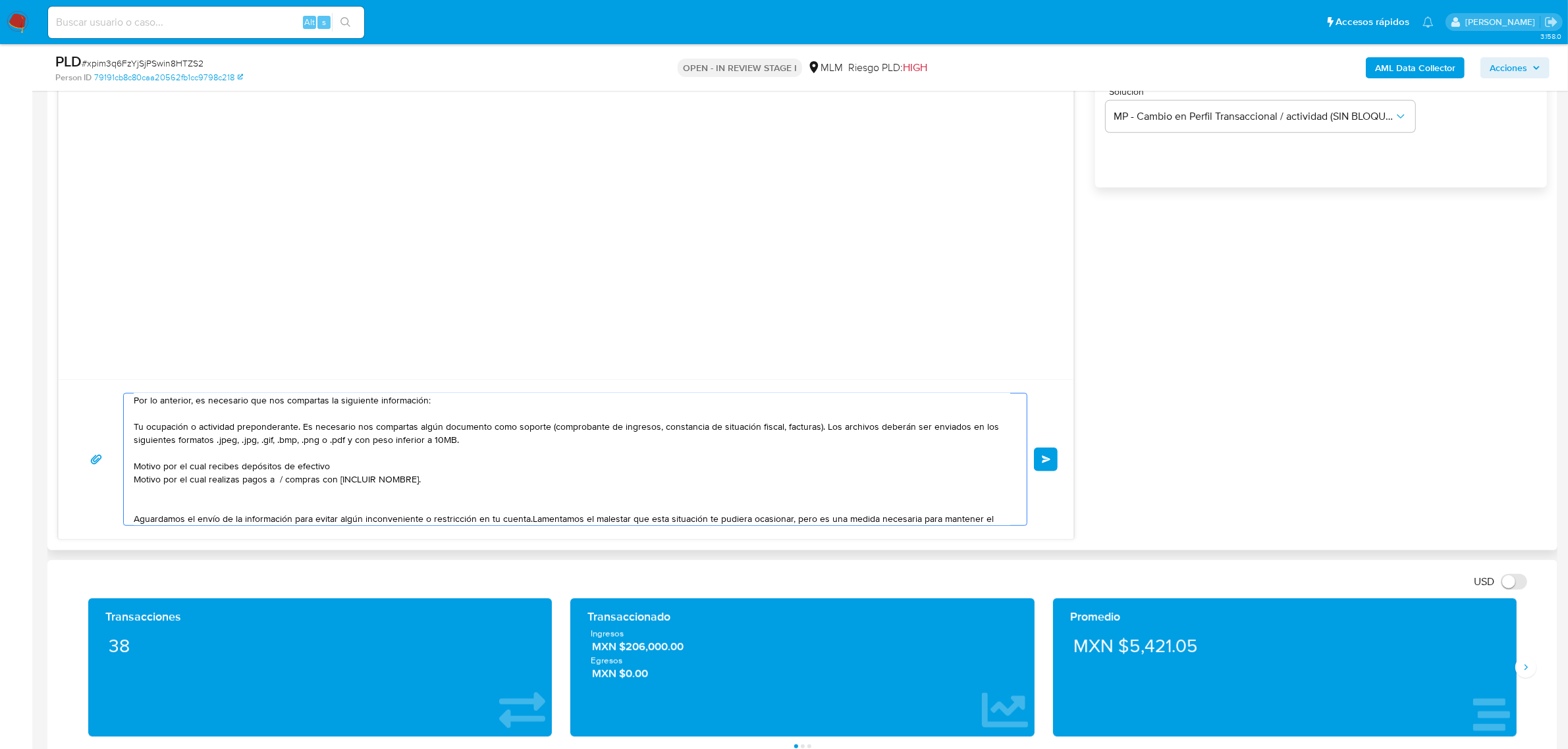
drag, startPoint x: 337, startPoint y: 478, endPoint x: 423, endPoint y: 482, distance: 86.1
click at [423, 481] on textarea "Estimado Edgar, Se ha identificado un cambio en el uso habitual de tu cuenta, p…" at bounding box center [571, 459] width 876 height 131
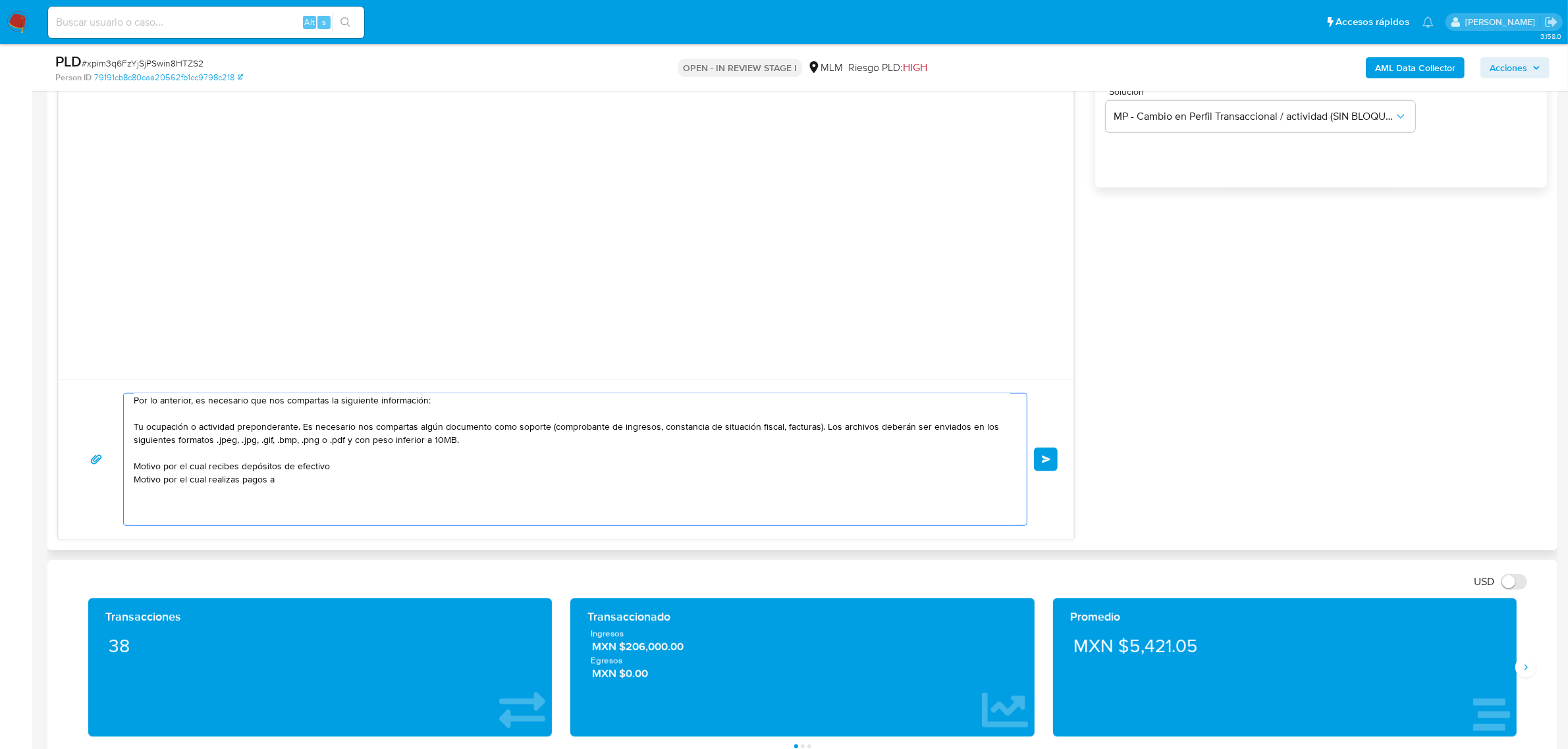
click at [360, 468] on textarea "Estimado Edgar, Se ha identificado un cambio en el uso habitual de tu cuenta, p…" at bounding box center [571, 459] width 876 height 131
click at [346, 494] on textarea "Estimado Edgar, Se ha identificado un cambio en el uso habitual de tu cuenta, p…" at bounding box center [571, 459] width 876 height 131
paste textarea "SAMUEL OCAÑA REYES"
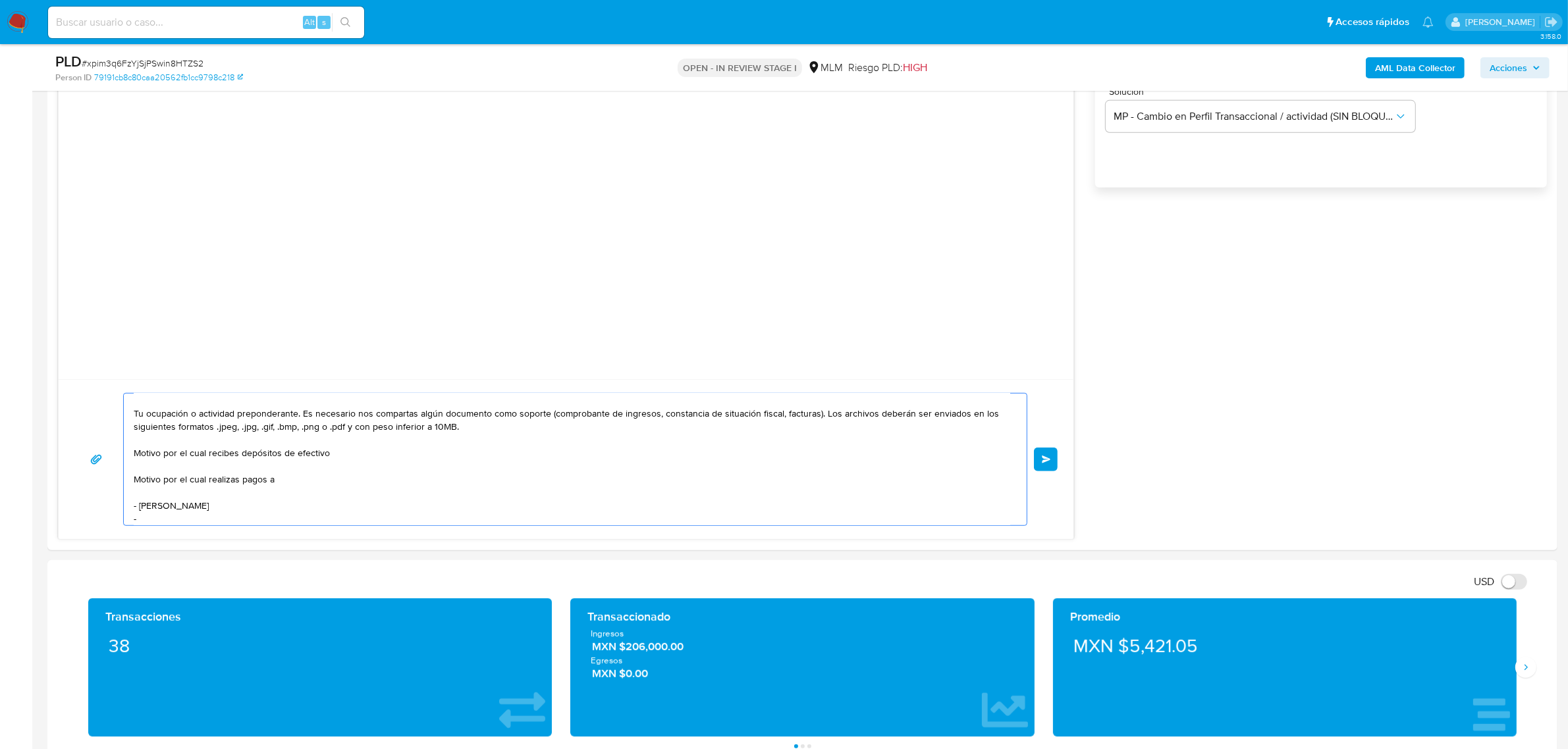
paste textarea "ROSA CID MARTINEZ"
click at [484, 477] on textarea "Estimado Edgar, Se ha identificado un cambio en el uso habitual de tu cuenta, p…" at bounding box center [571, 459] width 876 height 131
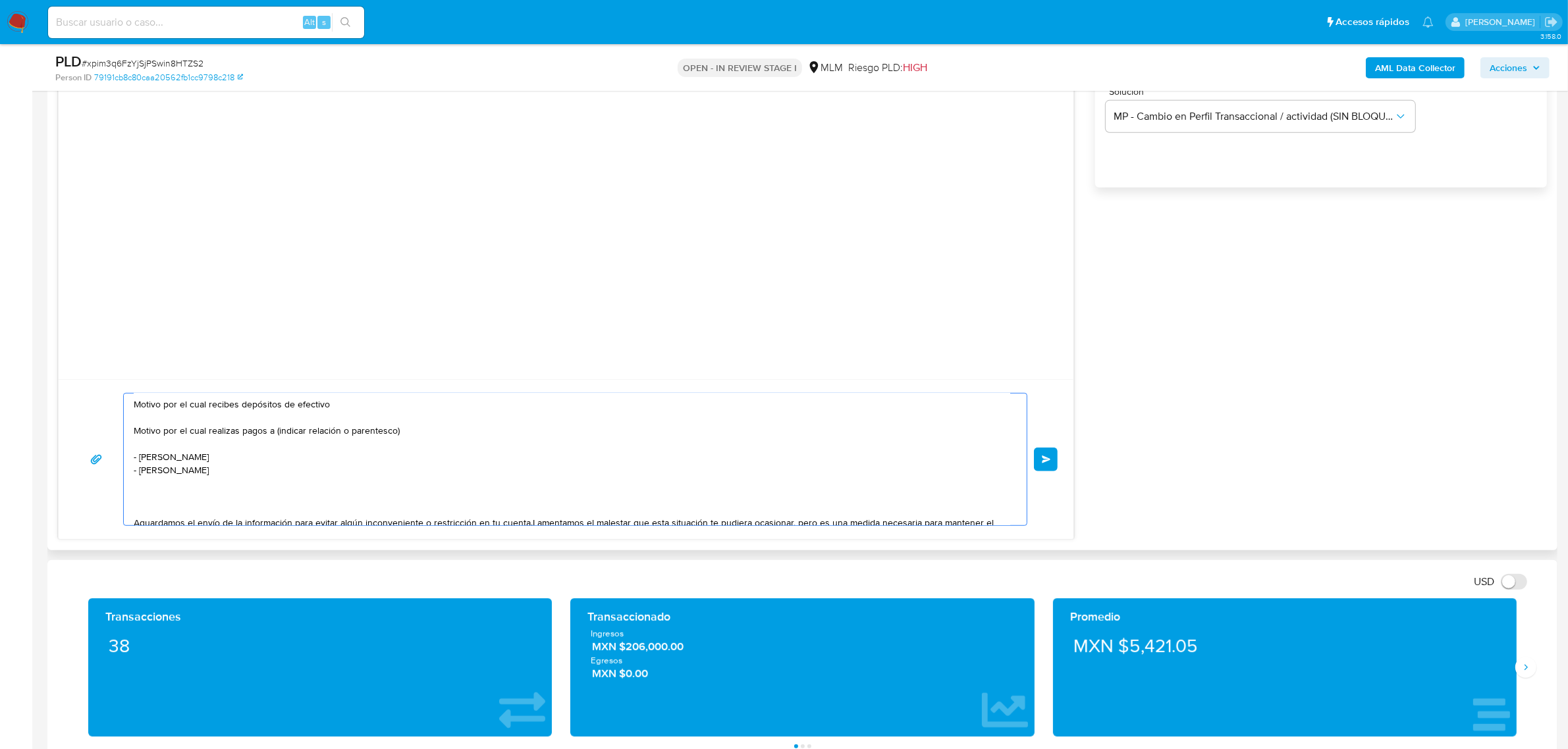
scroll to position [140, 0]
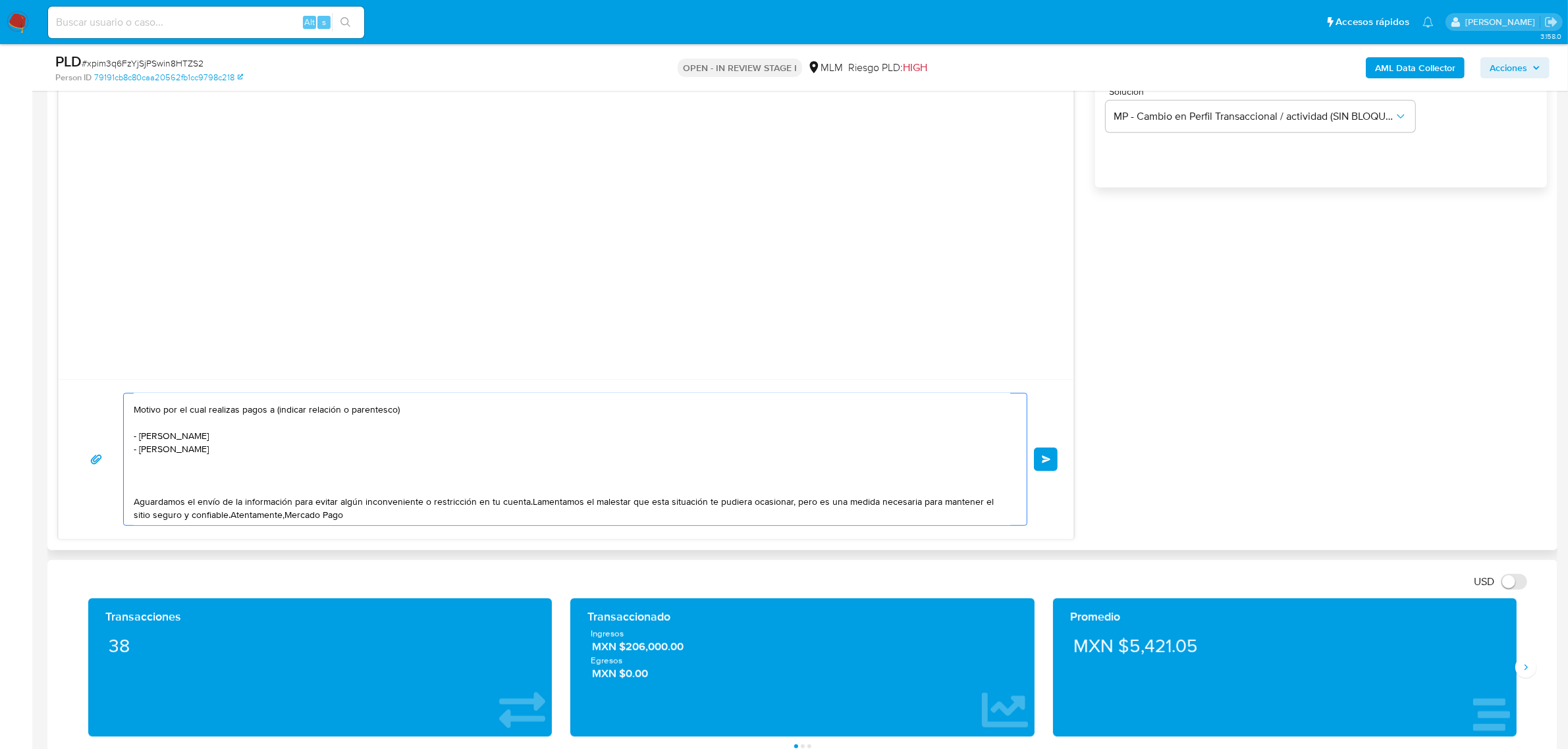
click at [291, 484] on textarea "Estimado Edgar, Se ha identificado un cambio en el uso habitual de tu cuenta, p…" at bounding box center [571, 459] width 876 height 131
click at [294, 503] on textarea "Estimado Edgar, Se ha identificado un cambio en el uso habitual de tu cuenta, p…" at bounding box center [571, 459] width 876 height 131
click at [528, 501] on textarea "Estimado Edgar, Se ha identificado un cambio en el uso habitual de tu cuenta, p…" at bounding box center [571, 459] width 876 height 131
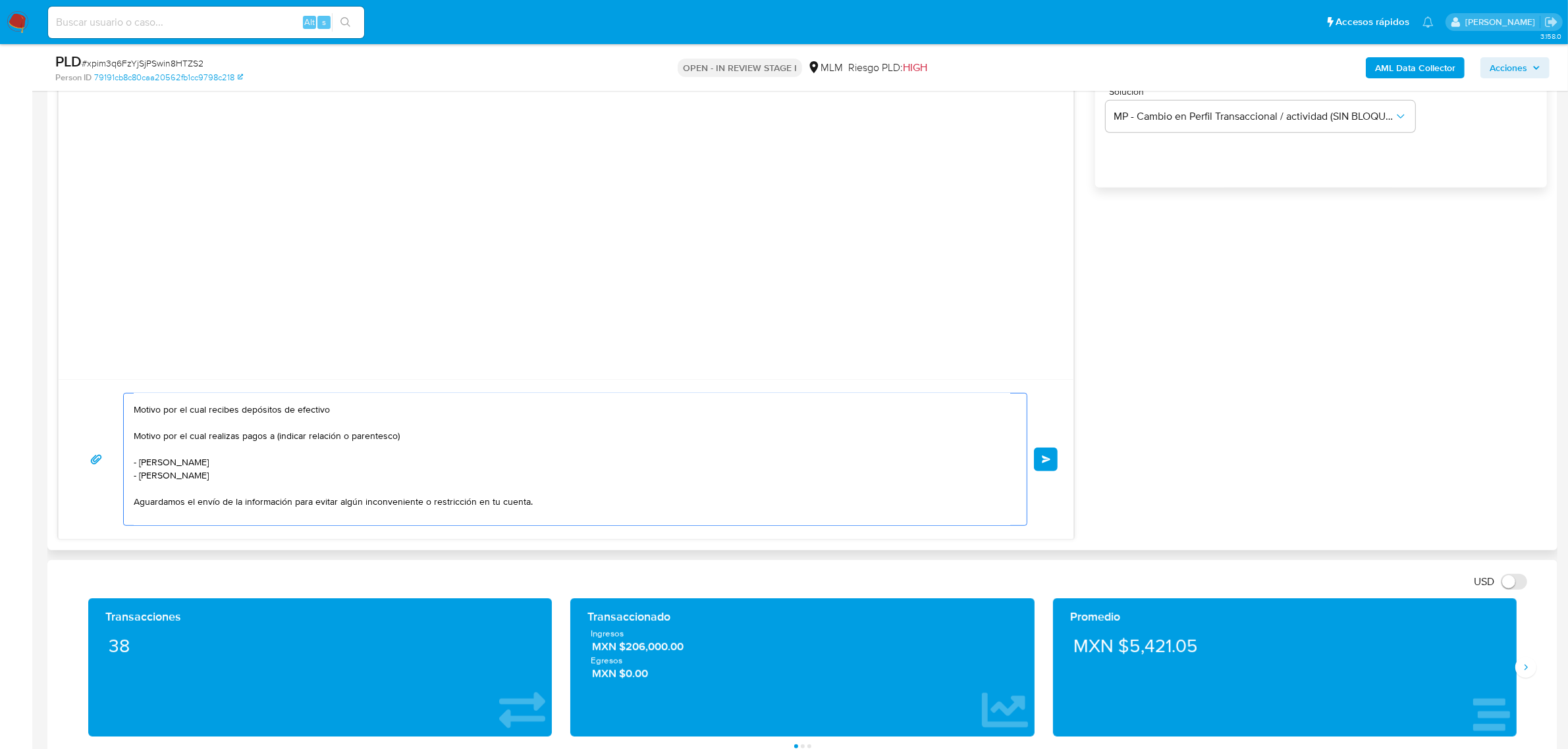
scroll to position [123, 0]
click at [188, 520] on textarea "Estimado Edgar, Se ha identificado un cambio en el uso habitual de tu cuenta, p…" at bounding box center [571, 459] width 876 height 131
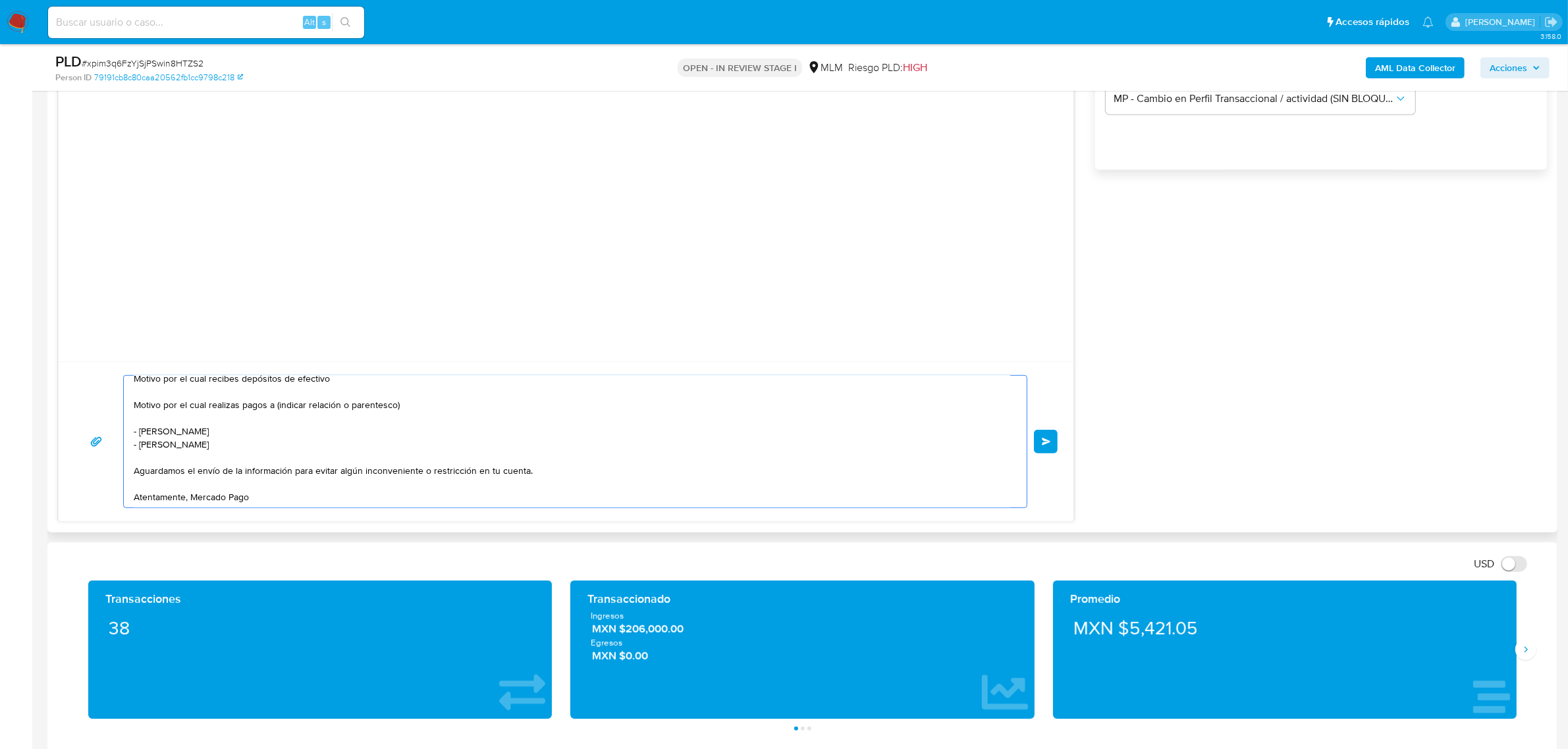
scroll to position [740, 0]
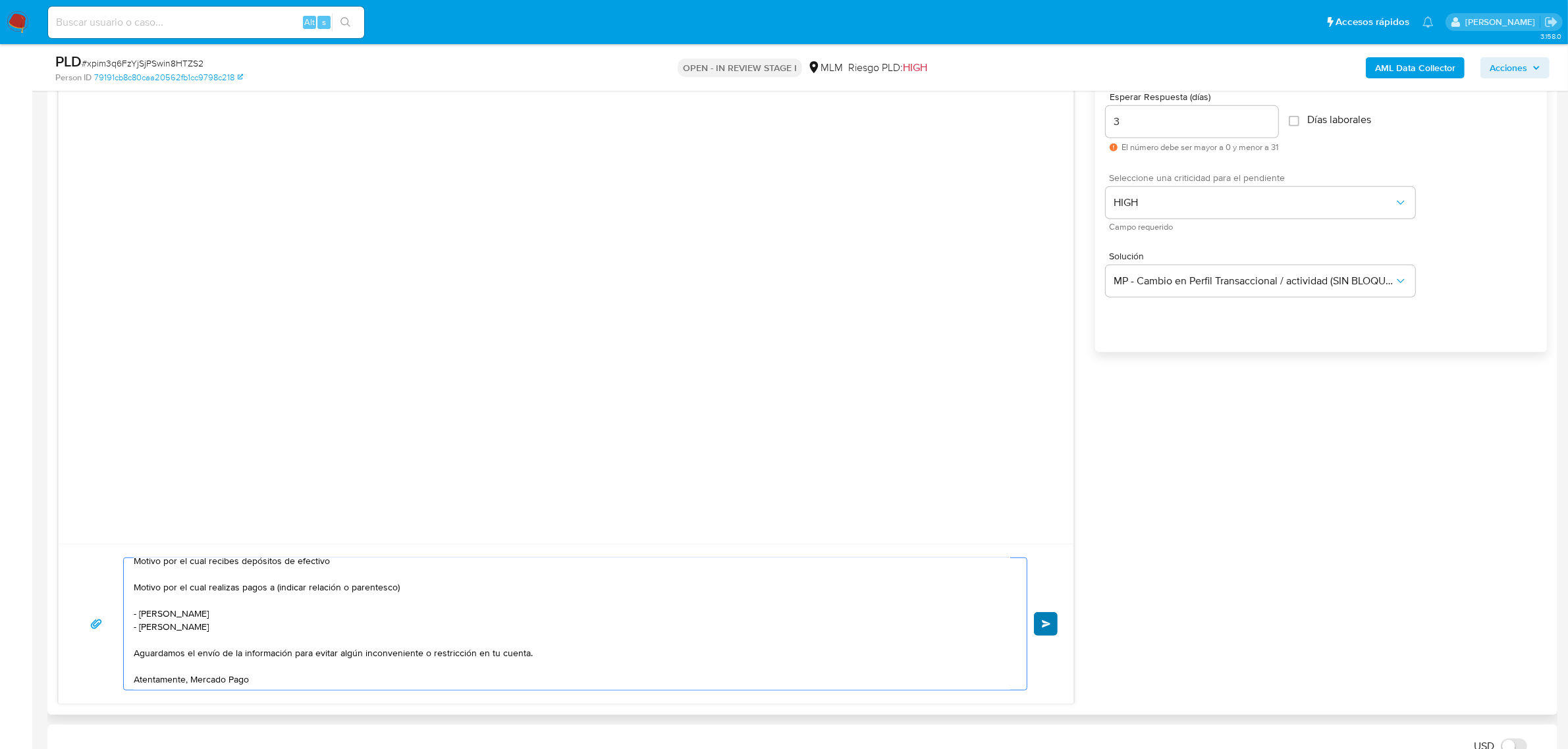
type textarea "Estimado Edgar, Se ha identificado un cambio en el uso habitual de tu cuenta, p…"
click at [1052, 630] on button "Enviar" at bounding box center [1046, 623] width 23 height 23
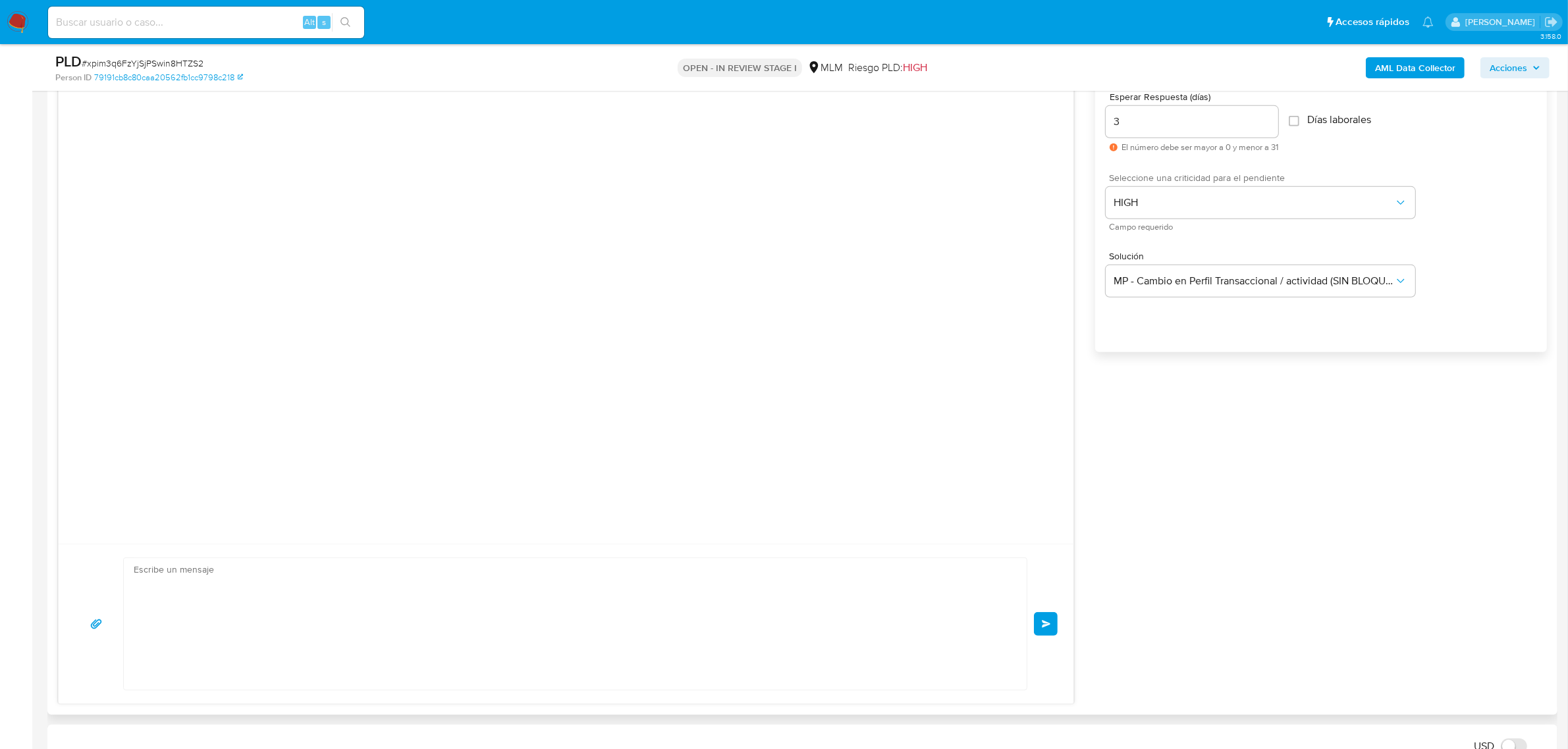
scroll to position [0, 0]
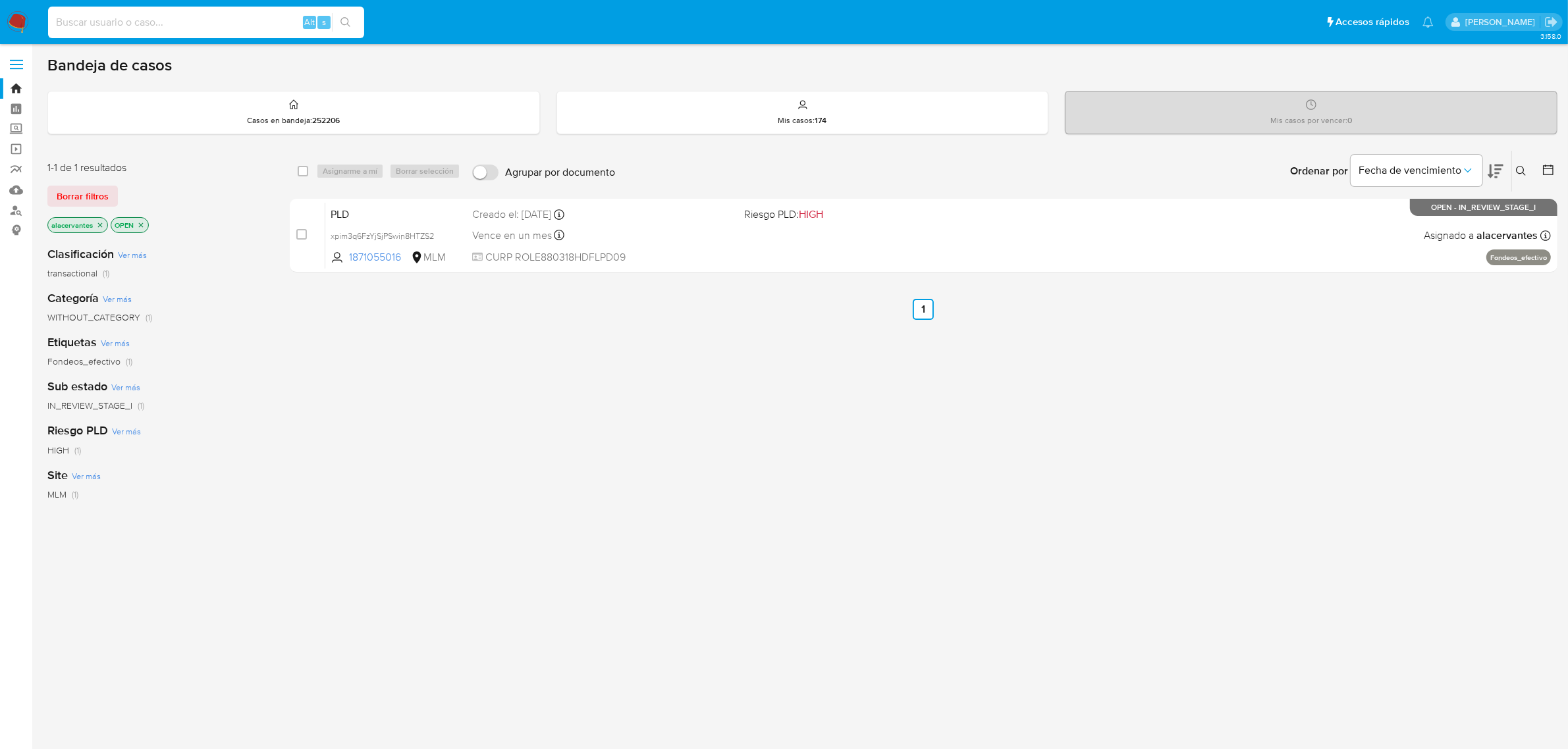
click at [132, 26] on input at bounding box center [206, 22] width 316 height 18
type input "2449416408"
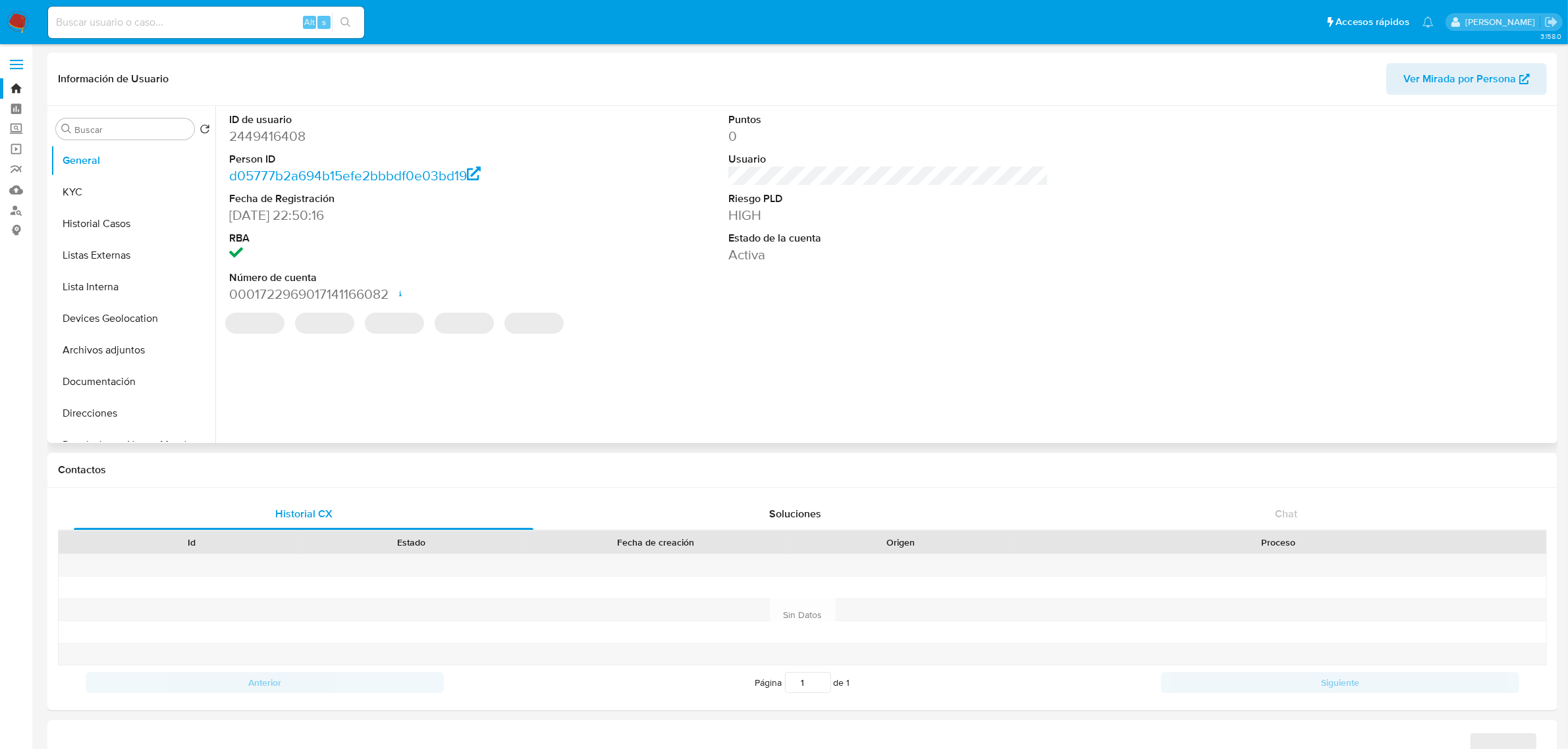
select select "10"
click at [135, 319] on button "Devices Geolocation" at bounding box center [128, 318] width 154 height 31
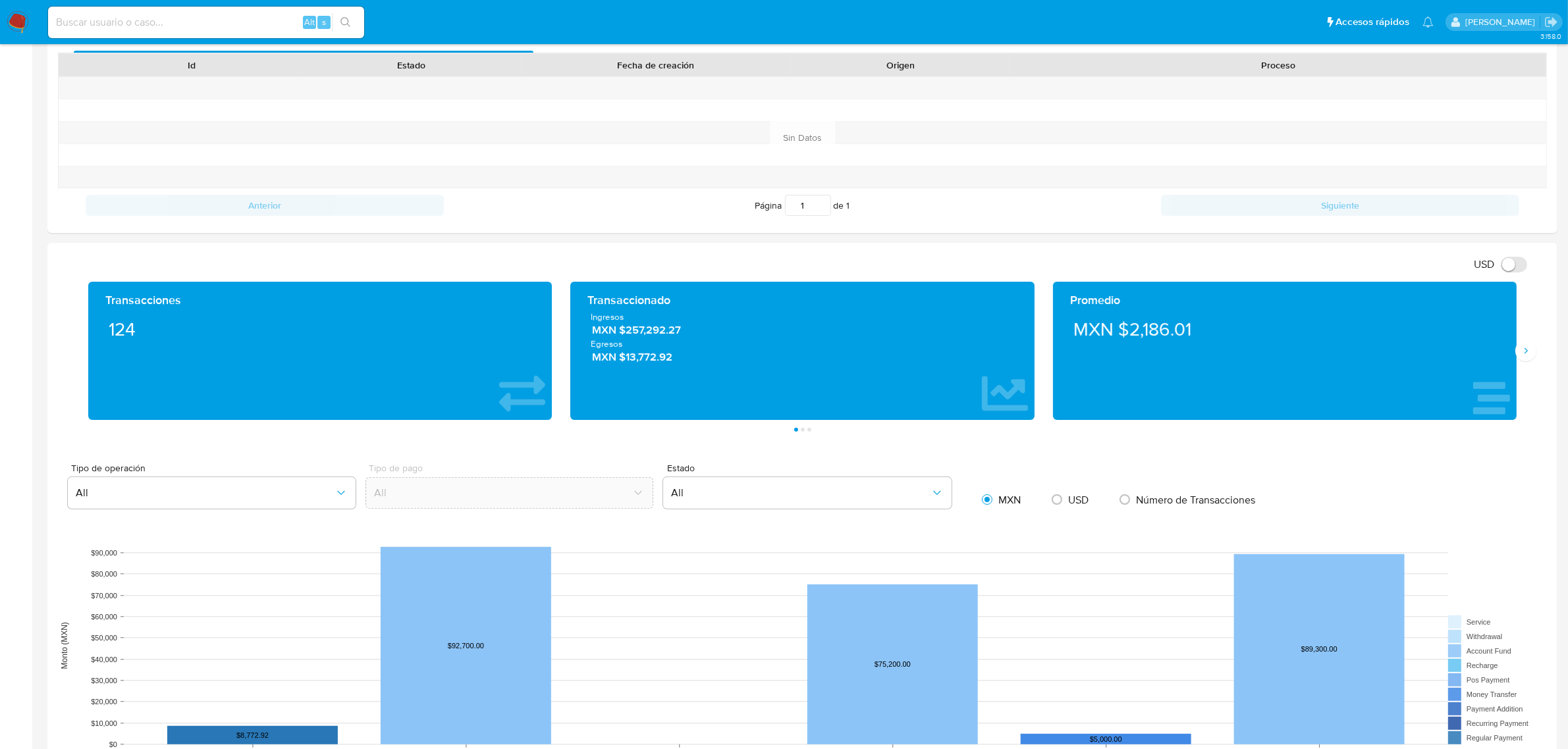
scroll to position [494, 0]
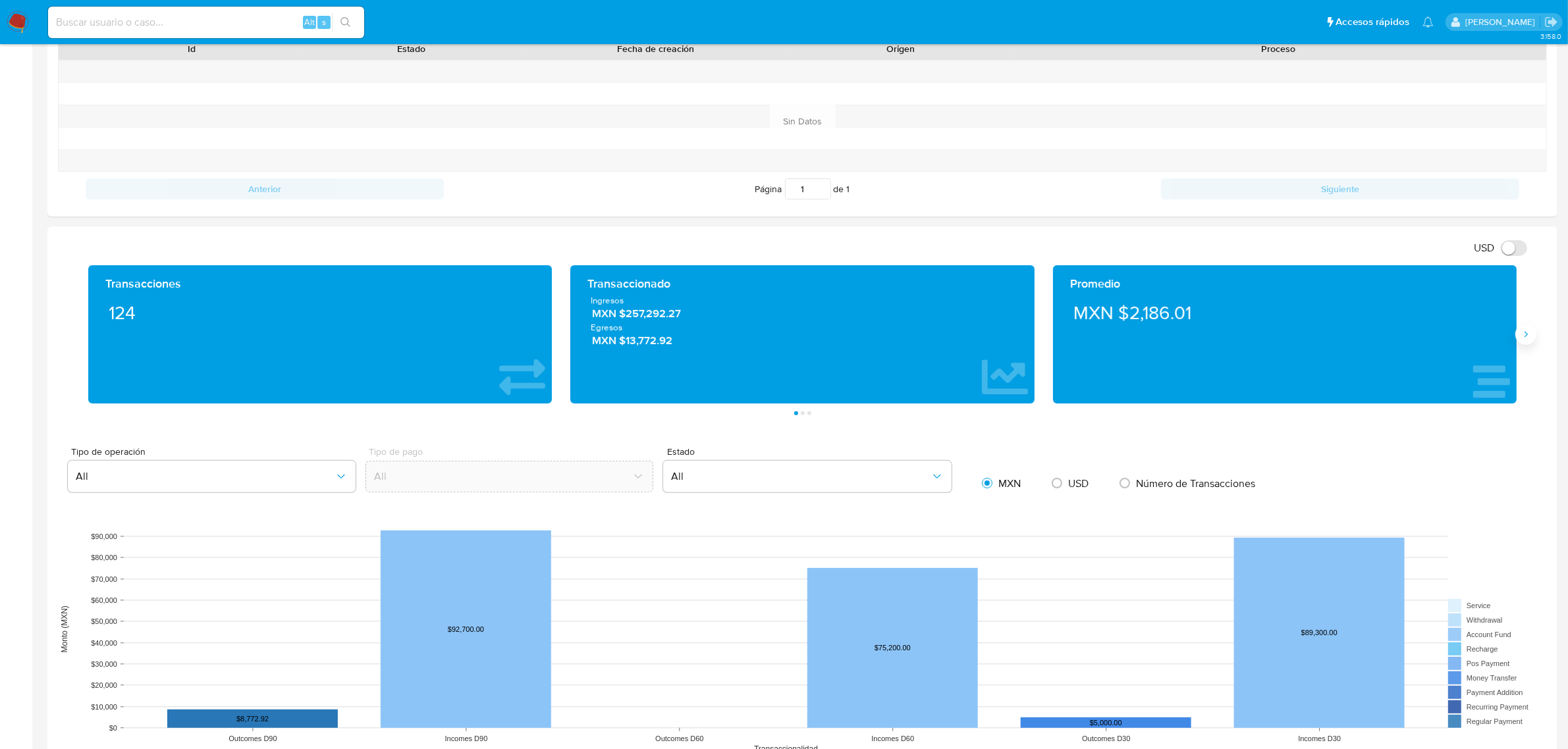
click at [1523, 334] on icon "Siguiente" at bounding box center [1525, 334] width 11 height 11
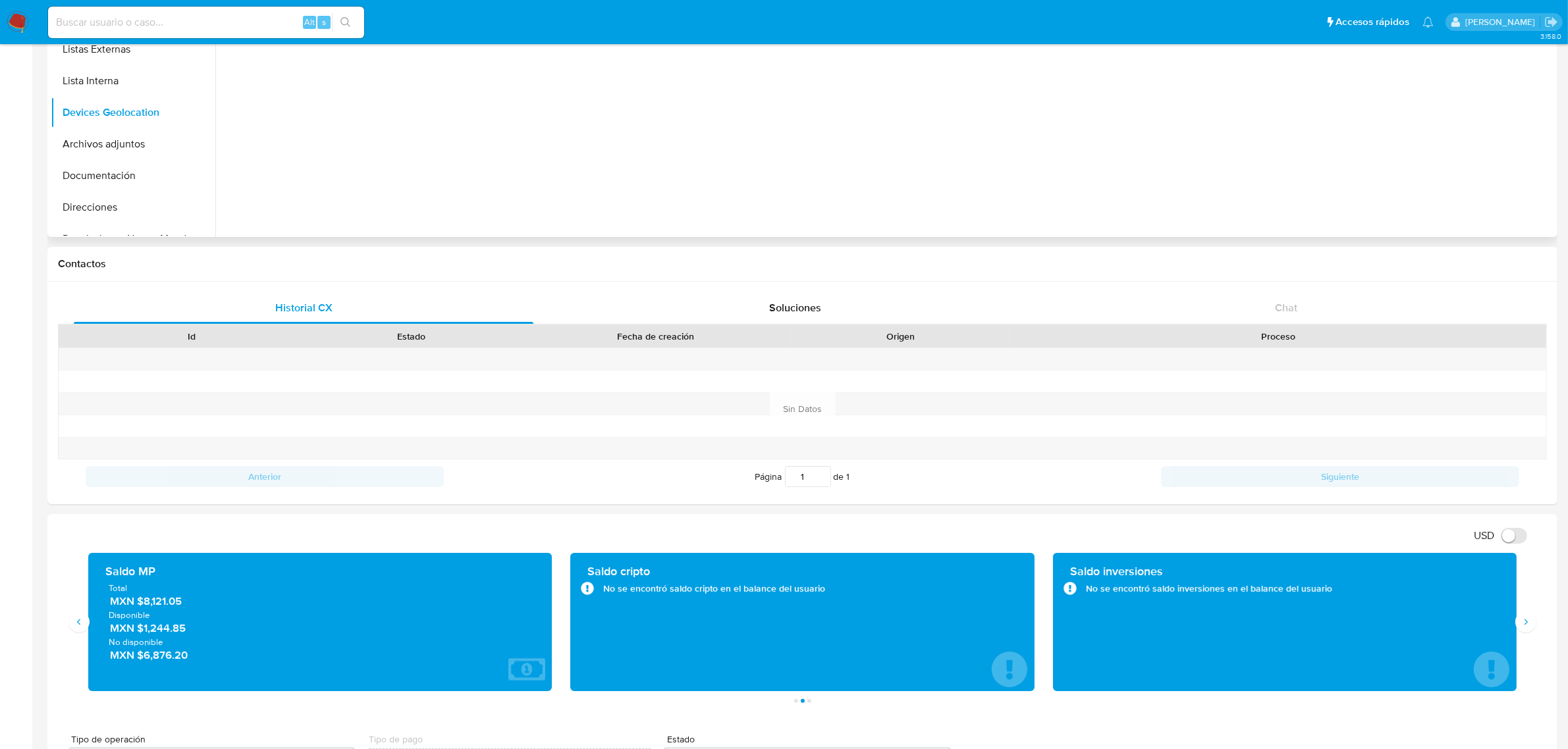
scroll to position [0, 0]
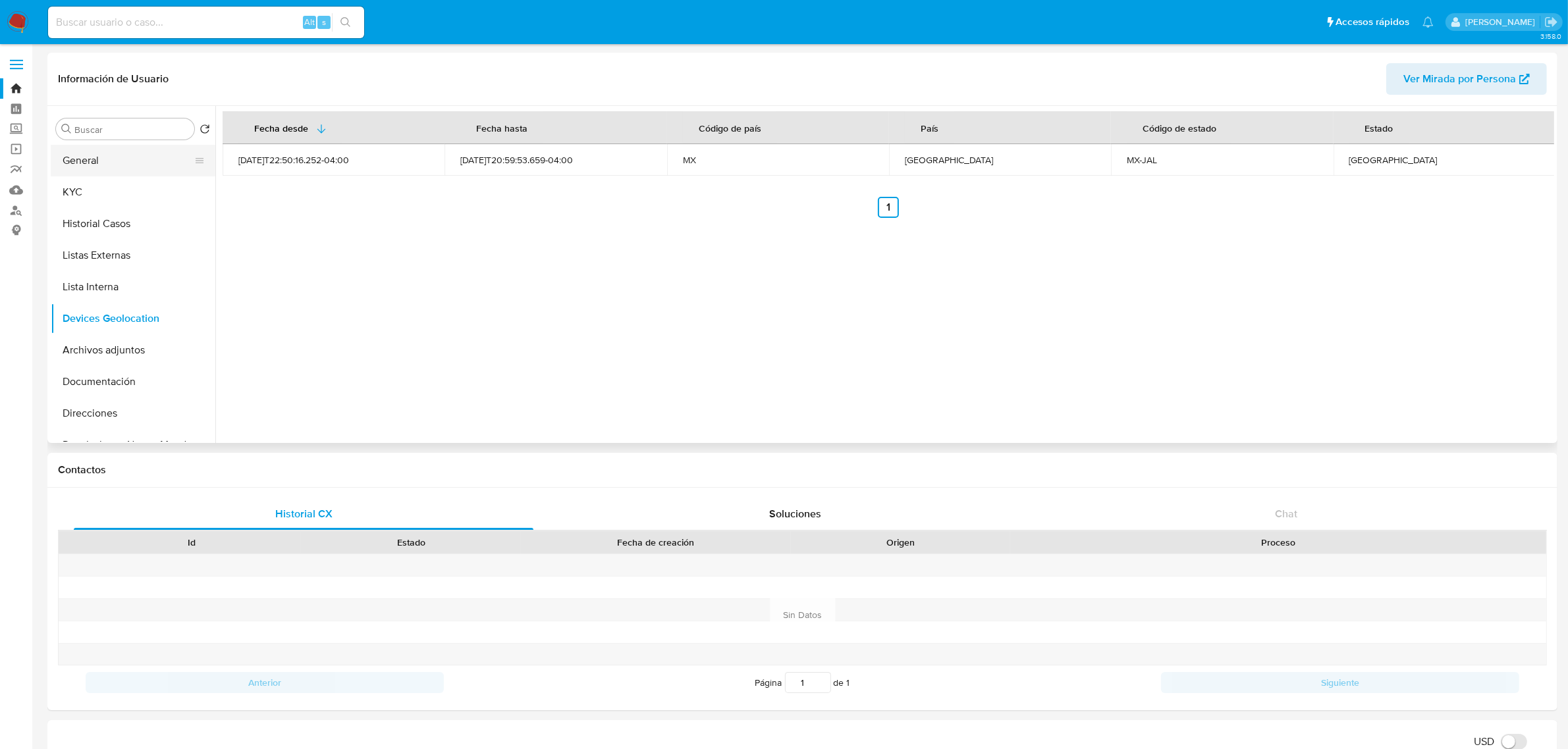
click at [91, 169] on button "General" at bounding box center [128, 161] width 154 height 31
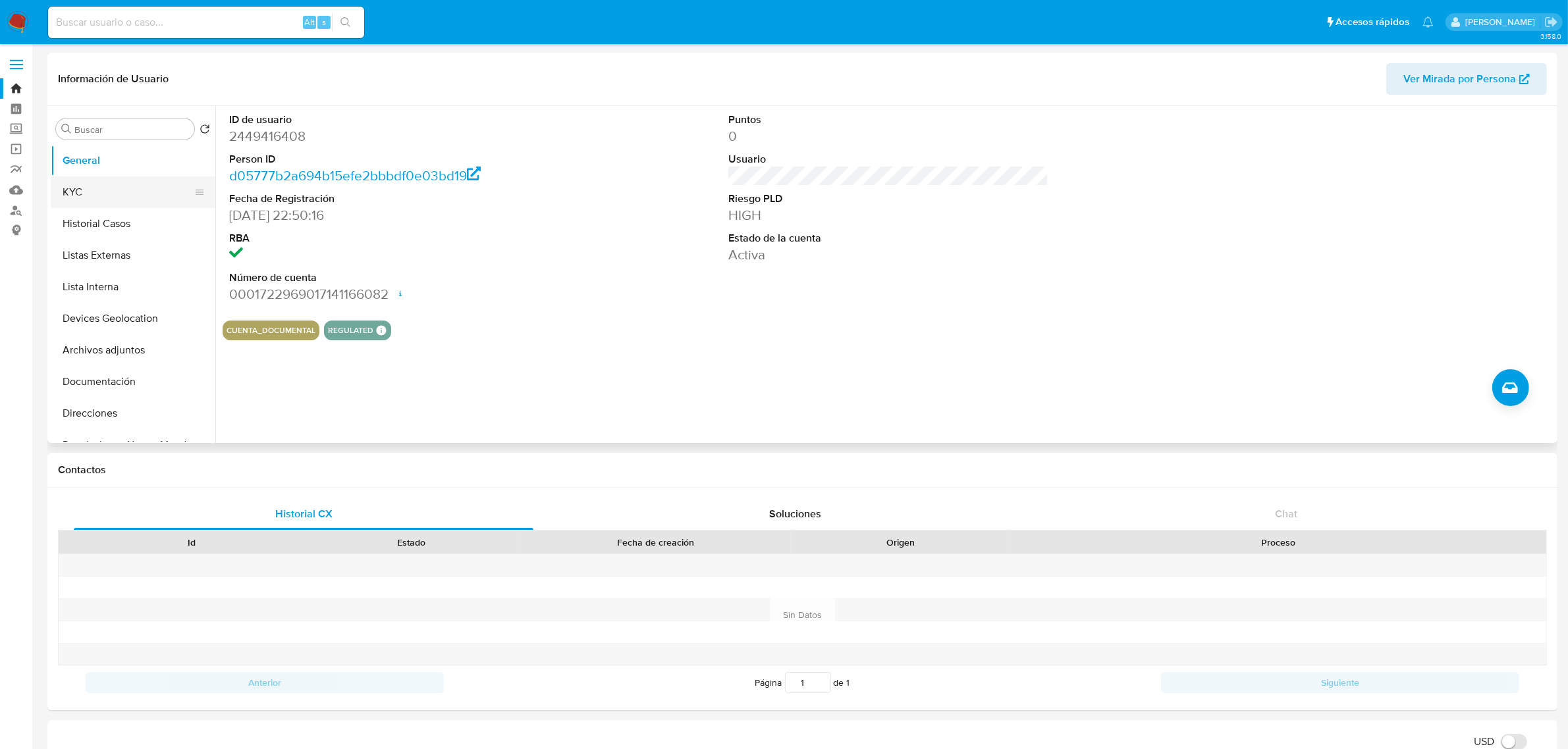
click at [135, 196] on button "KYC" at bounding box center [128, 192] width 154 height 31
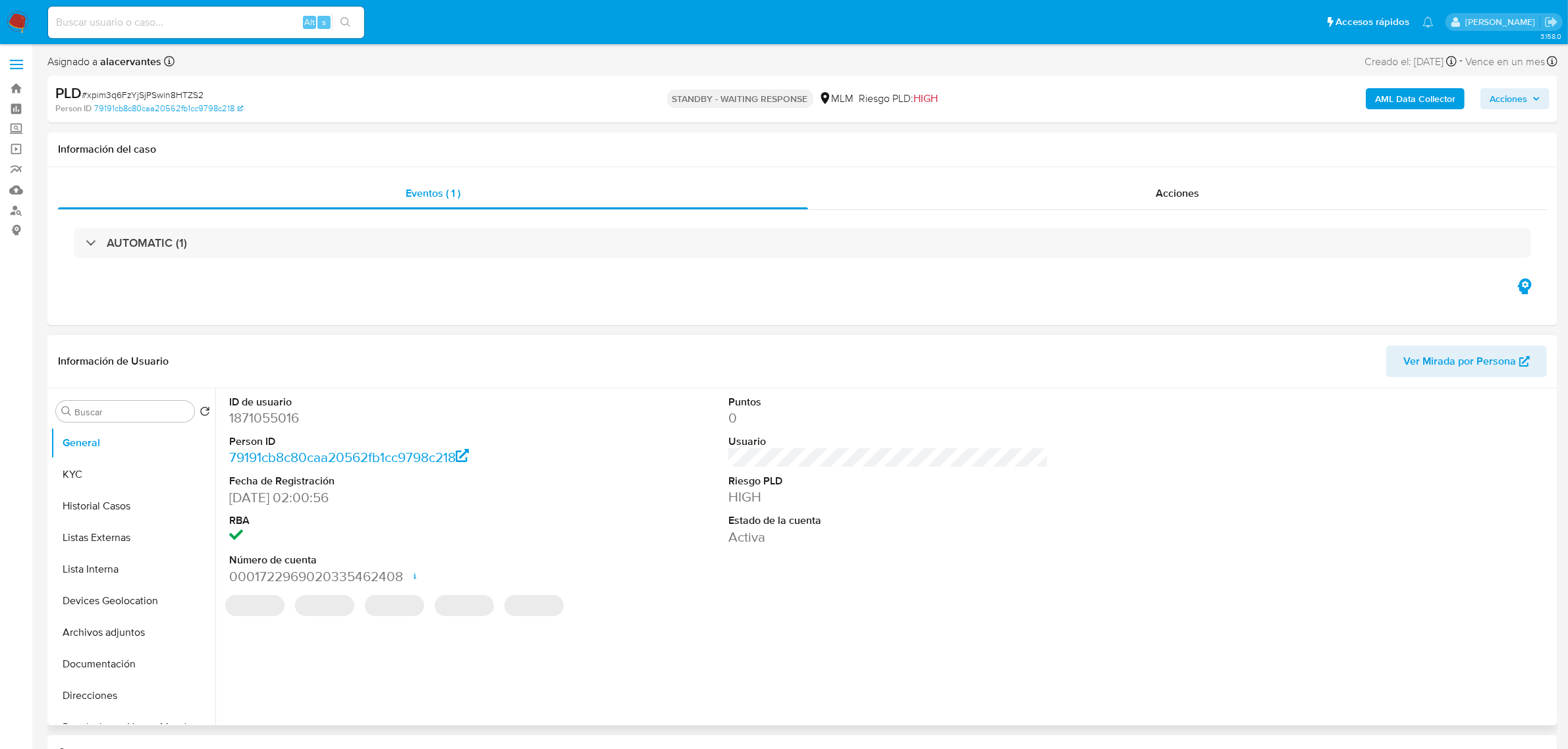
select select "10"
